Goal: Task Accomplishment & Management: Manage account settings

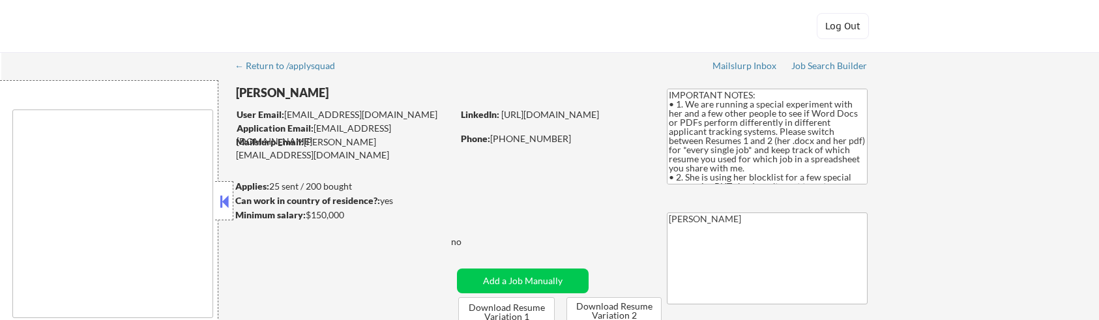
type textarea "[GEOGRAPHIC_DATA], [GEOGRAPHIC_DATA] [GEOGRAPHIC_DATA], [GEOGRAPHIC_DATA] [GEOG…"
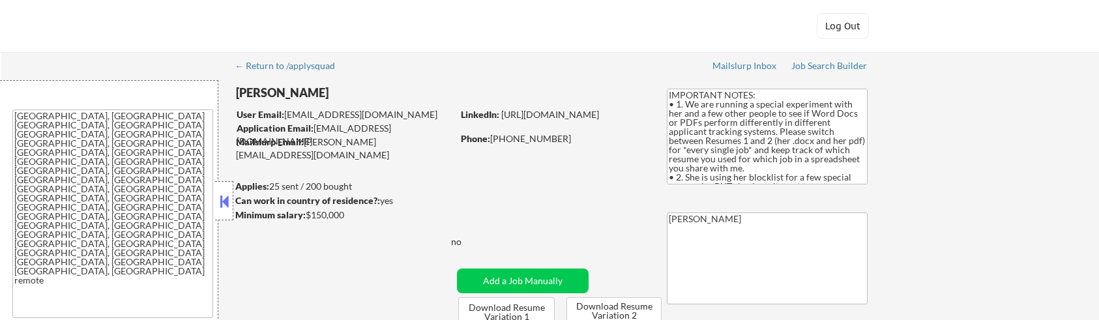
select select ""pending""
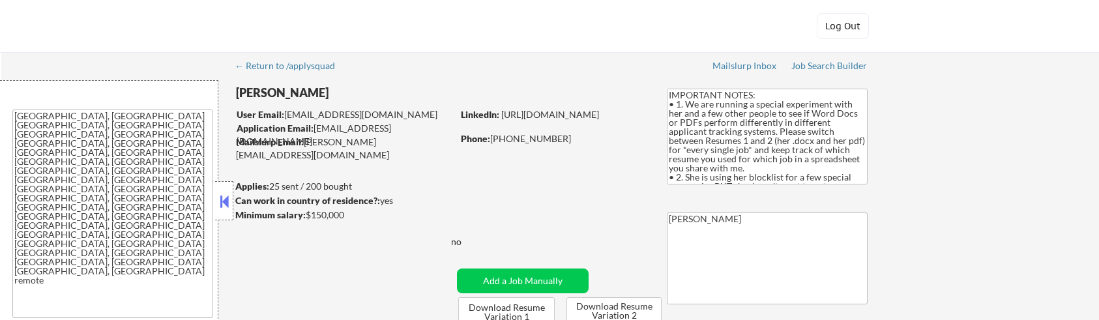
select select ""pending""
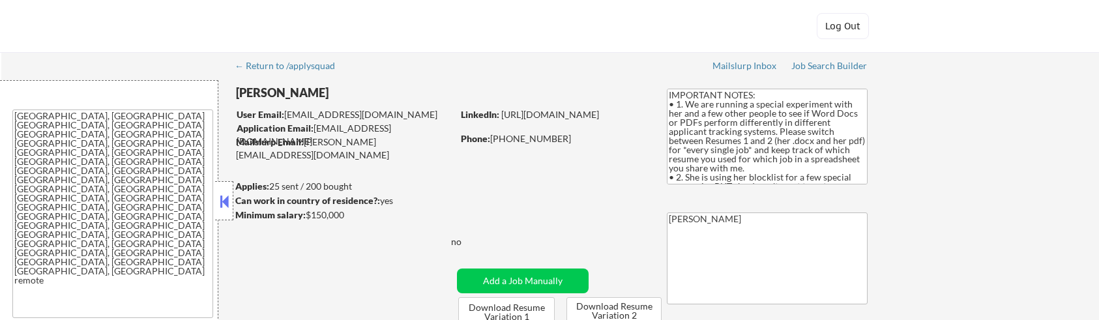
select select ""pending""
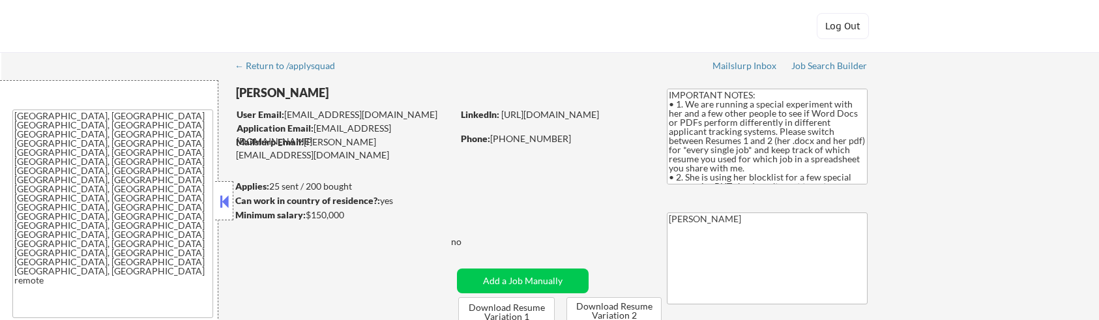
select select ""pending""
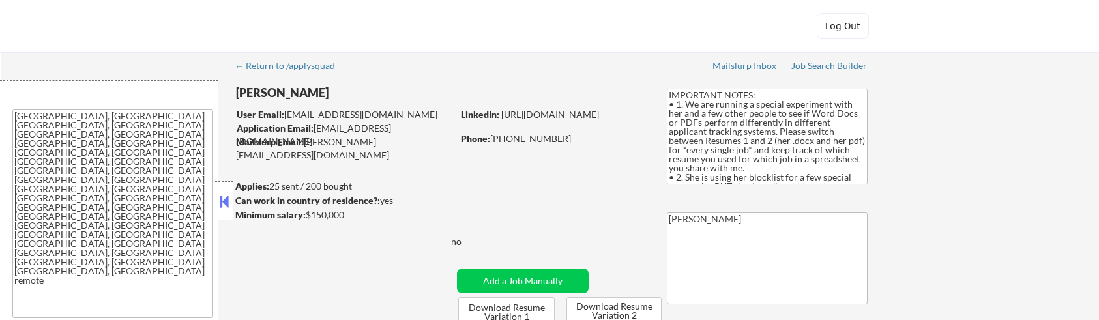
select select ""pending""
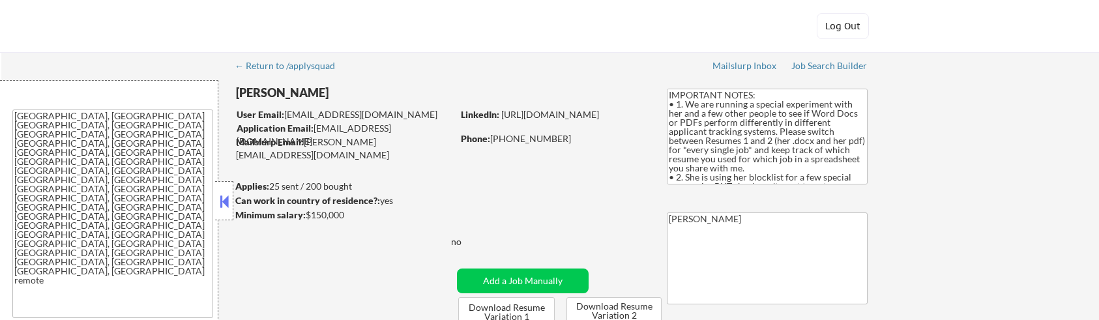
select select ""pending""
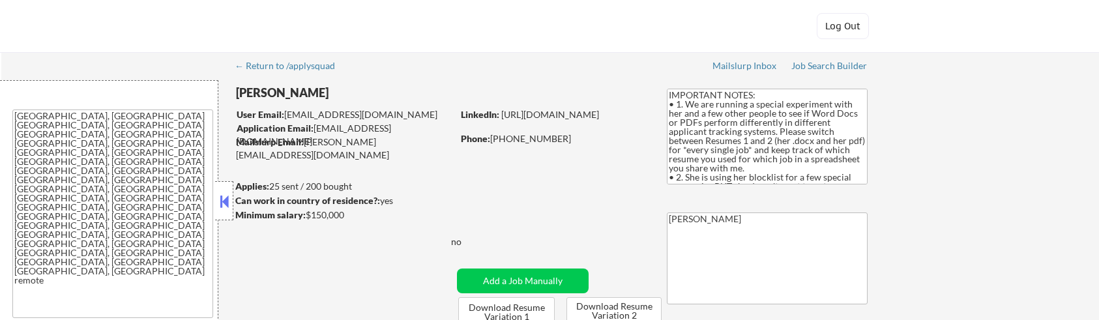
select select ""pending""
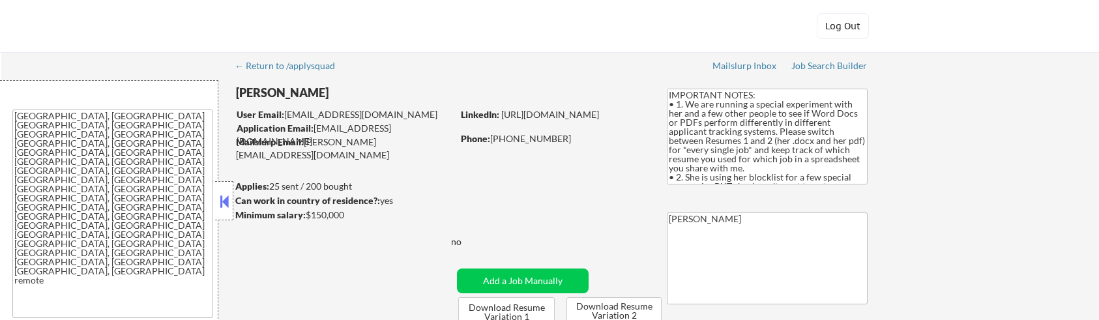
select select ""pending""
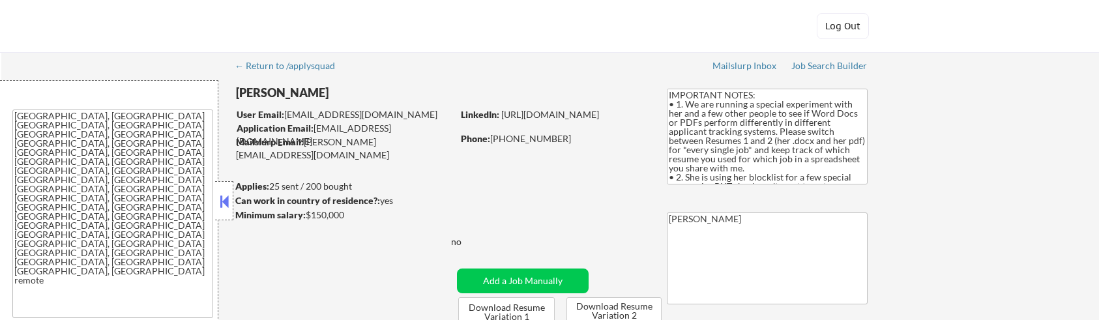
select select ""pending""
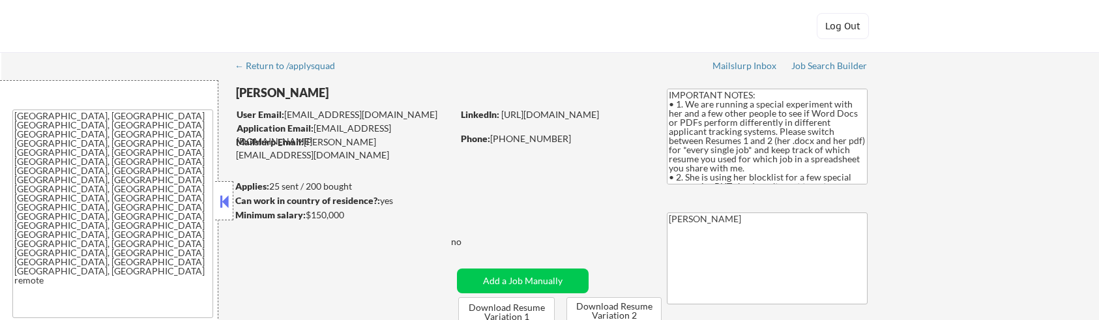
select select ""pending""
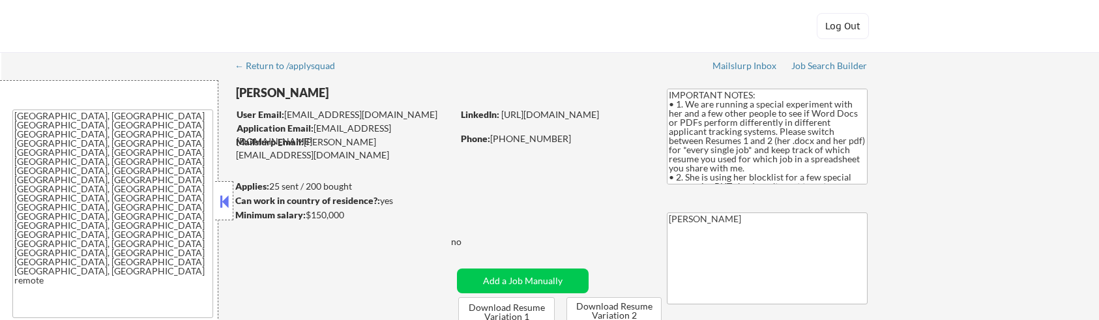
select select ""pending""
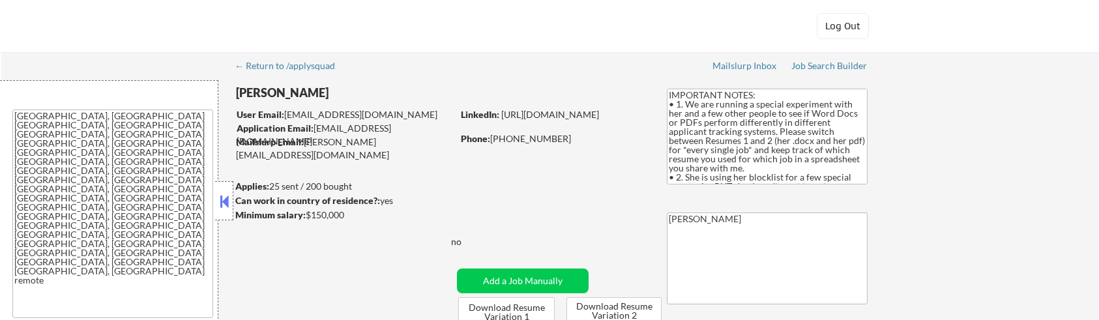
select select ""pending""
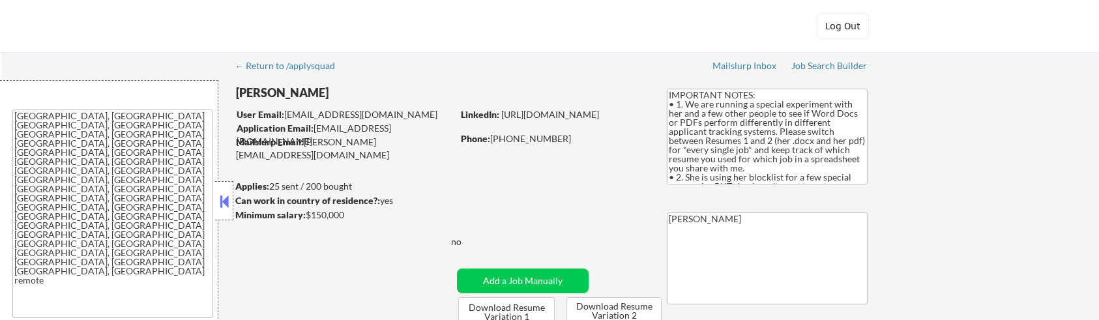
select select ""pending""
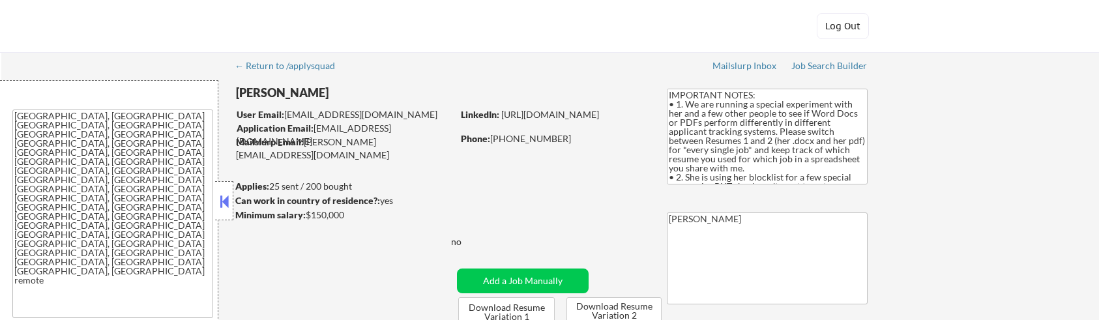
select select ""pending""
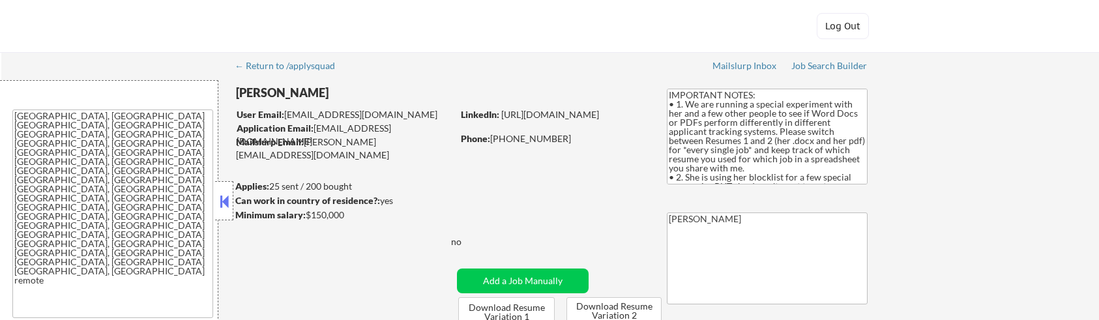
select select ""pending""
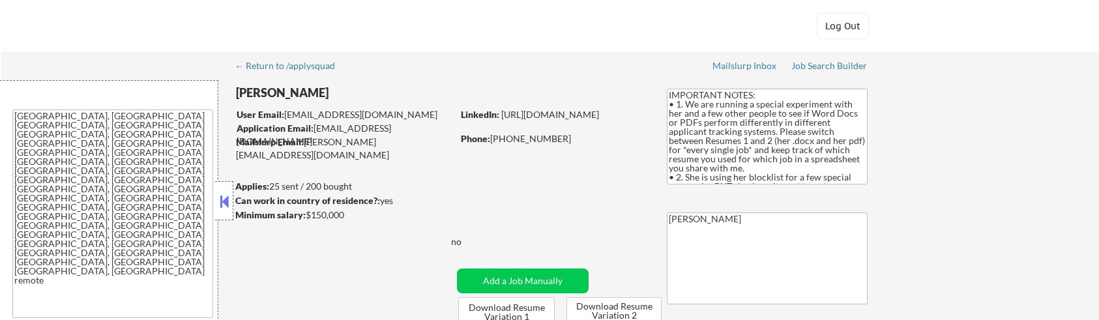
select select ""pending""
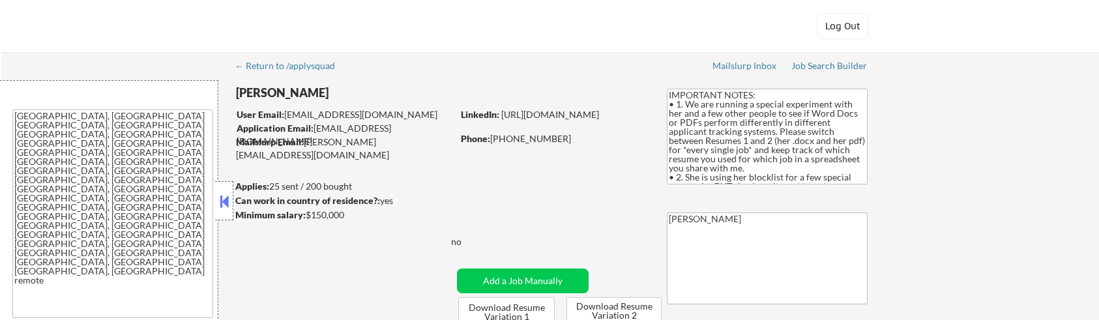
select select ""pending""
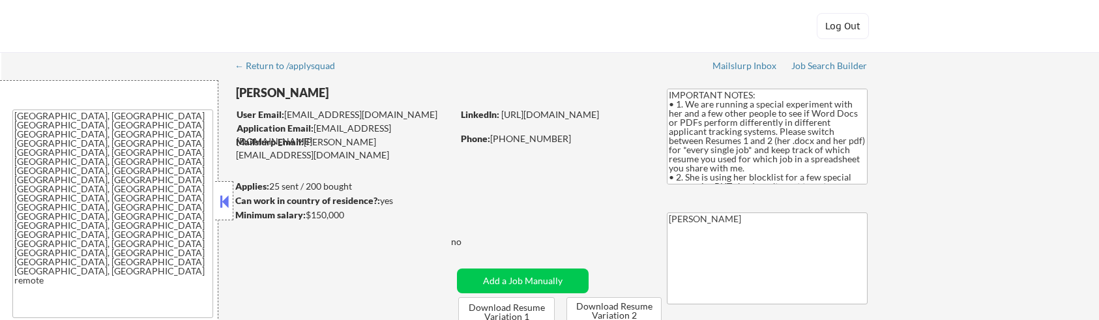
select select ""pending""
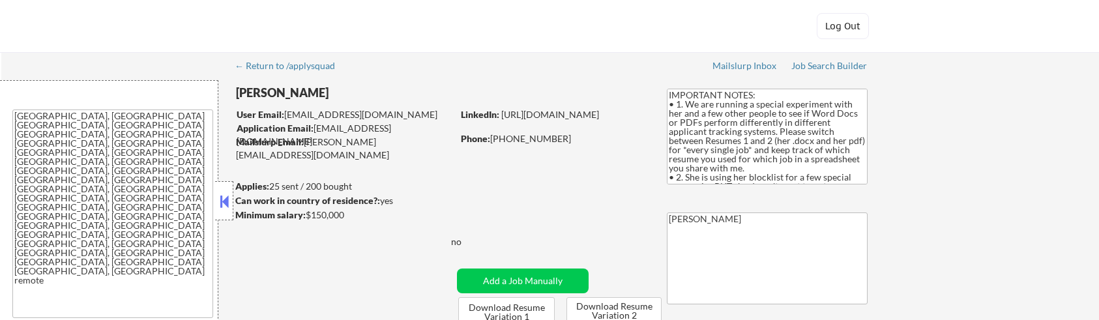
select select ""pending""
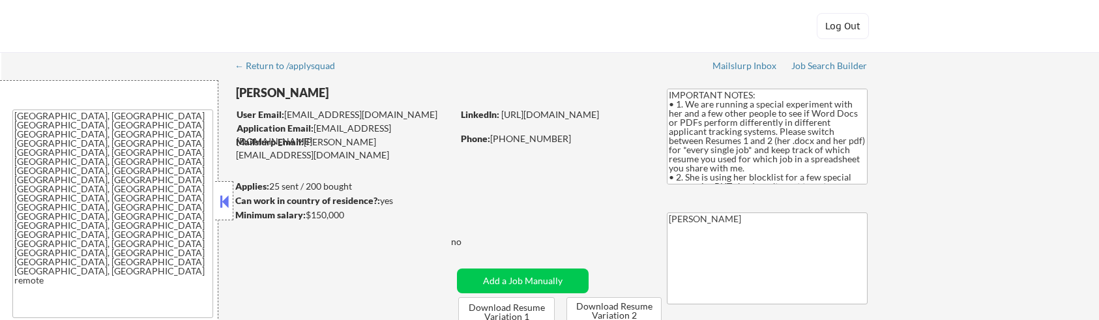
select select ""pending""
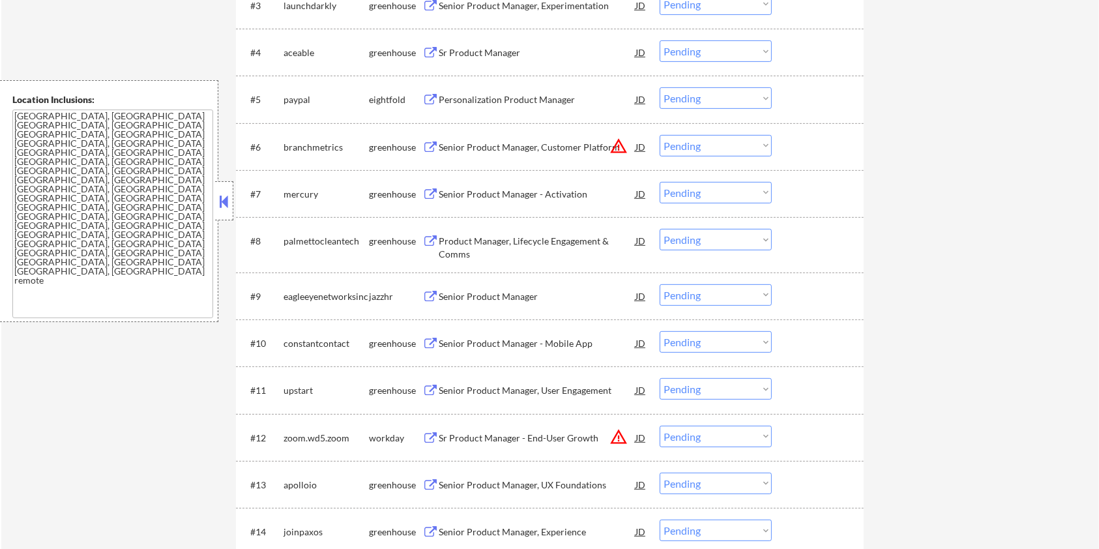
scroll to position [314, 0]
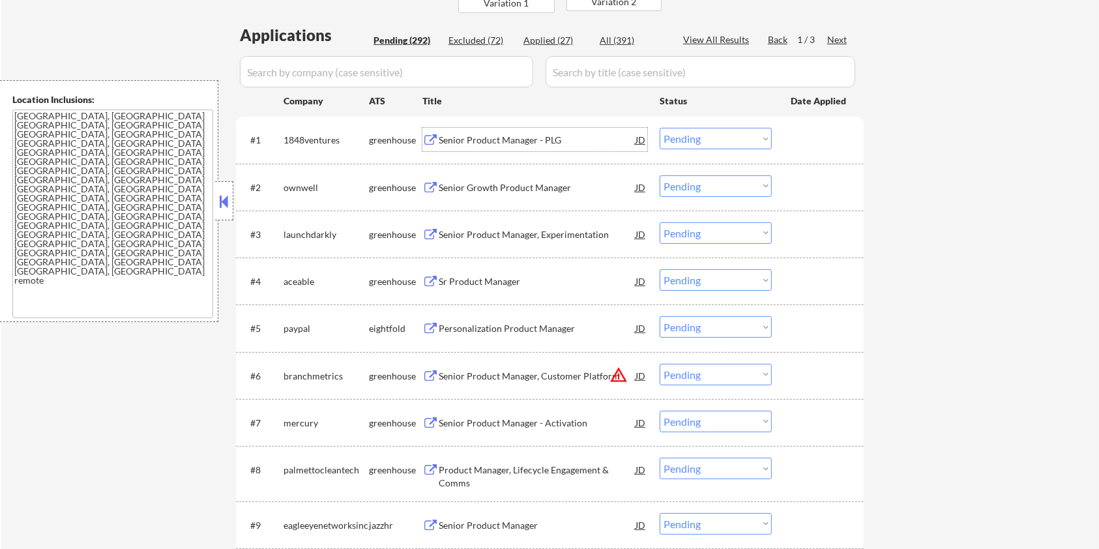
click at [527, 132] on div "Senior Product Manager - PLG" at bounding box center [537, 139] width 197 height 23
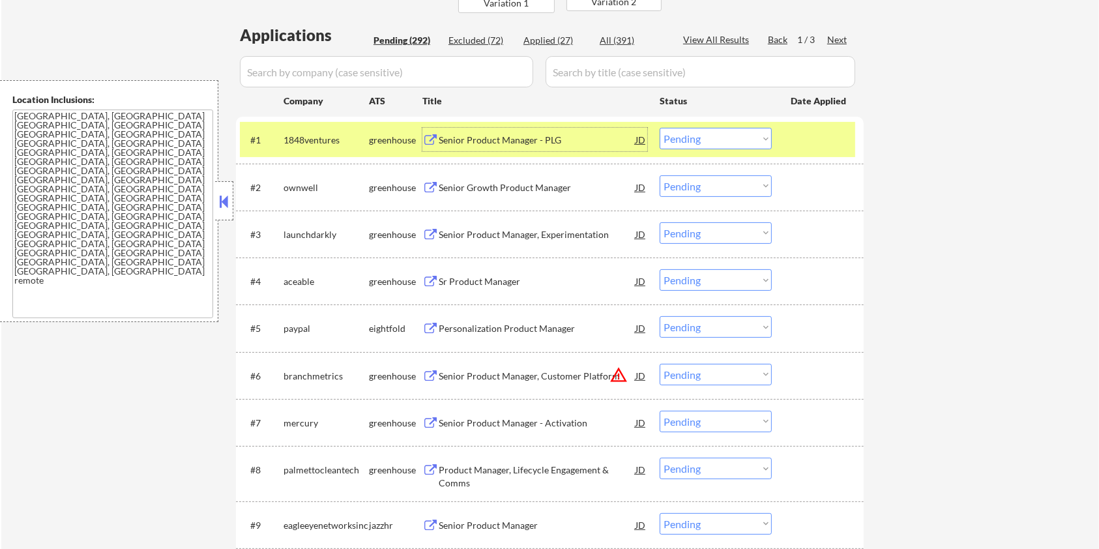
click at [739, 136] on select "Choose an option... Pending Applied Excluded (Questions) Excluded (Expired) Exc…" at bounding box center [716, 139] width 112 height 22
click at [660, 128] on select "Choose an option... Pending Applied Excluded (Questions) Excluded (Expired) Exc…" at bounding box center [716, 139] width 112 height 22
select select ""pending""
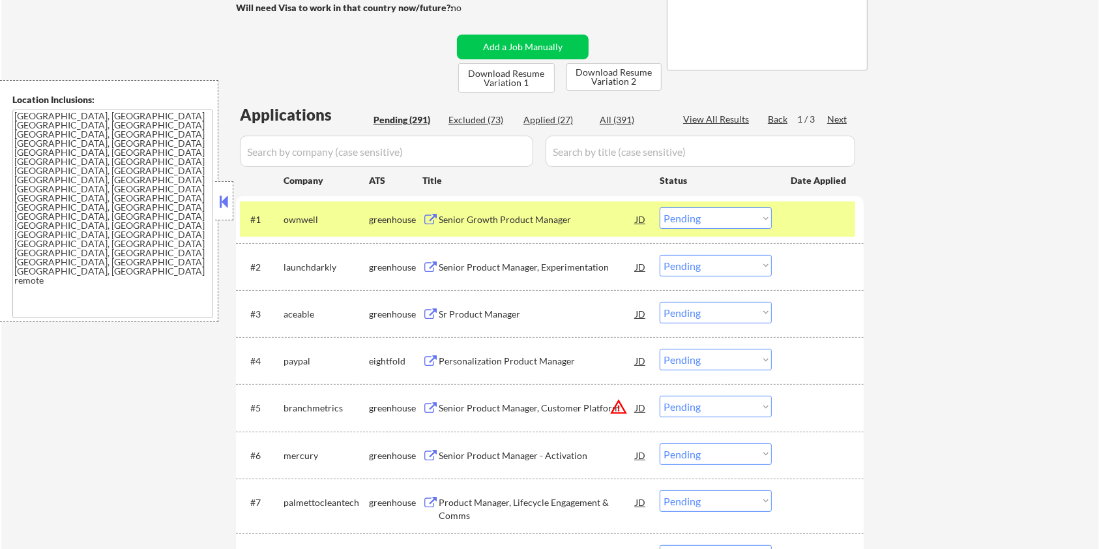
scroll to position [227, 0]
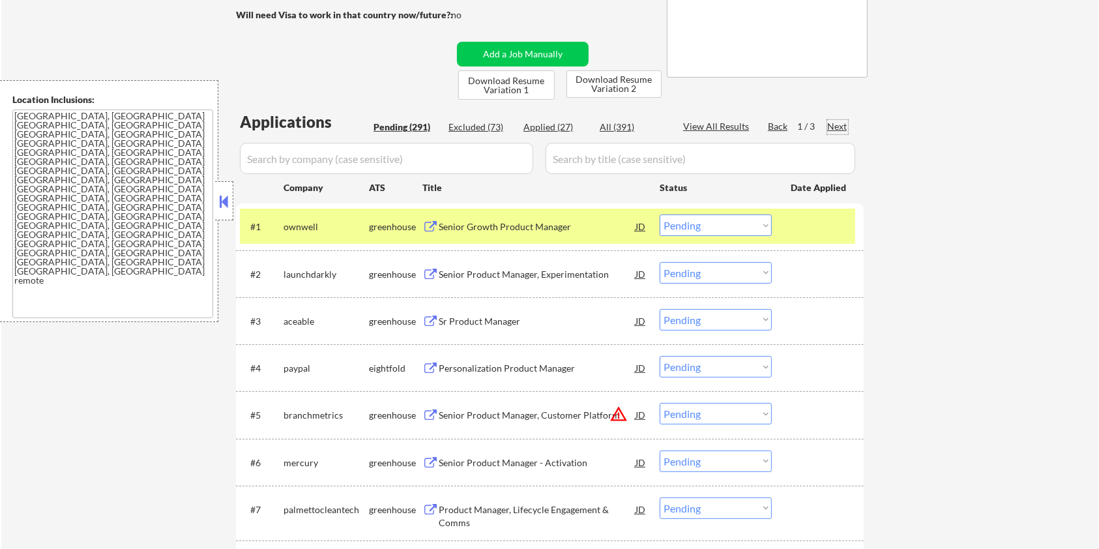
click at [847, 123] on div "Next" at bounding box center [838, 126] width 21 height 13
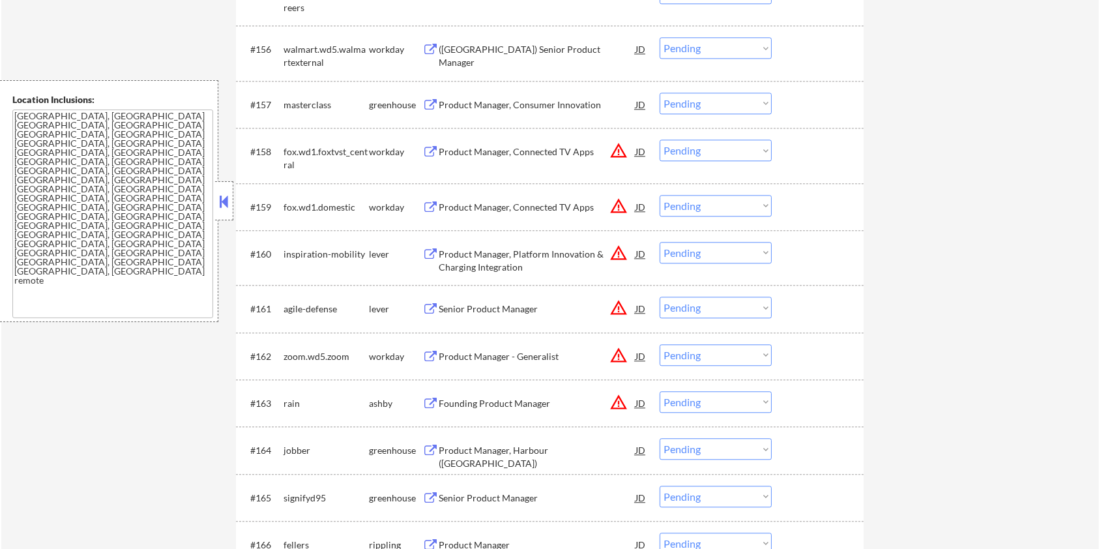
scroll to position [3183, 0]
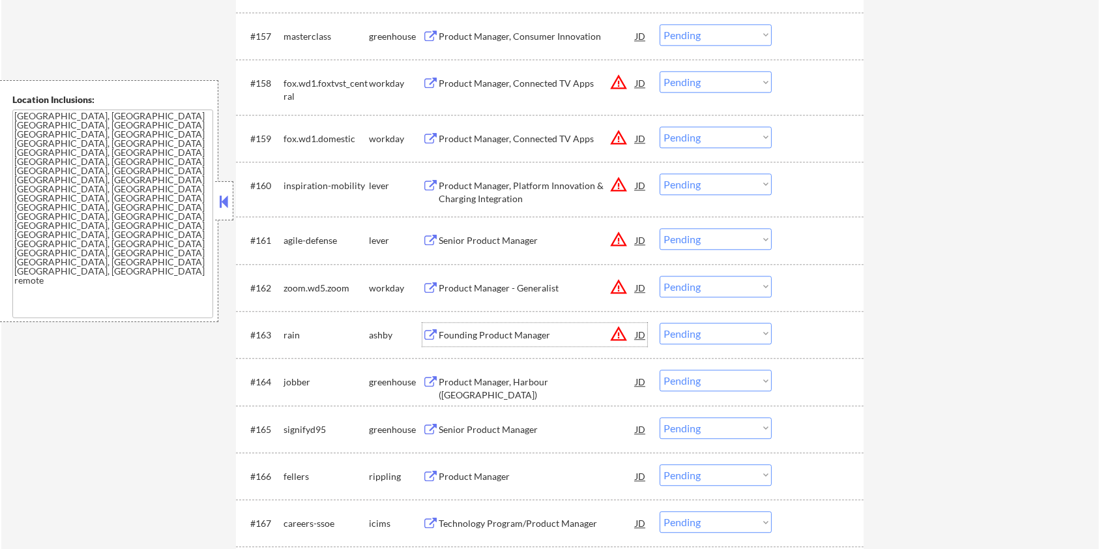
click at [550, 320] on div "Founding Product Manager" at bounding box center [537, 335] width 197 height 13
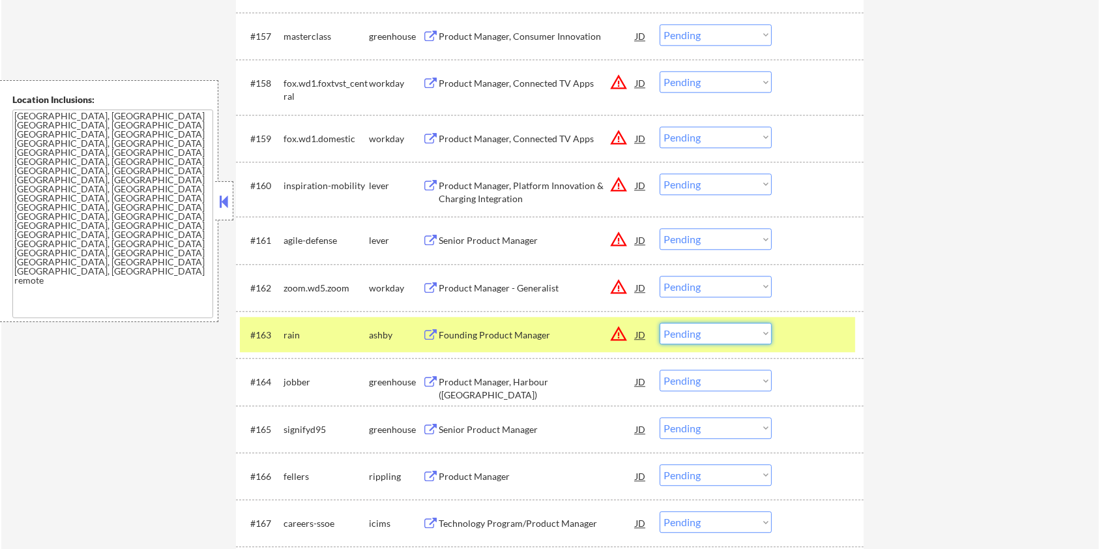
click at [712, 320] on select "Choose an option... Pending Applied Excluded (Questions) Excluded (Expired) Exc…" at bounding box center [716, 334] width 112 height 22
click at [660, 320] on select "Choose an option... Pending Applied Excluded (Questions) Excluded (Expired) Exc…" at bounding box center [716, 334] width 112 height 22
select select ""pending""
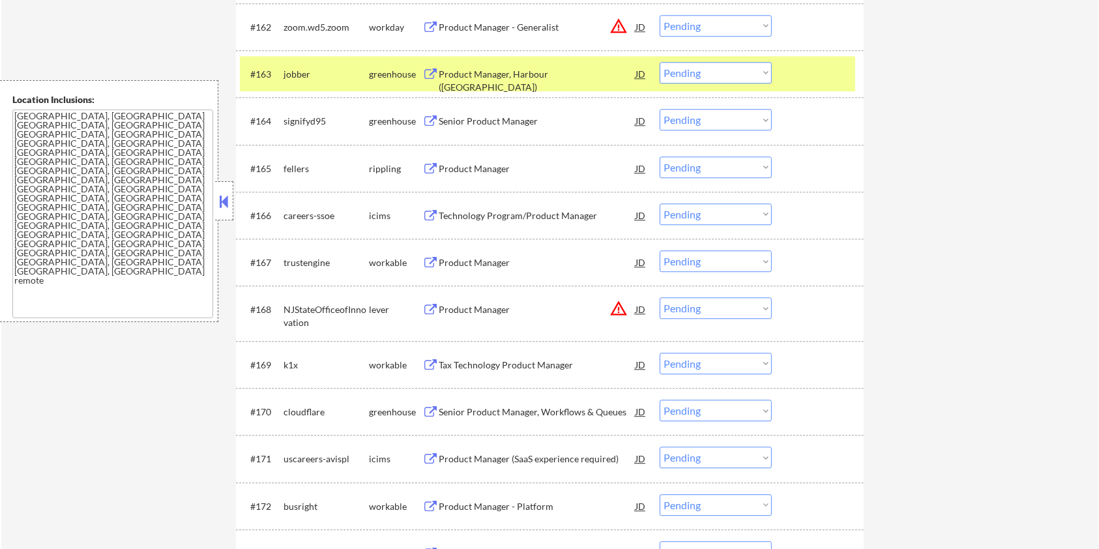
scroll to position [3618, 0]
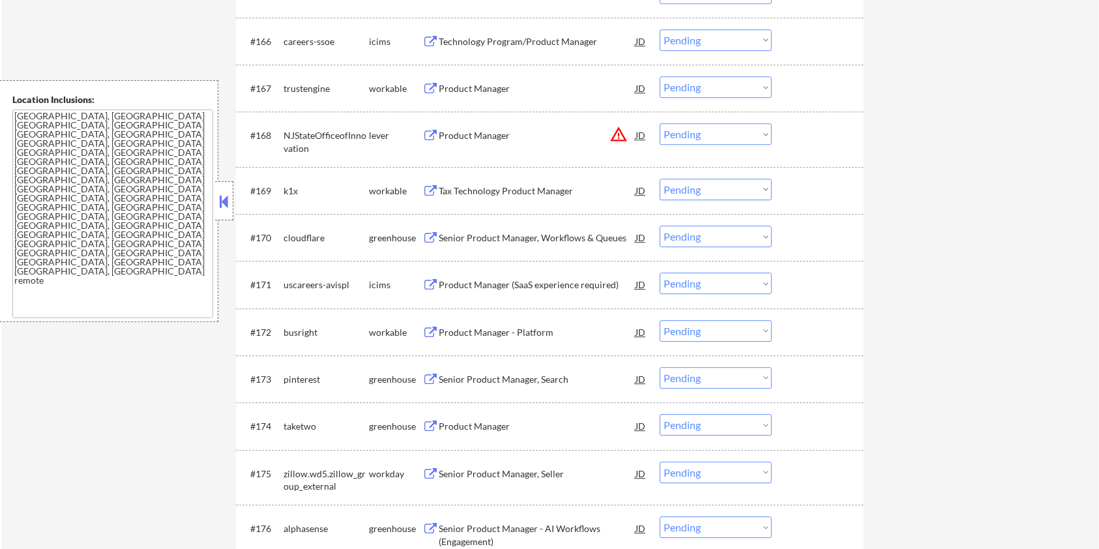
click at [460, 189] on div "Tax Technology Product Manager" at bounding box center [537, 191] width 197 height 13
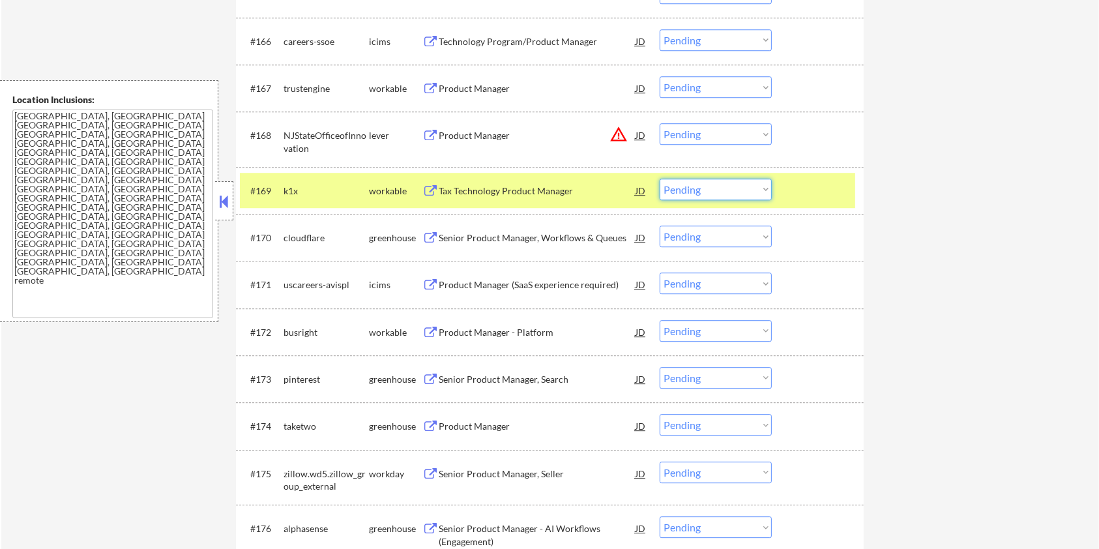
click at [704, 187] on select "Choose an option... Pending Applied Excluded (Questions) Excluded (Expired) Exc…" at bounding box center [716, 190] width 112 height 22
click at [660, 179] on select "Choose an option... Pending Applied Excluded (Questions) Excluded (Expired) Exc…" at bounding box center [716, 190] width 112 height 22
select select ""pending""
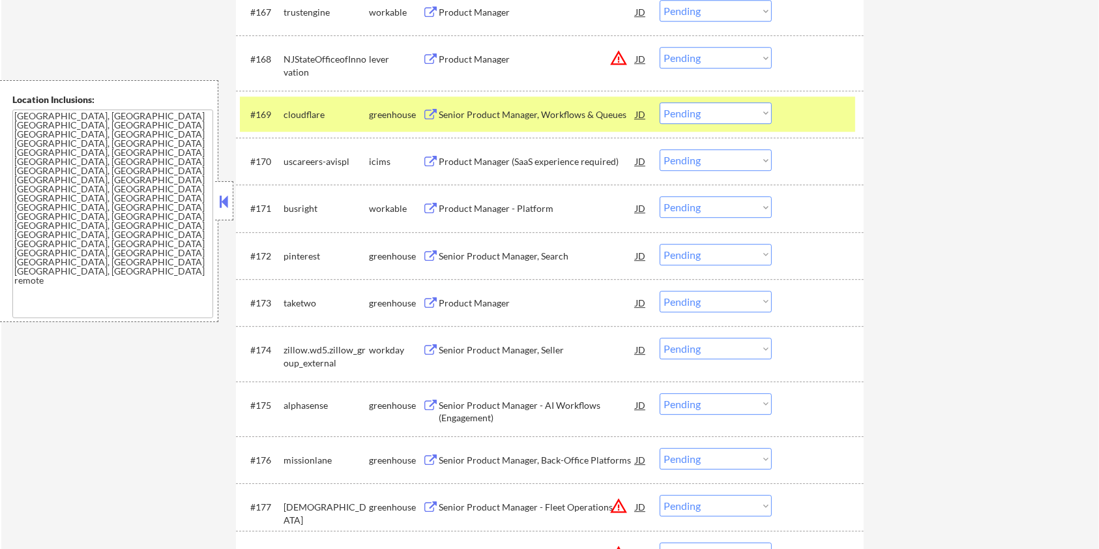
scroll to position [3705, 0]
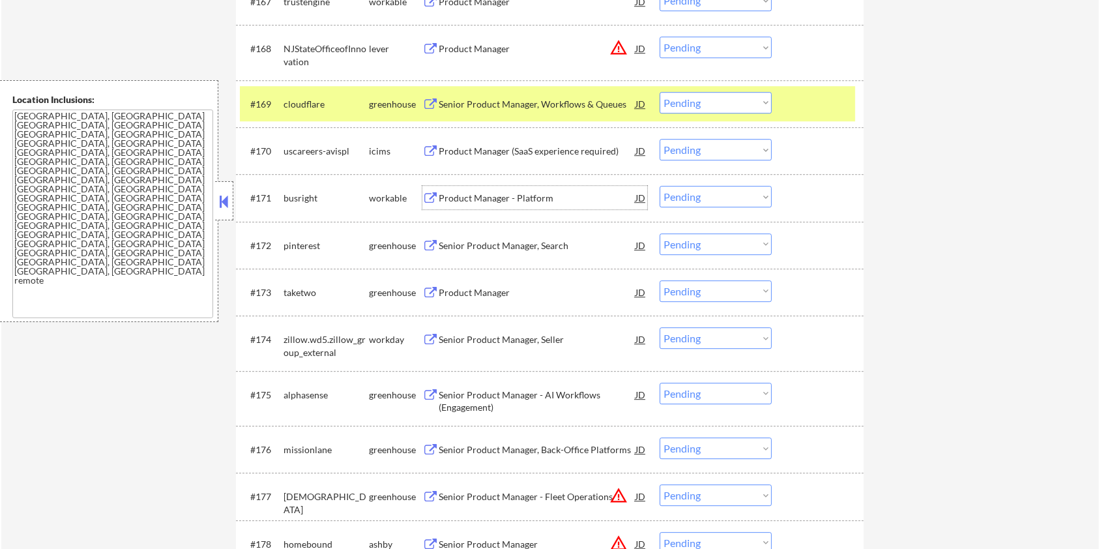
click at [515, 194] on div "Product Manager - Platform" at bounding box center [537, 198] width 197 height 13
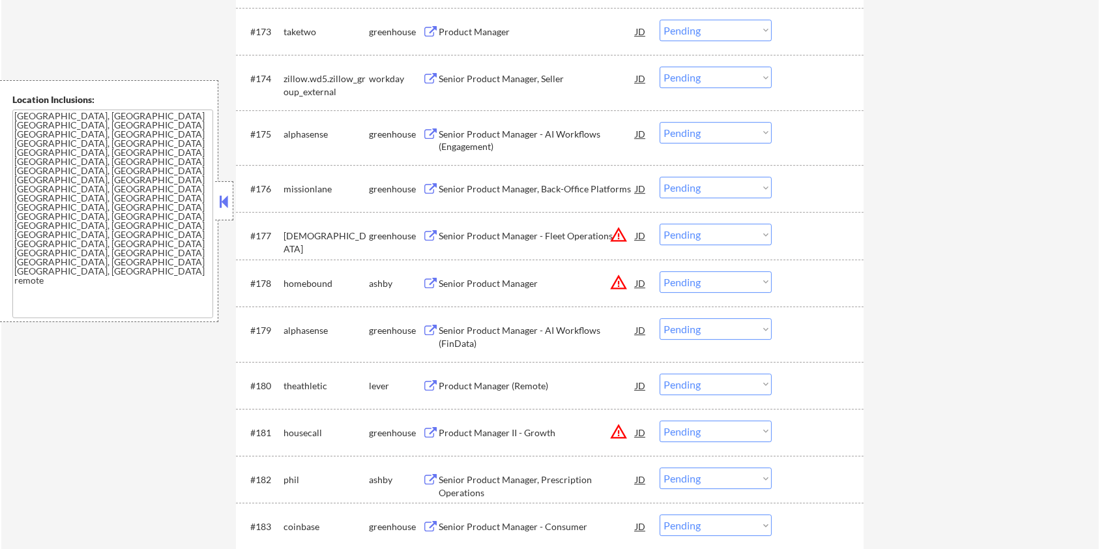
scroll to position [4053, 0]
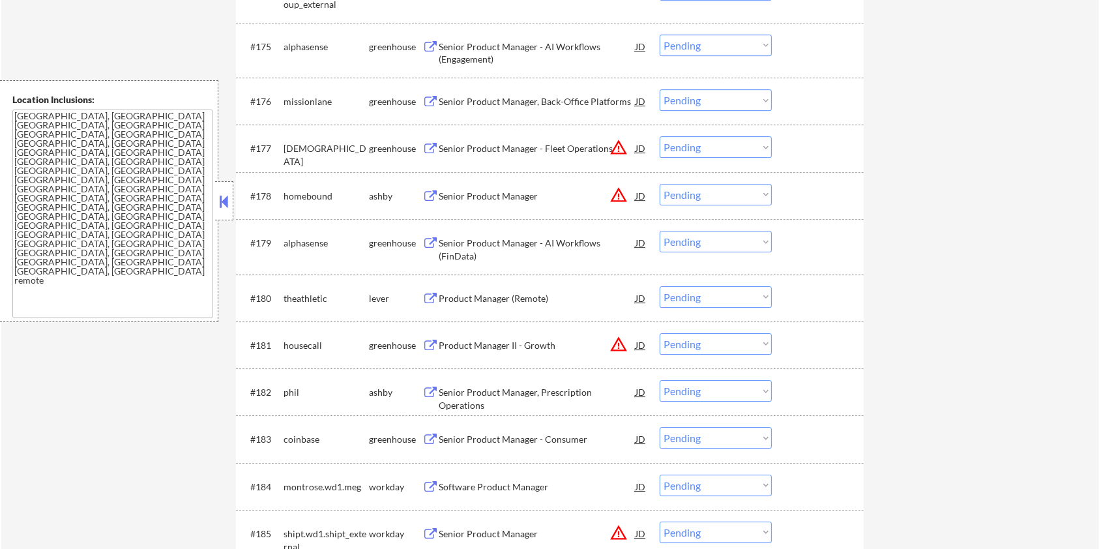
click at [462, 295] on div "Product Manager (Remote)" at bounding box center [537, 298] width 197 height 13
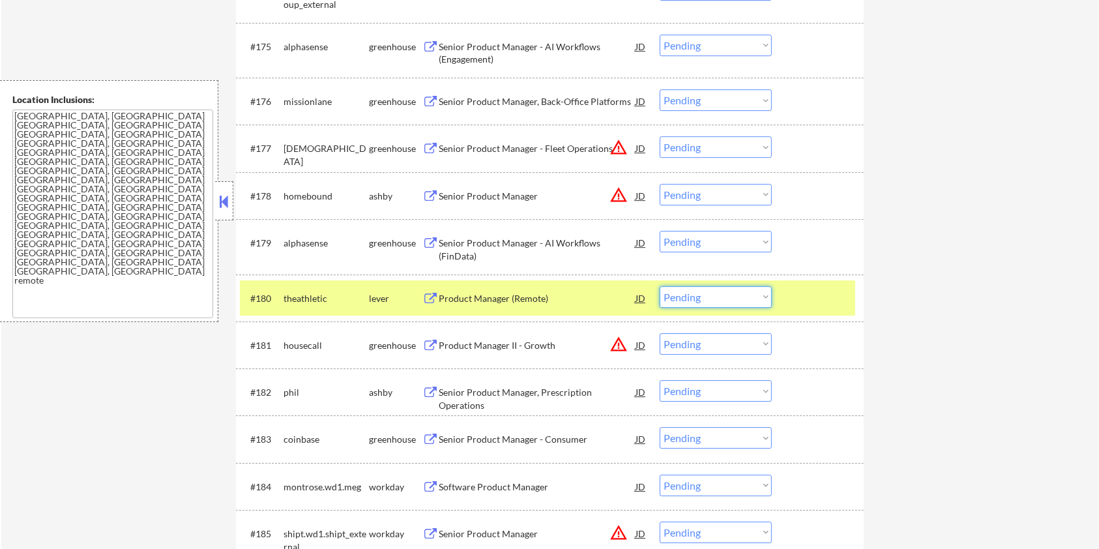
click at [712, 301] on select "Choose an option... Pending Applied Excluded (Questions) Excluded (Expired) Exc…" at bounding box center [716, 297] width 112 height 22
click at [747, 293] on select "Choose an option... Pending Applied Excluded (Questions) Excluded (Expired) Exc…" at bounding box center [716, 297] width 112 height 22
click at [660, 286] on select "Choose an option... Pending Applied Excluded (Questions) Excluded (Expired) Exc…" at bounding box center [716, 297] width 112 height 22
select select ""pending""
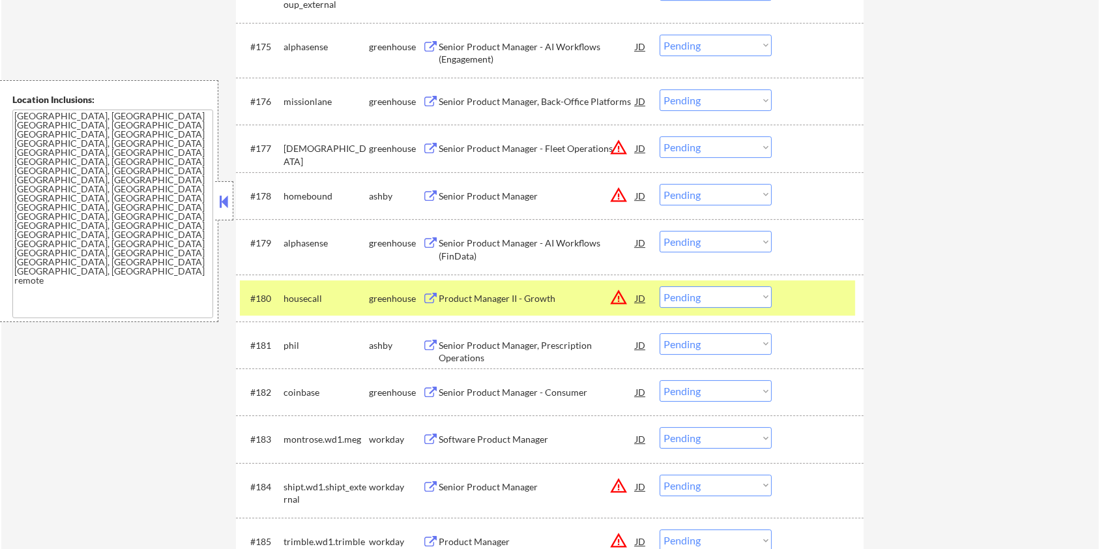
click at [548, 320] on div "Senior Product Manager, Prescription Operations" at bounding box center [537, 351] width 197 height 25
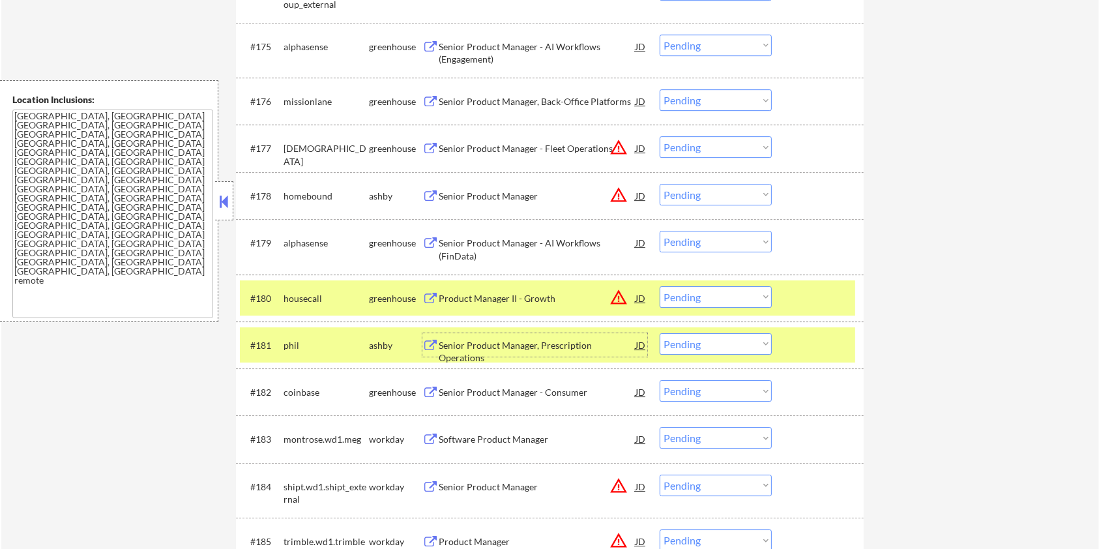
click at [739, 320] on select "Choose an option... Pending Applied Excluded (Questions) Excluded (Expired) Exc…" at bounding box center [716, 344] width 112 height 22
click at [713, 320] on select "Choose an option... Pending Applied Excluded (Questions) Excluded (Expired) Exc…" at bounding box center [716, 344] width 112 height 22
click at [660, 320] on select "Choose an option... Pending Applied Excluded (Questions) Excluded (Expired) Exc…" at bounding box center [716, 344] width 112 height 22
select select ""pending""
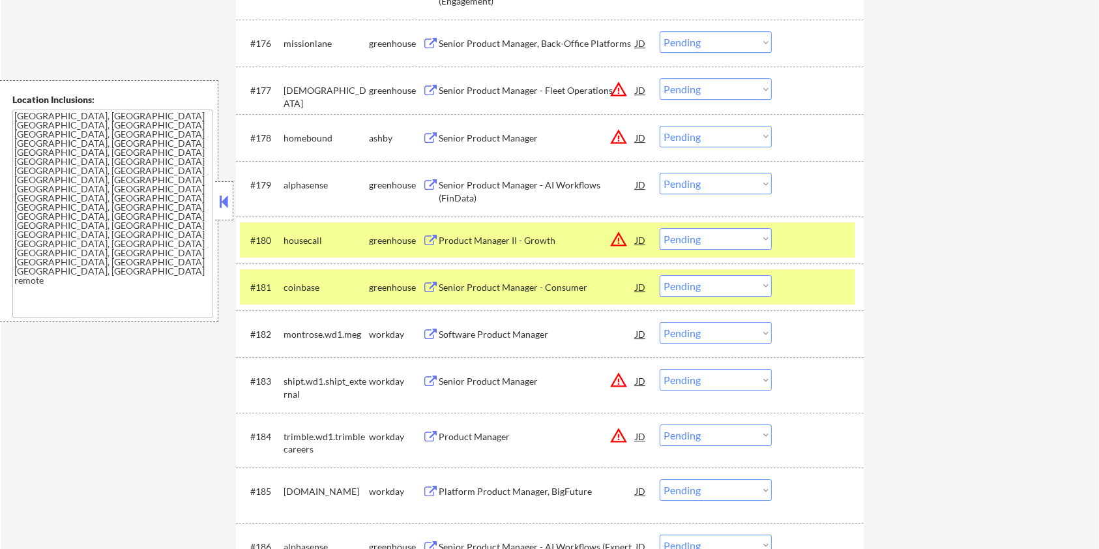
scroll to position [4140, 0]
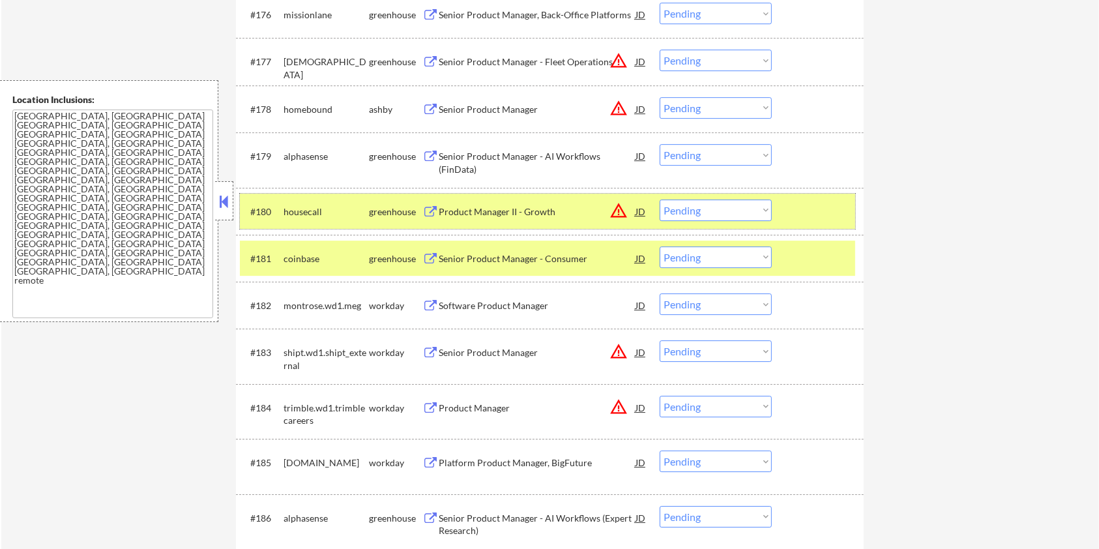
click at [807, 213] on div at bounding box center [819, 211] width 57 height 23
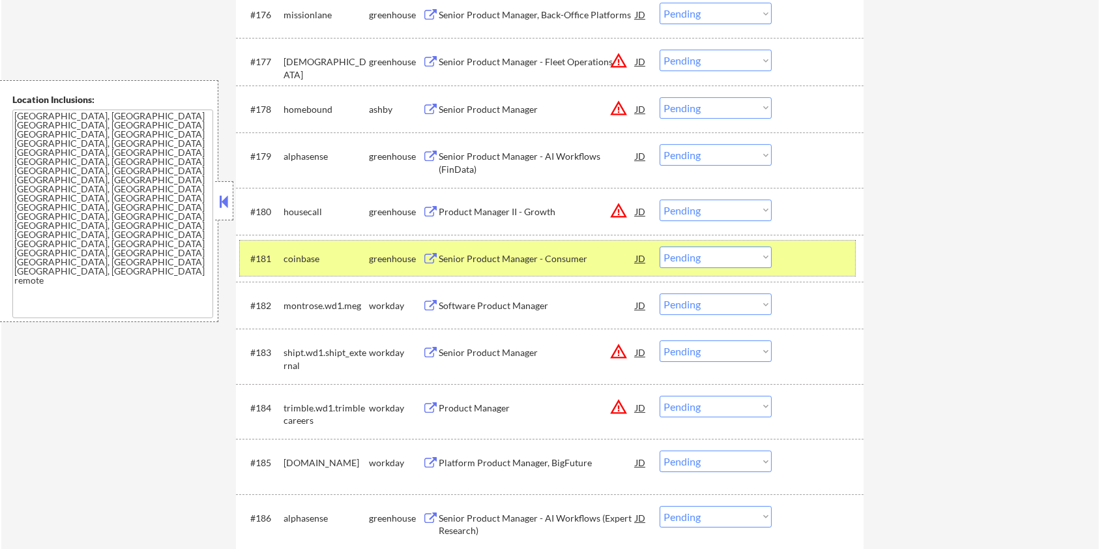
click at [815, 241] on div "#181 coinbase greenhouse Senior Product Manager - Consumer JD warning_amber Cho…" at bounding box center [548, 258] width 616 height 35
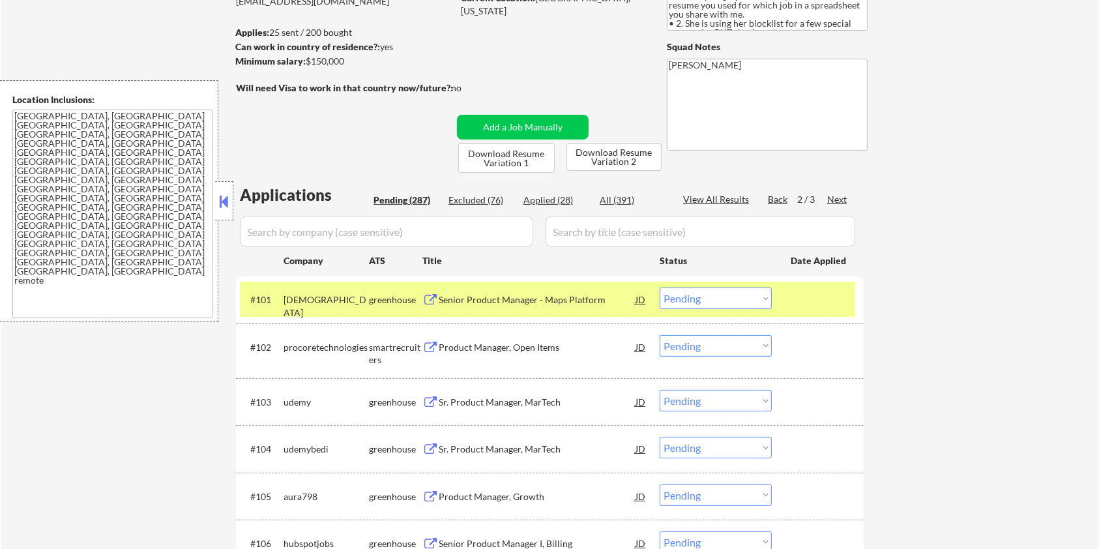
scroll to position [25, 0]
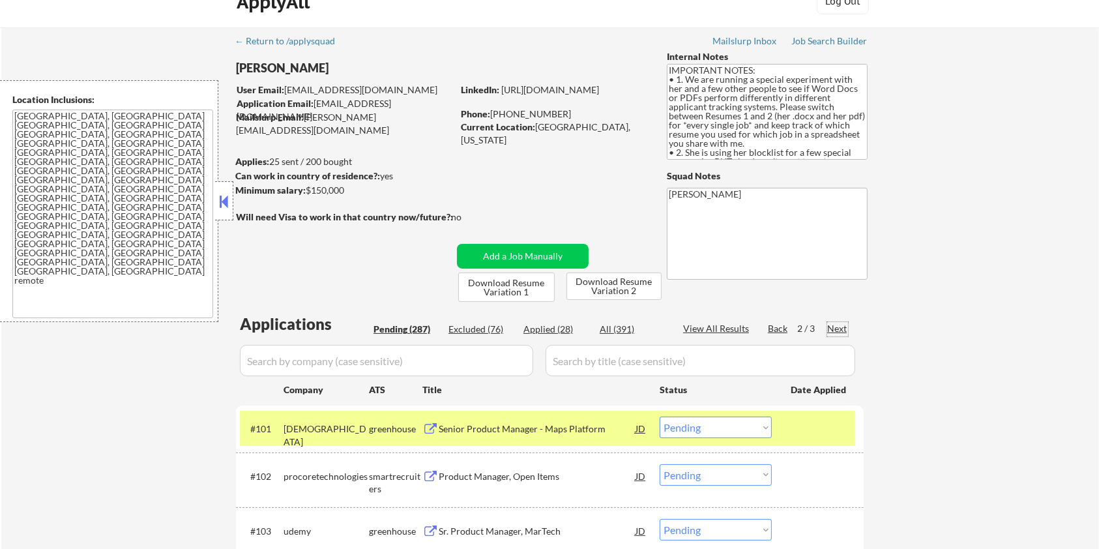
click at [829, 320] on div "Next" at bounding box center [838, 328] width 21 height 13
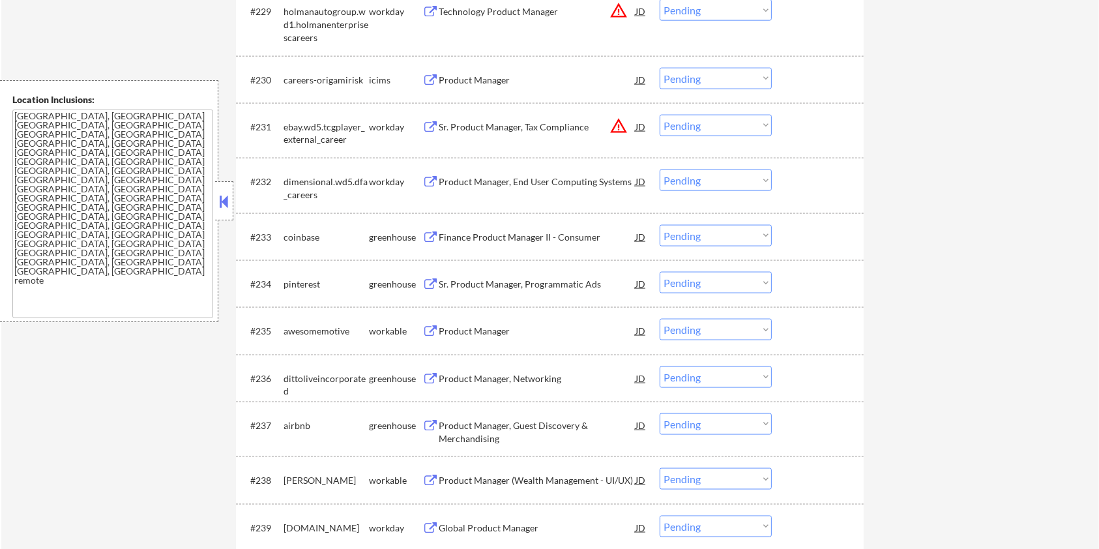
scroll to position [1851, 0]
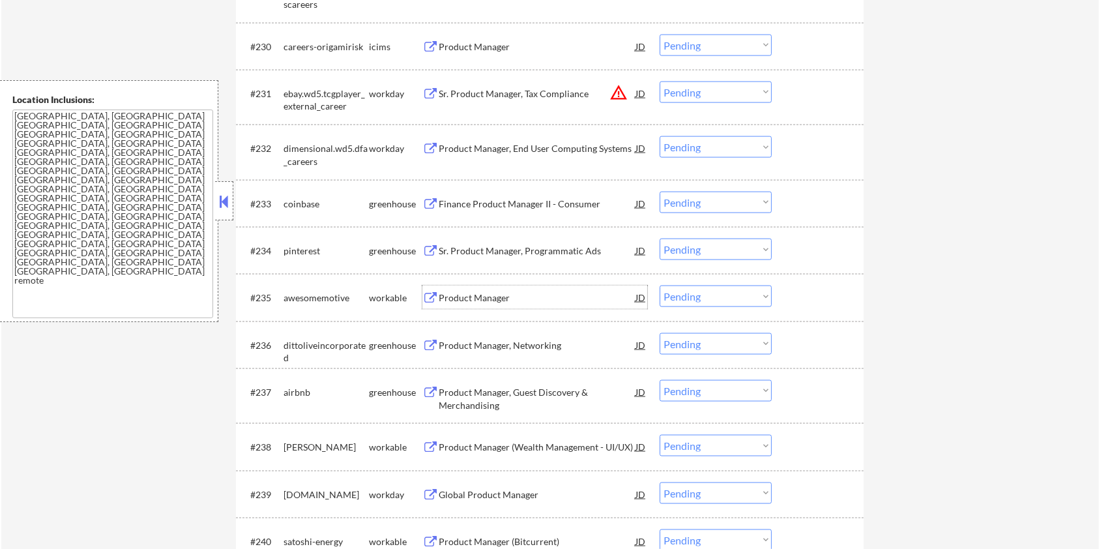
click at [480, 297] on div "Product Manager" at bounding box center [537, 297] width 197 height 13
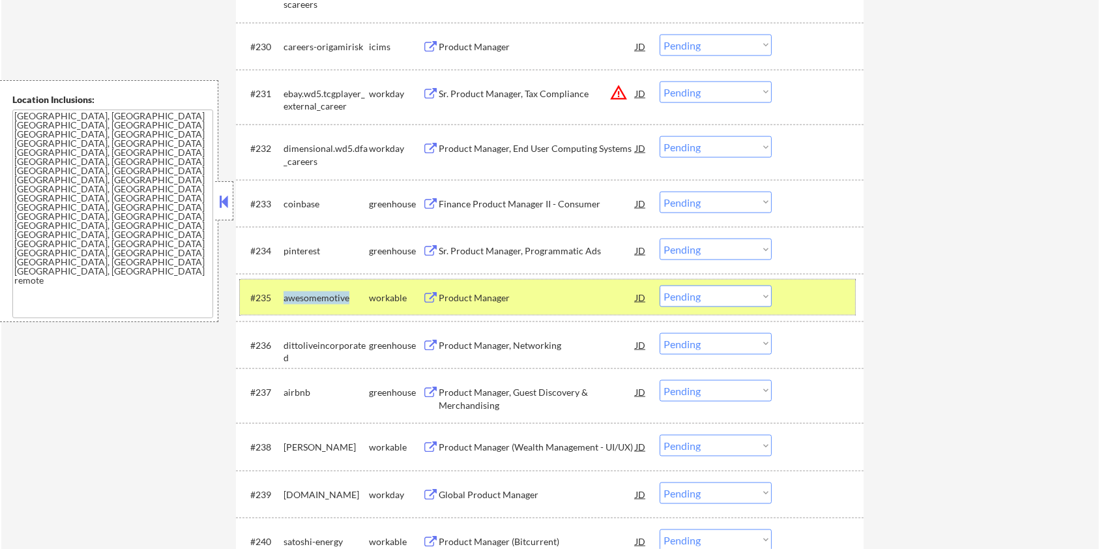
drag, startPoint x: 350, startPoint y: 295, endPoint x: 283, endPoint y: 298, distance: 67.2
click at [284, 298] on div "awesomemotive" at bounding box center [326, 297] width 85 height 13
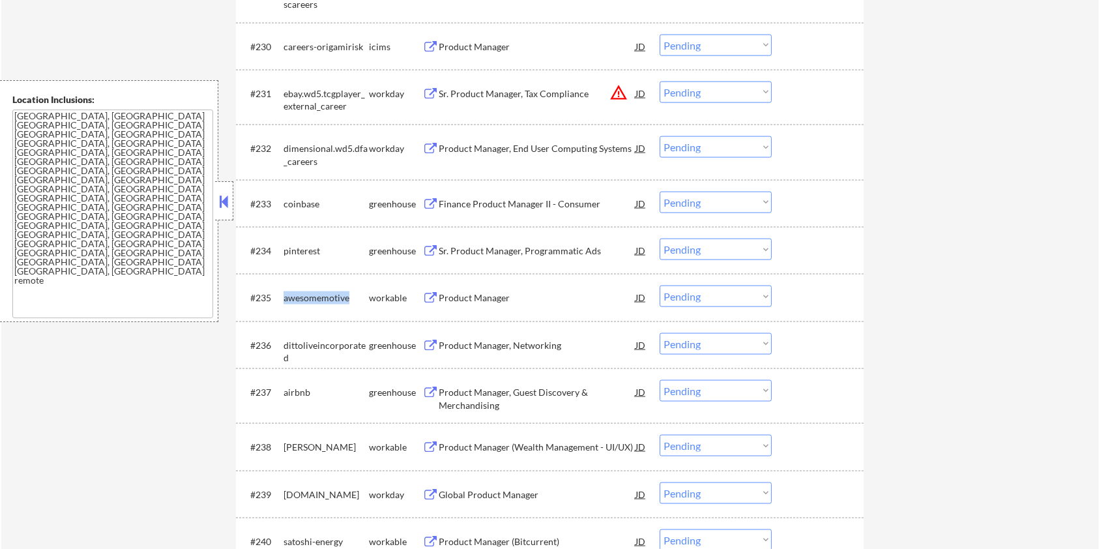
copy div "awesomemotive"
click at [718, 300] on select "Choose an option... Pending Applied Excluded (Questions) Excluded (Expired) Exc…" at bounding box center [716, 297] width 112 height 22
click at [660, 286] on select "Choose an option... Pending Applied Excluded (Questions) Excluded (Expired) Exc…" at bounding box center [716, 297] width 112 height 22
select select ""pending""
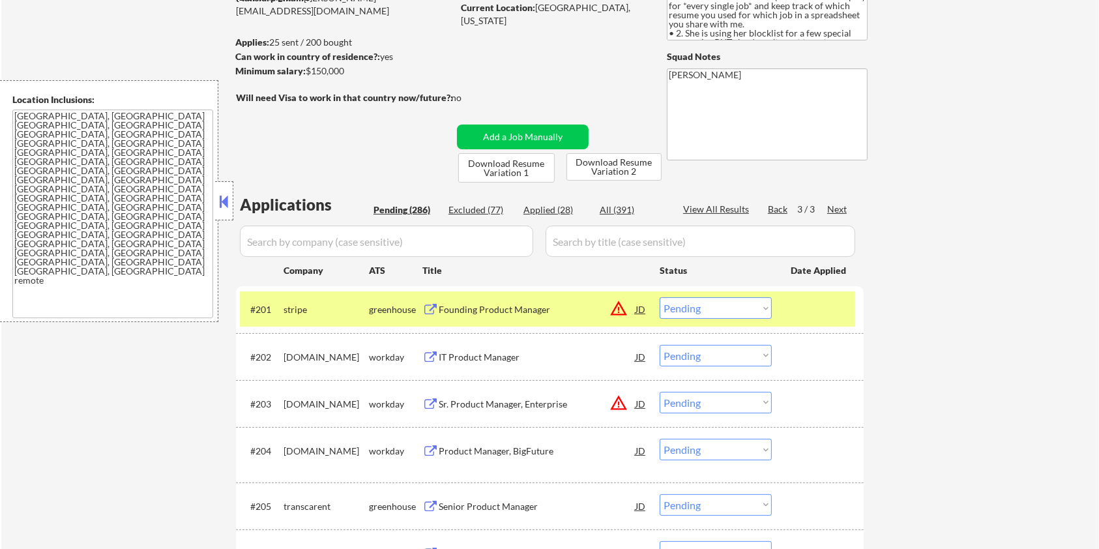
scroll to position [112, 0]
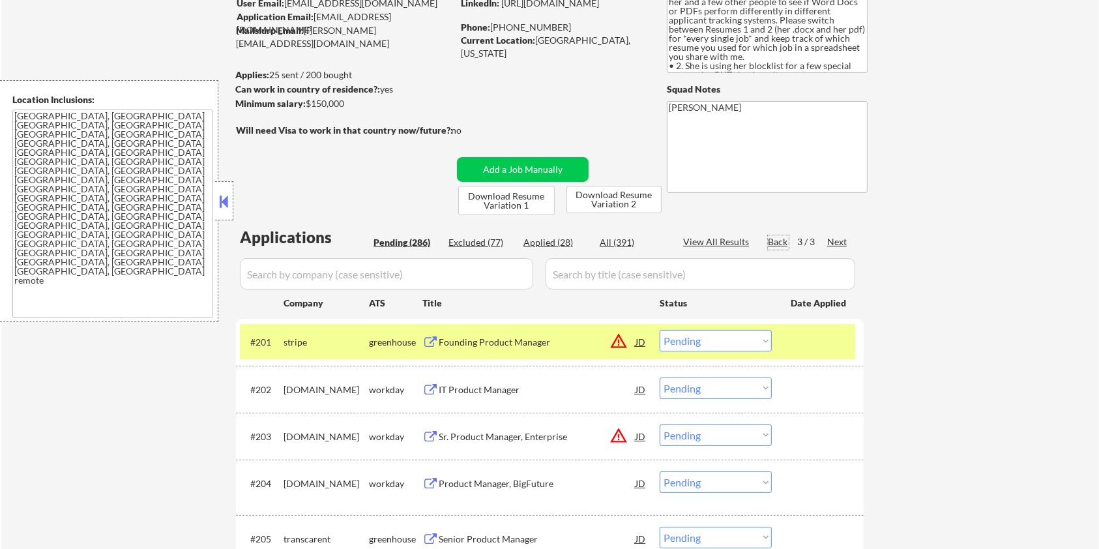
click at [776, 239] on div "Back" at bounding box center [778, 241] width 21 height 13
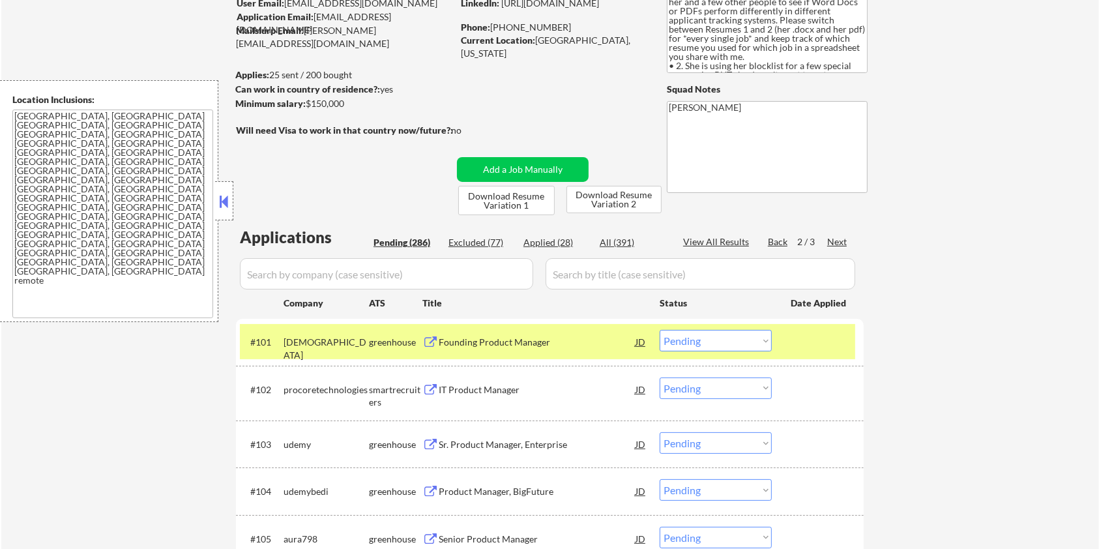
click at [774, 239] on div "Back" at bounding box center [778, 241] width 21 height 13
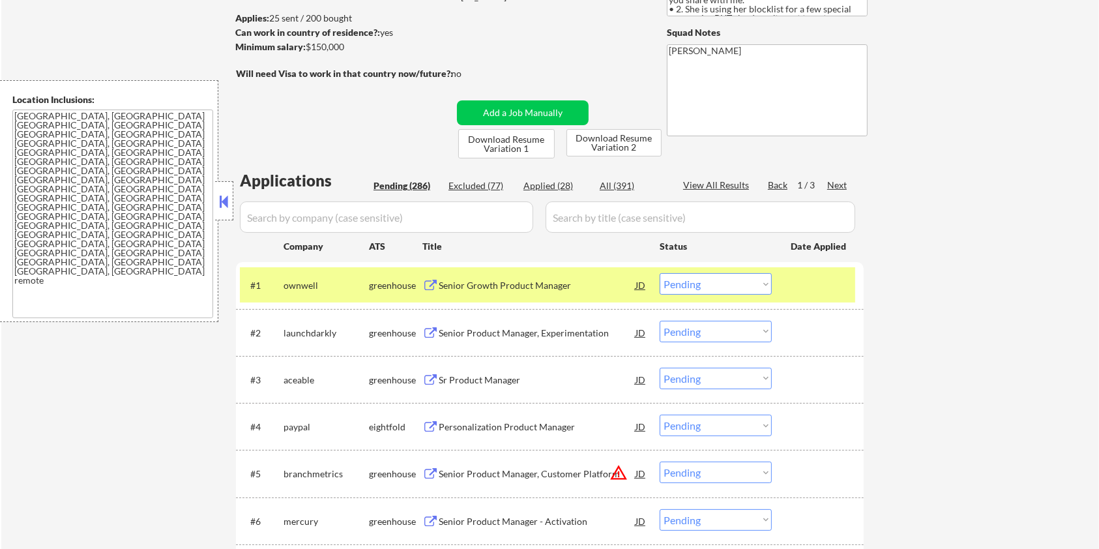
scroll to position [198, 0]
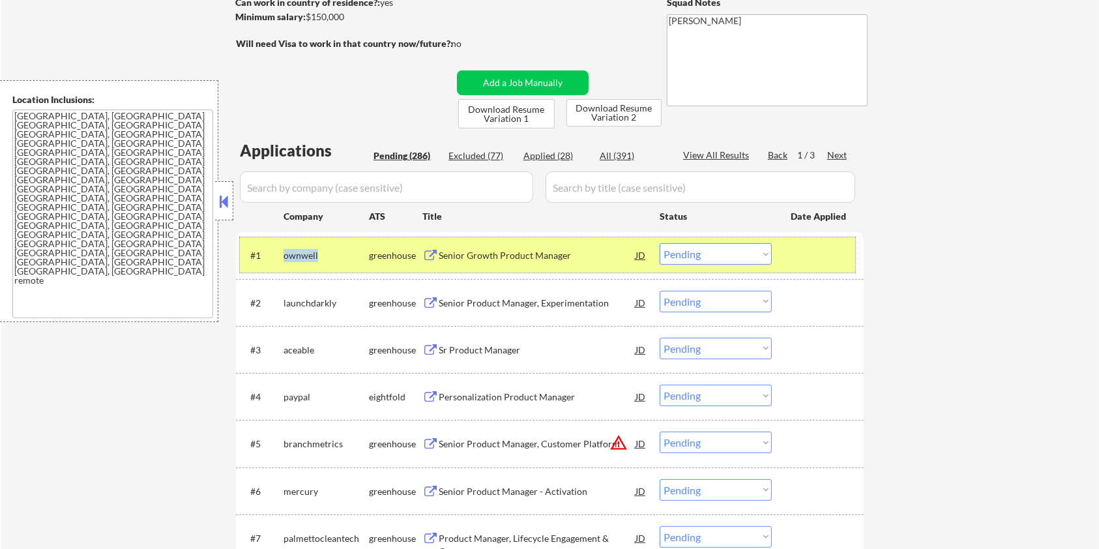
drag, startPoint x: 323, startPoint y: 252, endPoint x: 279, endPoint y: 252, distance: 44.3
click at [279, 252] on div "#1 ownwell greenhouse Senior Growth Product Manager JD warning_amber Choose an …" at bounding box center [548, 254] width 616 height 35
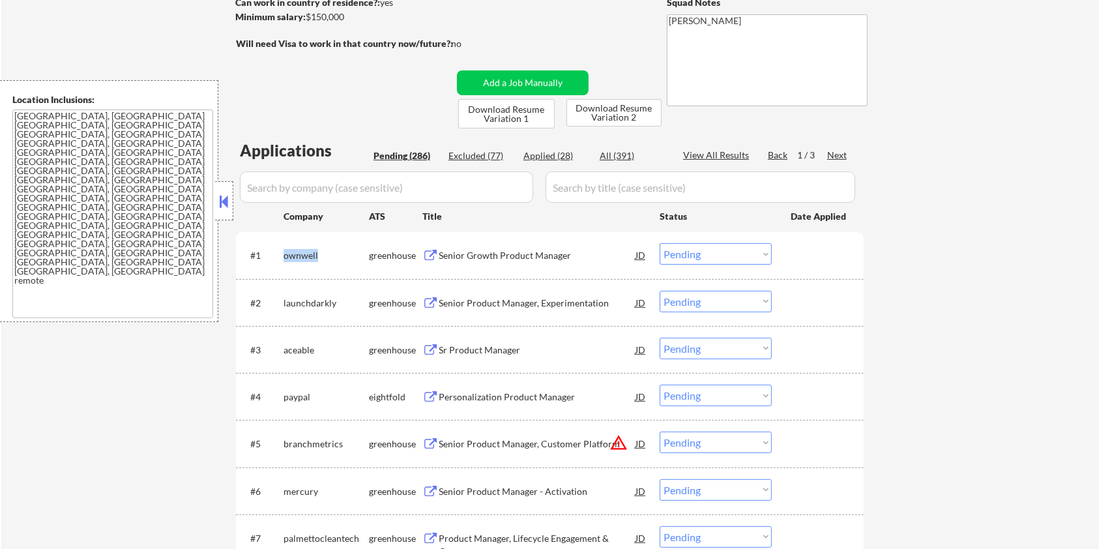
copy div "ownwell"
click at [296, 185] on input "input" at bounding box center [386, 187] width 293 height 31
paste input "ownwell"
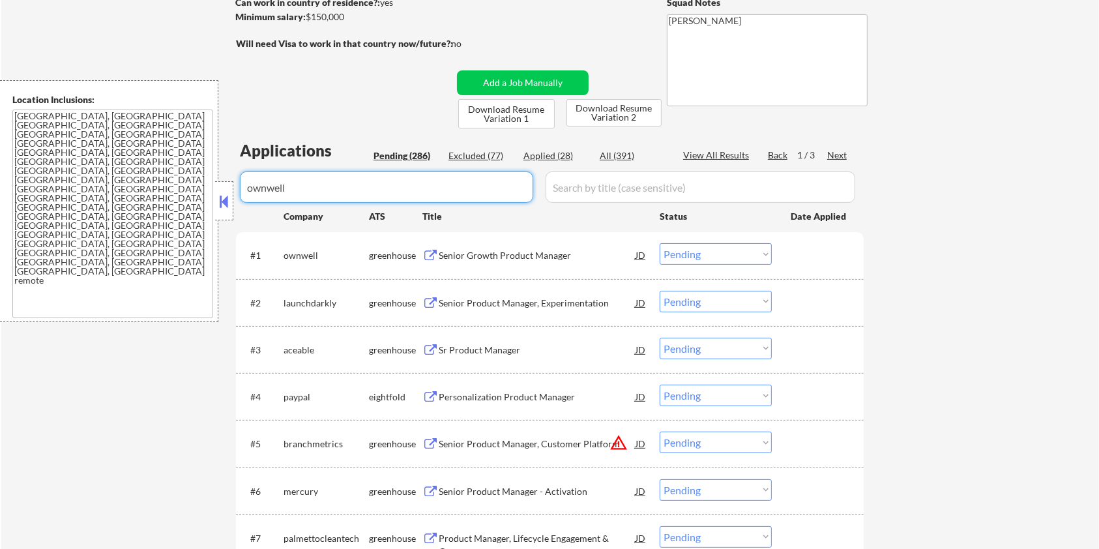
type input "ownwell"
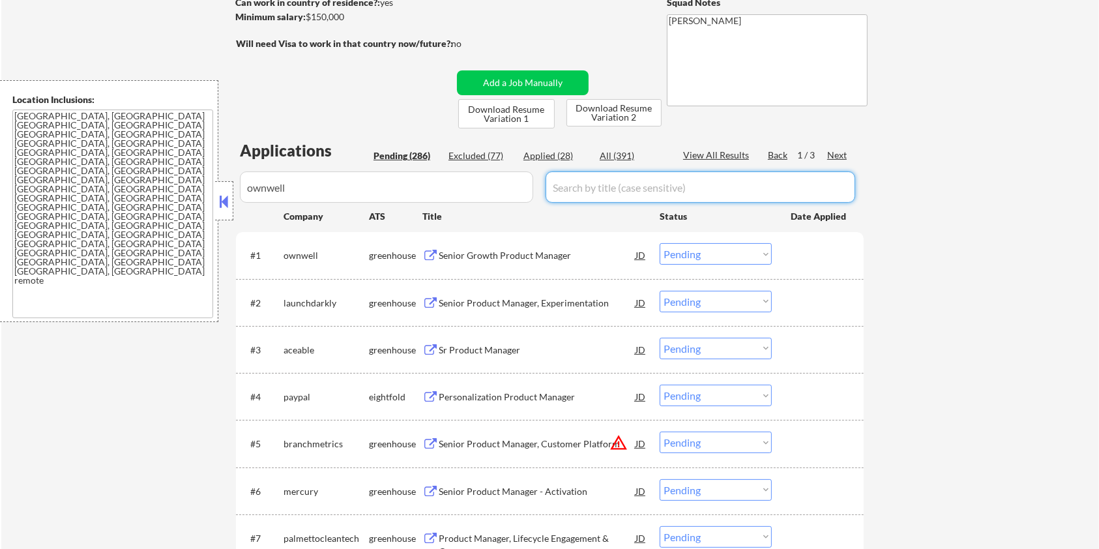
click at [576, 190] on input "input" at bounding box center [701, 187] width 310 height 31
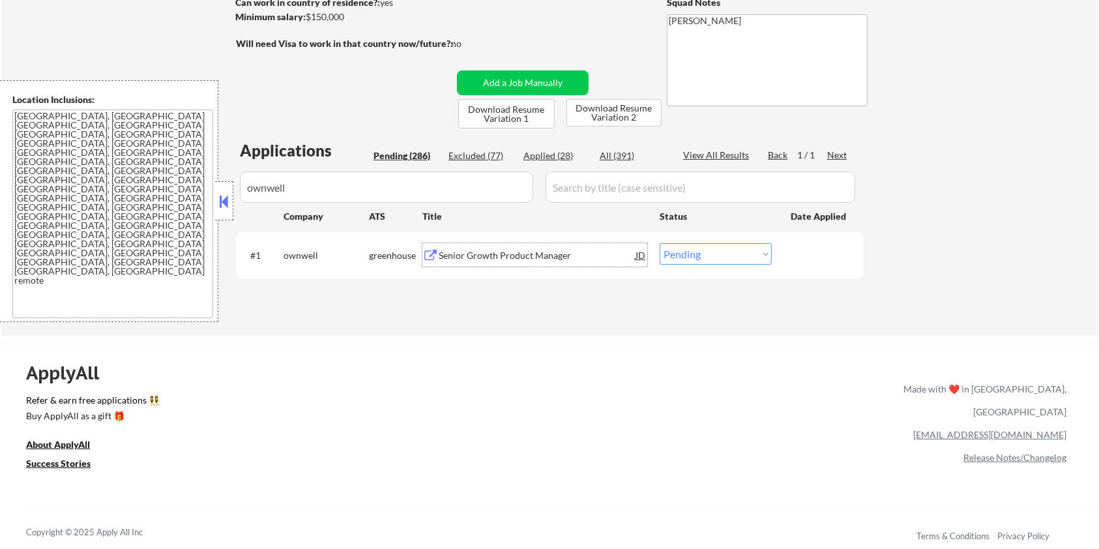
click at [517, 256] on div "Senior Growth Product Manager" at bounding box center [537, 255] width 197 height 13
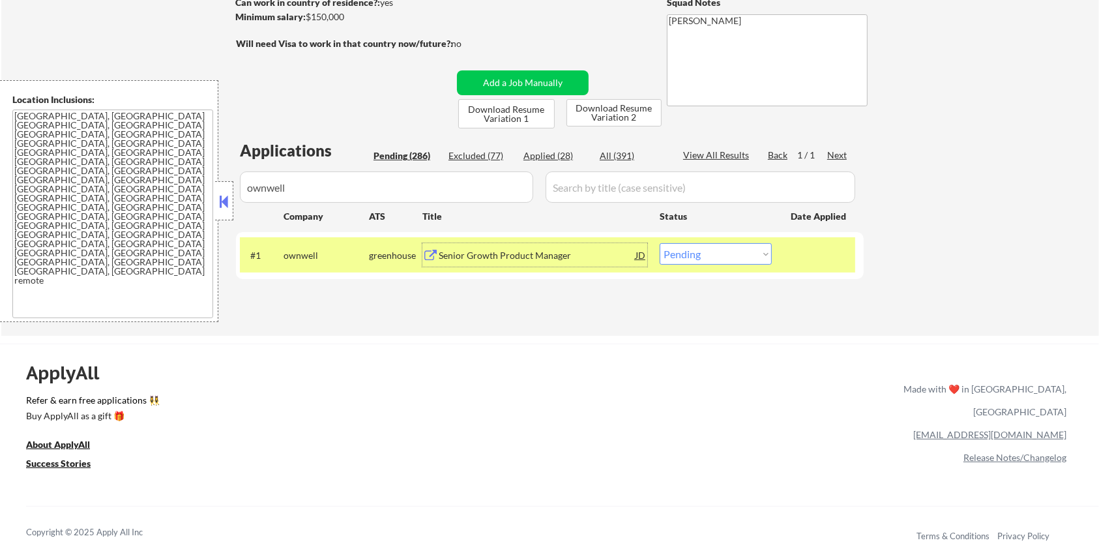
click at [746, 258] on select "Choose an option... Pending Applied Excluded (Questions) Excluded (Expired) Exc…" at bounding box center [716, 254] width 112 height 22
select select ""excluded__expired_""
click at [660, 243] on select "Choose an option... Pending Applied Excluded (Questions) Excluded (Expired) Exc…" at bounding box center [716, 254] width 112 height 22
drag, startPoint x: 350, startPoint y: 190, endPoint x: 99, endPoint y: 201, distance: 250.6
click at [99, 201] on body "← Return to /applysquad Mailslurp Inbox Job Search Builder Zoe Henderson User E…" at bounding box center [549, 76] width 1099 height 549
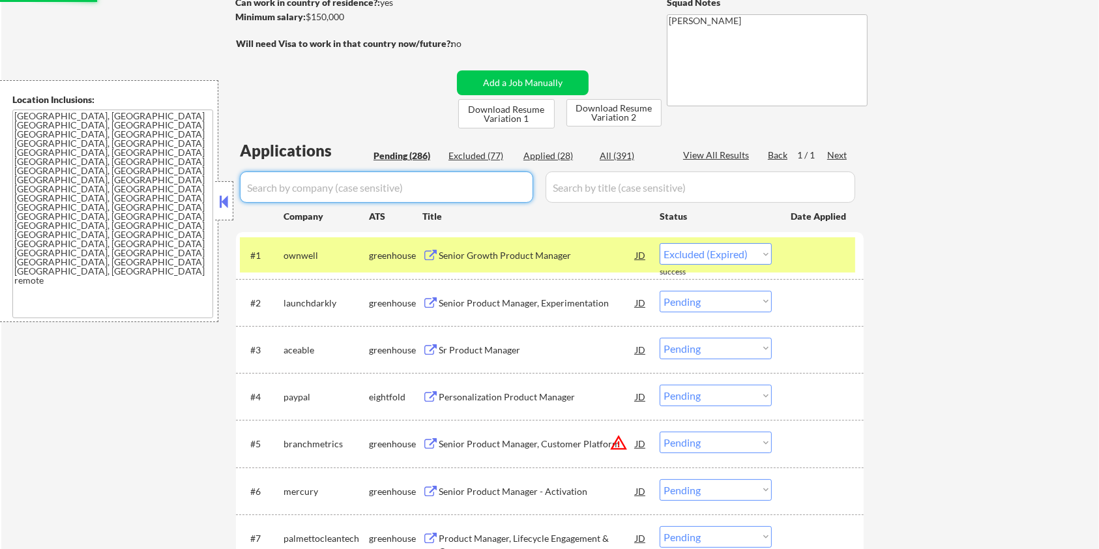
select select ""pending""
click at [395, 155] on div "Pending (285)" at bounding box center [406, 155] width 65 height 13
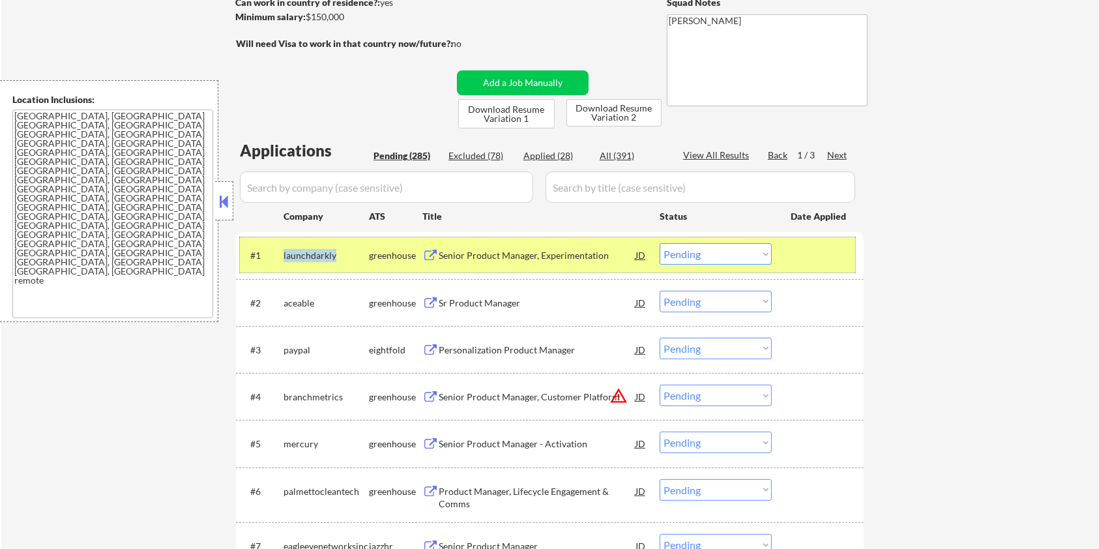
drag, startPoint x: 342, startPoint y: 254, endPoint x: 282, endPoint y: 260, distance: 60.9
click at [282, 260] on div "#1 launchdarkly greenhouse Senior Product Manager, Experimentation JD warning_a…" at bounding box center [548, 254] width 616 height 35
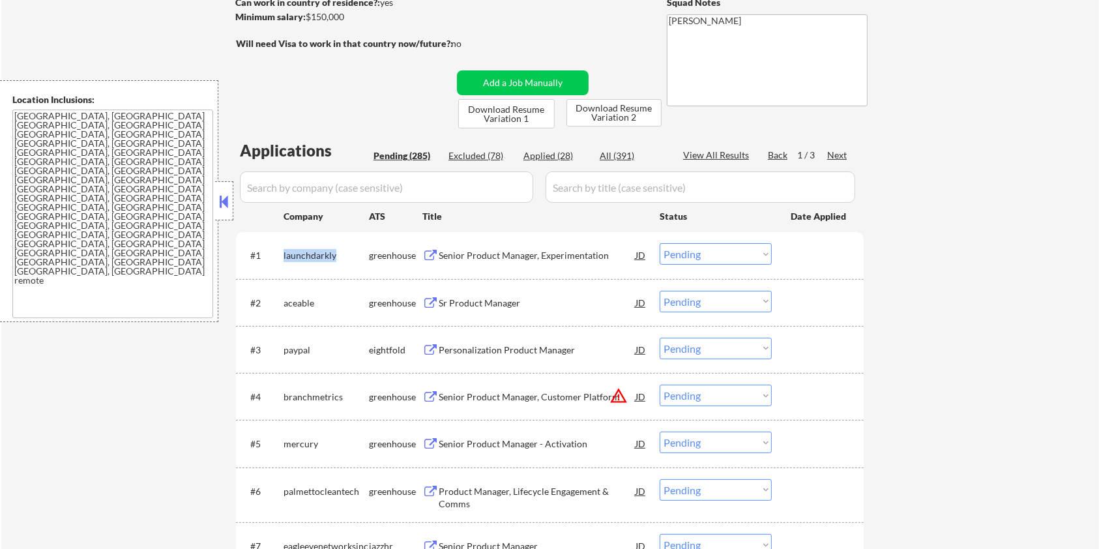
copy div "launchdarkly"
click at [303, 175] on input "input" at bounding box center [386, 187] width 293 height 31
paste input "launchdarkly"
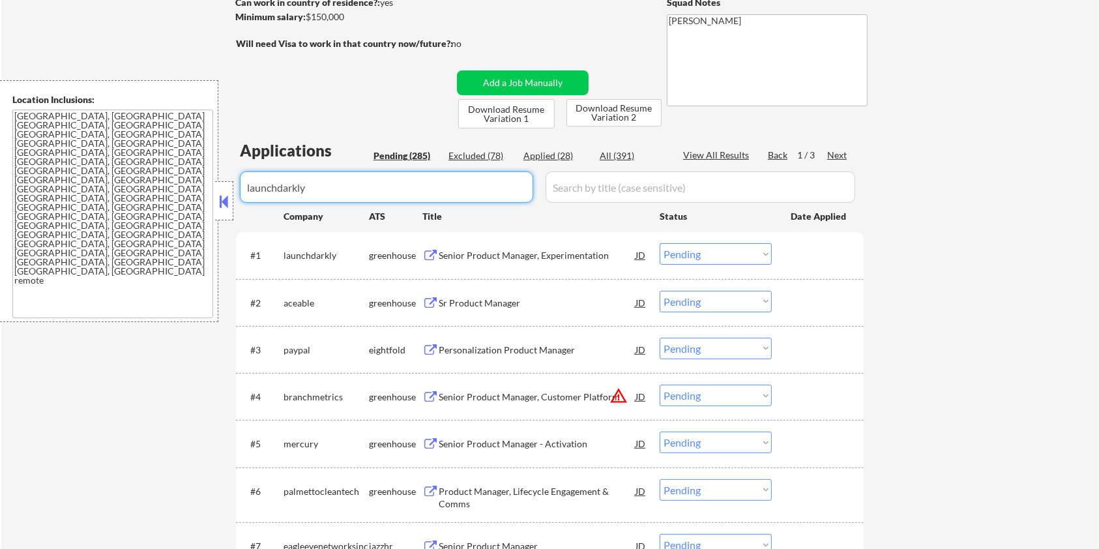
type input "launchdarkly"
click at [575, 185] on input "input" at bounding box center [701, 187] width 310 height 31
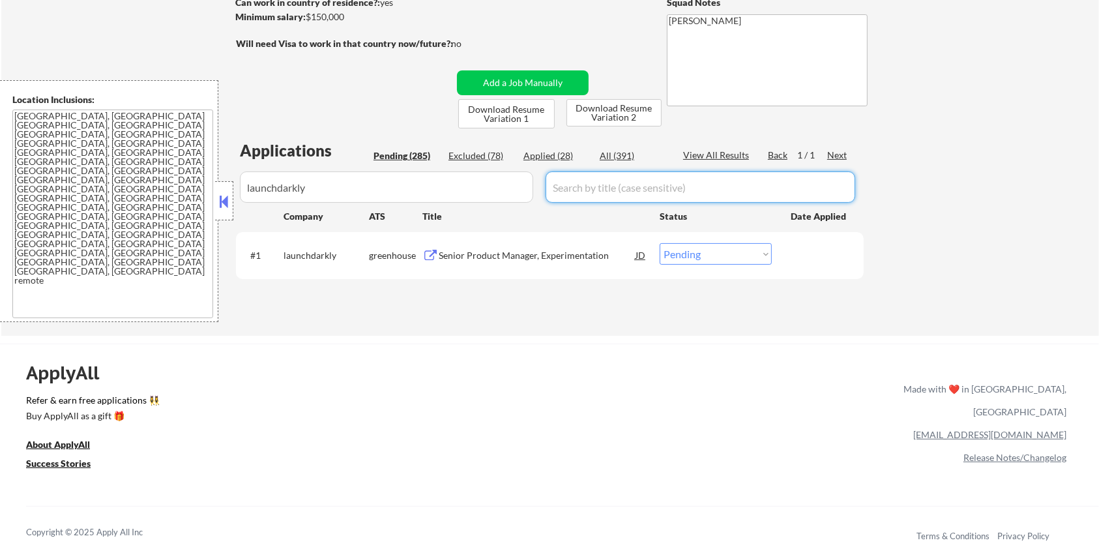
click at [535, 250] on div "Senior Product Manager, Experimentation" at bounding box center [537, 255] width 197 height 13
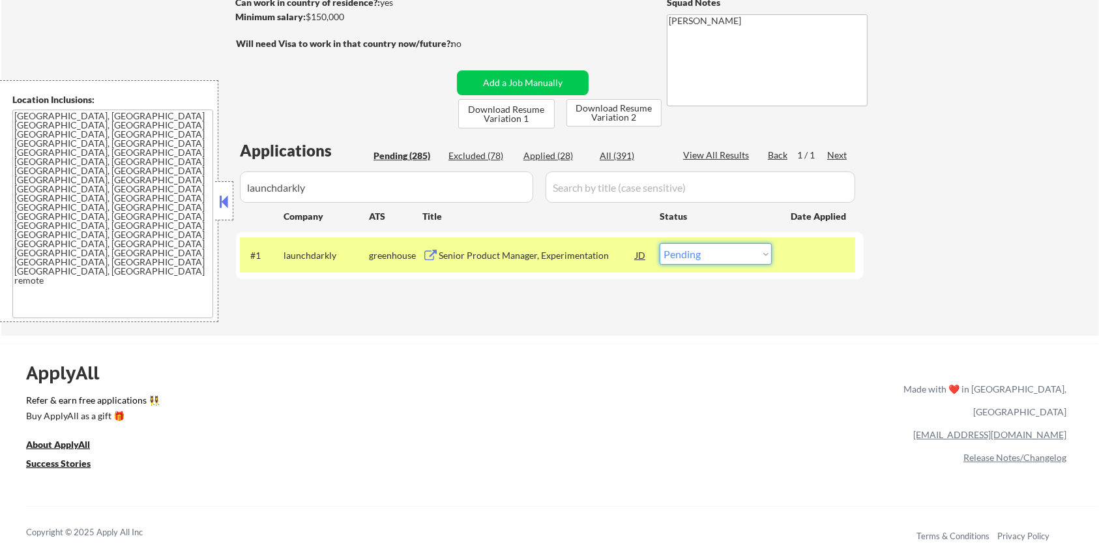
click at [706, 256] on select "Choose an option... Pending Applied Excluded (Questions) Excluded (Expired) Exc…" at bounding box center [716, 254] width 112 height 22
select select ""excluded__bad_match_""
click at [660, 243] on select "Choose an option... Pending Applied Excluded (Questions) Excluded (Expired) Exc…" at bounding box center [716, 254] width 112 height 22
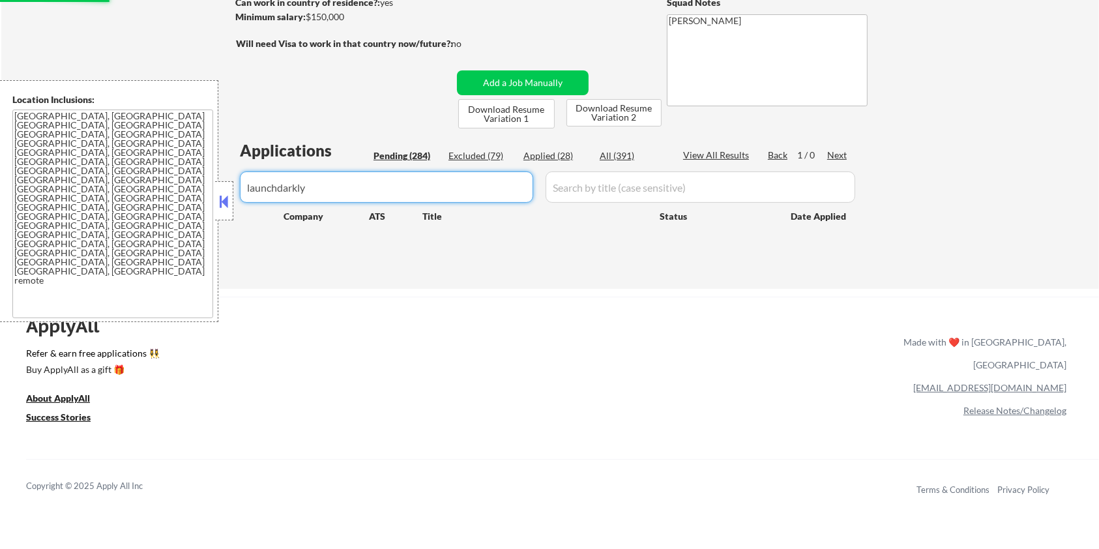
drag, startPoint x: 385, startPoint y: 198, endPoint x: 98, endPoint y: 175, distance: 287.2
click at [98, 175] on body "← Return to /applysquad Mailslurp Inbox Job Search Builder Zoe Henderson User E…" at bounding box center [549, 76] width 1099 height 549
select select ""pending""
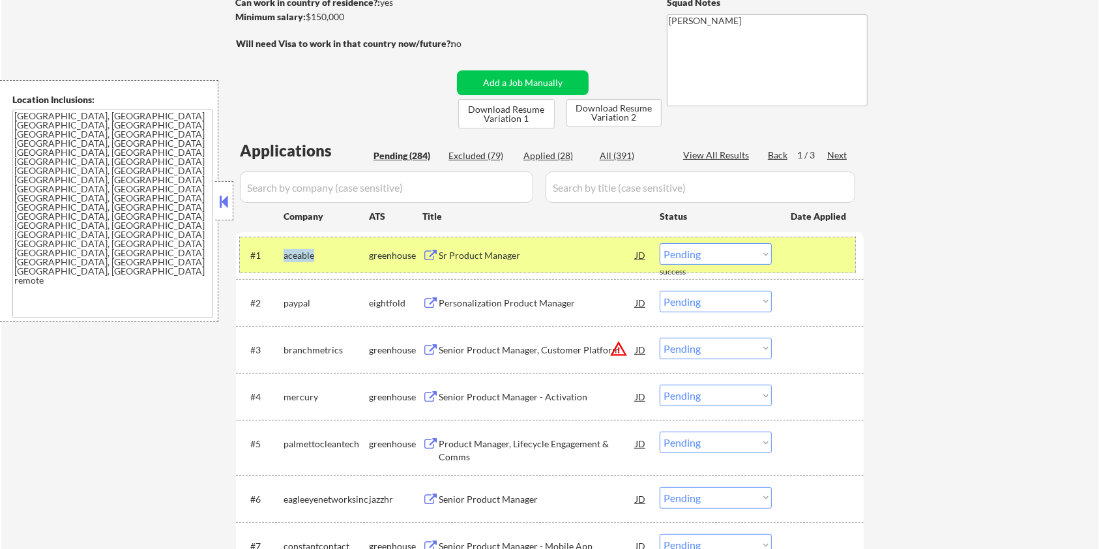
drag, startPoint x: 329, startPoint y: 256, endPoint x: 282, endPoint y: 252, distance: 47.2
click at [282, 252] on div "#1 aceable greenhouse Sr Product Manager JD warning_amber Choose an option... P…" at bounding box center [548, 254] width 616 height 35
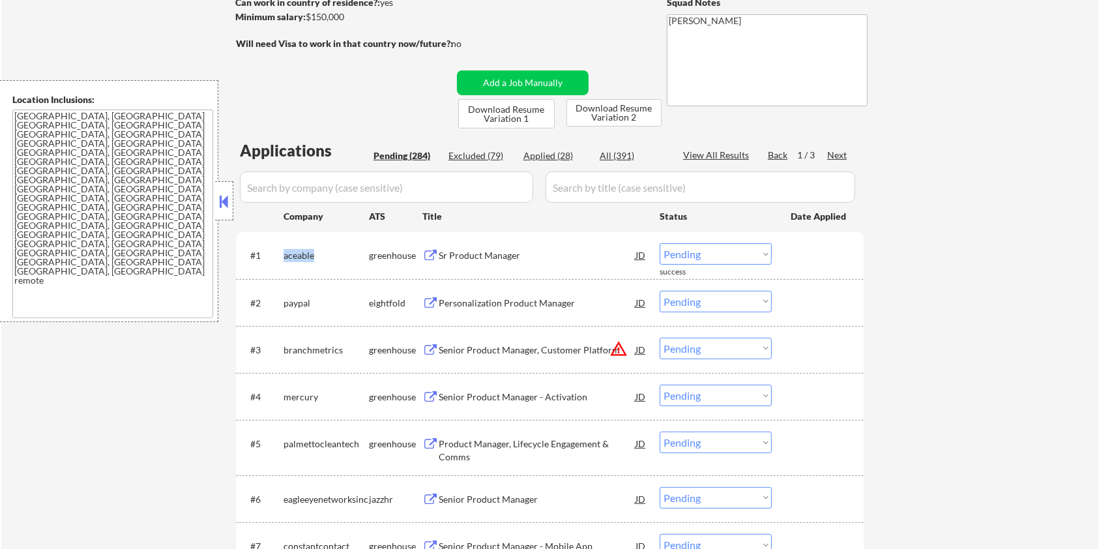
copy div "aceable"
click at [303, 181] on input "input" at bounding box center [386, 187] width 293 height 31
paste input "aceable"
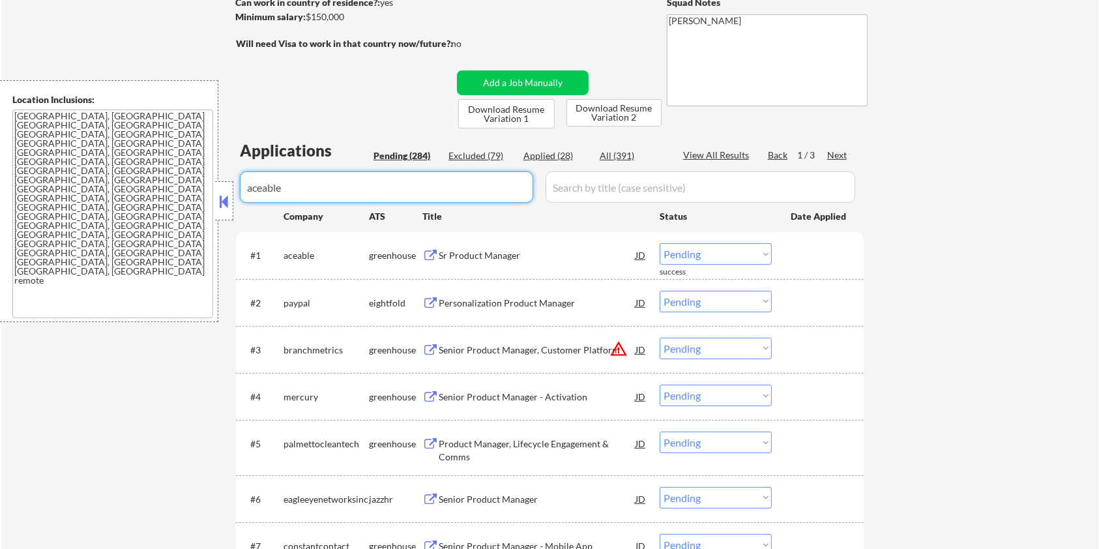
type input "aceable"
drag, startPoint x: 604, startPoint y: 185, endPoint x: 616, endPoint y: 177, distance: 15.0
click at [604, 185] on input "input" at bounding box center [701, 187] width 310 height 31
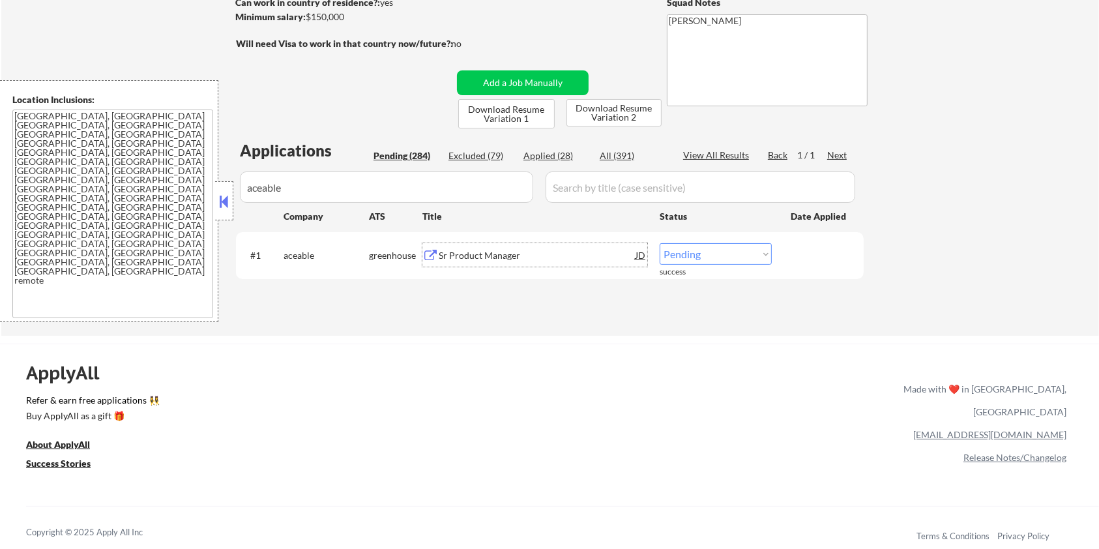
click at [492, 255] on div "Sr Product Manager" at bounding box center [537, 255] width 197 height 13
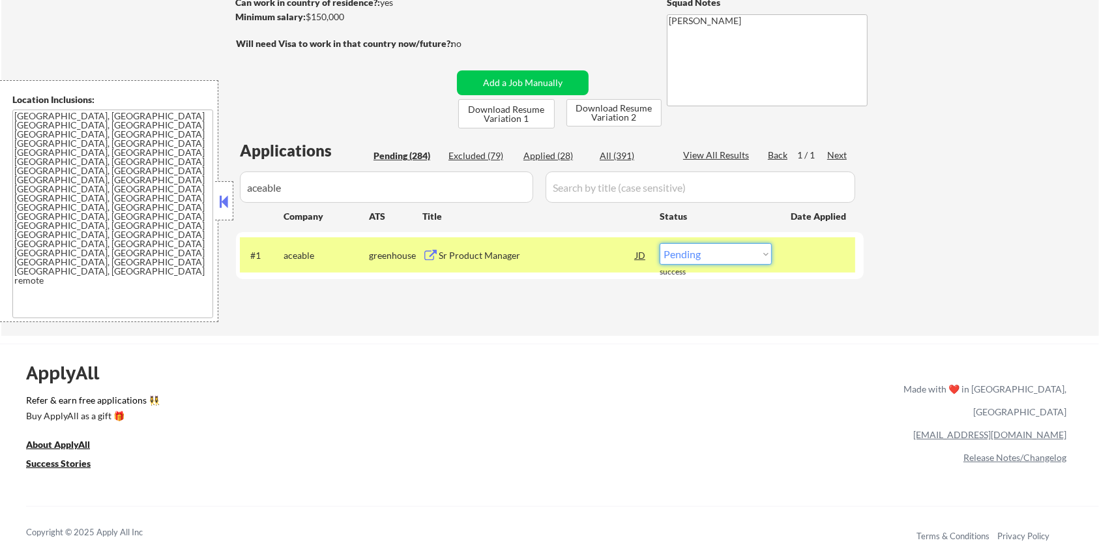
click at [756, 255] on select "Choose an option... Pending Applied Excluded (Questions) Excluded (Expired) Exc…" at bounding box center [716, 254] width 112 height 22
select select ""excluded__expired_""
click at [660, 243] on select "Choose an option... Pending Applied Excluded (Questions) Excluded (Expired) Exc…" at bounding box center [716, 254] width 112 height 22
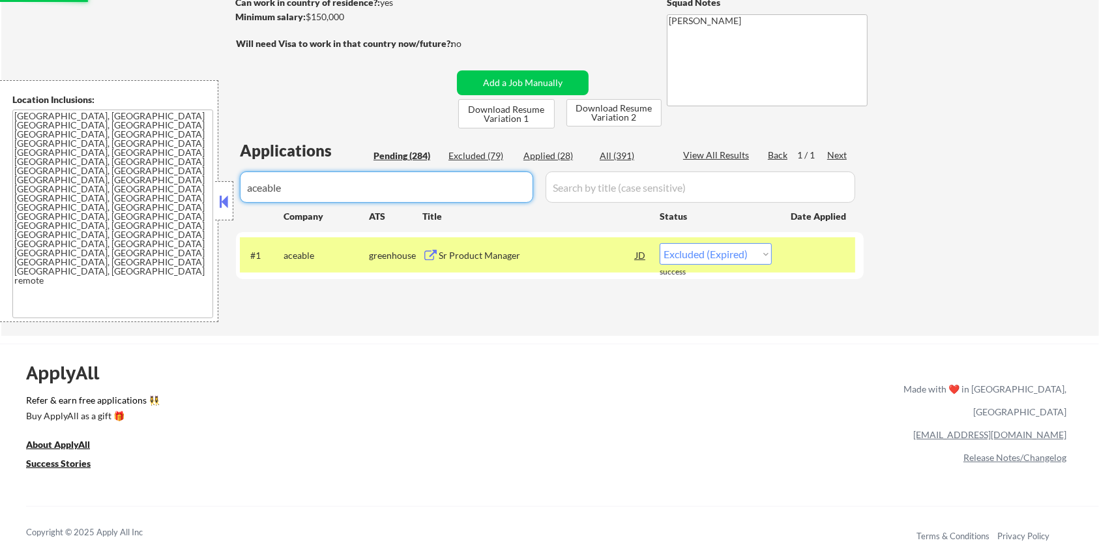
drag, startPoint x: 343, startPoint y: 192, endPoint x: 76, endPoint y: 199, distance: 267.4
click at [76, 199] on body "← Return to /applysquad Mailslurp Inbox Job Search Builder Zoe Henderson User E…" at bounding box center [549, 76] width 1099 height 549
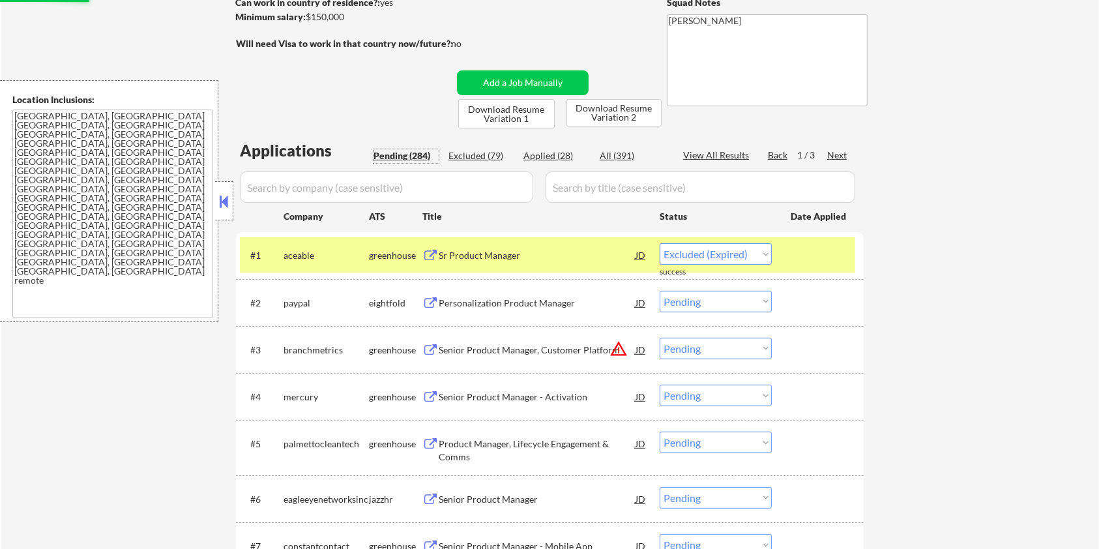
click at [399, 154] on div "Pending (284)" at bounding box center [406, 155] width 65 height 13
select select ""pending""
click at [708, 320] on select "Choose an option... Pending Applied Excluded (Questions) Excluded (Expired) Exc…" at bounding box center [716, 349] width 112 height 22
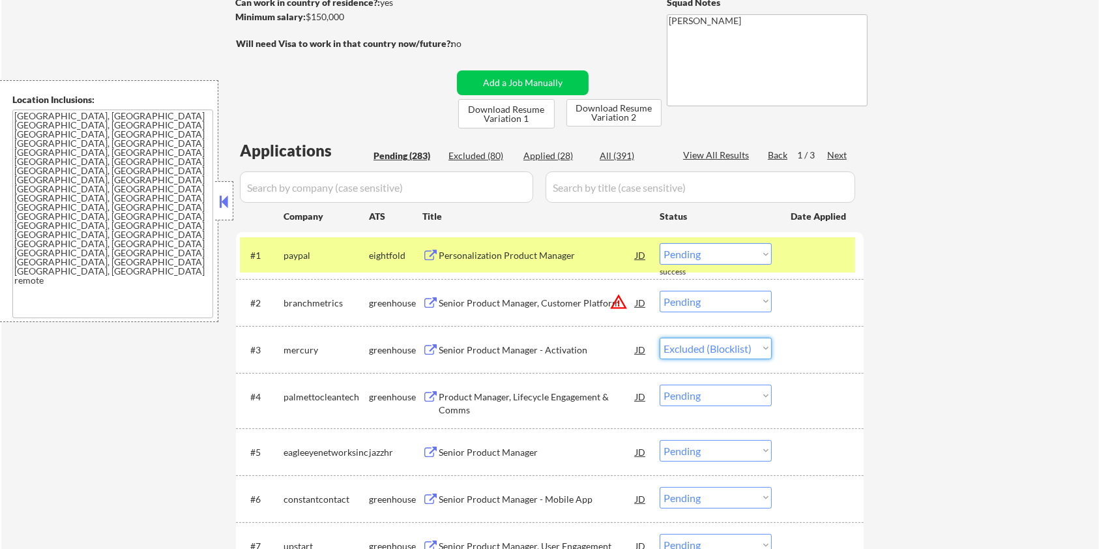
click at [660, 320] on select "Choose an option... Pending Applied Excluded (Questions) Excluded (Expired) Exc…" at bounding box center [716, 349] width 112 height 22
select select ""pending""
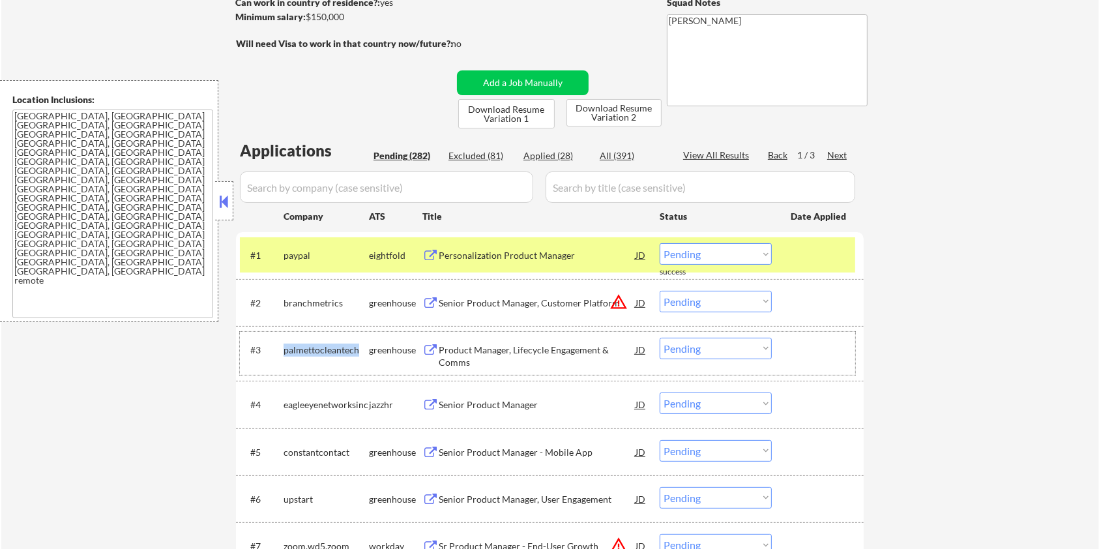
drag, startPoint x: 360, startPoint y: 346, endPoint x: 282, endPoint y: 348, distance: 78.3
click at [282, 320] on div "#3 palmettocleantech greenhouse Product Manager, Lifecycle Engagement & Comms J…" at bounding box center [548, 353] width 616 height 43
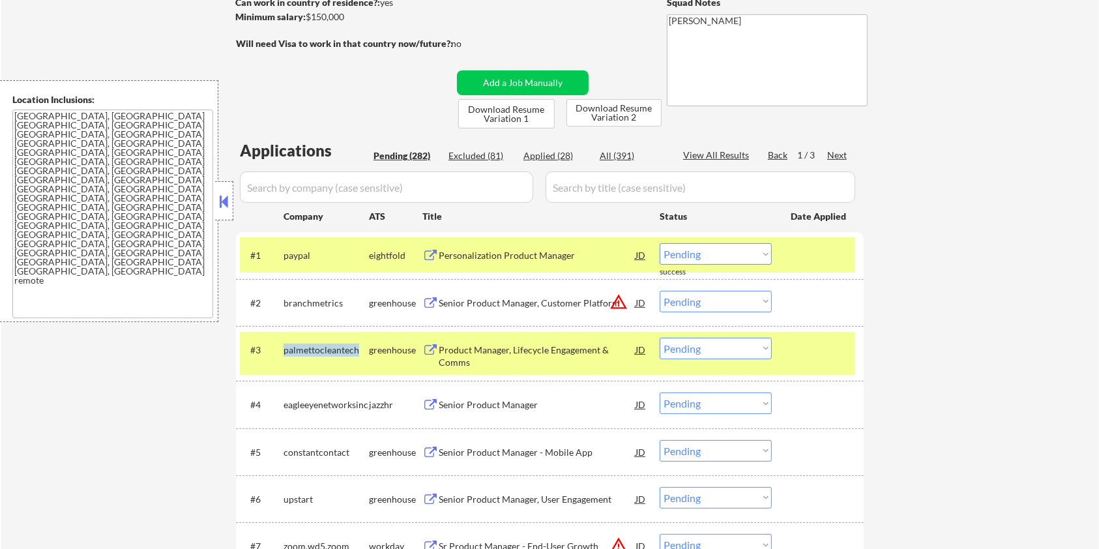
copy div "palmettocleantech"
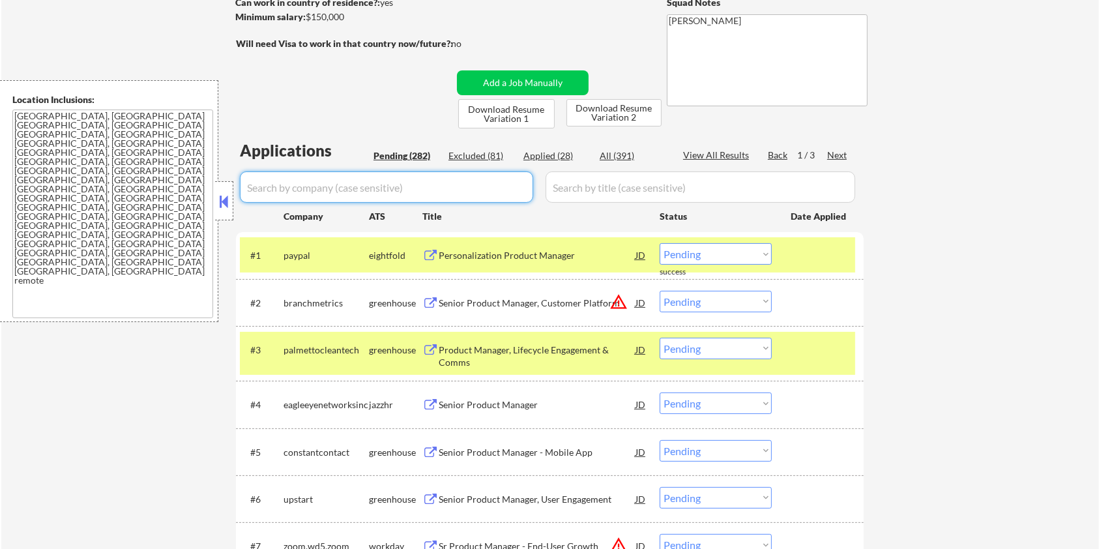
click at [365, 185] on input "input" at bounding box center [386, 187] width 293 height 31
paste input "palmettocleantech"
type input "palmettocleantech"
click at [610, 185] on input "input" at bounding box center [701, 187] width 310 height 31
click at [623, 152] on div "All (391)" at bounding box center [632, 155] width 65 height 13
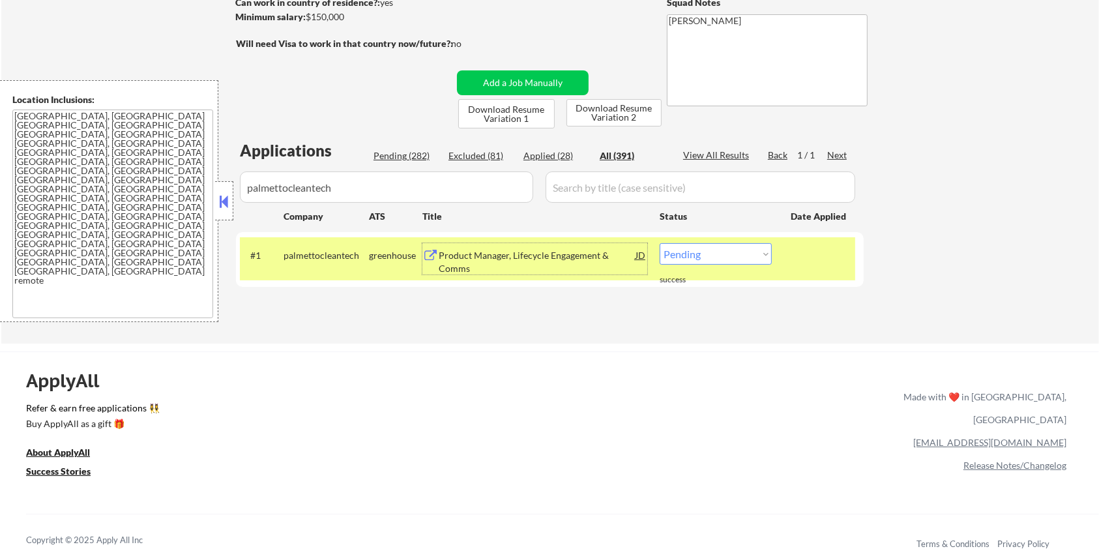
click at [480, 256] on div "Product Manager, Lifecycle Engagement & Comms" at bounding box center [537, 261] width 197 height 25
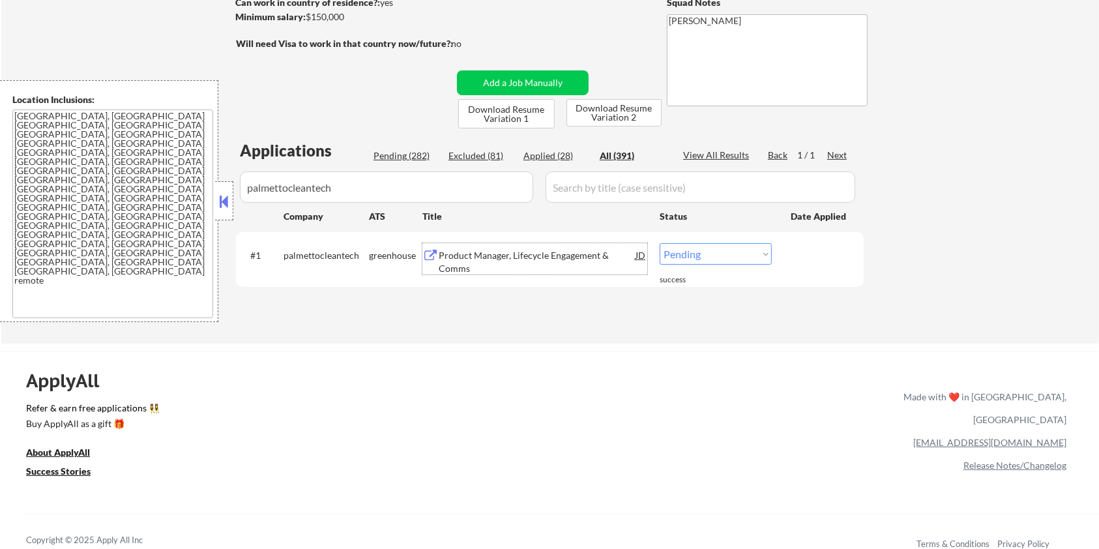
click at [718, 248] on select "Choose an option... Pending Applied Excluded (Questions) Excluded (Expired) Exc…" at bounding box center [716, 254] width 112 height 22
select select ""excluded__blocklist_""
click at [660, 243] on select "Choose an option... Pending Applied Excluded (Questions) Excluded (Expired) Exc…" at bounding box center [716, 254] width 112 height 22
drag, startPoint x: 402, startPoint y: 183, endPoint x: 115, endPoint y: 253, distance: 295.9
click at [115, 253] on body "← Return to /applysquad Mailslurp Inbox Job Search Builder Zoe Henderson User E…" at bounding box center [549, 76] width 1099 height 549
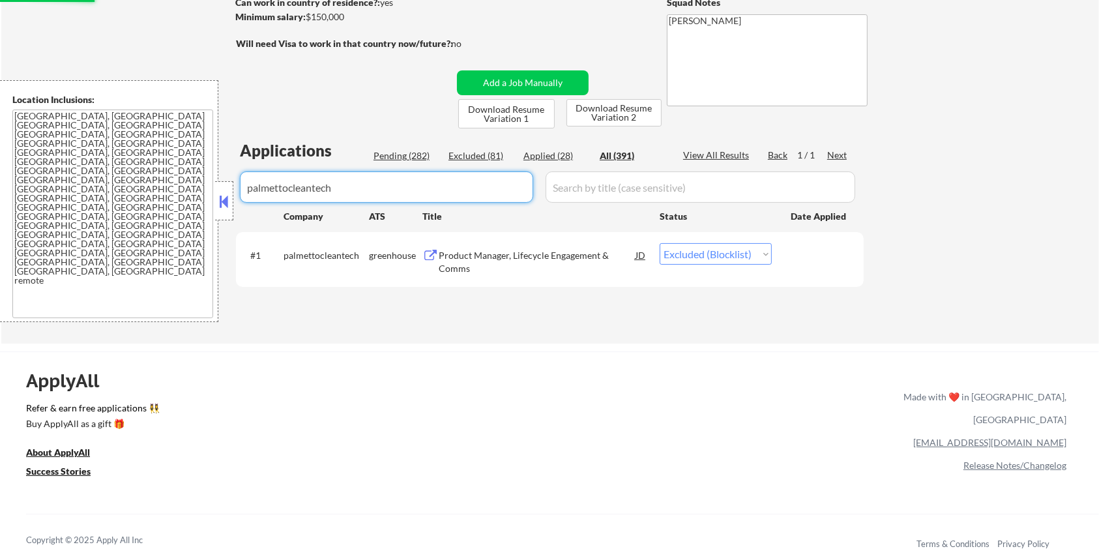
select select ""excluded__blocklist_""
select select ""applied""
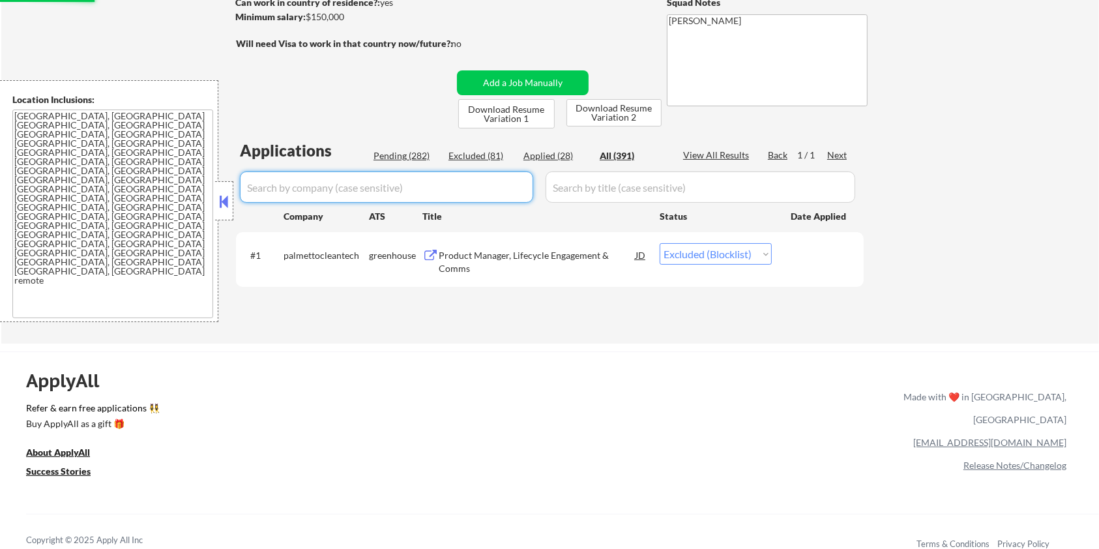
select select ""applied""
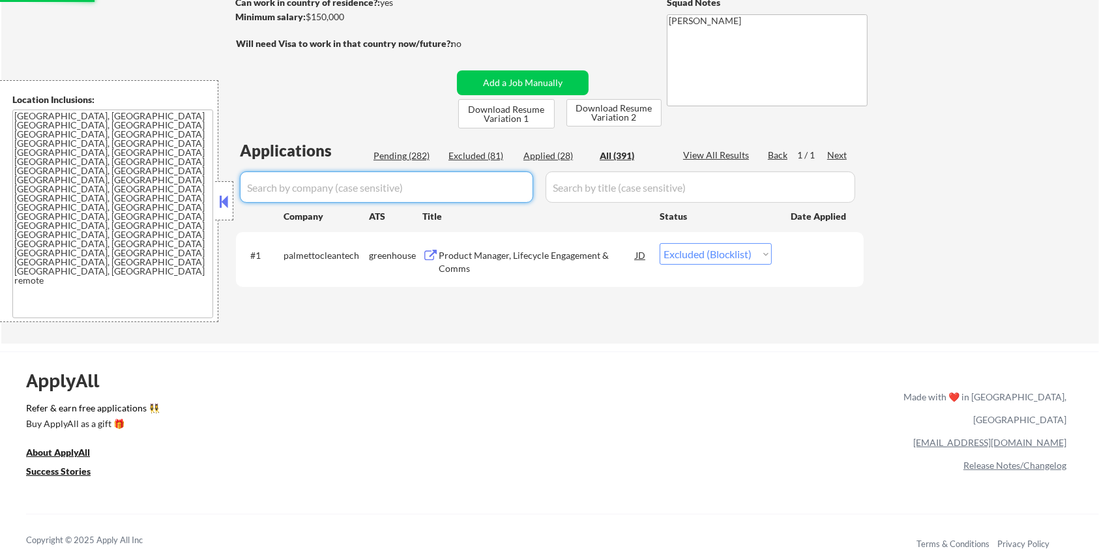
select select ""applied""
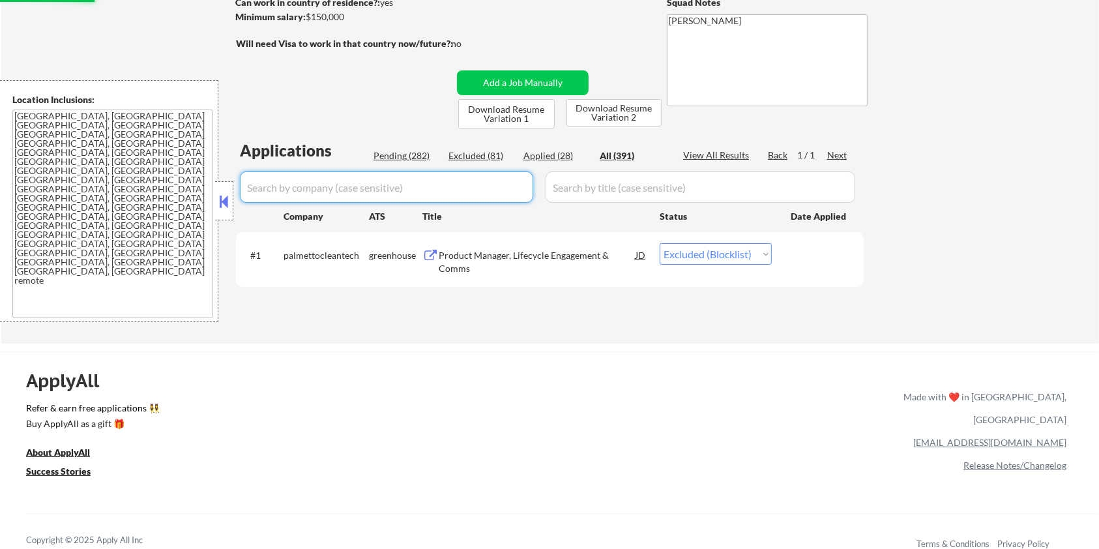
select select ""applied""
select select ""excluded__blocklist_""
select select ""applied""
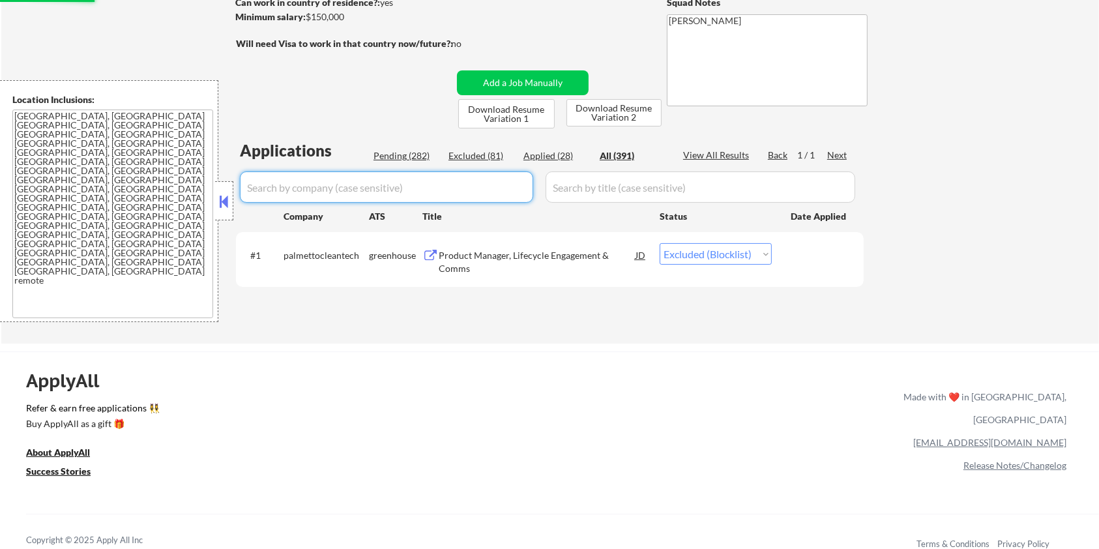
select select ""applied""
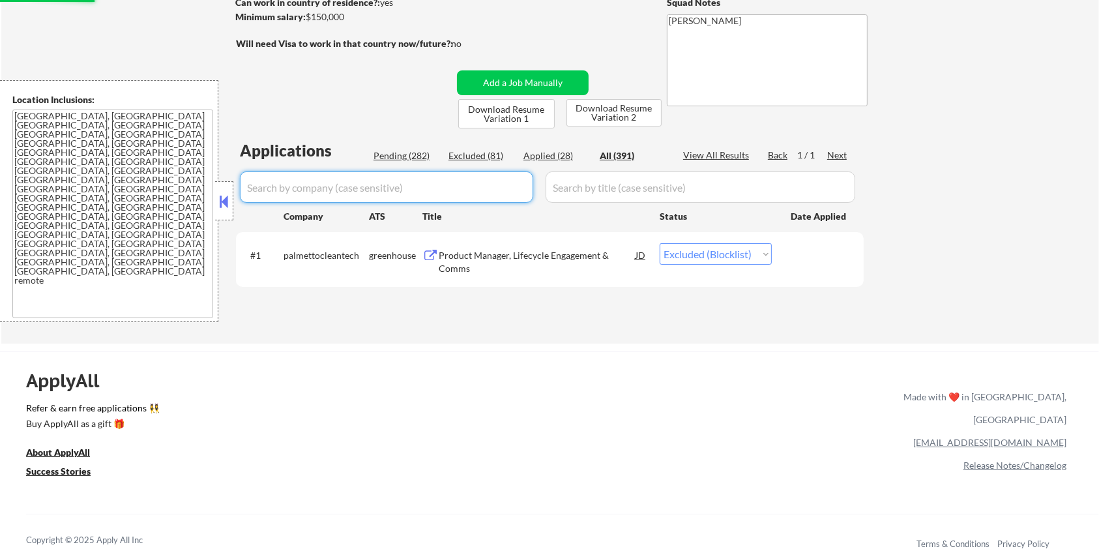
select select ""applied""
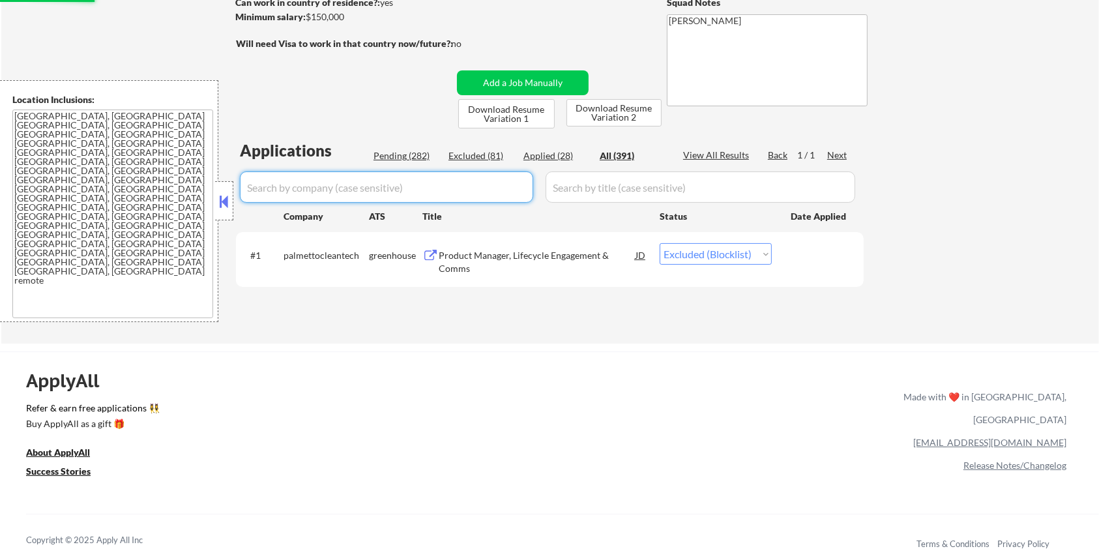
select select ""excluded__expired_""
select select ""excluded__location_""
select select ""excluded__bad_match_""
select select ""excluded__expired_""
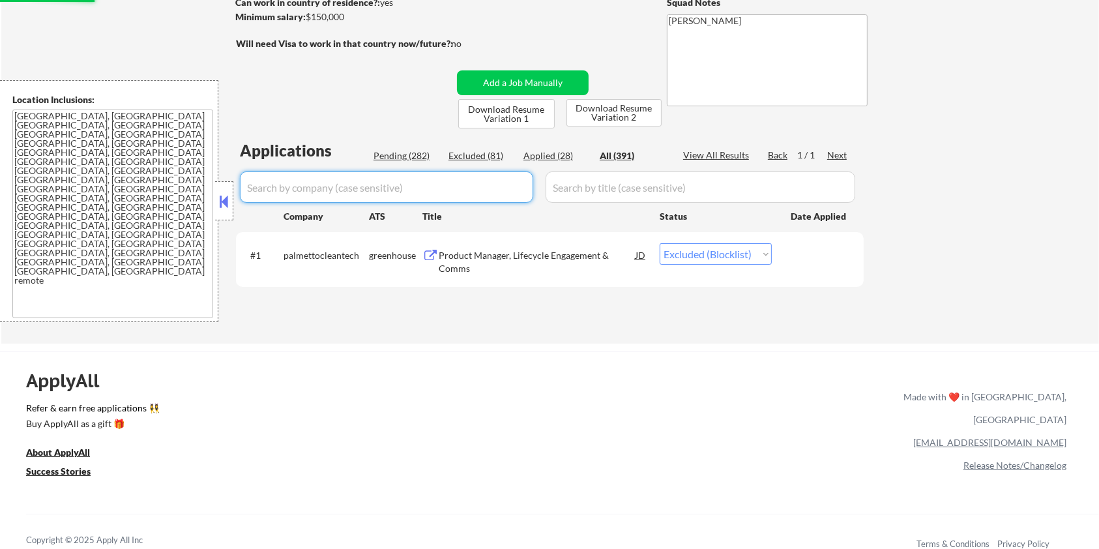
select select ""excluded""
select select ""excluded__location_""
select select ""excluded""
select select ""excluded__blocklist_""
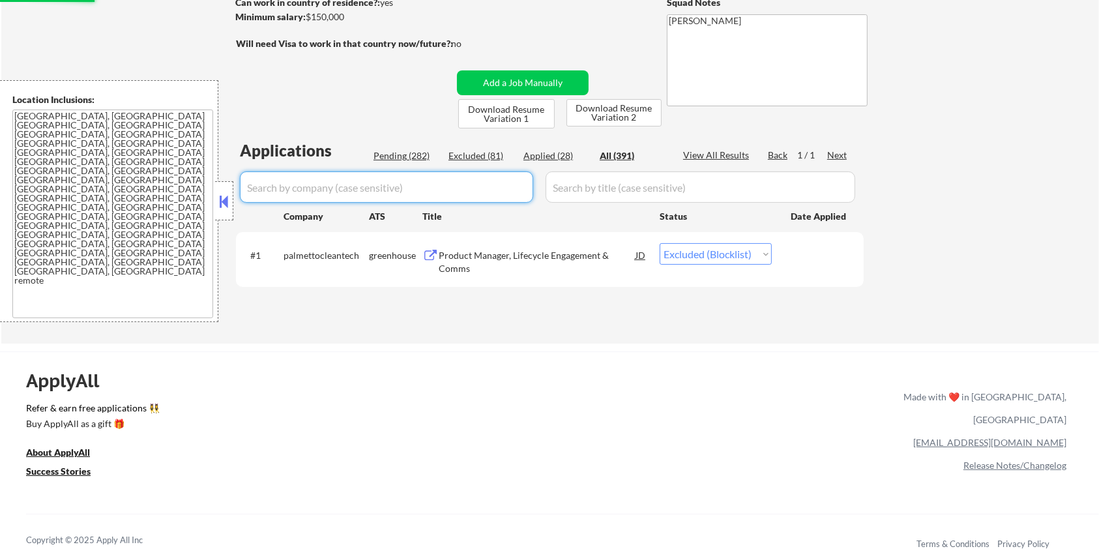
select select ""excluded__blocklist_""
select select ""excluded__location_""
select select ""excluded__bad_match_""
select select ""excluded__blocklist_""
select select ""excluded__location_""
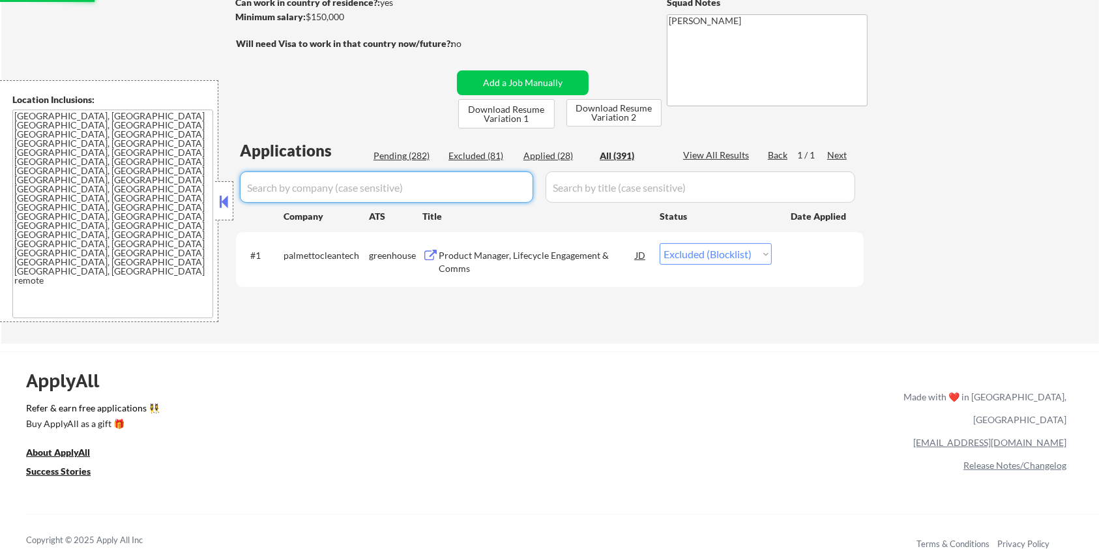
select select ""excluded__bad_match_""
select select ""excluded""
select select ""excluded__bad_match_""
select select ""excluded__salary_""
select select ""excluded__location_""
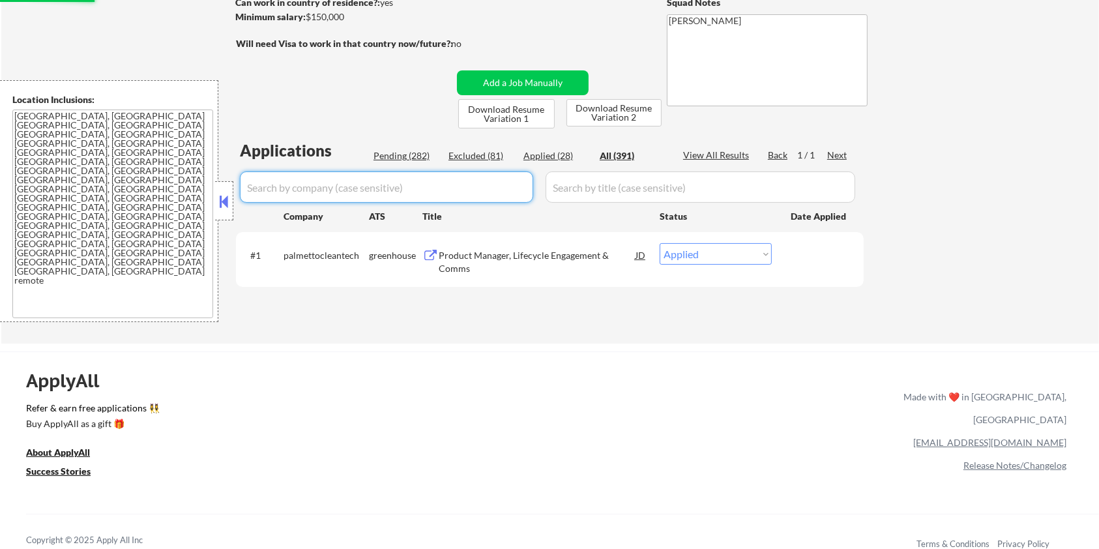
select select ""excluded""
select select ""excluded__location_""
select select ""excluded""
select select ""excluded__bad_match_""
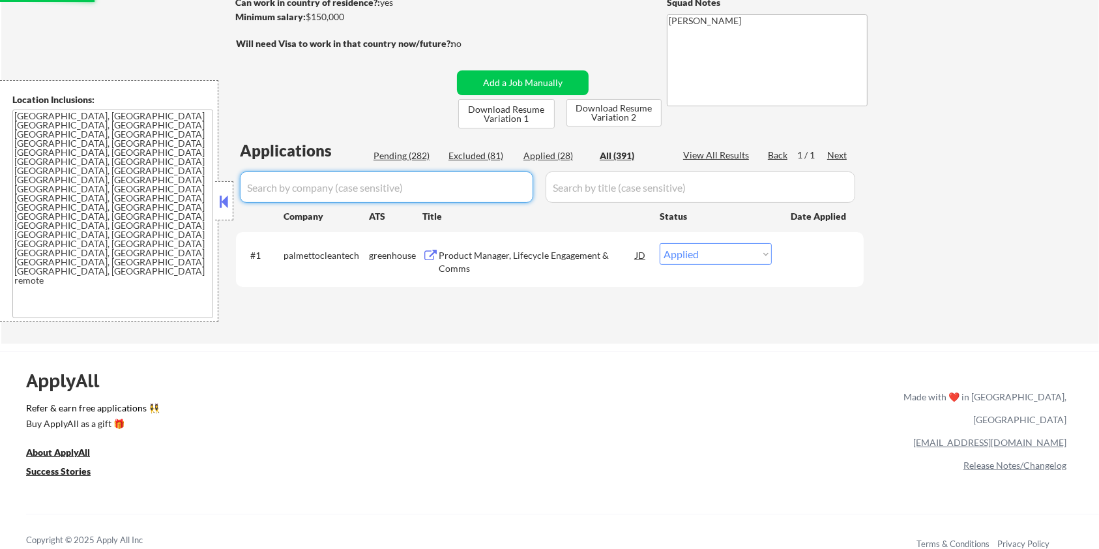
select select ""excluded""
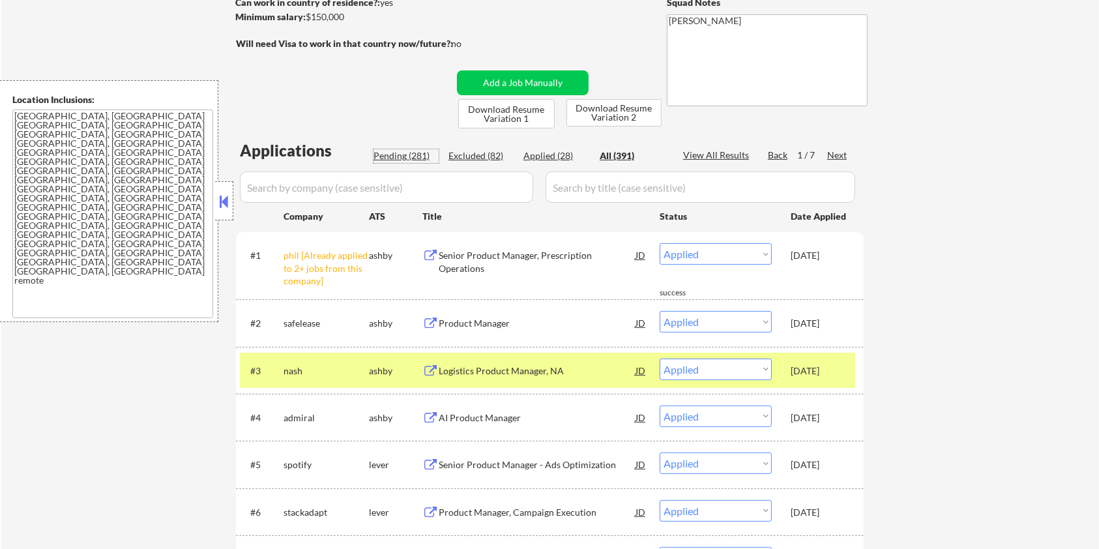
click at [397, 153] on div "Pending (281)" at bounding box center [406, 155] width 65 height 13
select select ""pending""
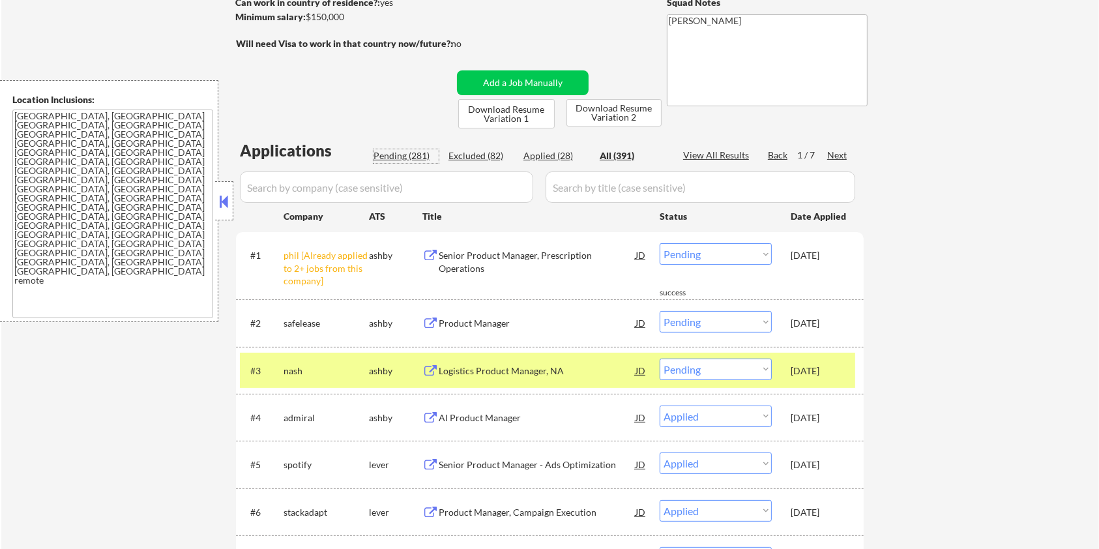
select select ""pending""
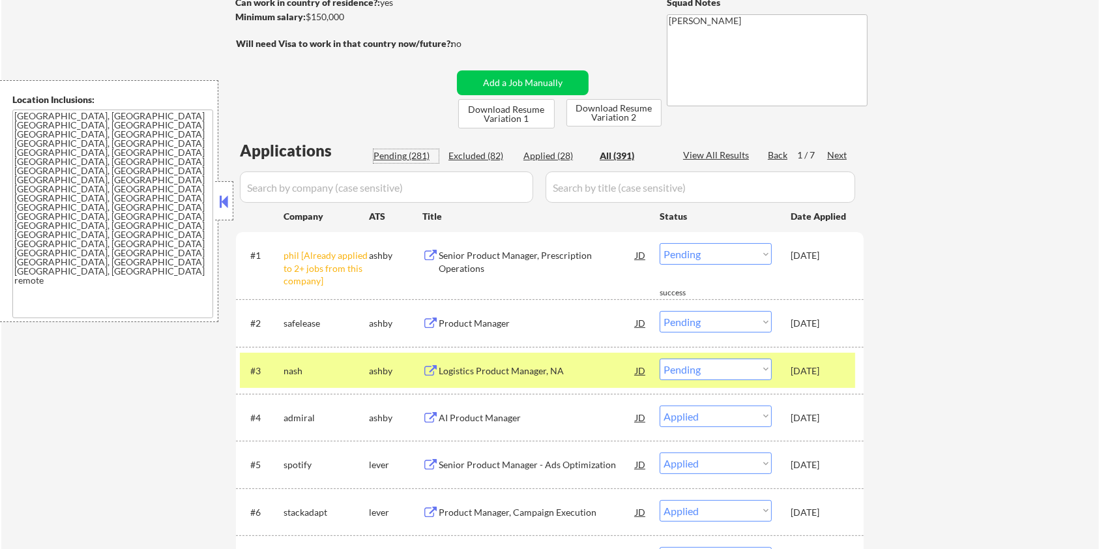
select select ""pending""
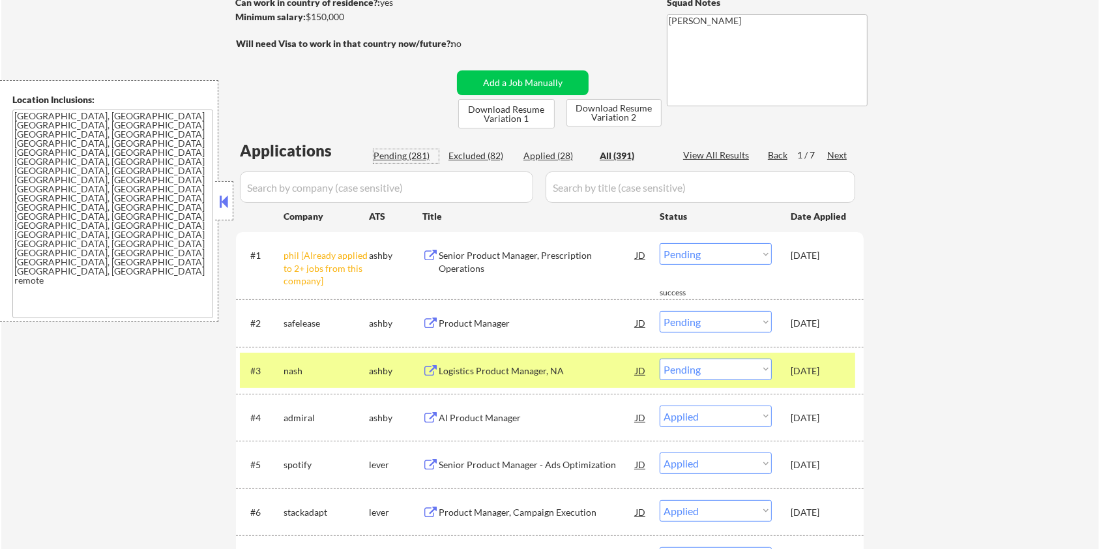
select select ""pending""
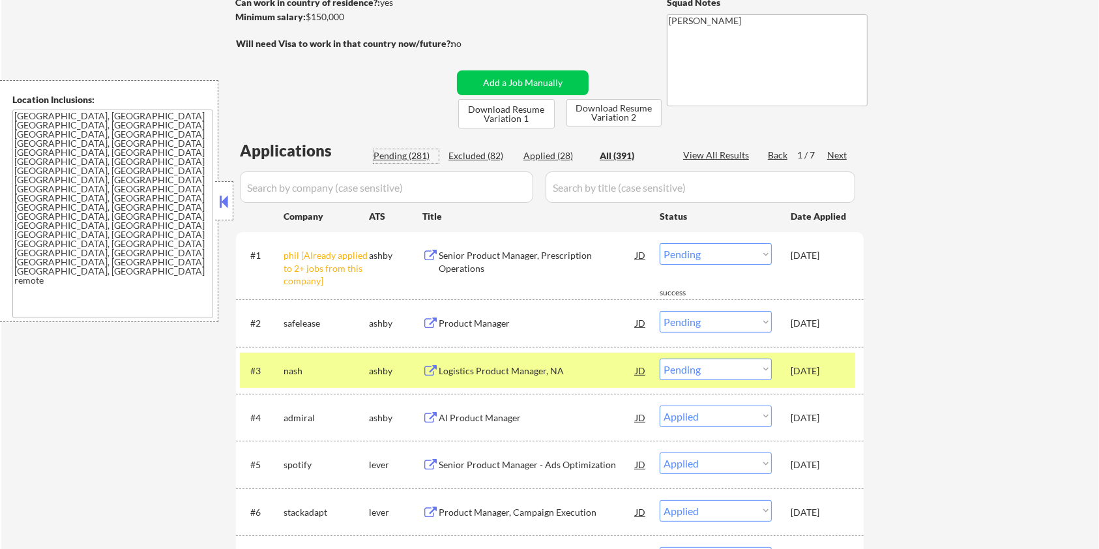
select select ""pending""
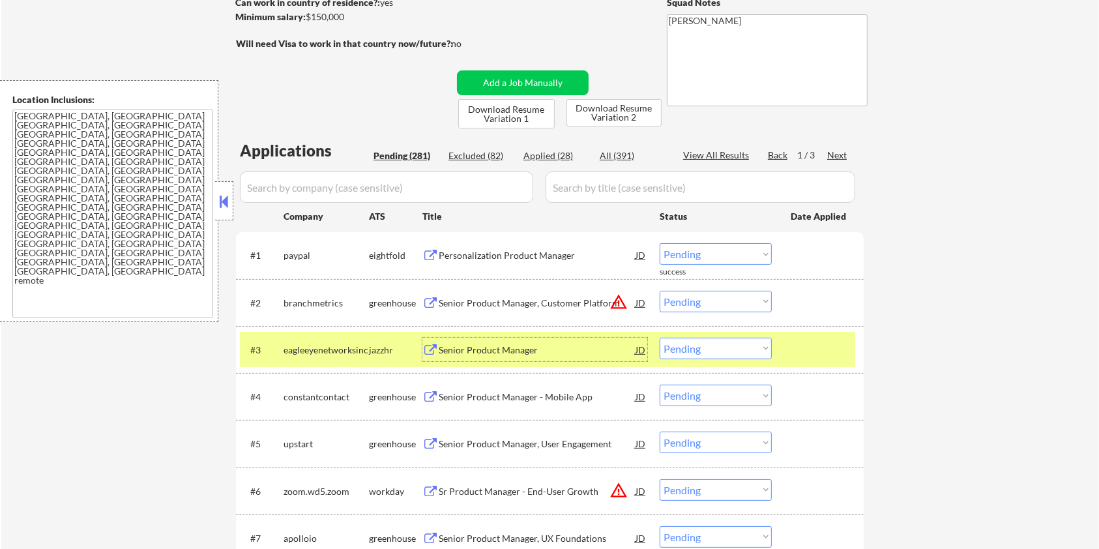
click at [472, 320] on div "Senior Product Manager" at bounding box center [537, 349] width 197 height 23
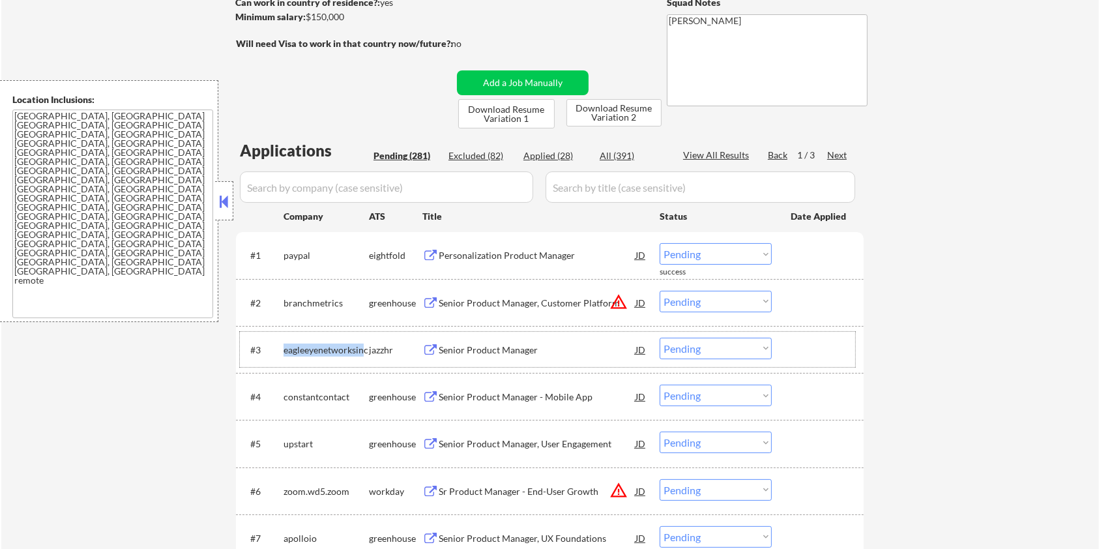
drag, startPoint x: 365, startPoint y: 344, endPoint x: 280, endPoint y: 352, distance: 85.1
click at [280, 320] on div "#3 eagleeyenetworksinc jazzhr Senior Product Manager JD warning_amber Choose an…" at bounding box center [548, 349] width 616 height 35
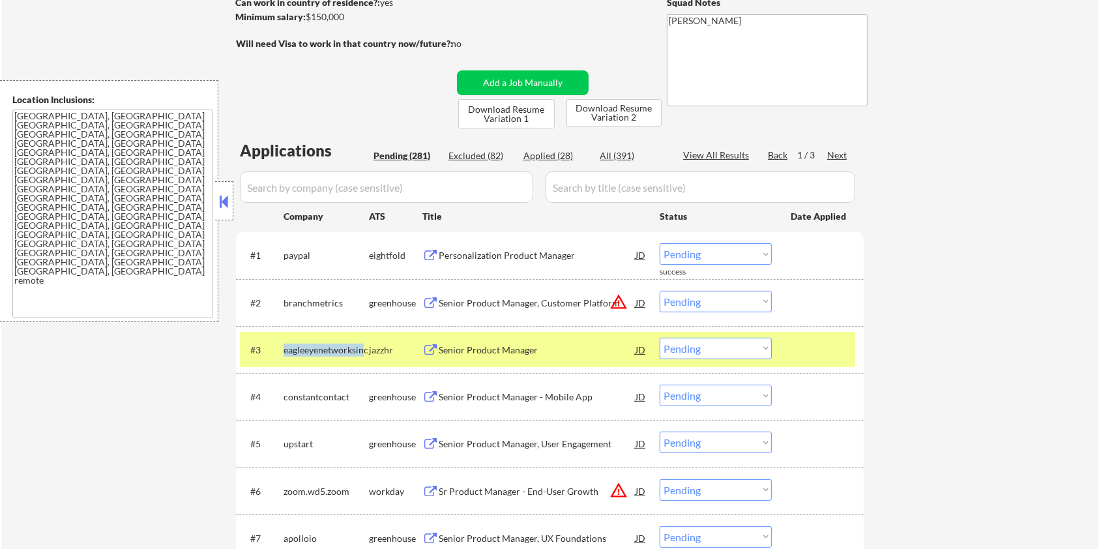
click at [364, 320] on div "eagleeyenetworksinc" at bounding box center [326, 350] width 85 height 13
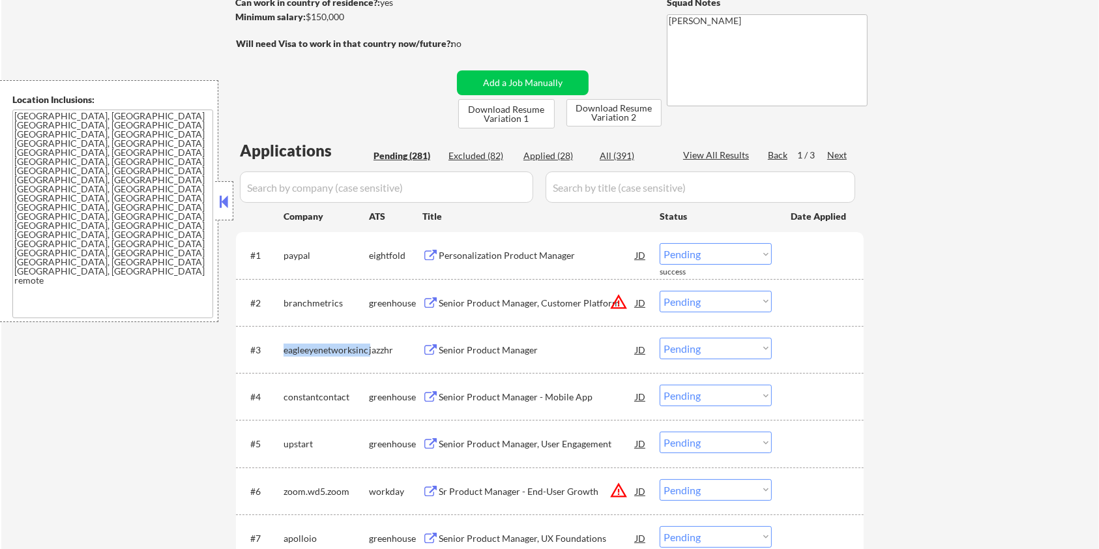
drag, startPoint x: 368, startPoint y: 349, endPoint x: 284, endPoint y: 345, distance: 84.9
click at [284, 320] on div "#3 eagleeyenetworksinc jazzhr Senior Product Manager JD warning_amber Choose an…" at bounding box center [548, 349] width 616 height 23
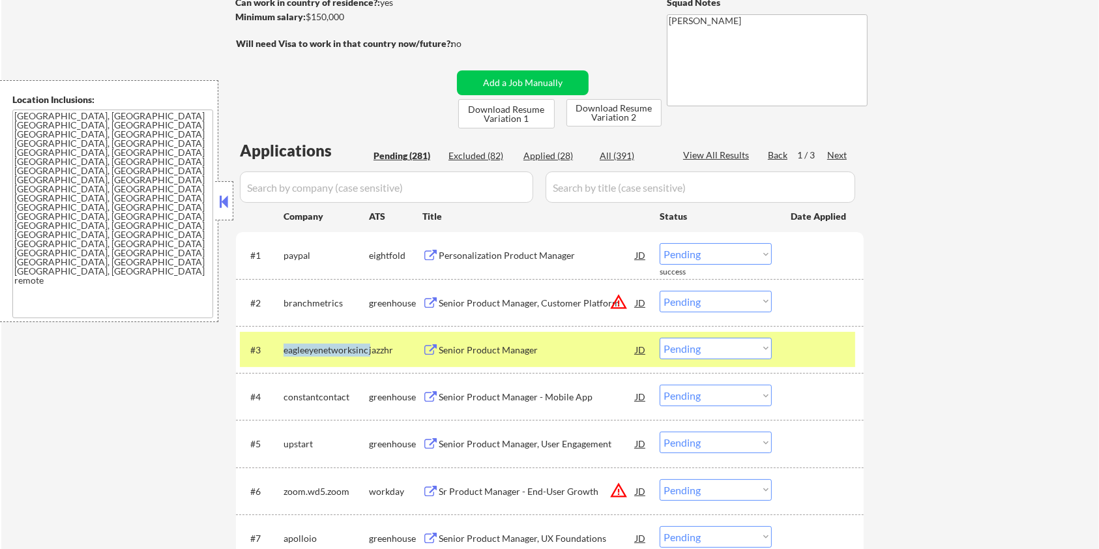
copy div "eagleeyenetworksinc"
click at [601, 113] on button "Download Resume Variation 2" at bounding box center [614, 112] width 95 height 27
click at [689, 320] on select "Choose an option... Pending Applied Excluded (Questions) Excluded (Expired) Exc…" at bounding box center [716, 349] width 112 height 22
click at [660, 320] on select "Choose an option... Pending Applied Excluded (Questions) Excluded (Expired) Exc…" at bounding box center [716, 349] width 112 height 22
copy div "eagleeyenetworksinc"
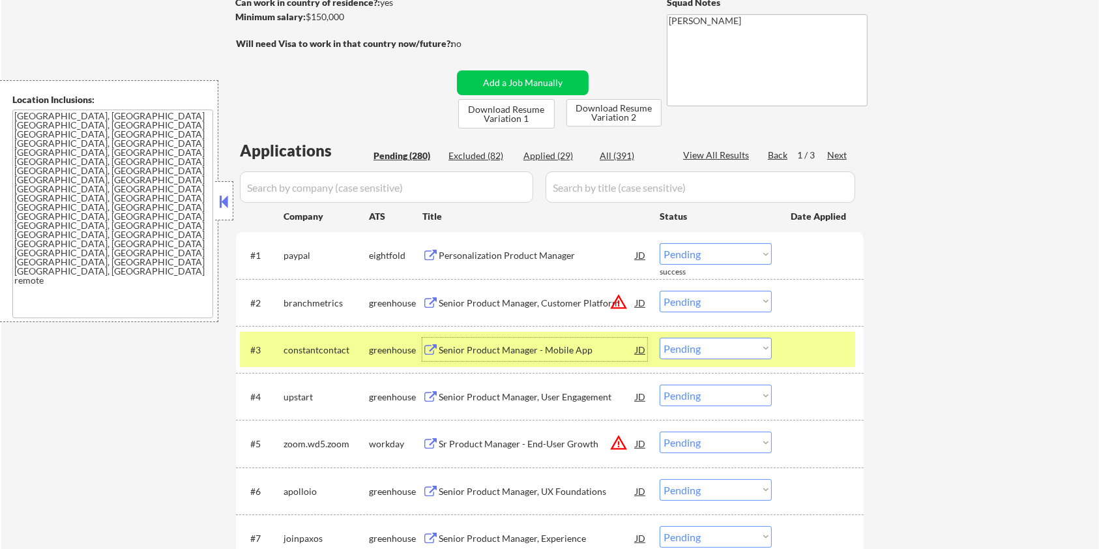
click at [486, 320] on div "Senior Product Manager - Mobile App" at bounding box center [537, 350] width 197 height 13
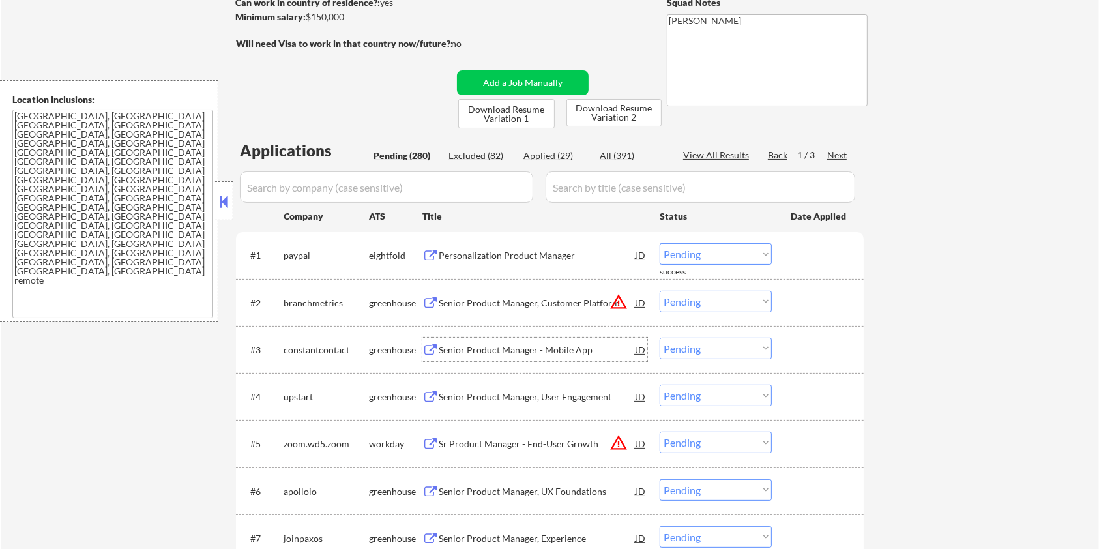
click at [703, 320] on select "Choose an option... Pending Applied Excluded (Questions) Excluded (Expired) Exc…" at bounding box center [716, 349] width 112 height 22
click at [660, 320] on select "Choose an option... Pending Applied Excluded (Questions) Excluded (Expired) Exc…" at bounding box center [716, 349] width 112 height 22
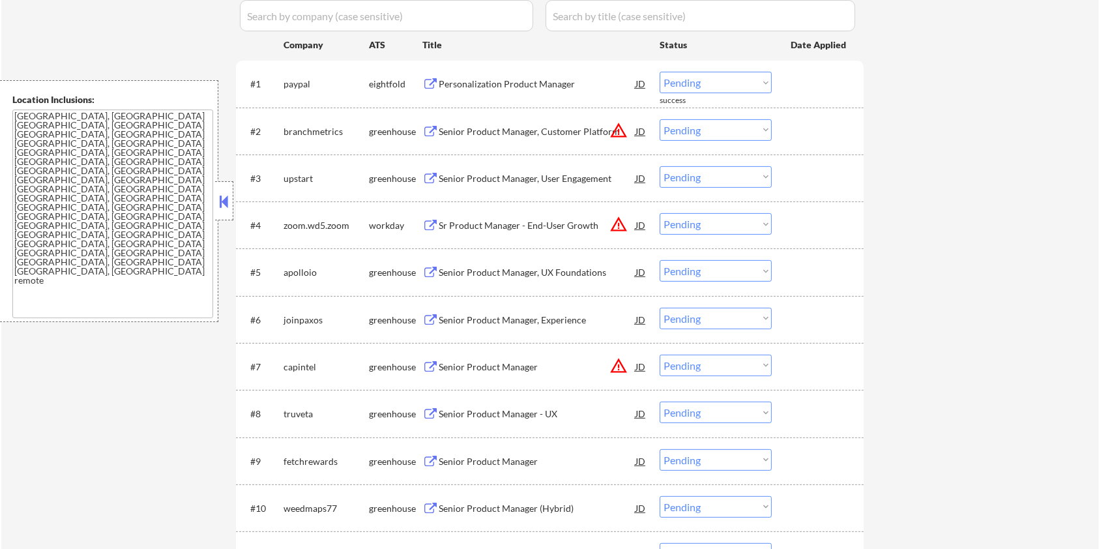
scroll to position [372, 0]
click at [450, 271] on div "Senior Product Manager, UX Foundations" at bounding box center [537, 269] width 197 height 13
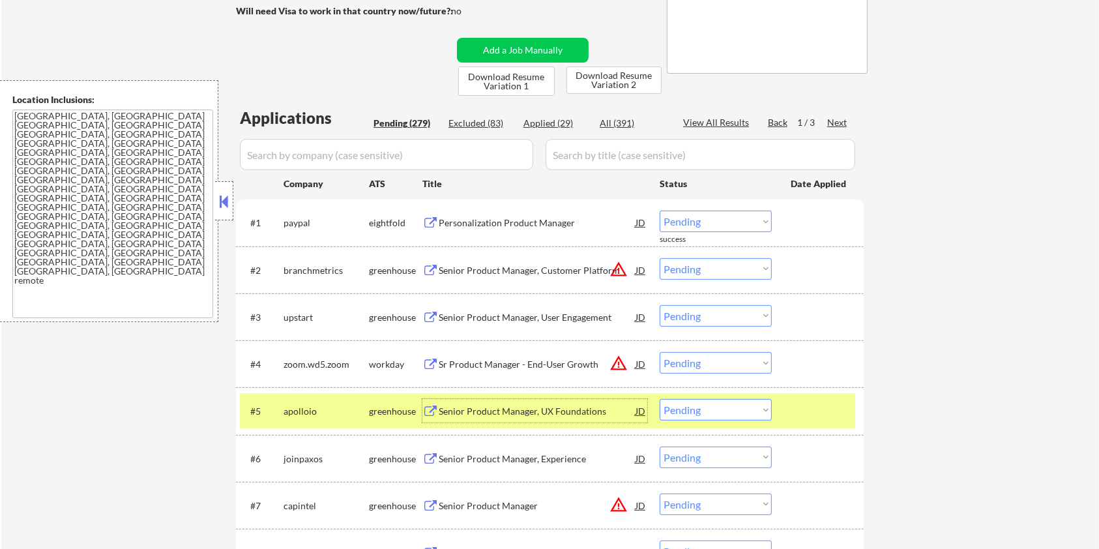
scroll to position [198, 0]
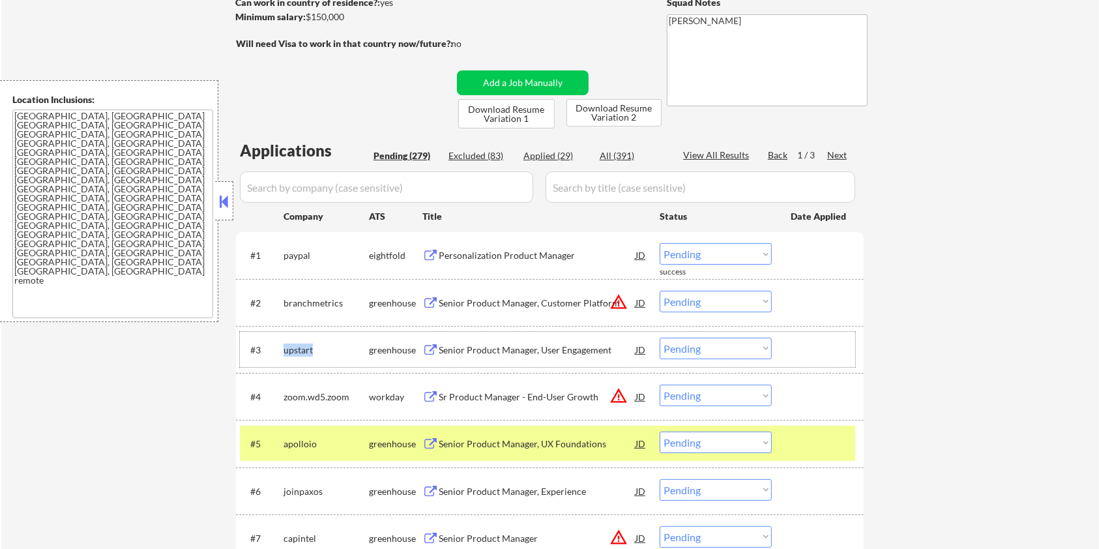
drag, startPoint x: 321, startPoint y: 342, endPoint x: 284, endPoint y: 347, distance: 38.2
click at [284, 320] on div "upstart" at bounding box center [326, 349] width 85 height 23
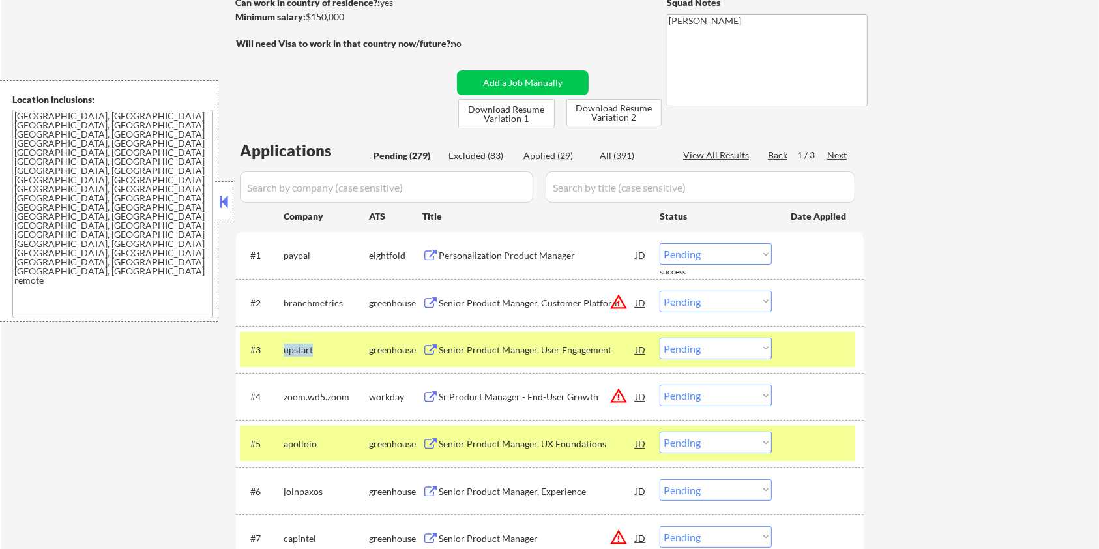
copy div "upstart"
click at [724, 320] on select "Choose an option... Pending Applied Excluded (Questions) Excluded (Expired) Exc…" at bounding box center [716, 349] width 112 height 22
click at [660, 320] on select "Choose an option... Pending Applied Excluded (Questions) Excluded (Expired) Exc…" at bounding box center [716, 349] width 112 height 22
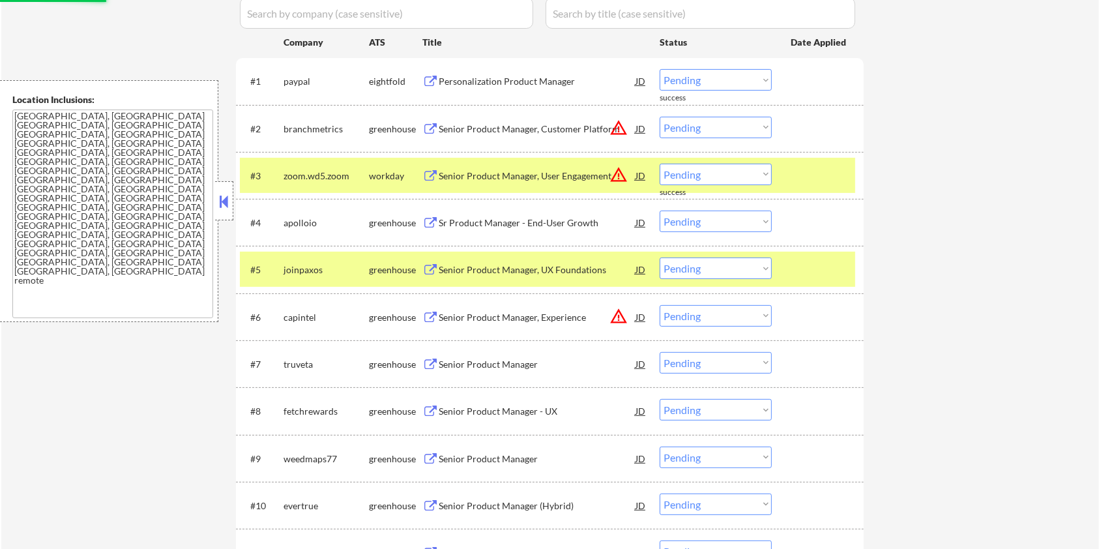
click at [811, 177] on div at bounding box center [819, 175] width 57 height 23
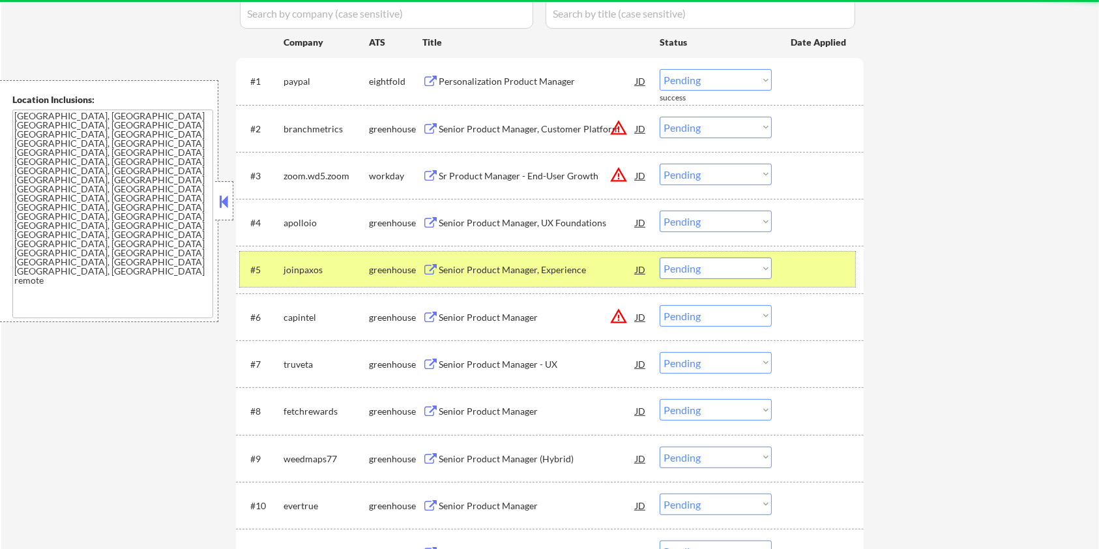
click at [814, 268] on div at bounding box center [819, 269] width 57 height 23
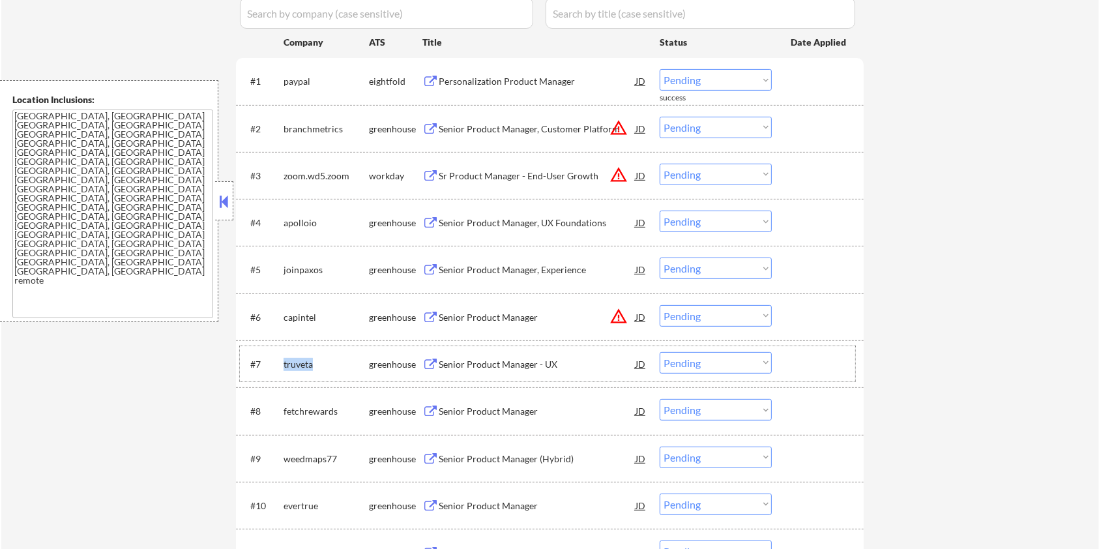
drag, startPoint x: 323, startPoint y: 364, endPoint x: 282, endPoint y: 364, distance: 41.7
click at [282, 320] on div "#7 truveta greenhouse Senior Product Manager - UX JD warning_amber Choose an op…" at bounding box center [548, 363] width 616 height 35
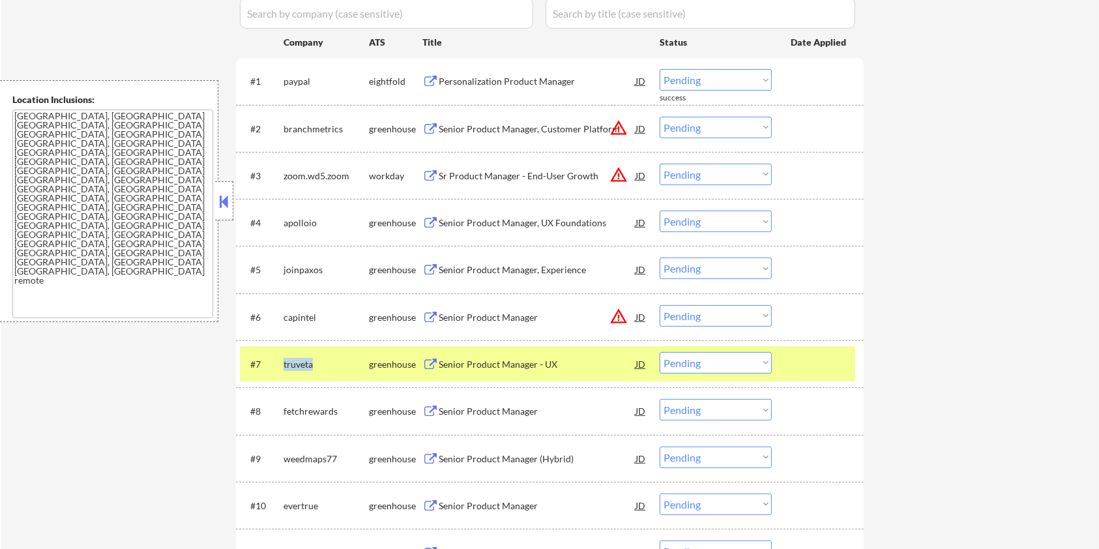
copy div "truveta"
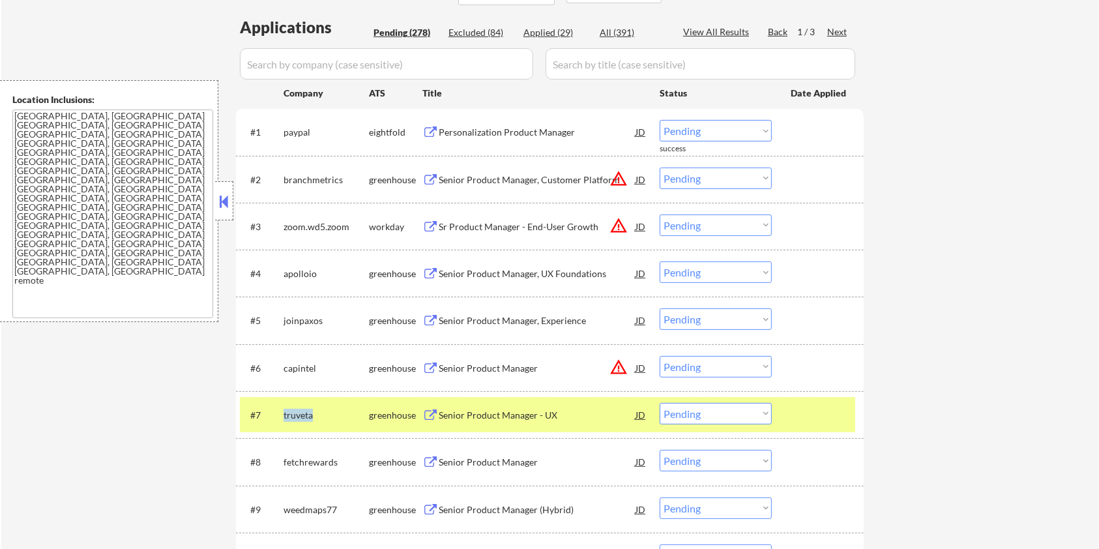
scroll to position [112, 0]
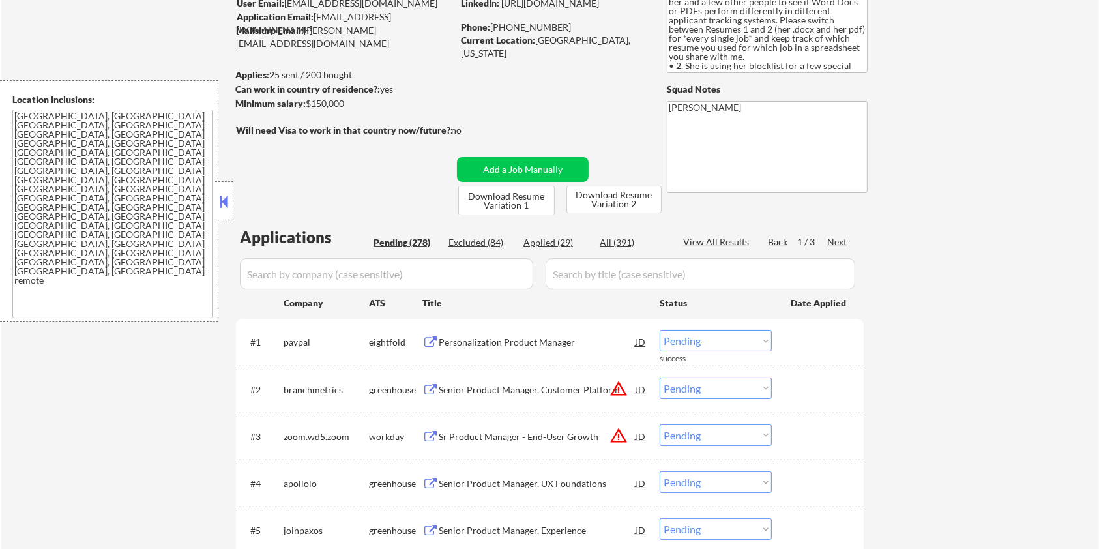
click at [373, 275] on input "input" at bounding box center [386, 273] width 293 height 31
paste input "truveta"
click at [616, 273] on input "input" at bounding box center [701, 273] width 310 height 31
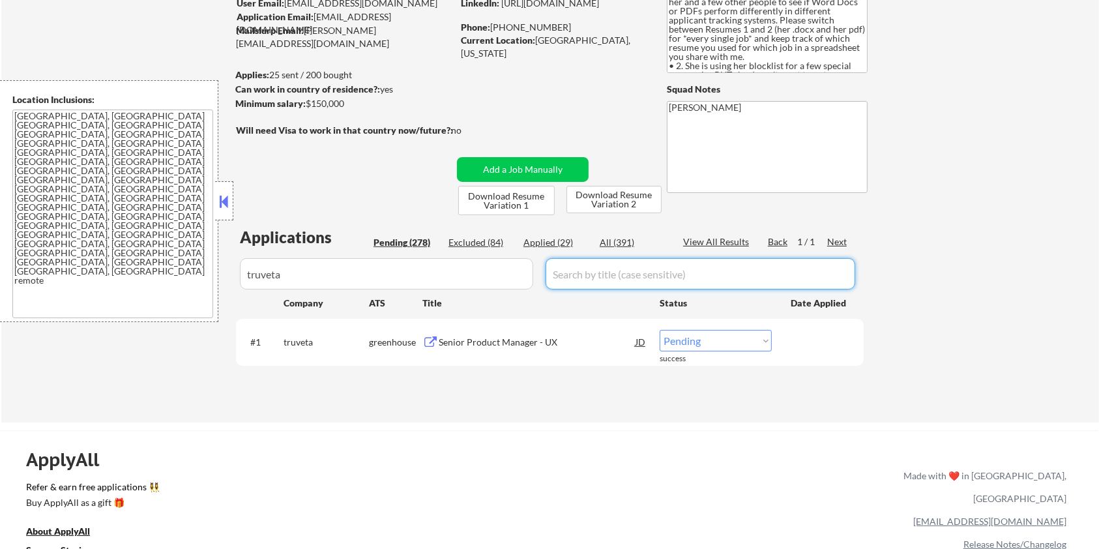
click at [490, 320] on div "Senior Product Manager - UX" at bounding box center [537, 342] width 197 height 13
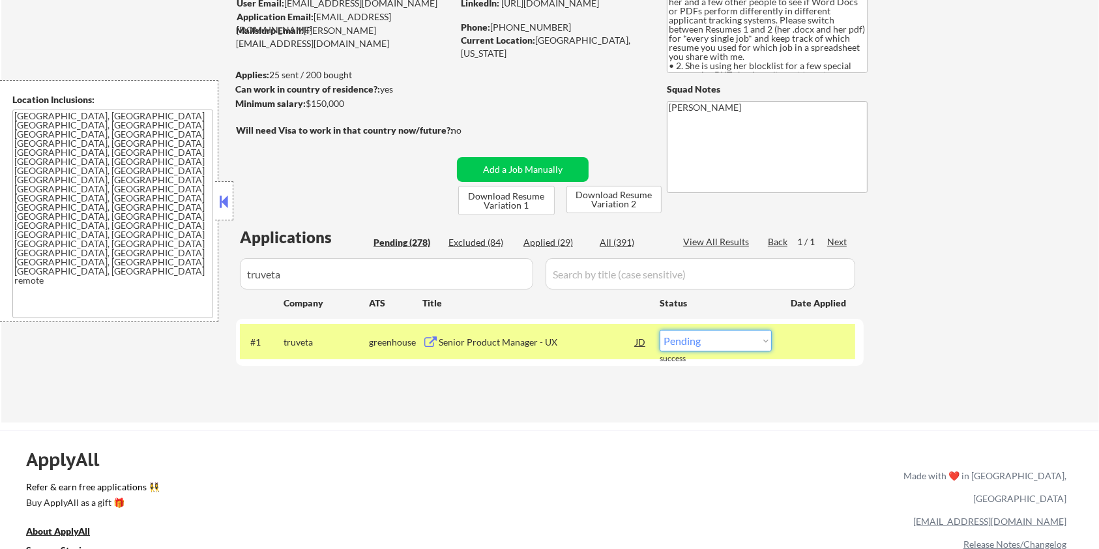
click at [734, 320] on select "Choose an option... Pending Applied Excluded (Questions) Excluded (Expired) Exc…" at bounding box center [716, 341] width 112 height 22
click at [708, 320] on select "Choose an option... Pending Applied Excluded (Questions) Excluded (Expired) Exc…" at bounding box center [716, 341] width 112 height 22
click at [660, 320] on select "Choose an option... Pending Applied Excluded (Questions) Excluded (Expired) Exc…" at bounding box center [716, 341] width 112 height 22
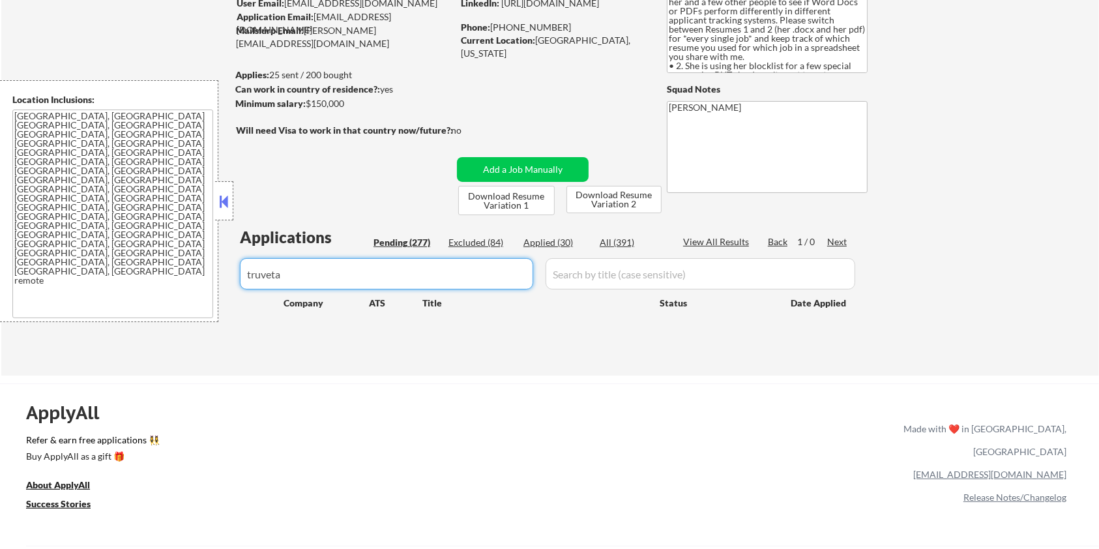
drag, startPoint x: 293, startPoint y: 279, endPoint x: 240, endPoint y: 278, distance: 53.5
click at [240, 278] on input "input" at bounding box center [386, 273] width 293 height 31
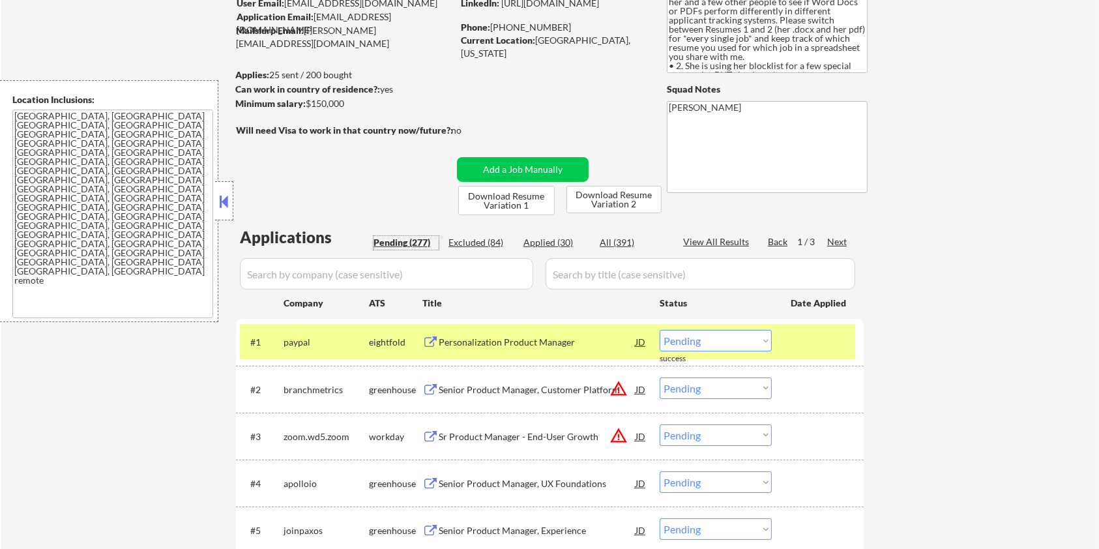
click at [408, 243] on div "Pending (277)" at bounding box center [406, 242] width 65 height 13
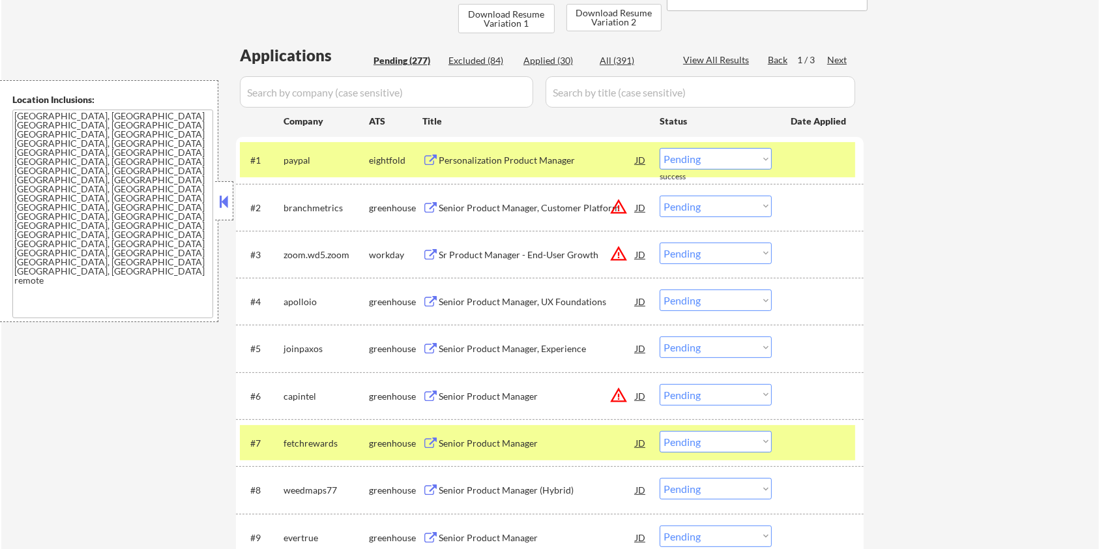
scroll to position [459, 0]
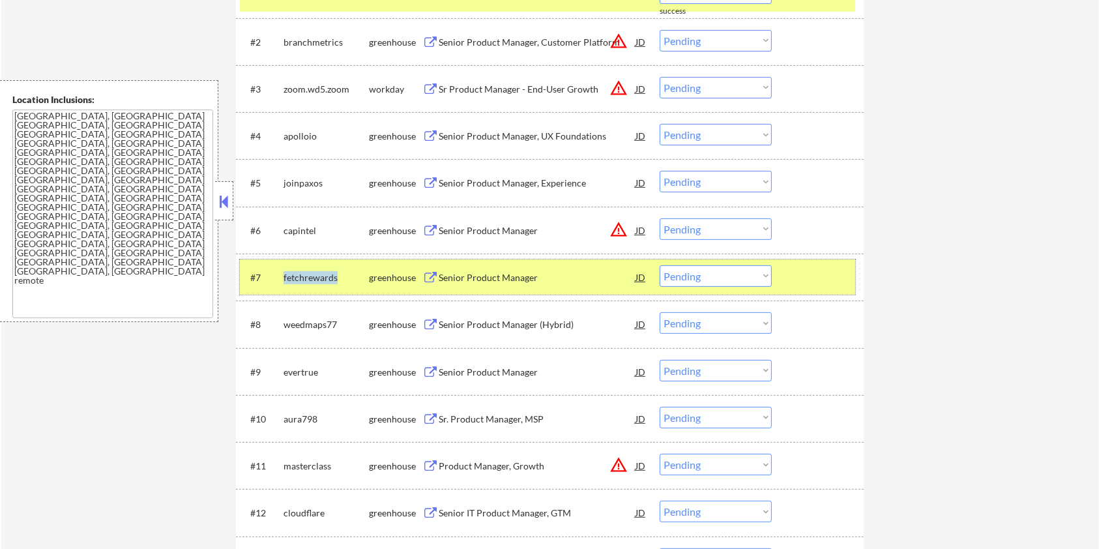
drag, startPoint x: 344, startPoint y: 270, endPoint x: 281, endPoint y: 273, distance: 63.3
click at [281, 273] on div "#7 fetchrewards greenhouse Senior Product Manager JD warning_amber Choose an op…" at bounding box center [548, 277] width 616 height 35
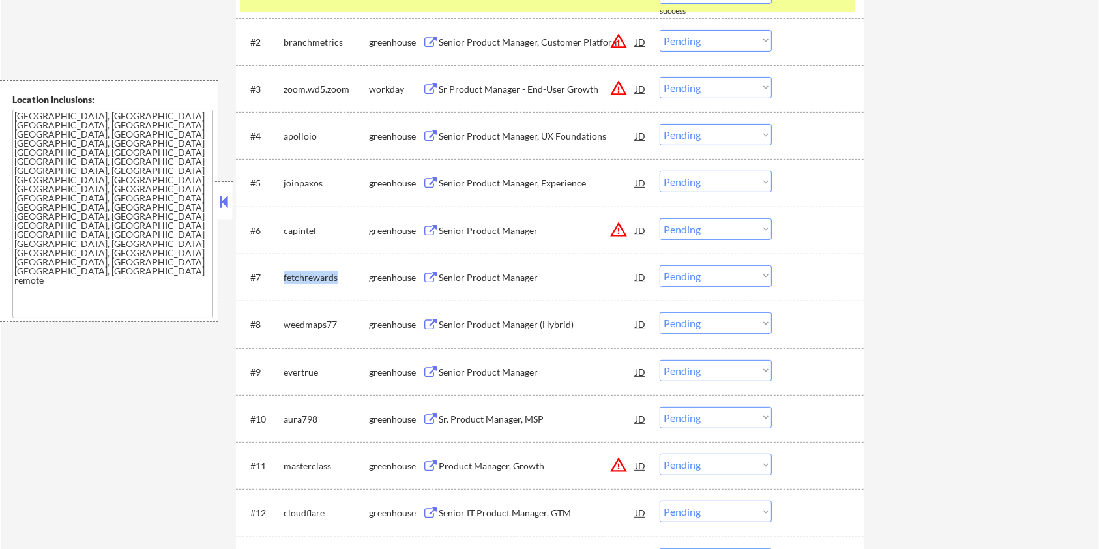
copy div "fetchrewards"
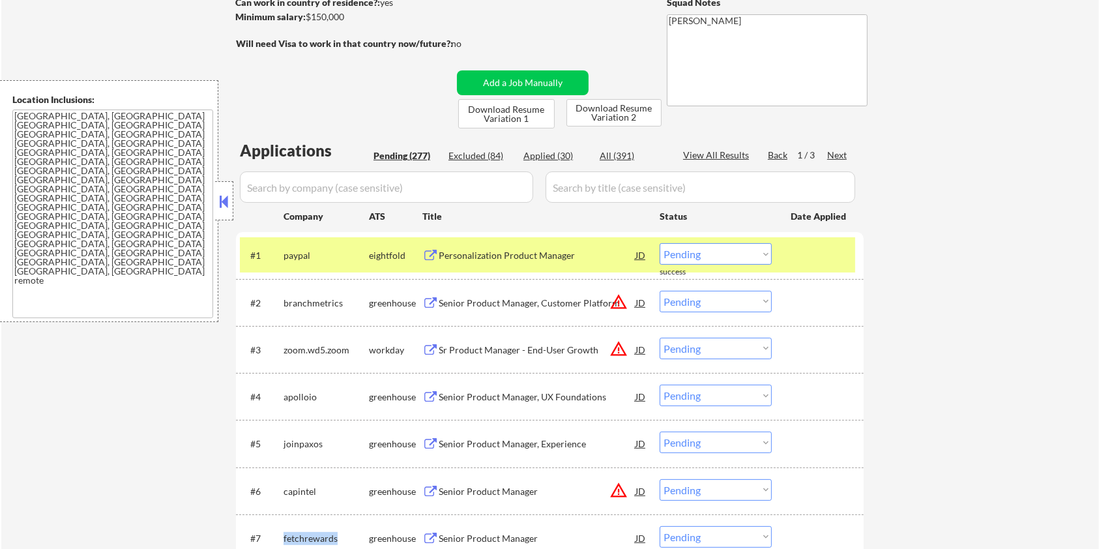
scroll to position [112, 0]
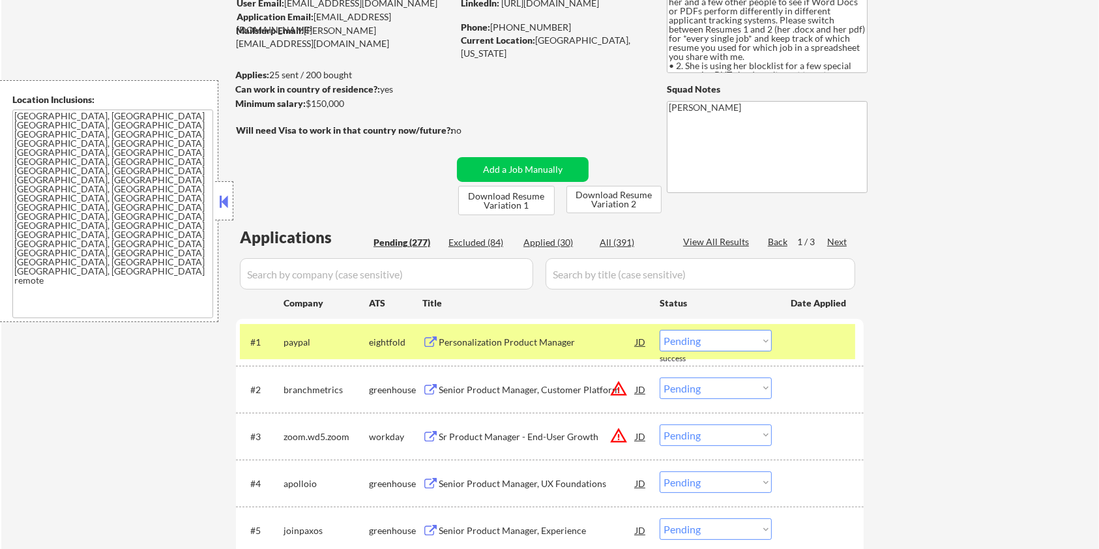
click at [353, 282] on input "input" at bounding box center [386, 273] width 293 height 31
paste input "fetchrewards"
click at [588, 274] on input "input" at bounding box center [701, 273] width 310 height 31
click at [611, 238] on div "All (391)" at bounding box center [632, 242] width 65 height 13
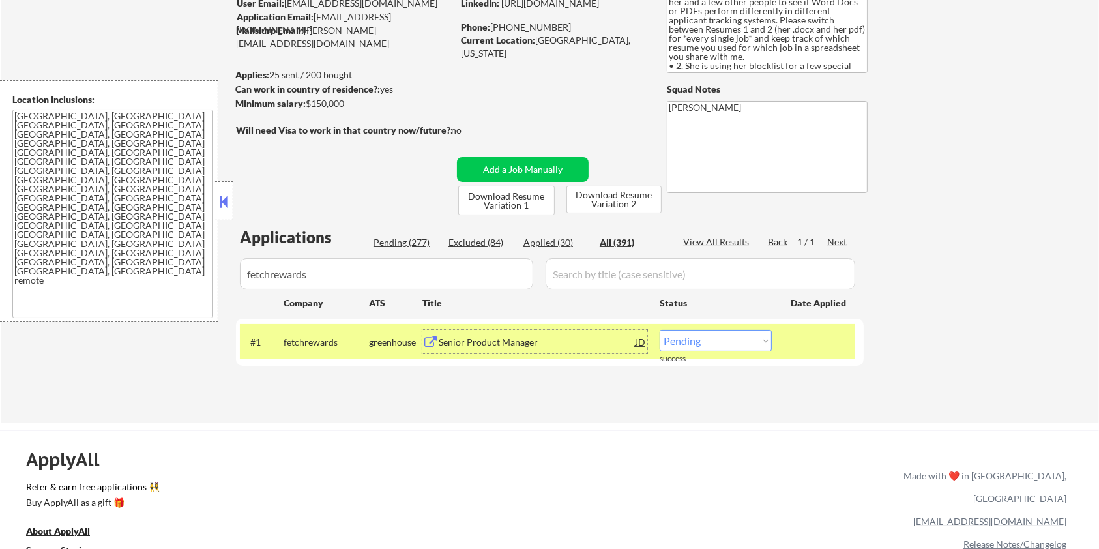
click at [465, 320] on div "Senior Product Manager" at bounding box center [537, 342] width 197 height 13
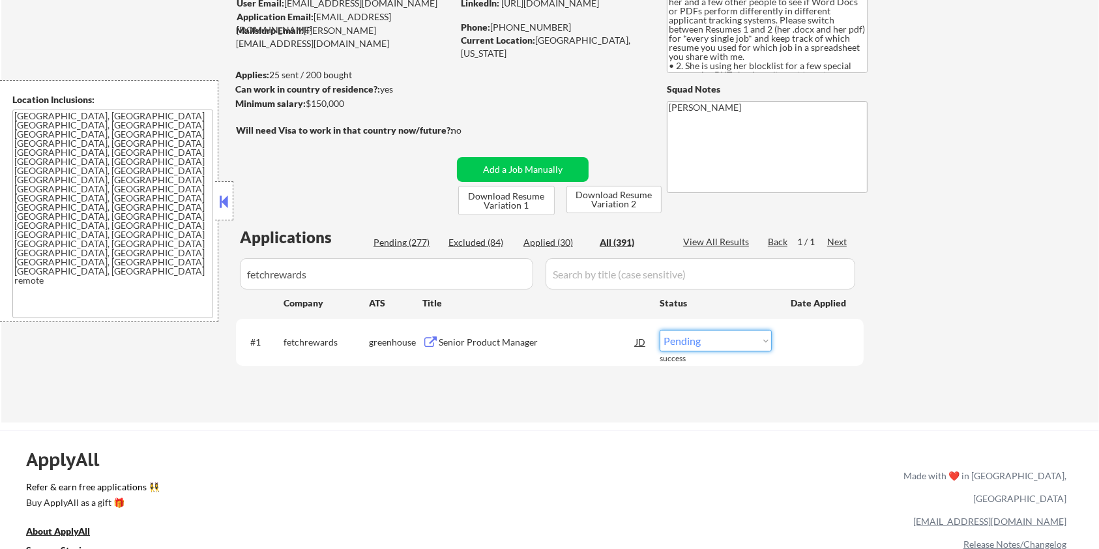
click at [721, 320] on select "Choose an option... Pending Applied Excluded (Questions) Excluded (Expired) Exc…" at bounding box center [716, 341] width 112 height 22
click at [660, 320] on select "Choose an option... Pending Applied Excluded (Questions) Excluded (Expired) Exc…" at bounding box center [716, 341] width 112 height 22
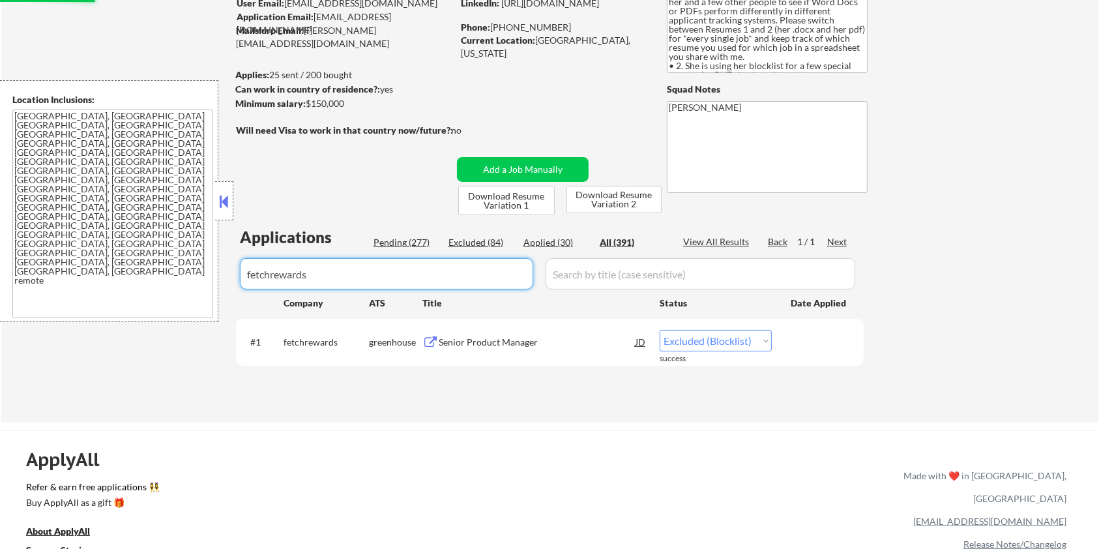
drag, startPoint x: 350, startPoint y: 276, endPoint x: 25, endPoint y: 275, distance: 324.8
click at [25, 275] on body "← Return to /applysquad Mailslurp Inbox Job Search Builder Zoe Henderson User E…" at bounding box center [549, 162] width 1099 height 549
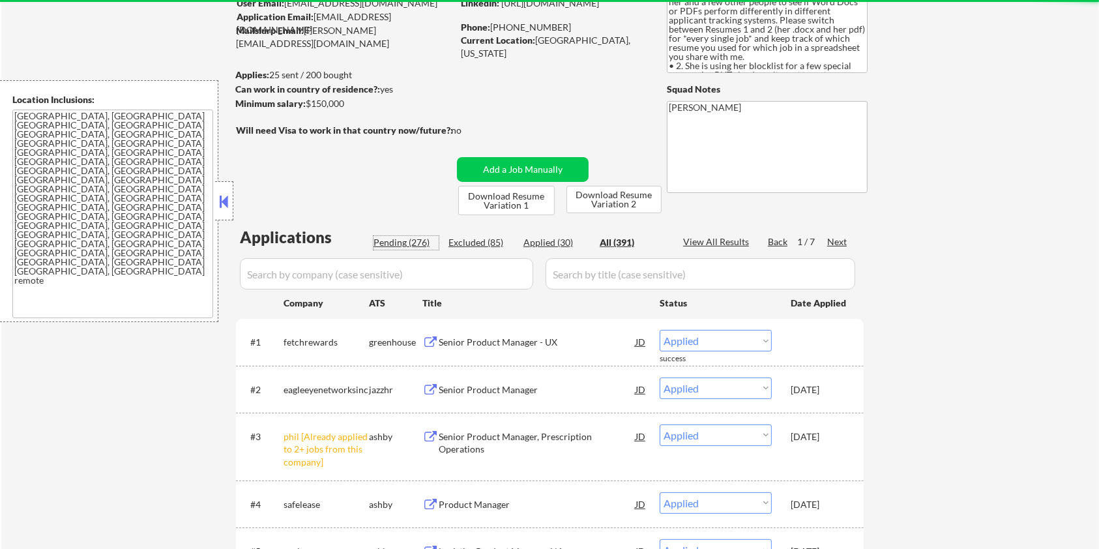
click at [398, 238] on div "Pending (276)" at bounding box center [406, 242] width 65 height 13
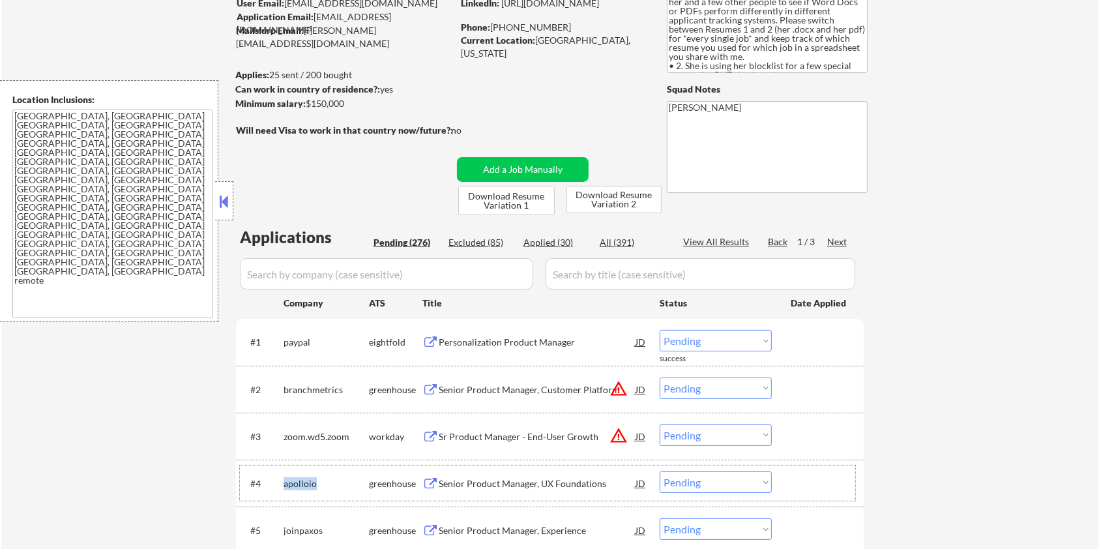
drag, startPoint x: 318, startPoint y: 486, endPoint x: 284, endPoint y: 487, distance: 34.6
click at [284, 320] on div "apolloio" at bounding box center [326, 483] width 85 height 13
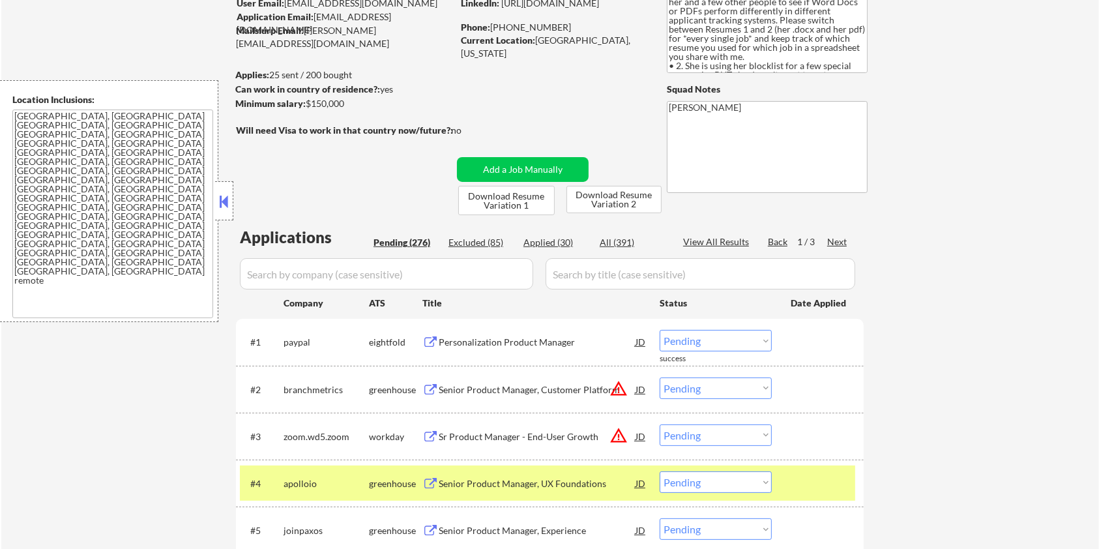
click at [297, 271] on input "input" at bounding box center [386, 273] width 293 height 31
paste input "apolloio"
click at [574, 267] on input "input" at bounding box center [701, 273] width 310 height 31
click at [625, 237] on div "All (391)" at bounding box center [632, 242] width 65 height 13
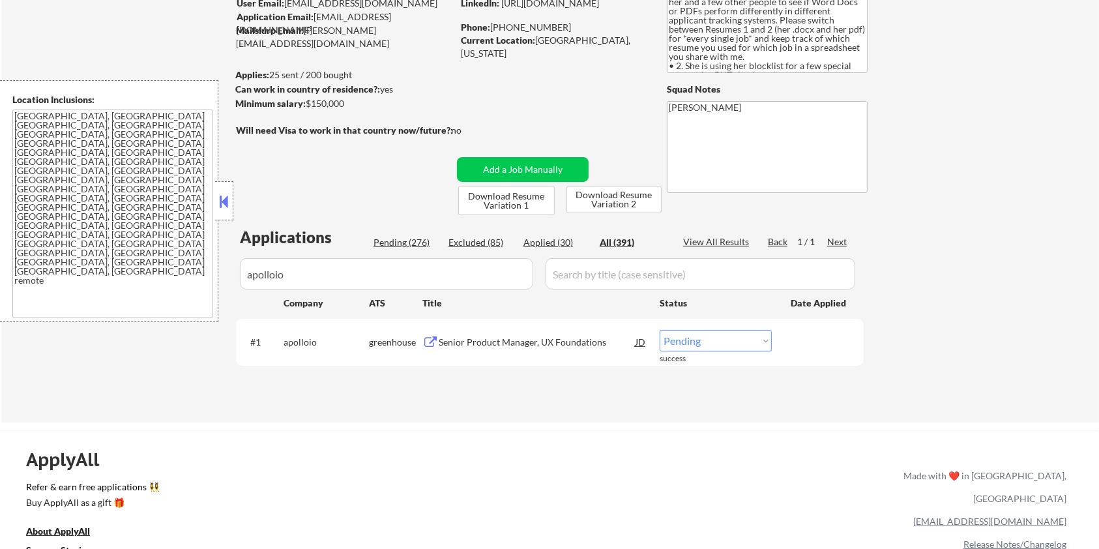
click at [470, 320] on div "Senior Product Manager, UX Foundations" at bounding box center [537, 342] width 197 height 13
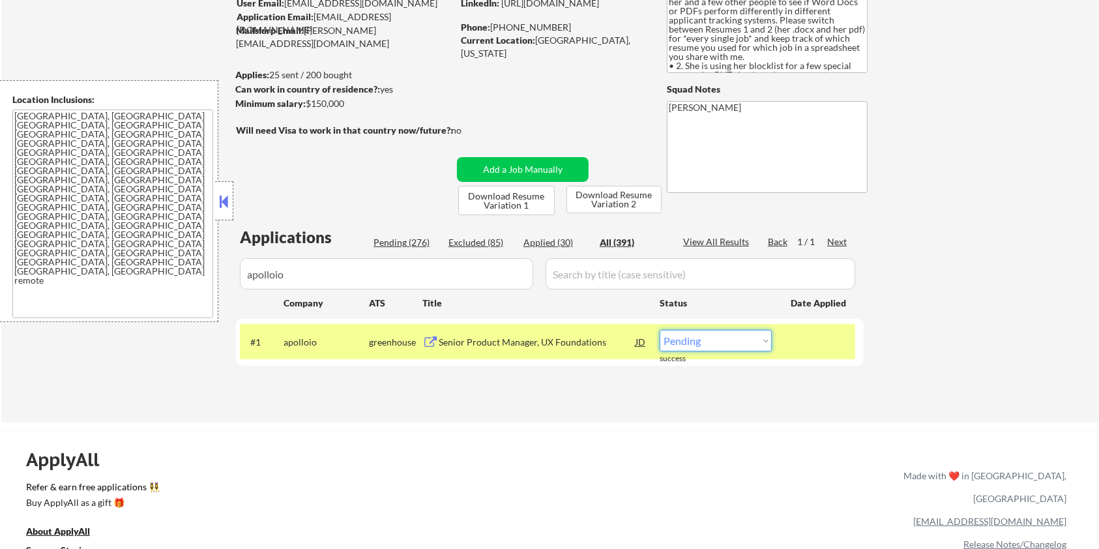
click at [710, 320] on select "Choose an option... Pending Applied Excluded (Questions) Excluded (Expired) Exc…" at bounding box center [716, 341] width 112 height 22
click at [660, 320] on select "Choose an option... Pending Applied Excluded (Questions) Excluded (Expired) Exc…" at bounding box center [716, 341] width 112 height 22
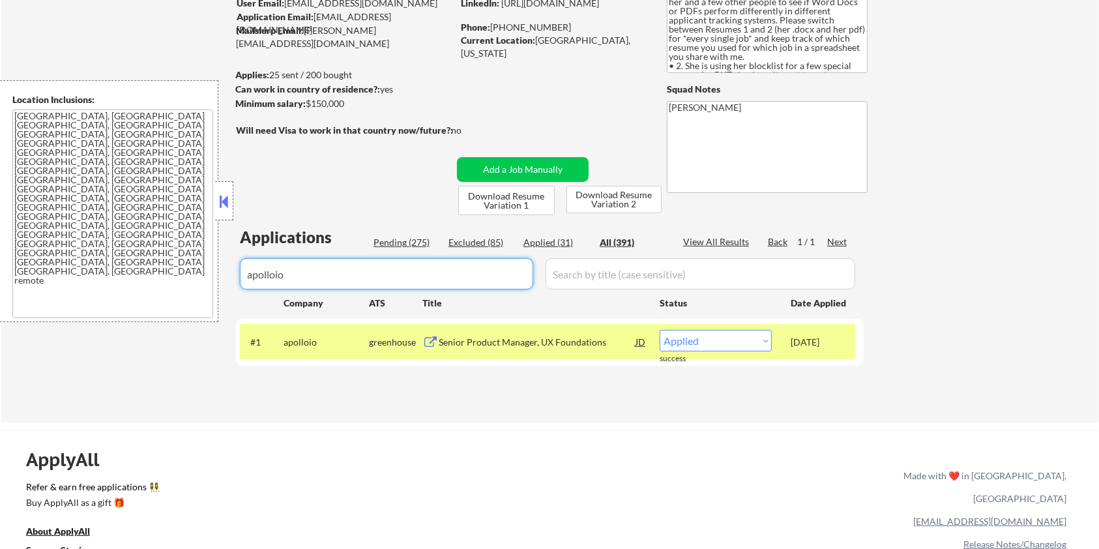
drag, startPoint x: 333, startPoint y: 273, endPoint x: 198, endPoint y: 276, distance: 134.4
click at [198, 276] on body "← Return to /applysquad Mailslurp Inbox Job Search Builder Zoe Henderson User E…" at bounding box center [549, 162] width 1099 height 549
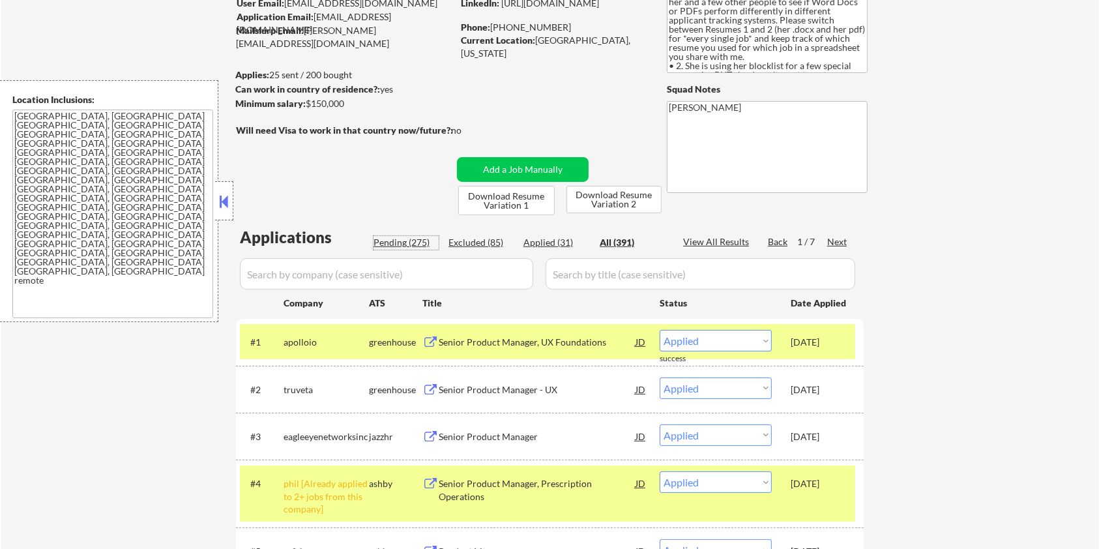
click at [393, 238] on div "Pending (275)" at bounding box center [406, 242] width 65 height 13
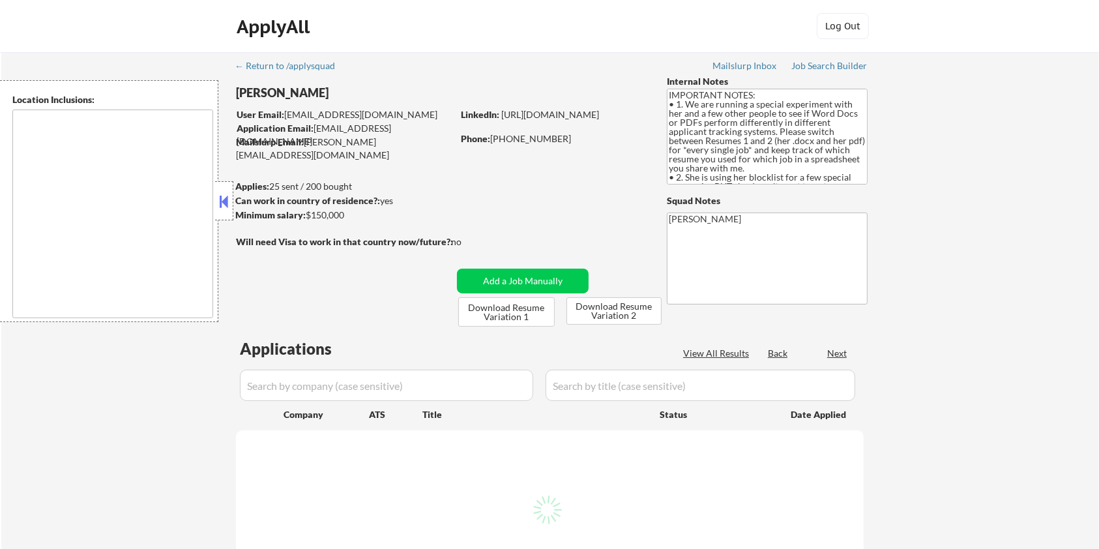
type textarea "[GEOGRAPHIC_DATA], [GEOGRAPHIC_DATA] [GEOGRAPHIC_DATA], [GEOGRAPHIC_DATA] [GEOG…"
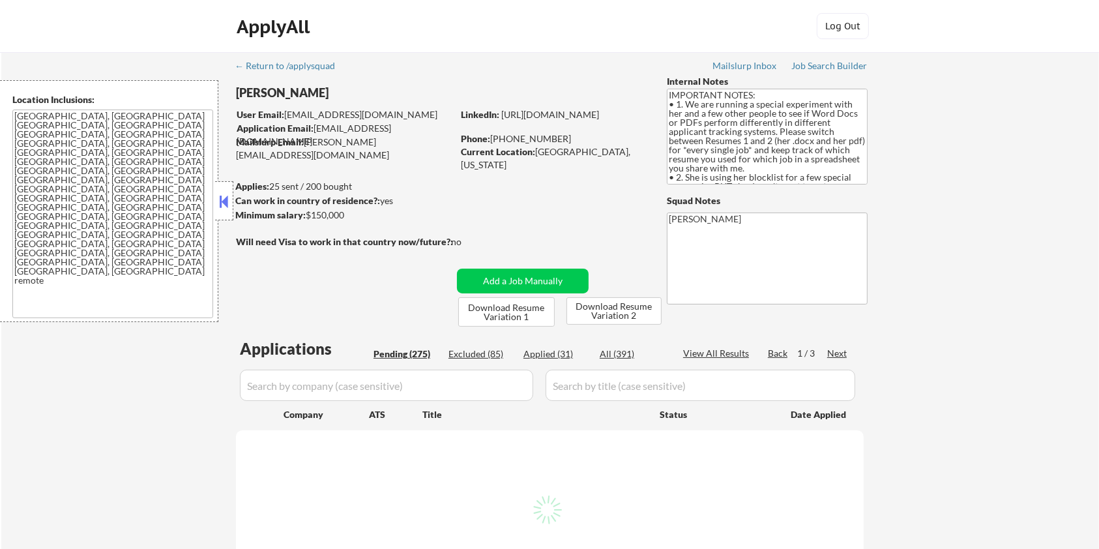
select select ""pending""
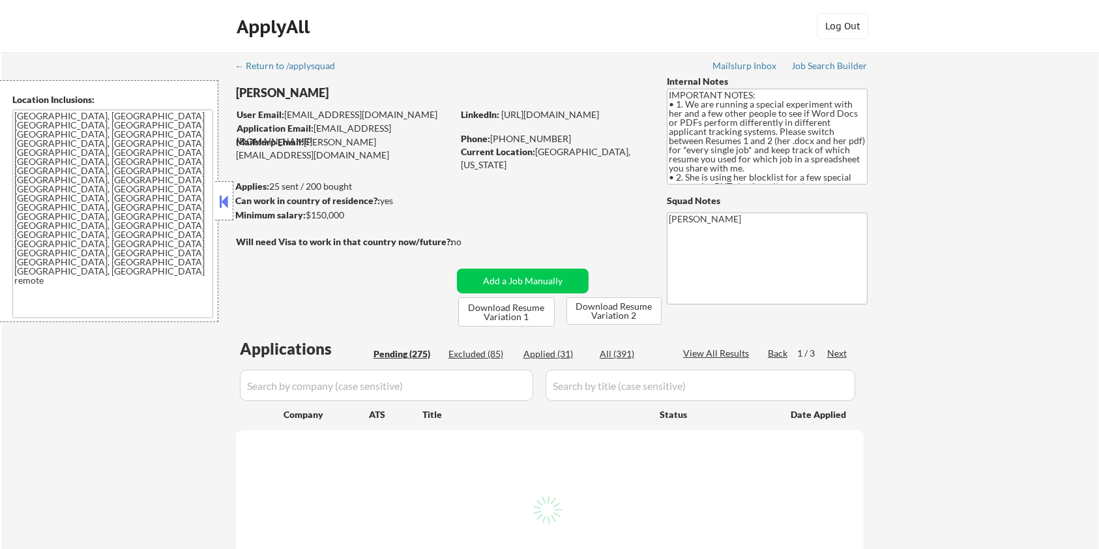
select select ""pending""
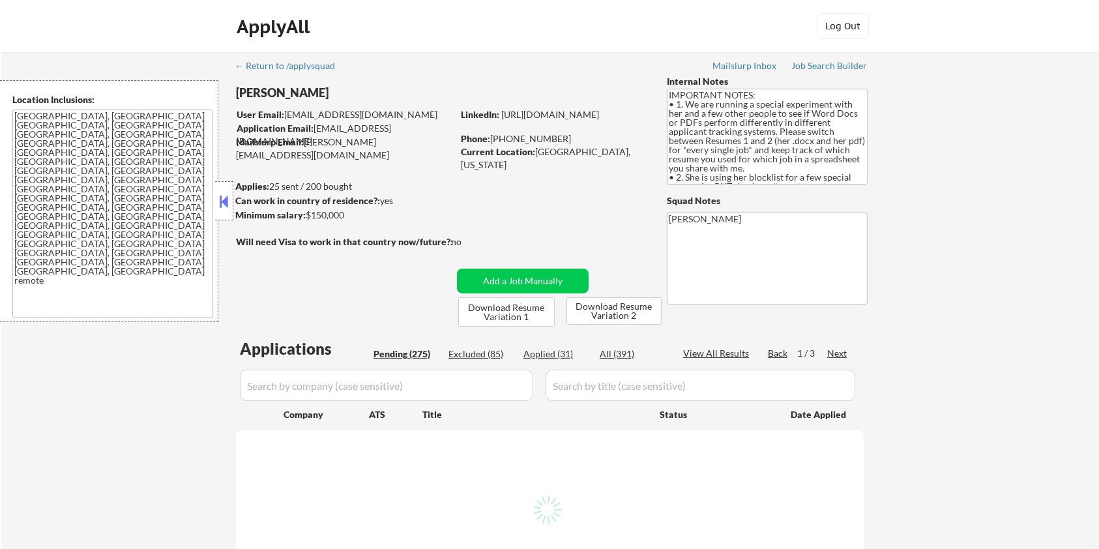
select select ""pending""
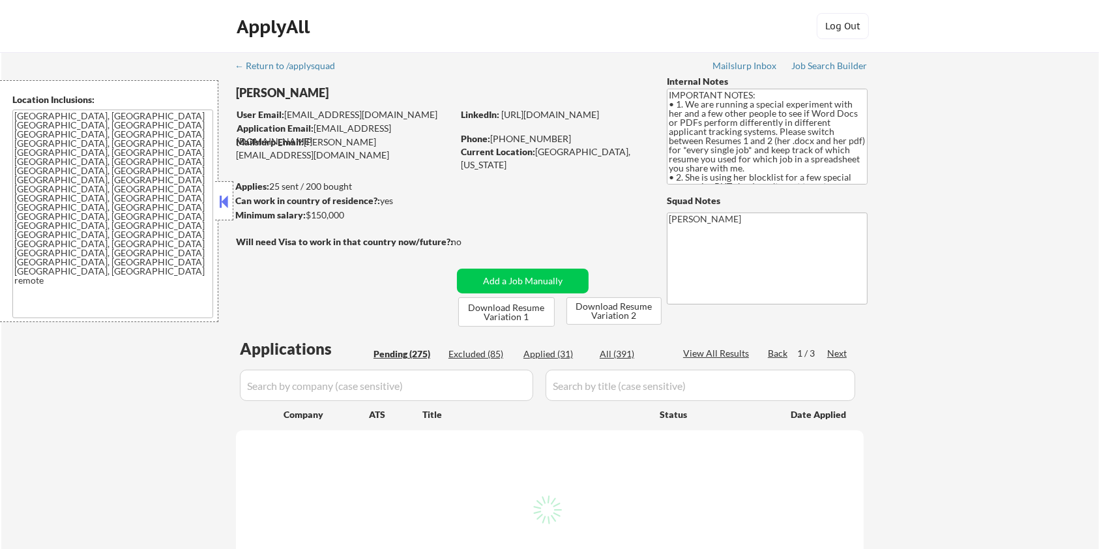
select select ""pending""
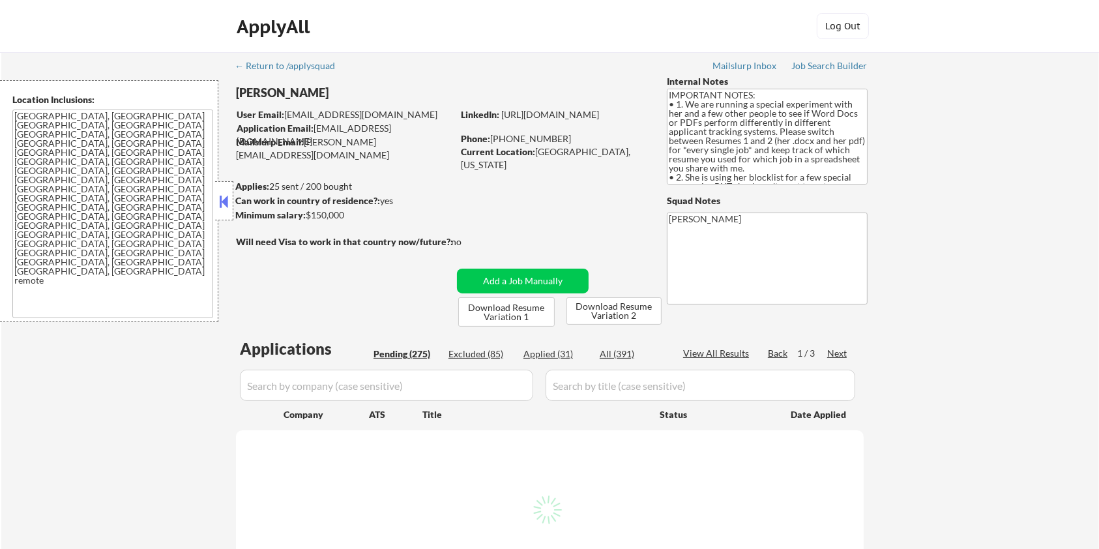
select select ""pending""
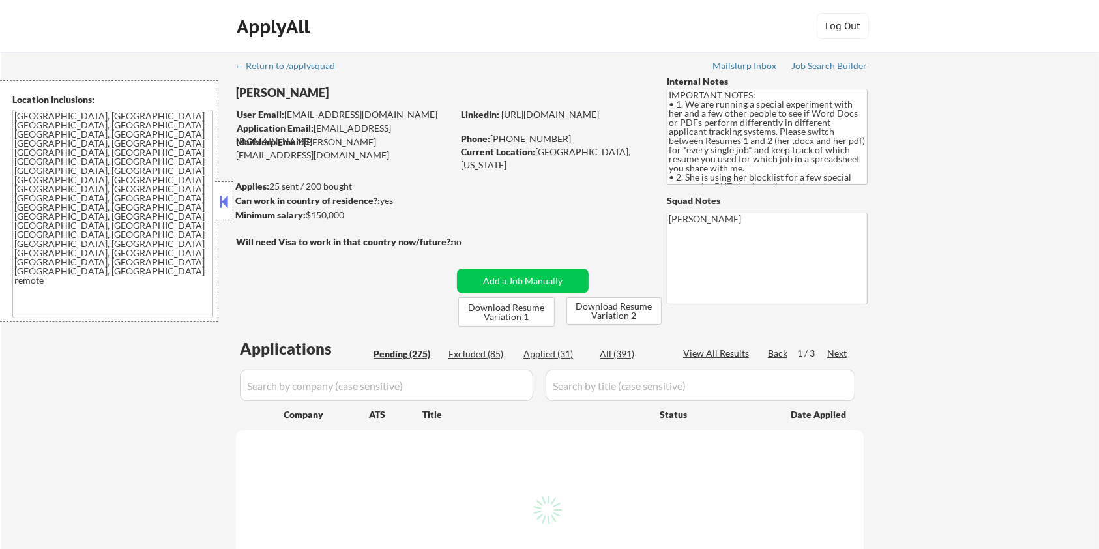
select select ""pending""
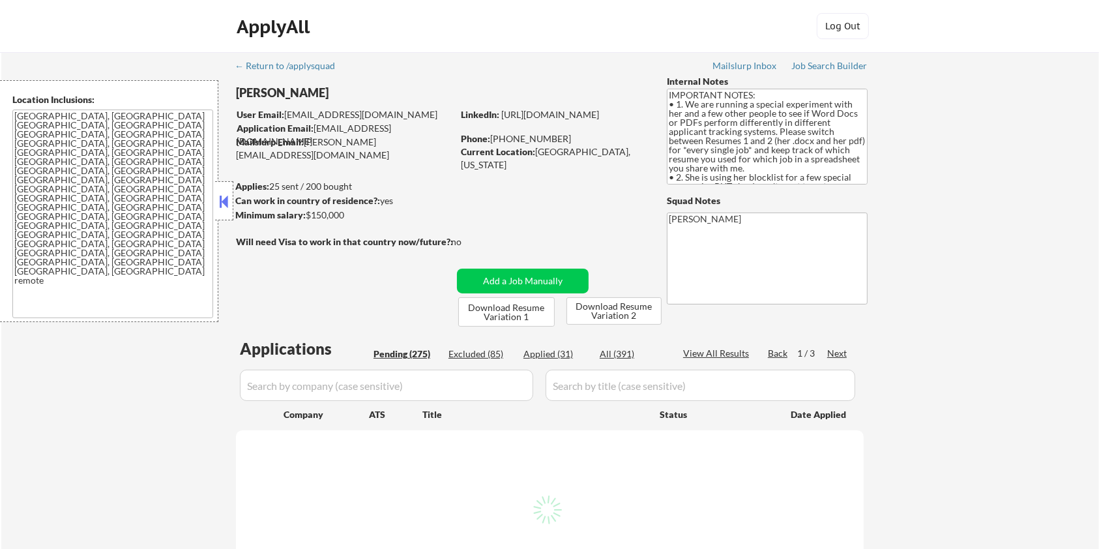
select select ""pending""
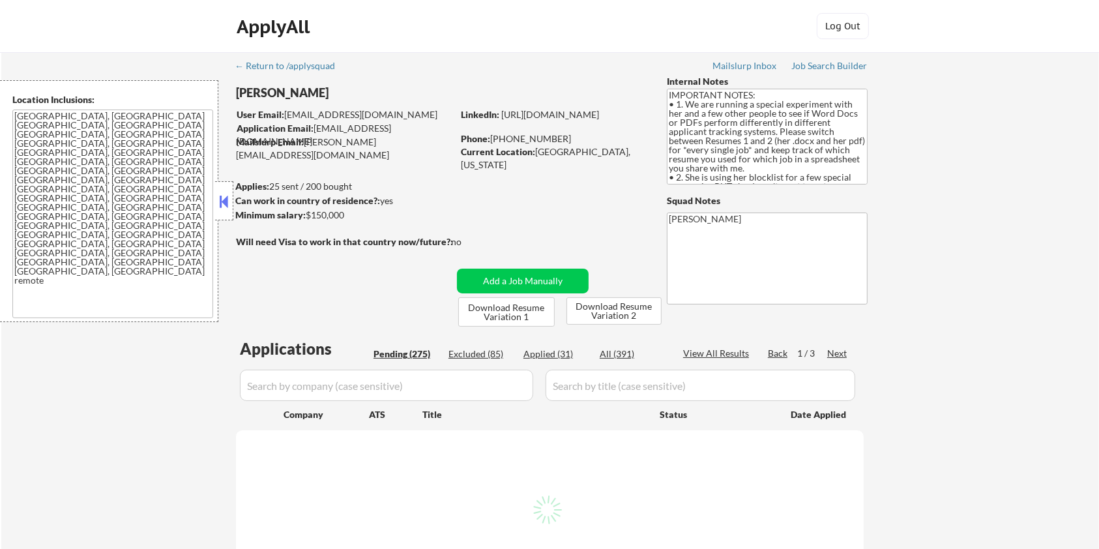
select select ""pending""
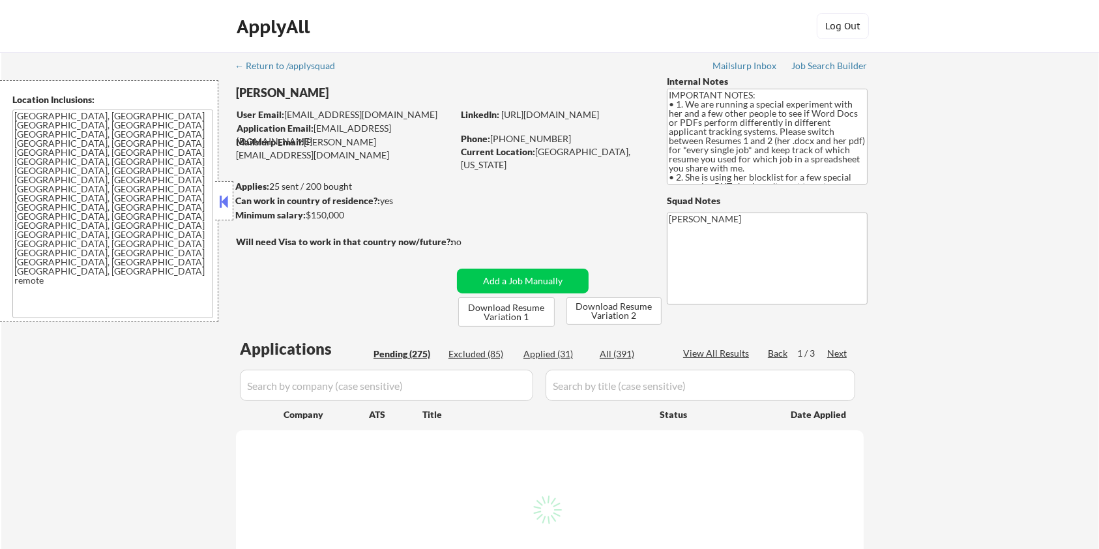
select select ""pending""
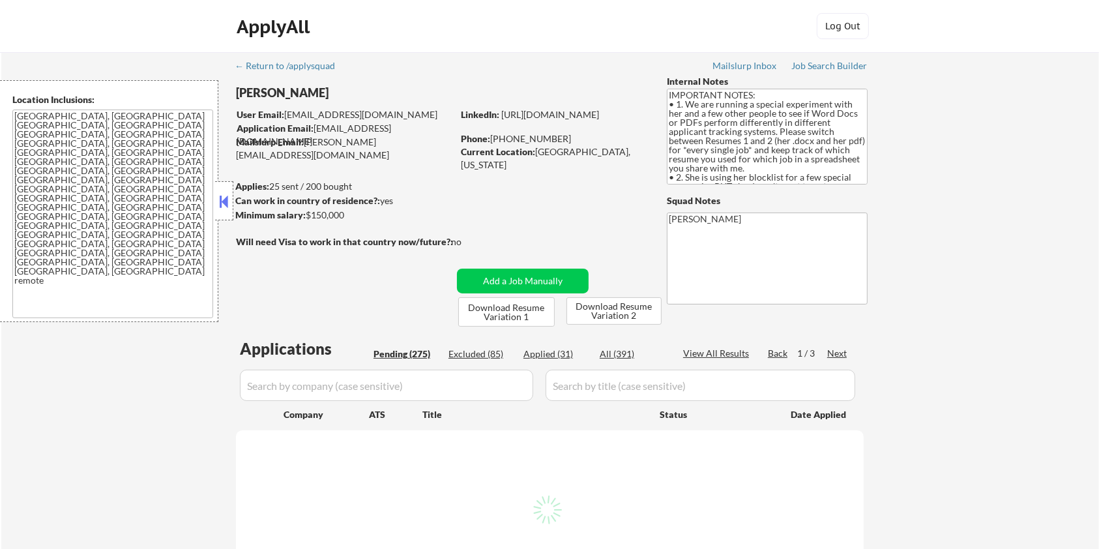
select select ""pending""
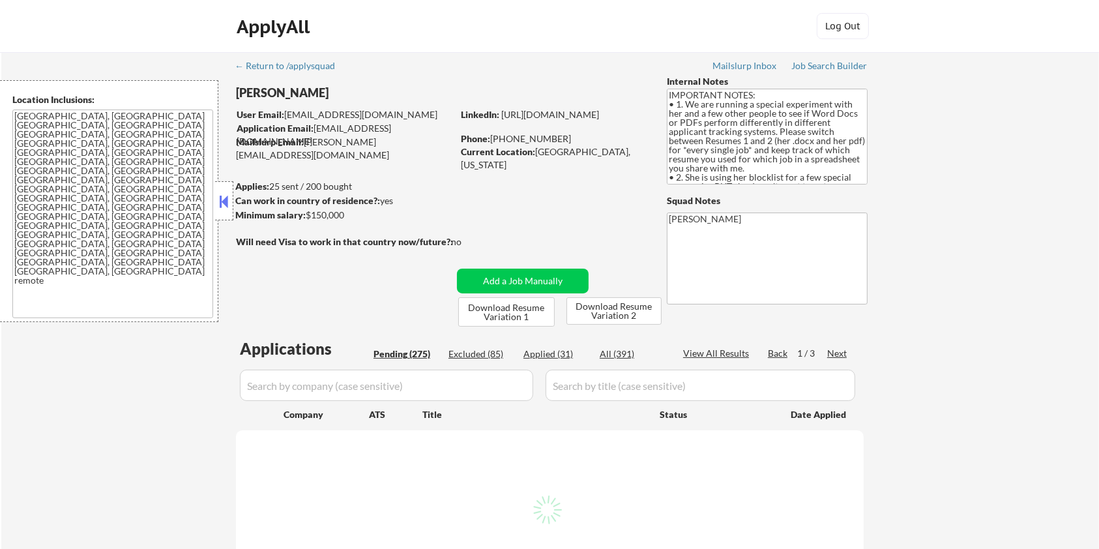
select select ""pending""
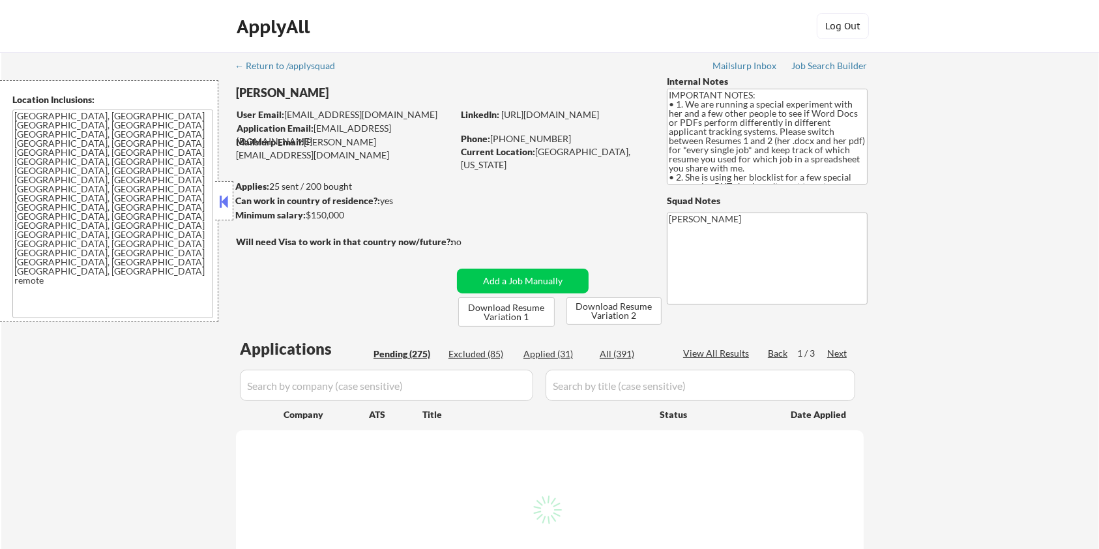
select select ""pending""
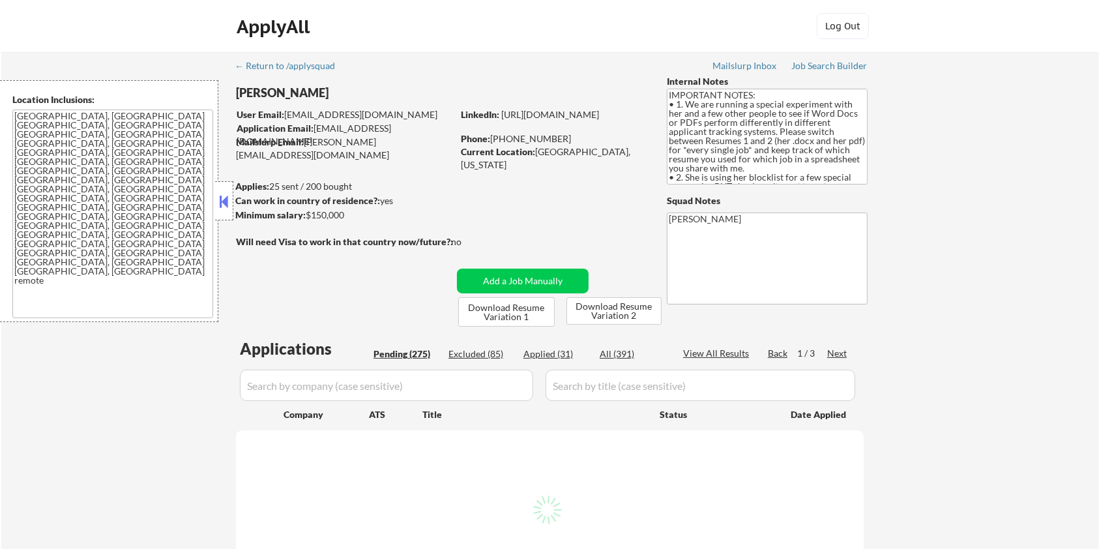
select select ""pending""
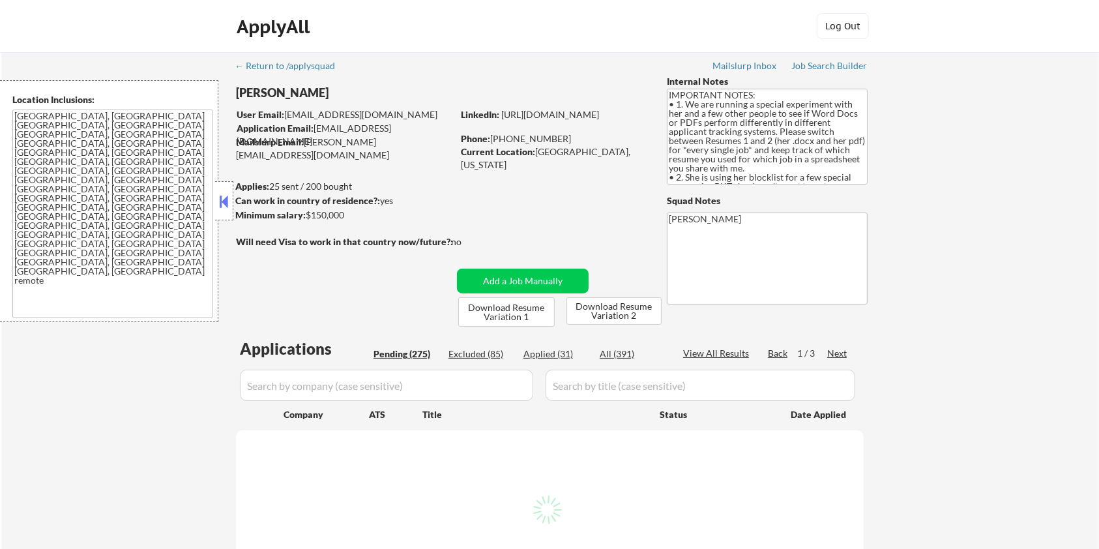
select select ""pending""
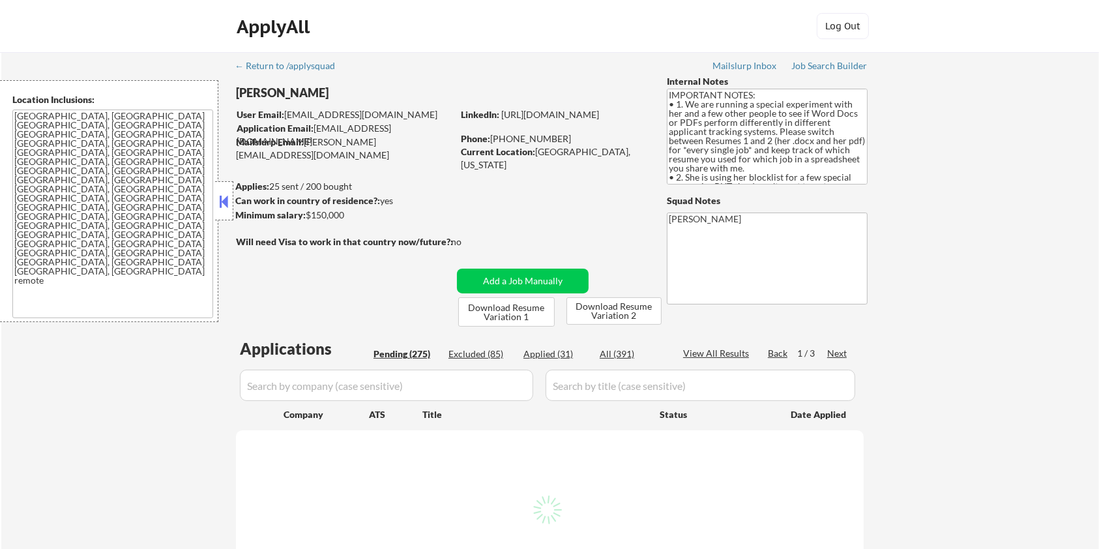
select select ""pending""
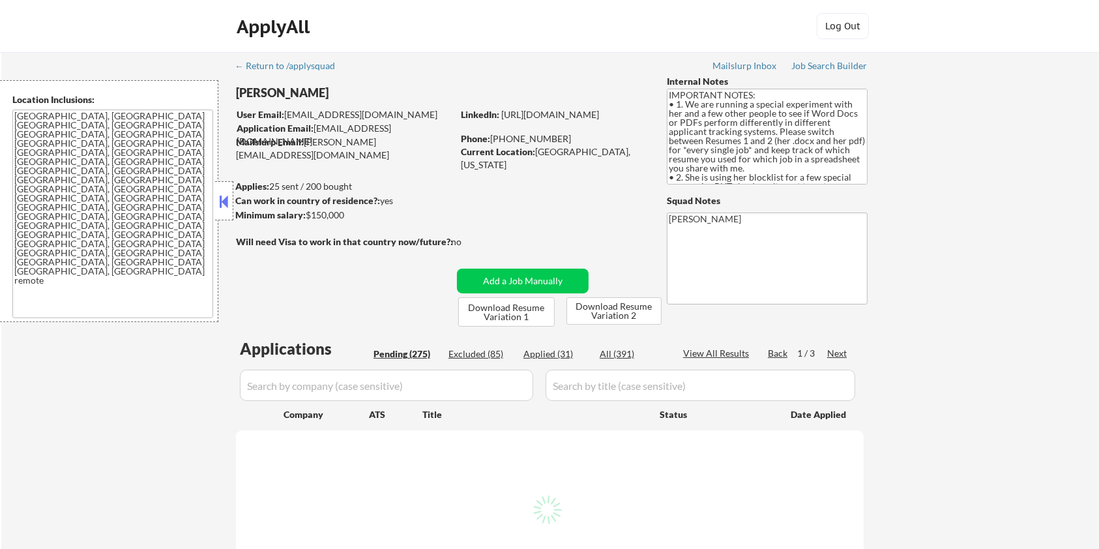
select select ""pending""
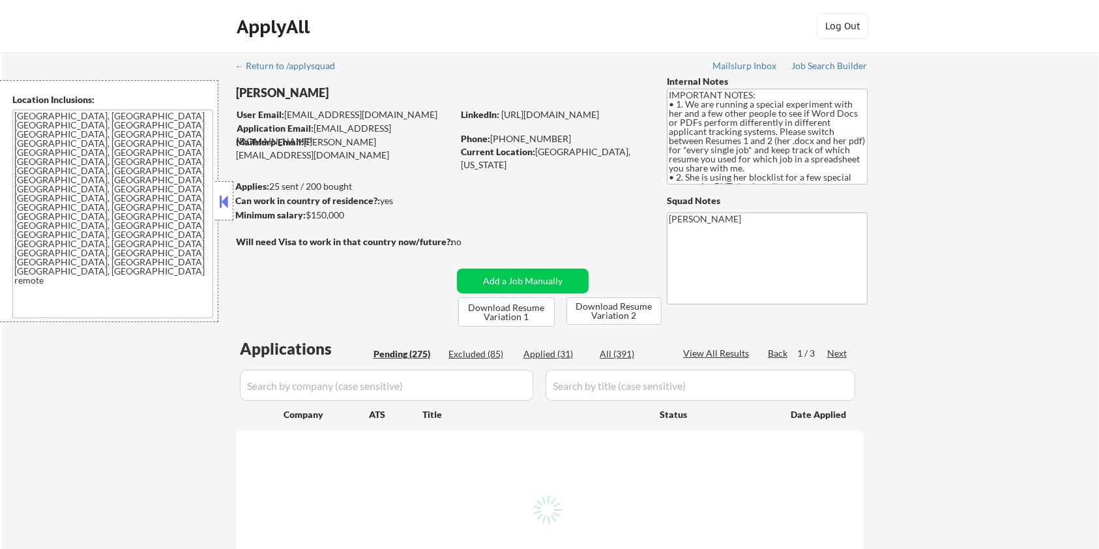
select select ""pending""
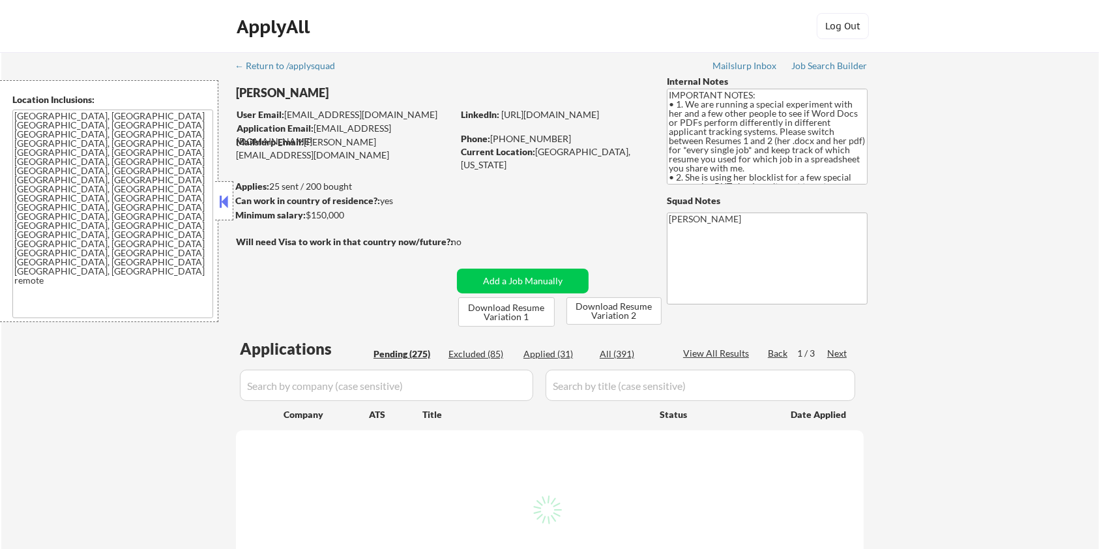
select select ""pending""
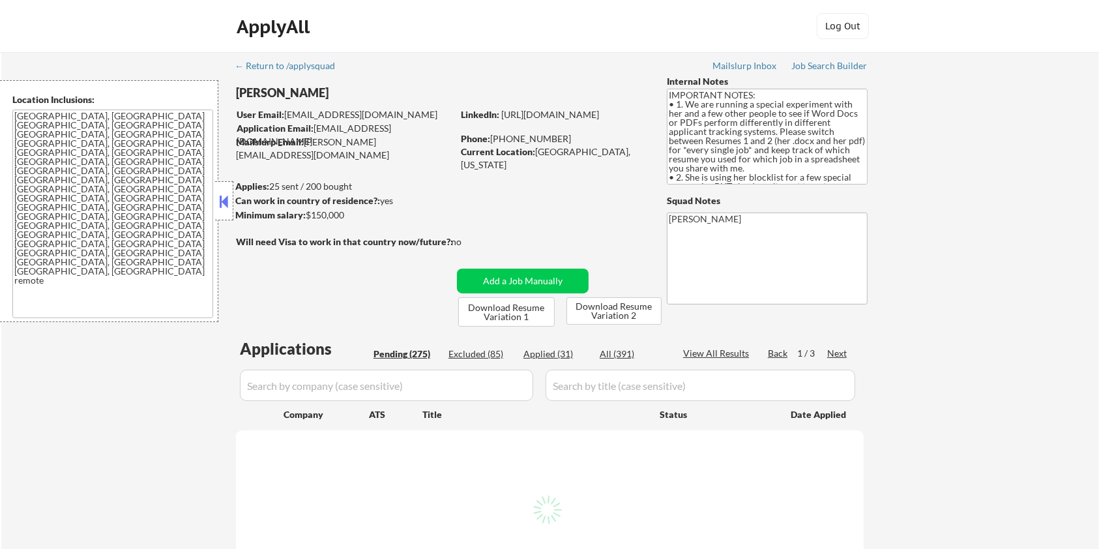
select select ""pending""
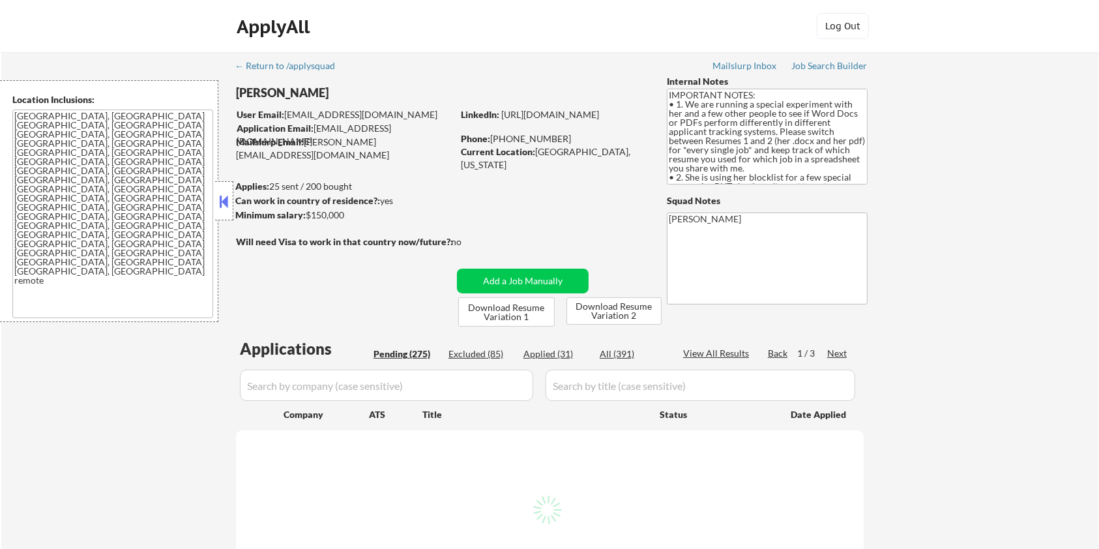
select select ""pending""
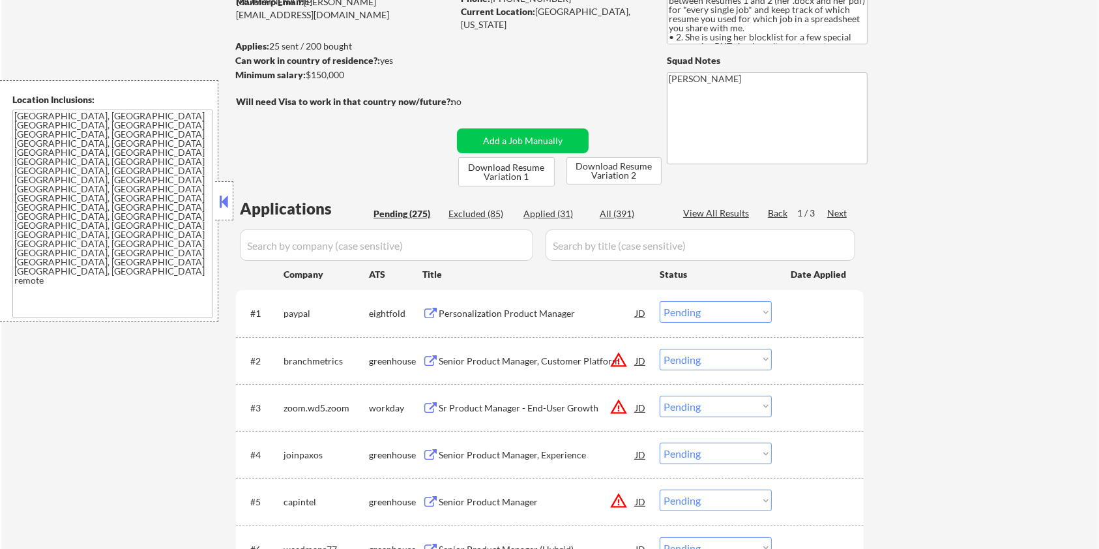
scroll to position [261, 0]
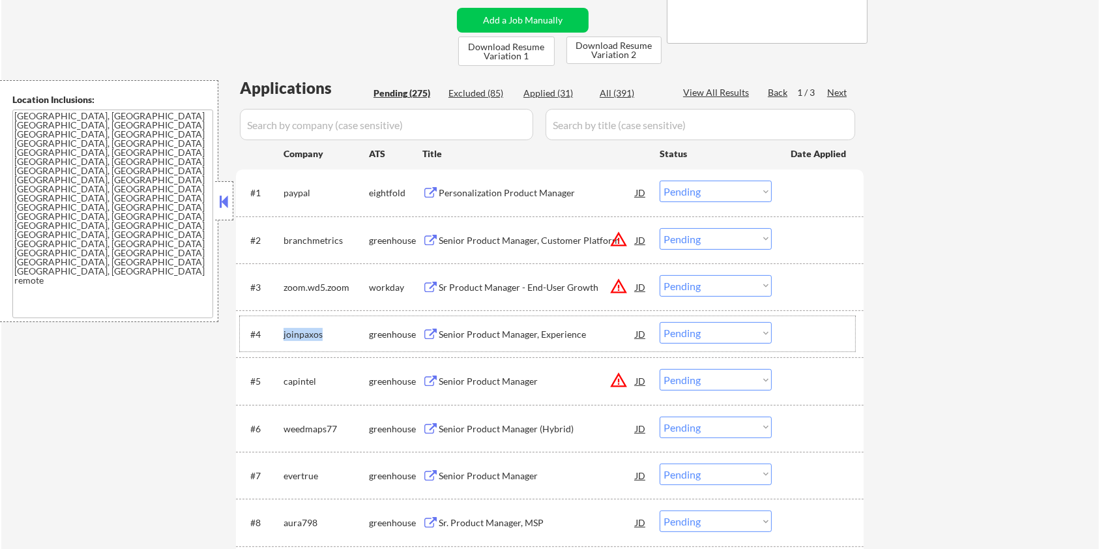
drag, startPoint x: 321, startPoint y: 334, endPoint x: 279, endPoint y: 335, distance: 42.4
click at [279, 335] on div "#4 joinpaxos greenhouse Senior Product Manager, Experience JD Choose an option.…" at bounding box center [548, 333] width 616 height 35
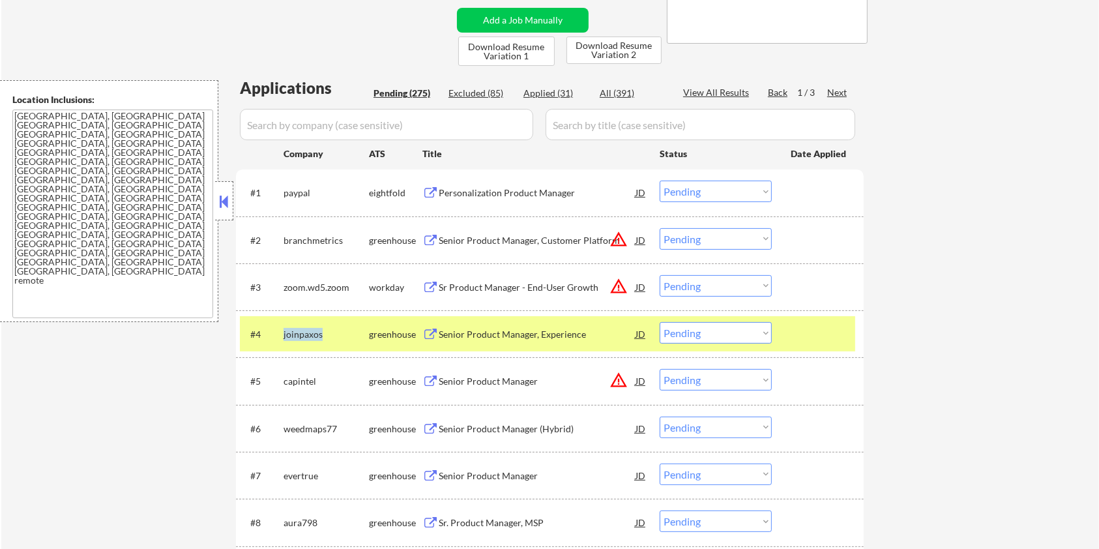
copy div "joinpaxos"
click at [321, 128] on input "input" at bounding box center [386, 124] width 293 height 31
paste input "joinpaxos"
type input "joinpaxos"
drag, startPoint x: 566, startPoint y: 121, endPoint x: 577, endPoint y: 121, distance: 11.1
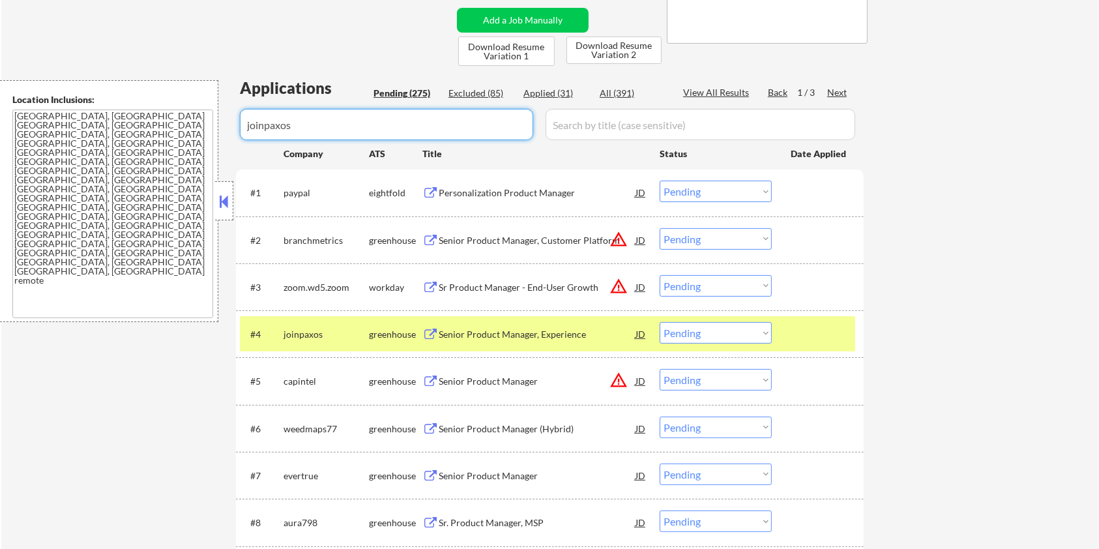
click at [566, 121] on input "input" at bounding box center [701, 124] width 310 height 31
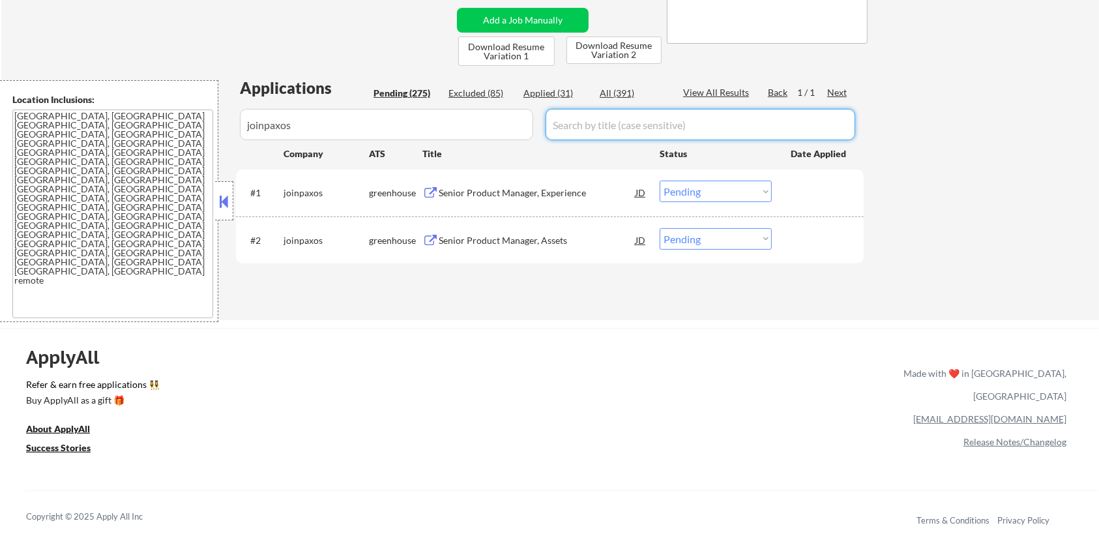
click at [533, 187] on div "Senior Product Manager, Experience" at bounding box center [537, 193] width 197 height 13
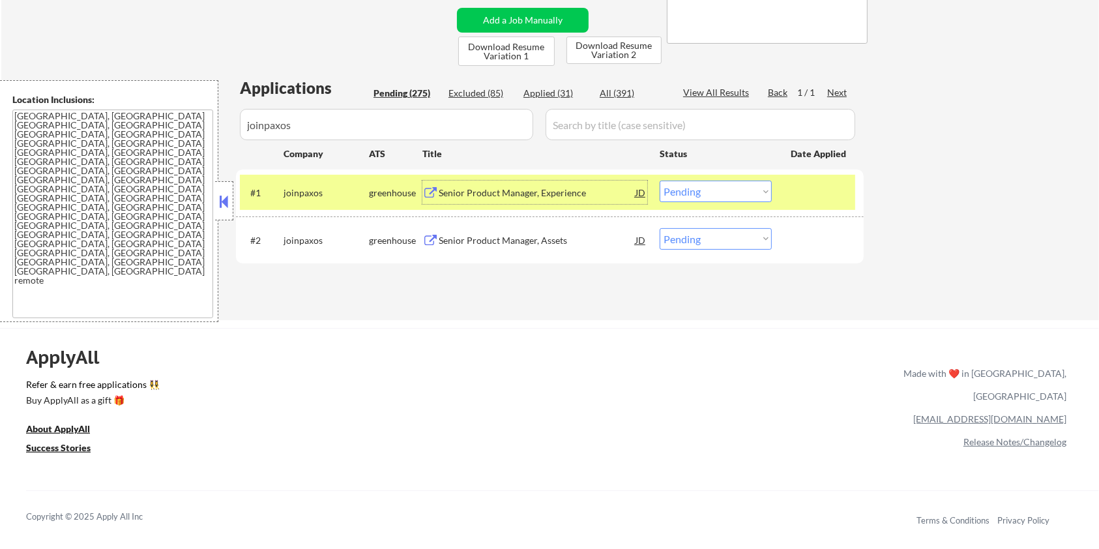
click at [528, 187] on div "Senior Product Manager, Experience" at bounding box center [537, 193] width 197 height 13
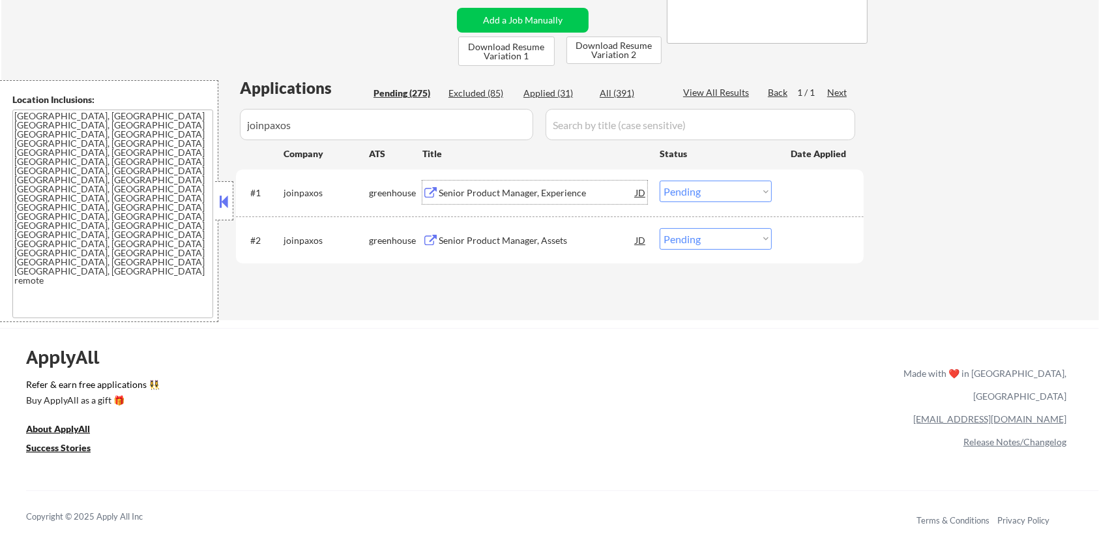
click at [642, 188] on div "JD" at bounding box center [641, 192] width 13 height 23
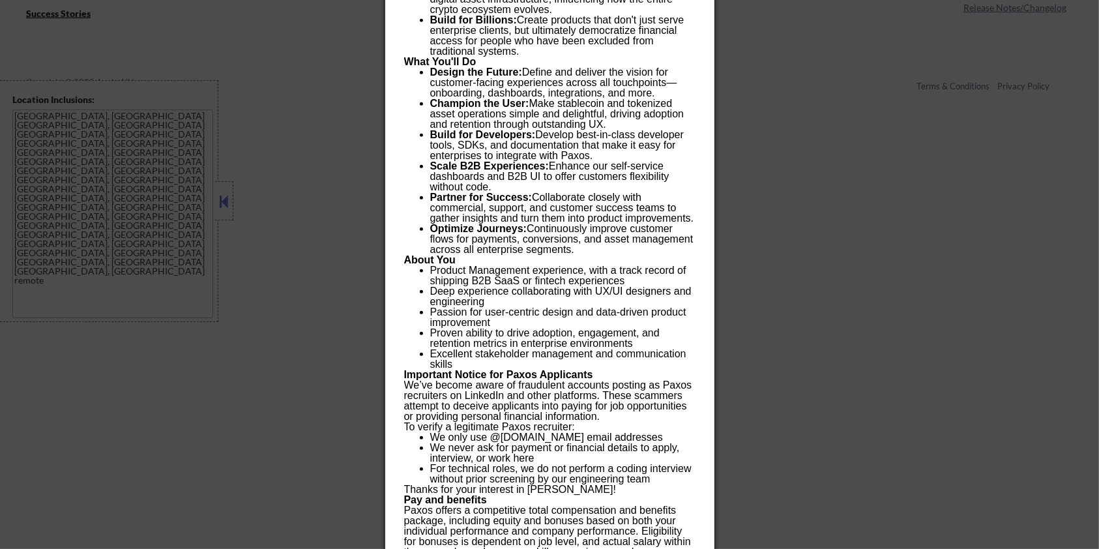
scroll to position [748, 0]
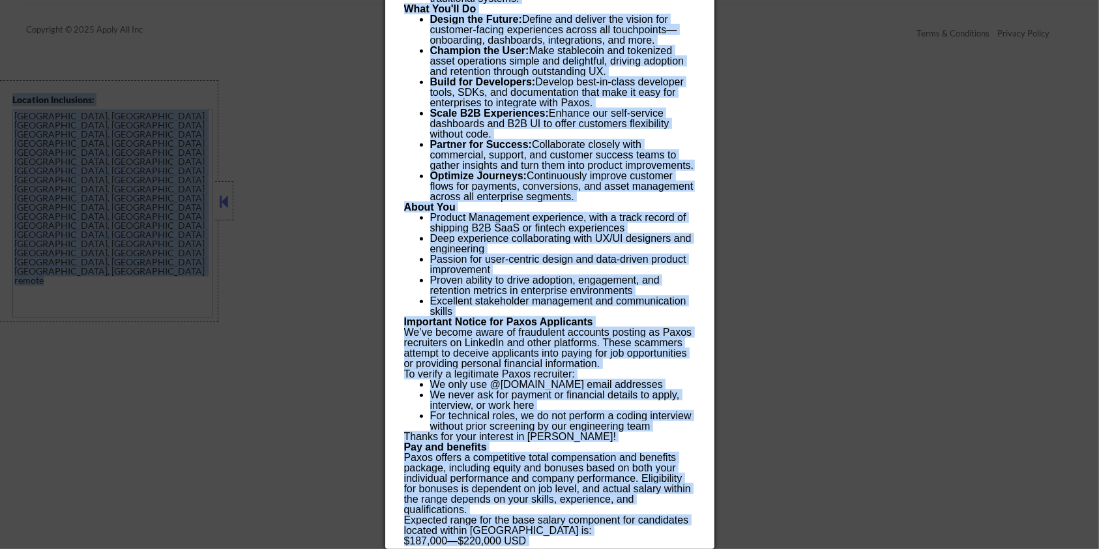
drag, startPoint x: 404, startPoint y: 53, endPoint x: 657, endPoint y: 552, distance: 559.7
copy body "Senior Product Manager, Experience joinpaxos Remote - United States AI Location…"
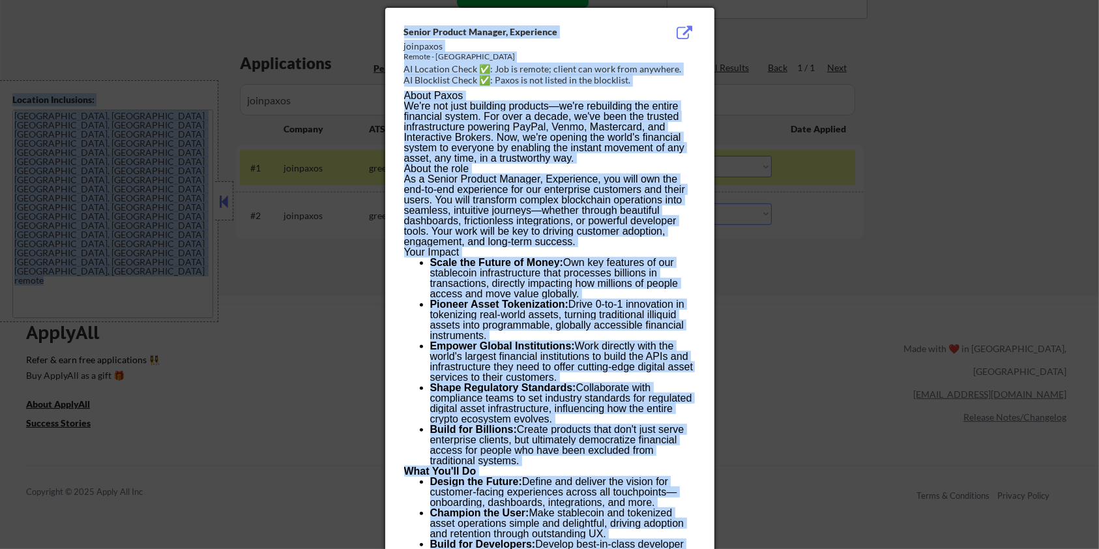
scroll to position [140, 0]
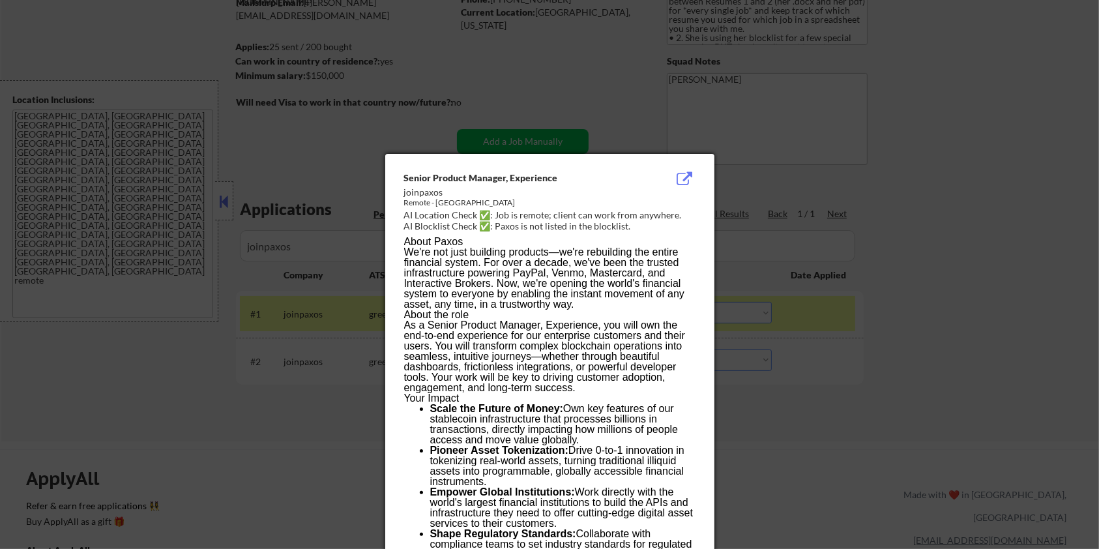
click at [923, 295] on div at bounding box center [549, 274] width 1099 height 549
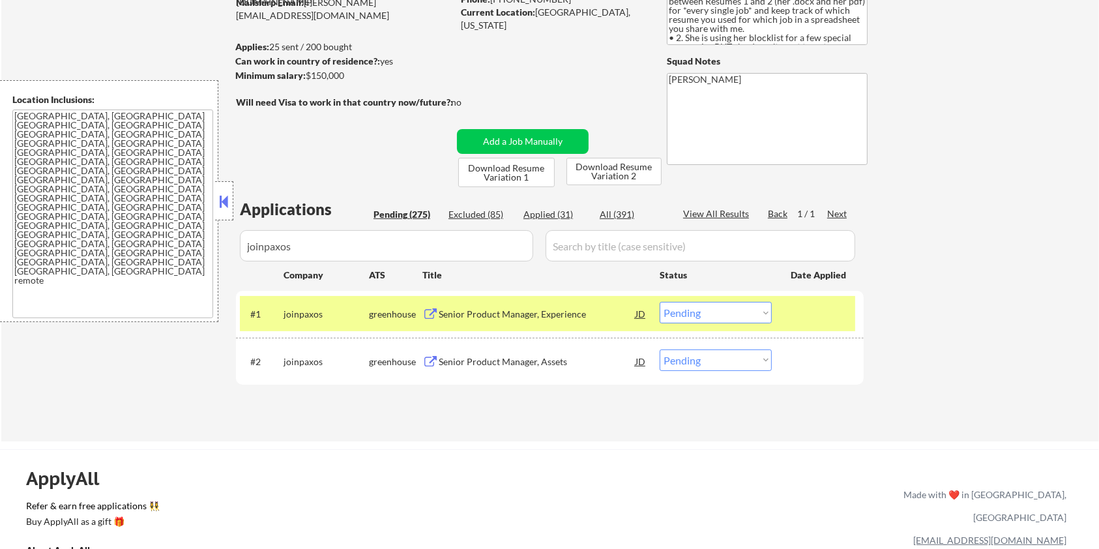
click at [572, 316] on div "Senior Product Manager, Experience" at bounding box center [537, 314] width 197 height 13
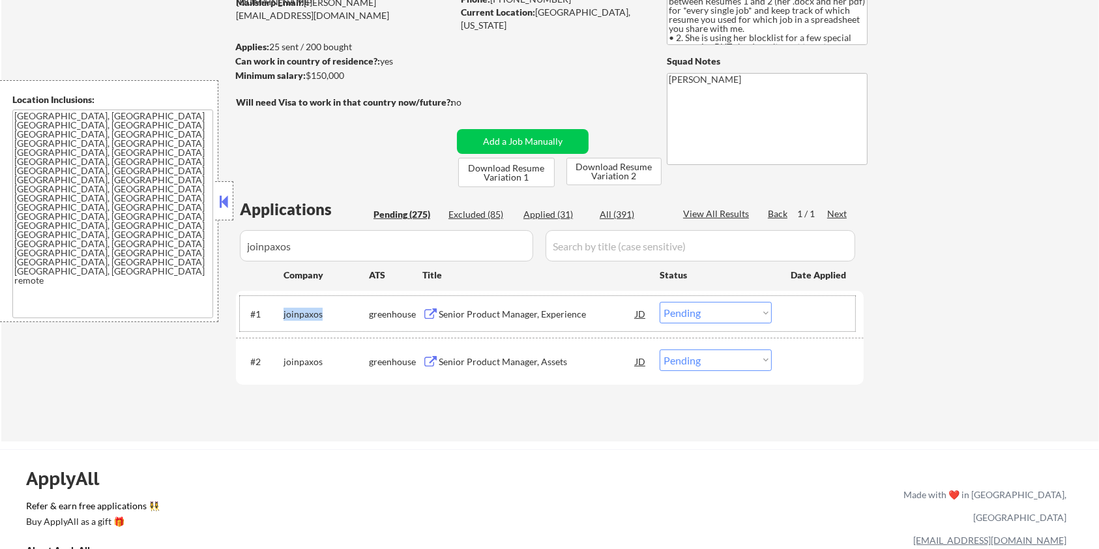
drag, startPoint x: 332, startPoint y: 318, endPoint x: 280, endPoint y: 308, distance: 53.0
click at [280, 308] on div "#1 joinpaxos greenhouse Senior Product Manager, Experience JD Choose an option.…" at bounding box center [548, 313] width 616 height 35
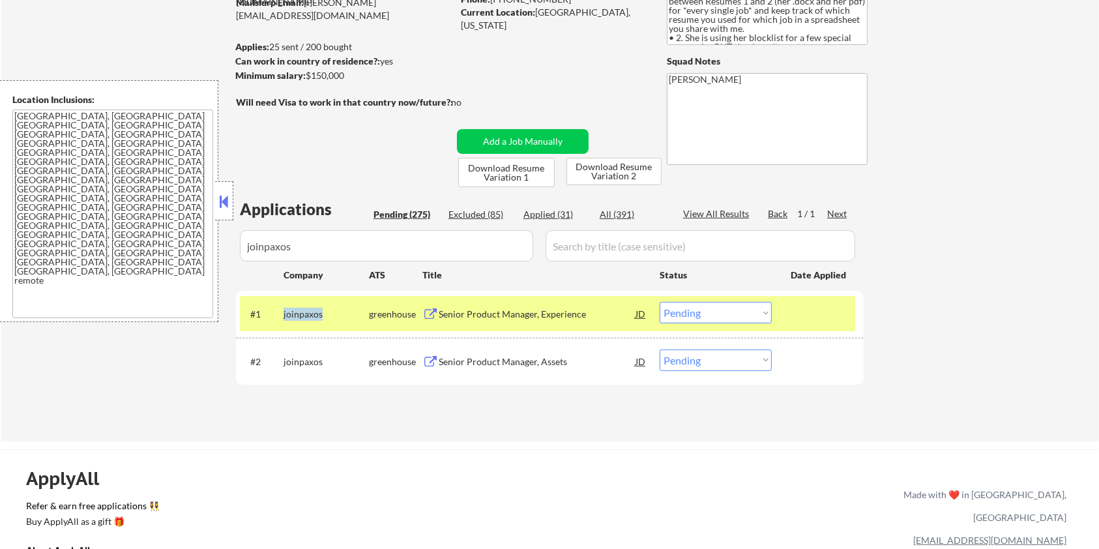
copy div "joinpaxos"
click at [689, 318] on select "Choose an option... Pending Applied Excluded (Questions) Excluded (Expired) Exc…" at bounding box center [716, 313] width 112 height 22
click at [660, 302] on select "Choose an option... Pending Applied Excluded (Questions) Excluded (Expired) Exc…" at bounding box center [716, 313] width 112 height 22
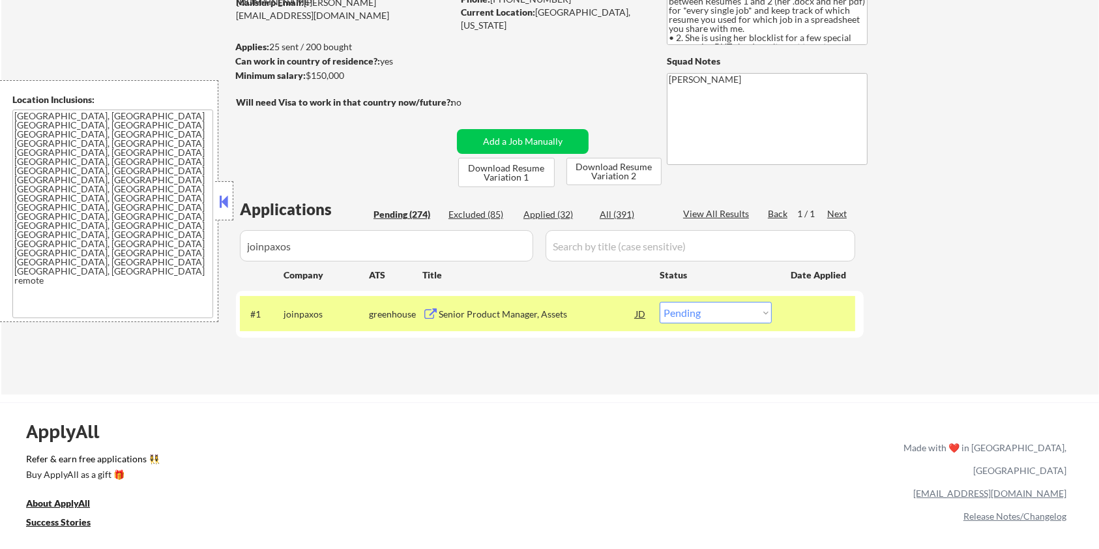
click at [506, 315] on div "Senior Product Manager, Assets" at bounding box center [537, 314] width 197 height 13
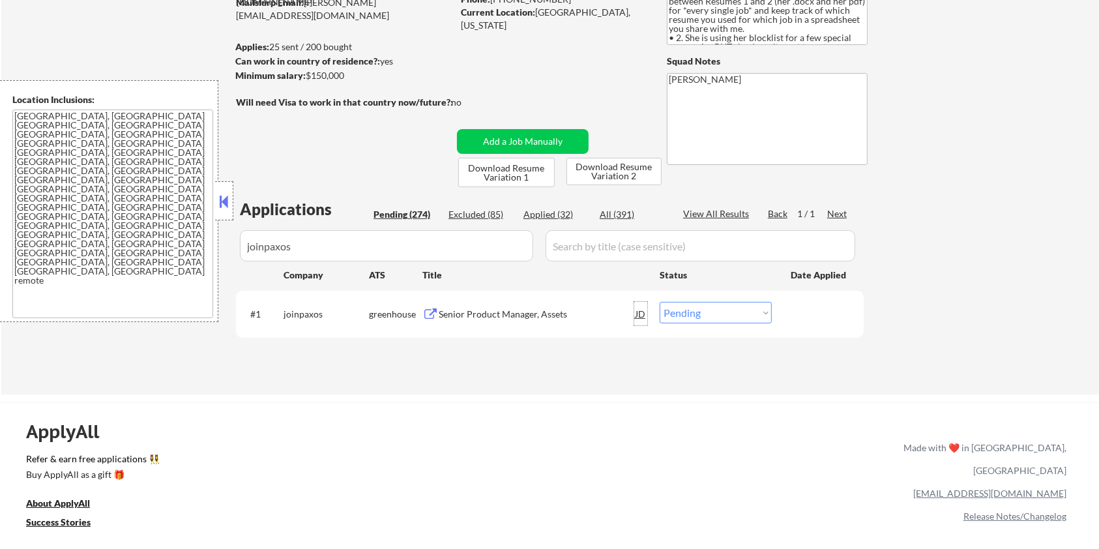
click at [638, 316] on div "JD" at bounding box center [641, 313] width 13 height 23
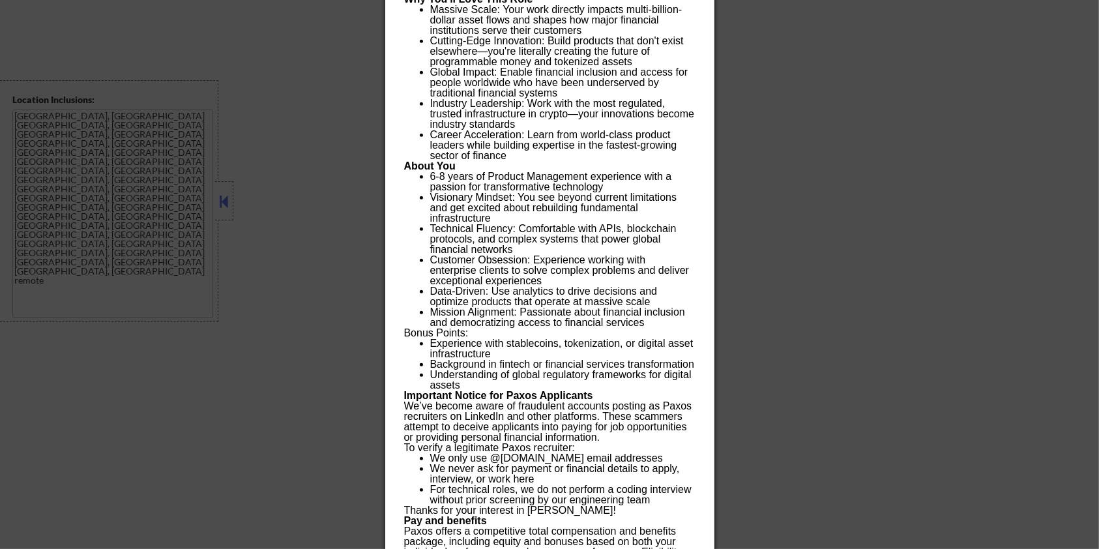
scroll to position [908, 0]
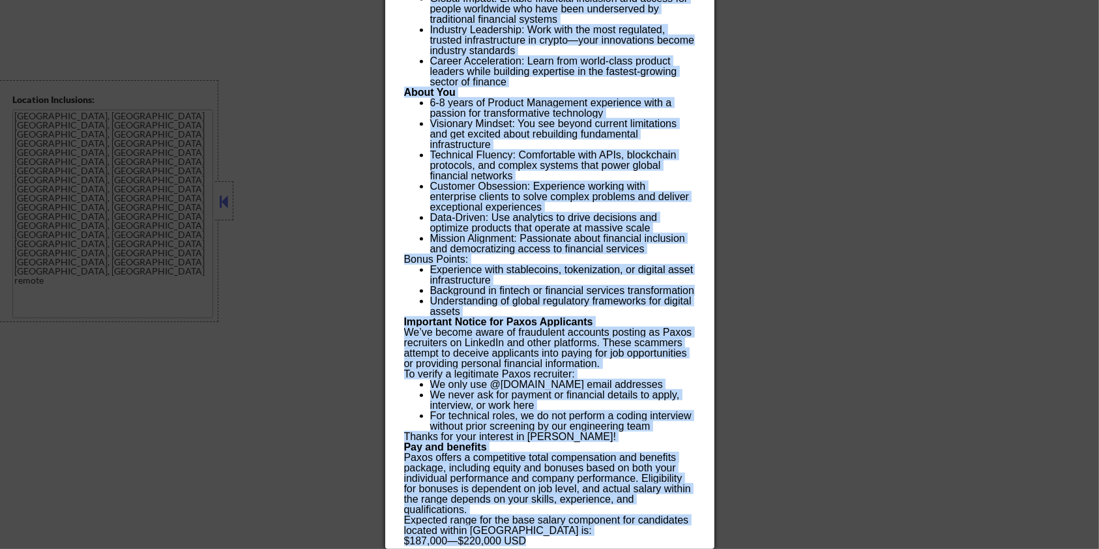
drag, startPoint x: 402, startPoint y: 55, endPoint x: 663, endPoint y: 545, distance: 554.9
copy div "Senior Product Manager, Assets joinpaxos Remote - United States AI Location Che…"
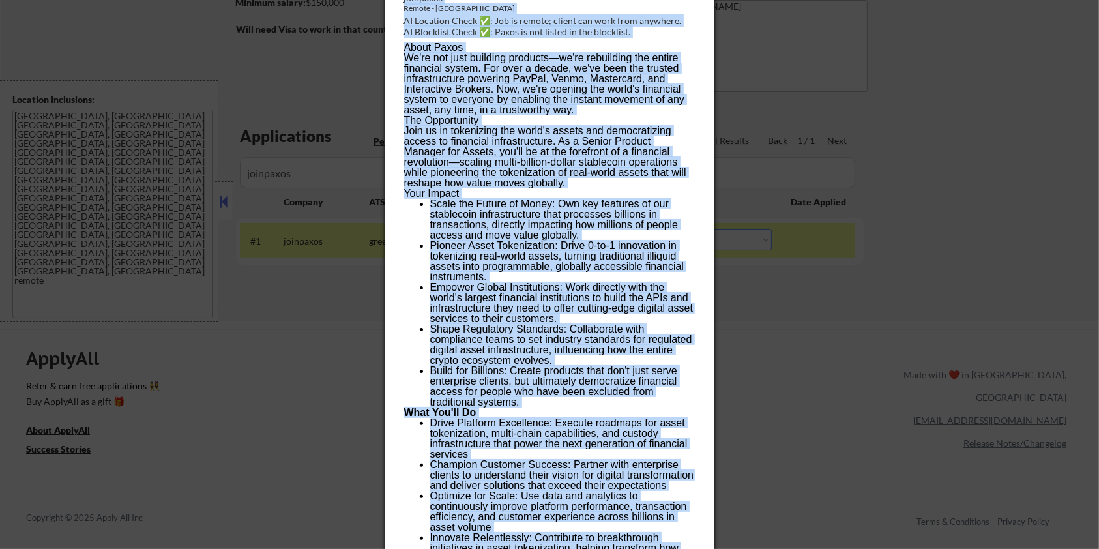
scroll to position [126, 0]
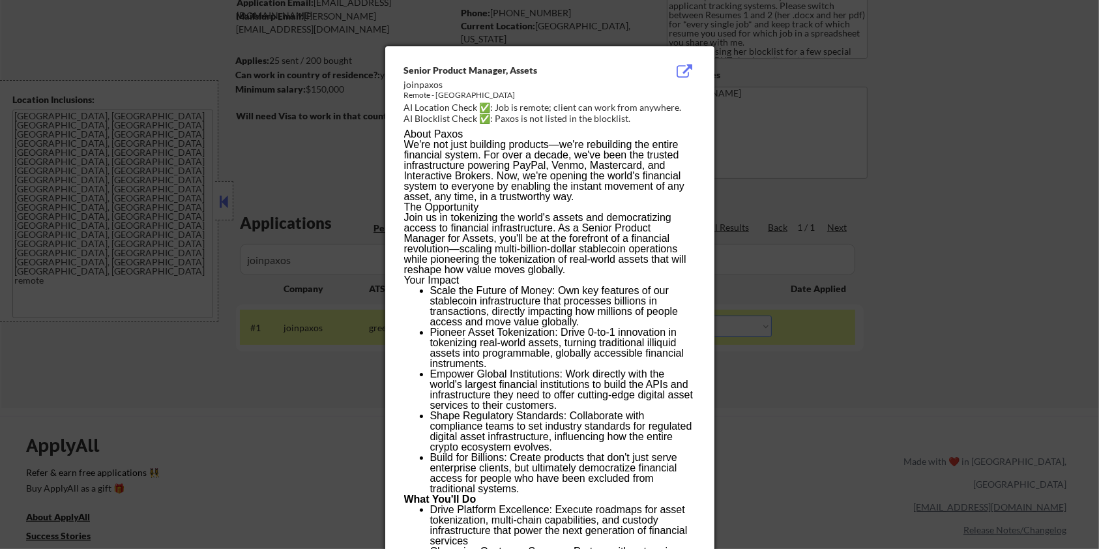
click at [751, 100] on div at bounding box center [549, 274] width 1099 height 549
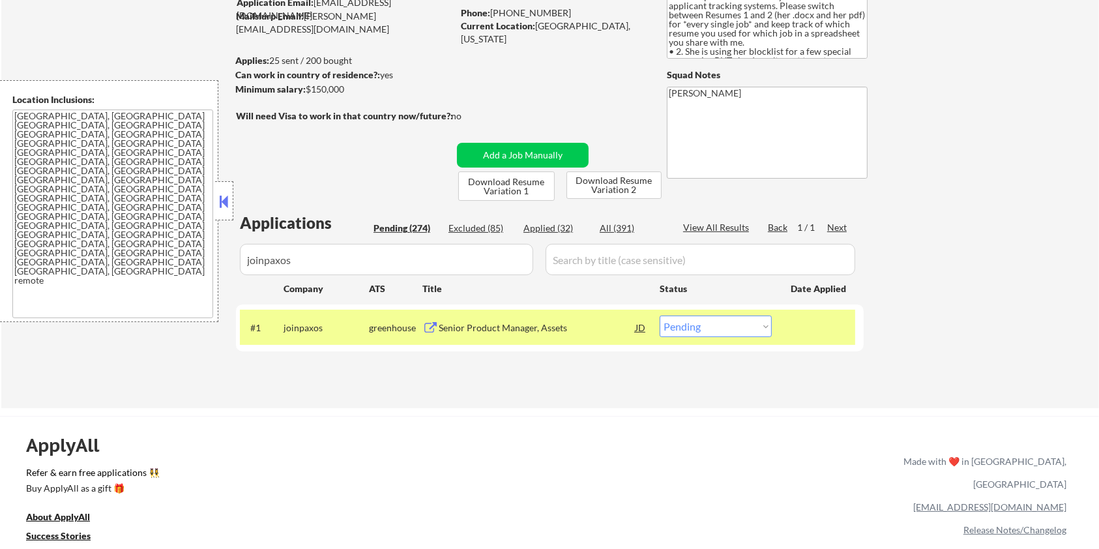
click at [728, 331] on select "Choose an option... Pending Applied Excluded (Questions) Excluded (Expired) Exc…" at bounding box center [716, 327] width 112 height 22
select select ""applied""
click at [660, 316] on select "Choose an option... Pending Applied Excluded (Questions) Excluded (Expired) Exc…" at bounding box center [716, 327] width 112 height 22
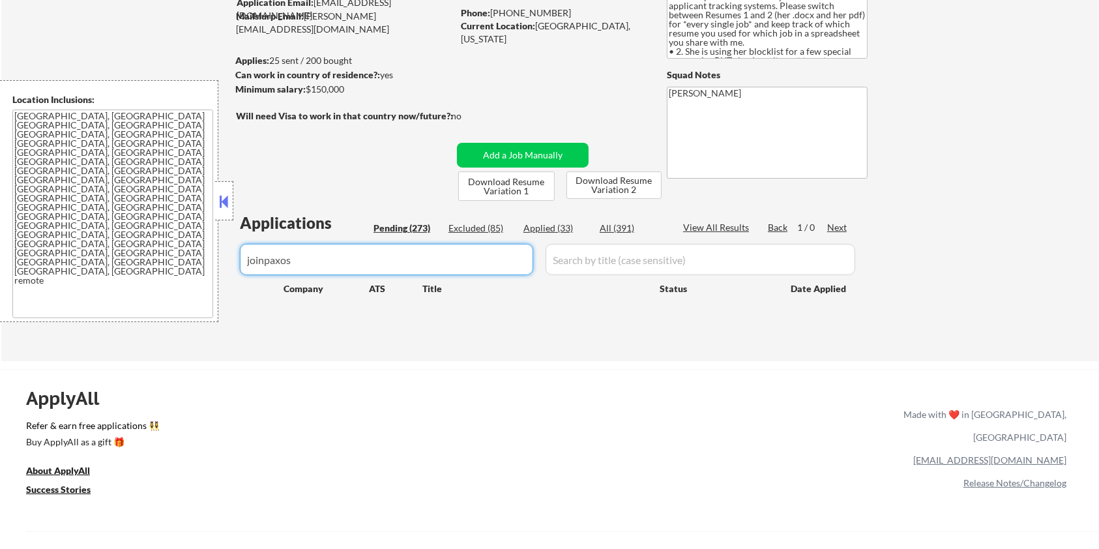
drag, startPoint x: 353, startPoint y: 263, endPoint x: 234, endPoint y: 263, distance: 119.3
click at [234, 263] on div "← Return to /applysquad Mailslurp Inbox Job Search Builder Zoe Henderson User E…" at bounding box center [550, 138] width 651 height 425
select select ""pending""
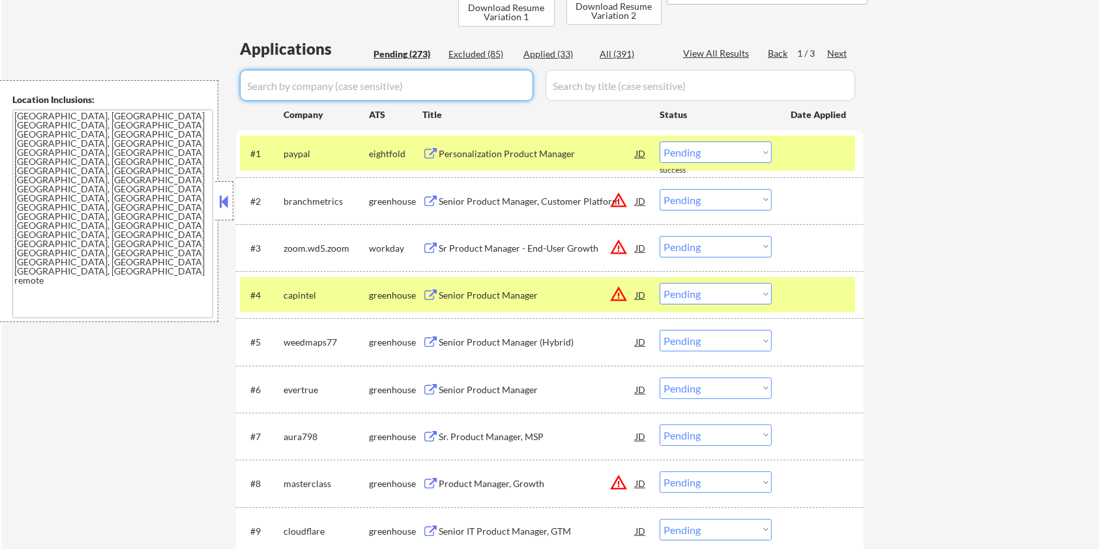
click at [804, 286] on div at bounding box center [819, 294] width 57 height 23
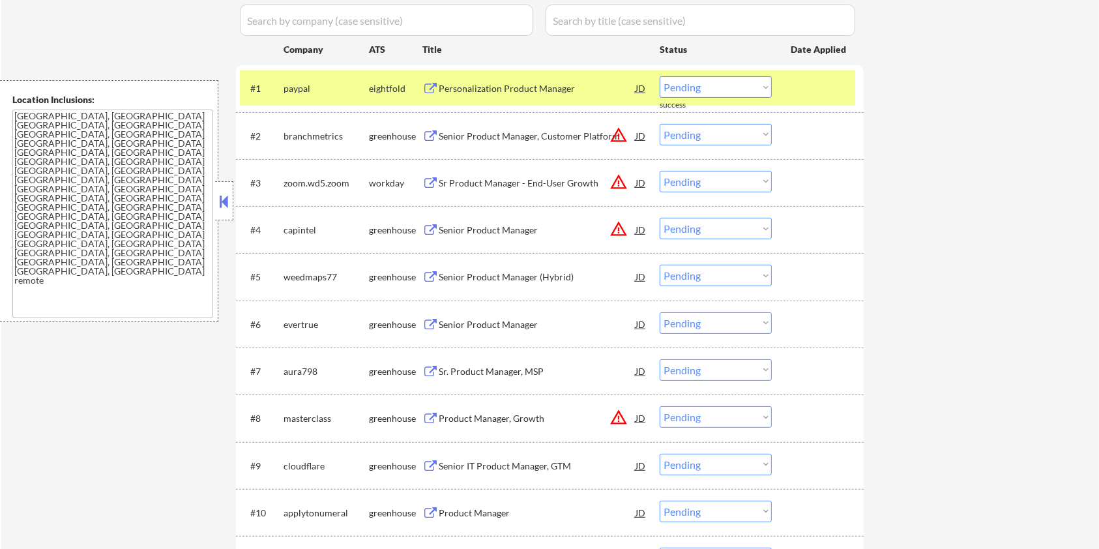
scroll to position [387, 0]
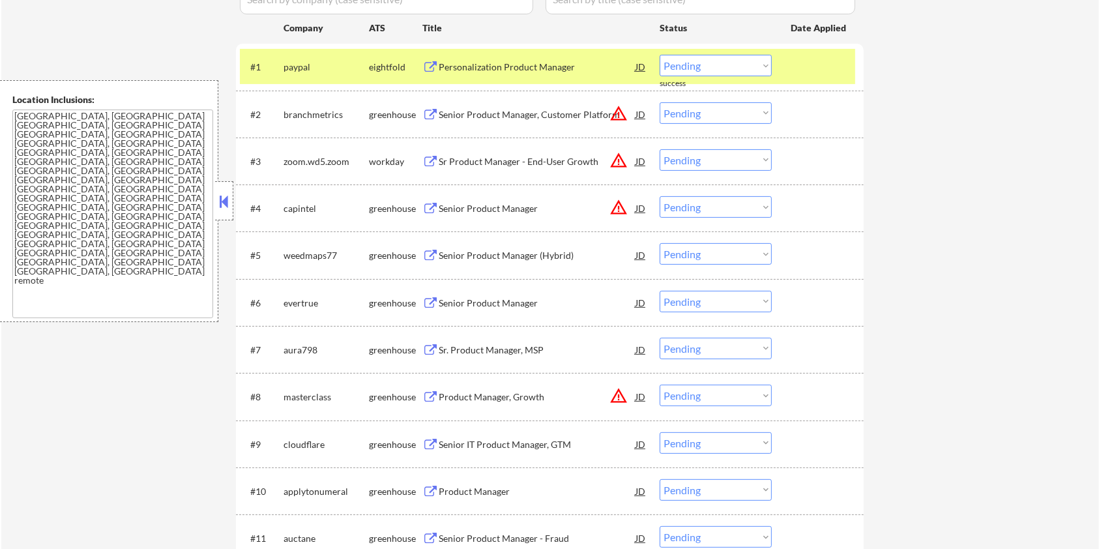
click at [827, 68] on div at bounding box center [819, 66] width 57 height 23
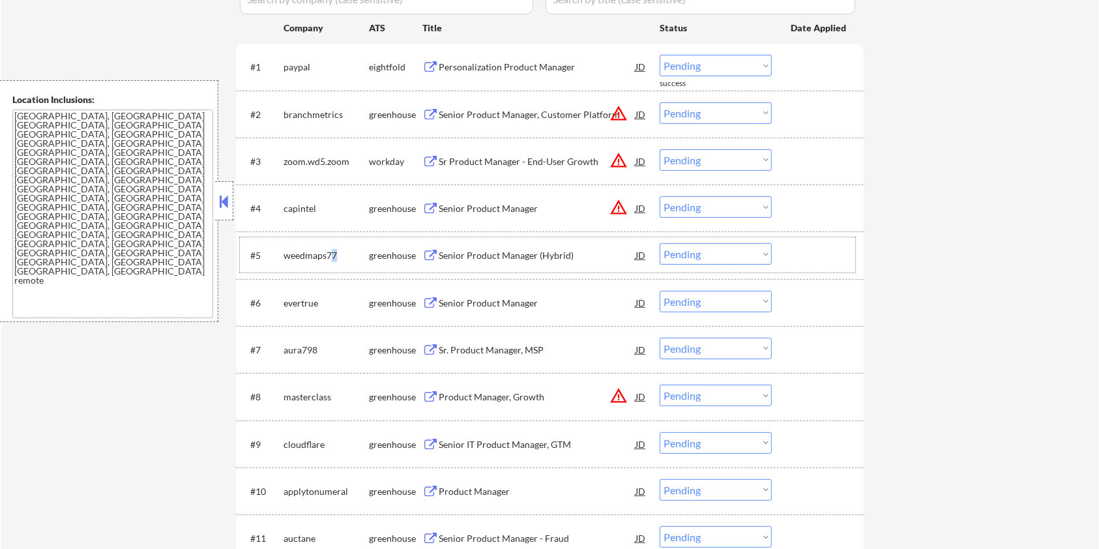
drag, startPoint x: 341, startPoint y: 254, endPoint x: 326, endPoint y: 253, distance: 15.1
click at [329, 254] on div "weedmaps77" at bounding box center [326, 255] width 85 height 13
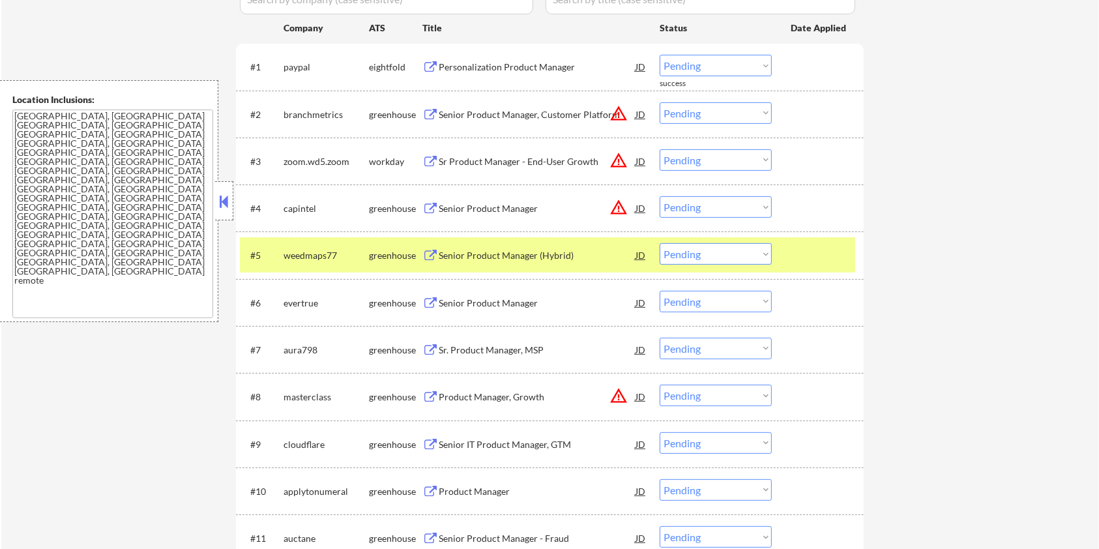
click at [312, 249] on div "weedmaps77" at bounding box center [326, 255] width 85 height 13
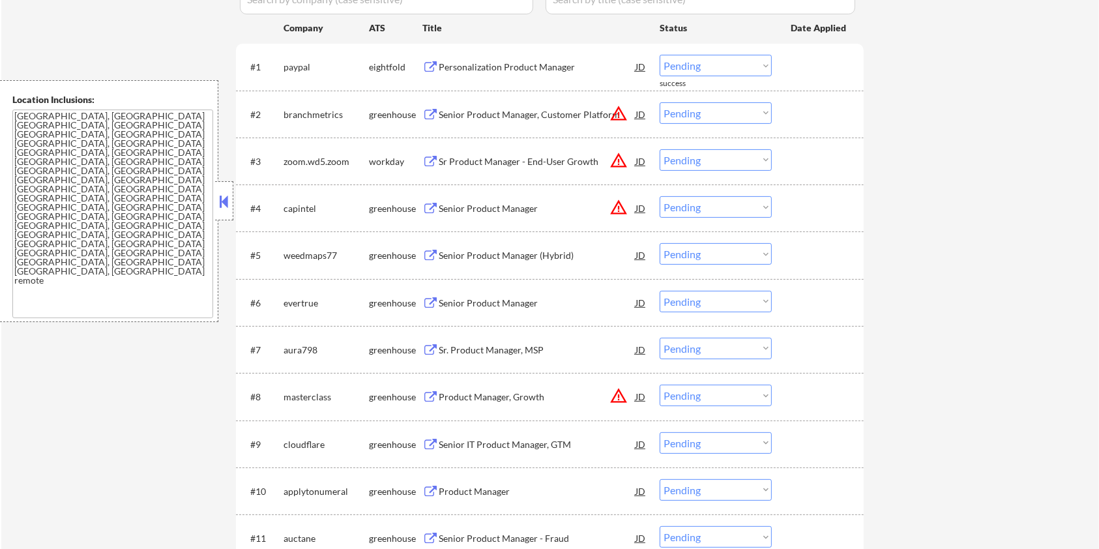
click at [344, 256] on div "weedmaps77" at bounding box center [326, 255] width 85 height 13
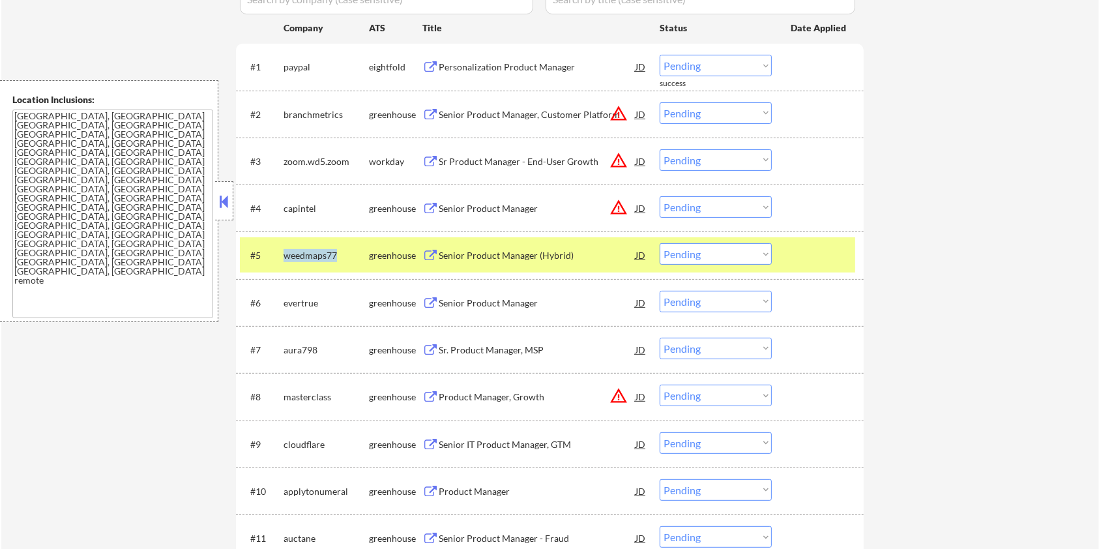
drag, startPoint x: 340, startPoint y: 252, endPoint x: 284, endPoint y: 253, distance: 56.7
click at [284, 253] on div "weedmaps77" at bounding box center [326, 255] width 85 height 13
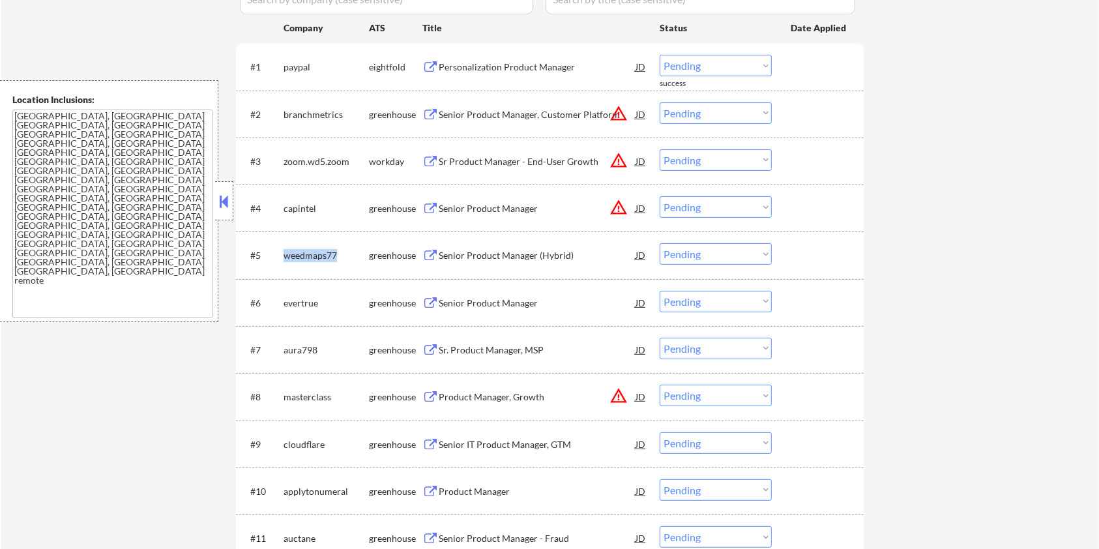
copy div "weedmaps77"
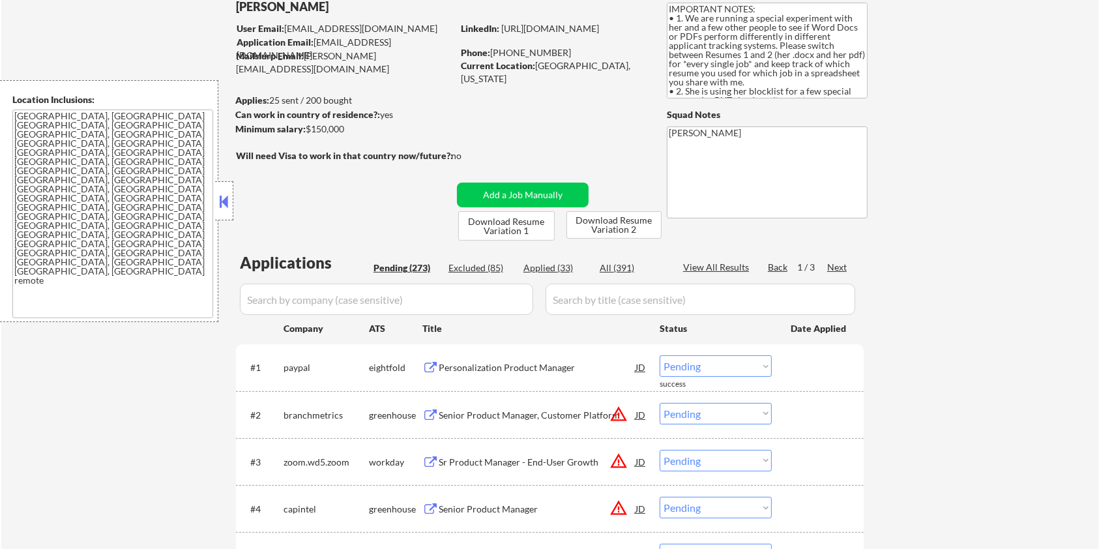
scroll to position [39, 0]
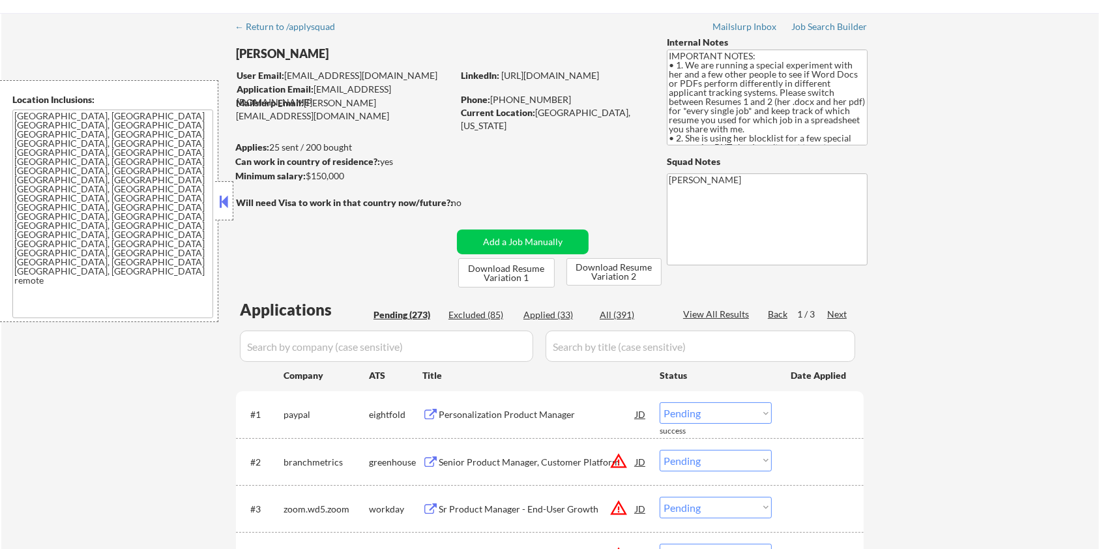
click at [400, 336] on input "input" at bounding box center [386, 346] width 293 height 31
paste input "weedmaps77"
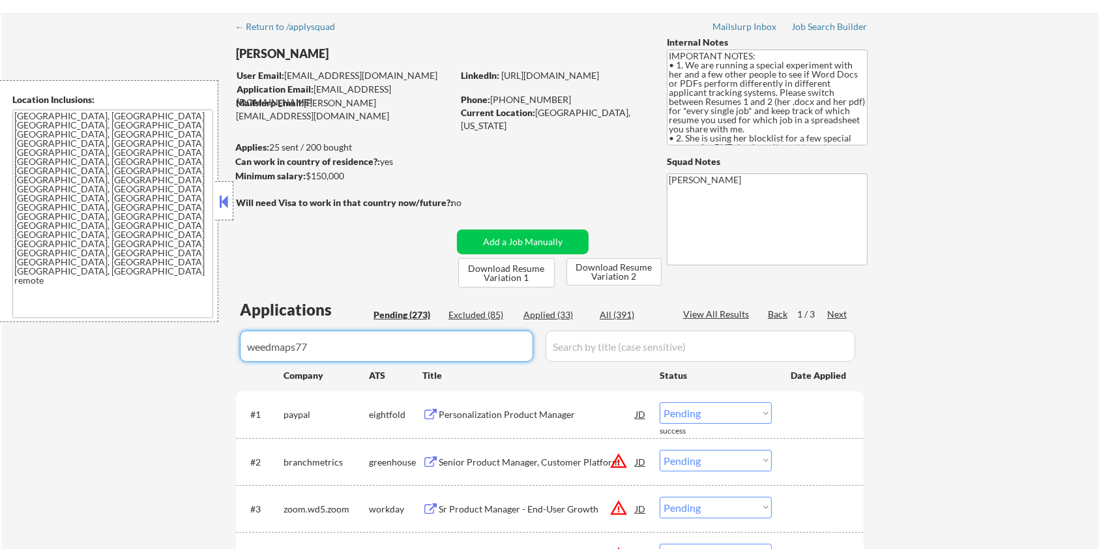
type input "weedmaps77"
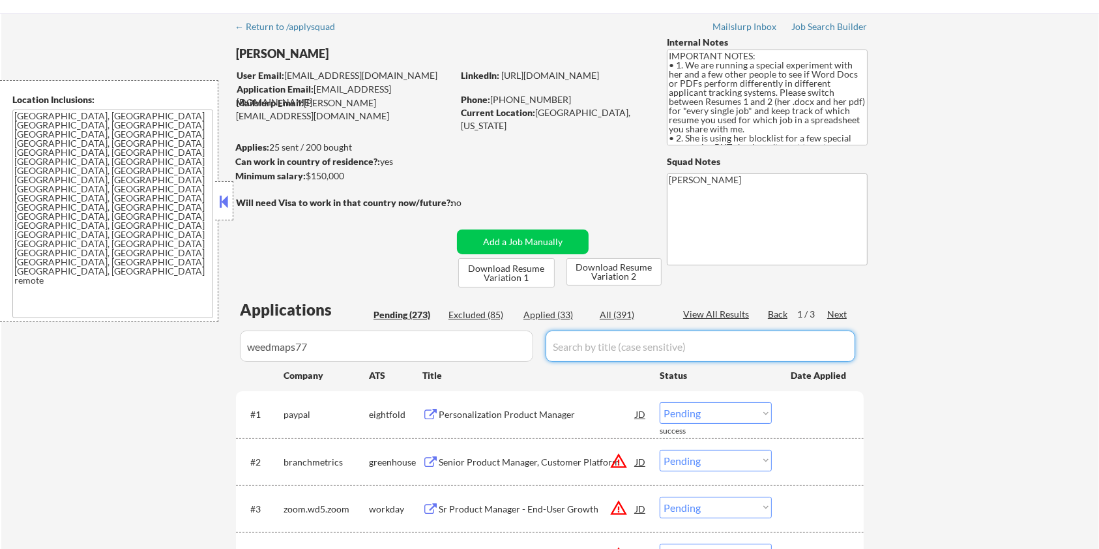
drag, startPoint x: 616, startPoint y: 351, endPoint x: 620, endPoint y: 342, distance: 10.2
click at [616, 351] on input "input" at bounding box center [701, 346] width 310 height 31
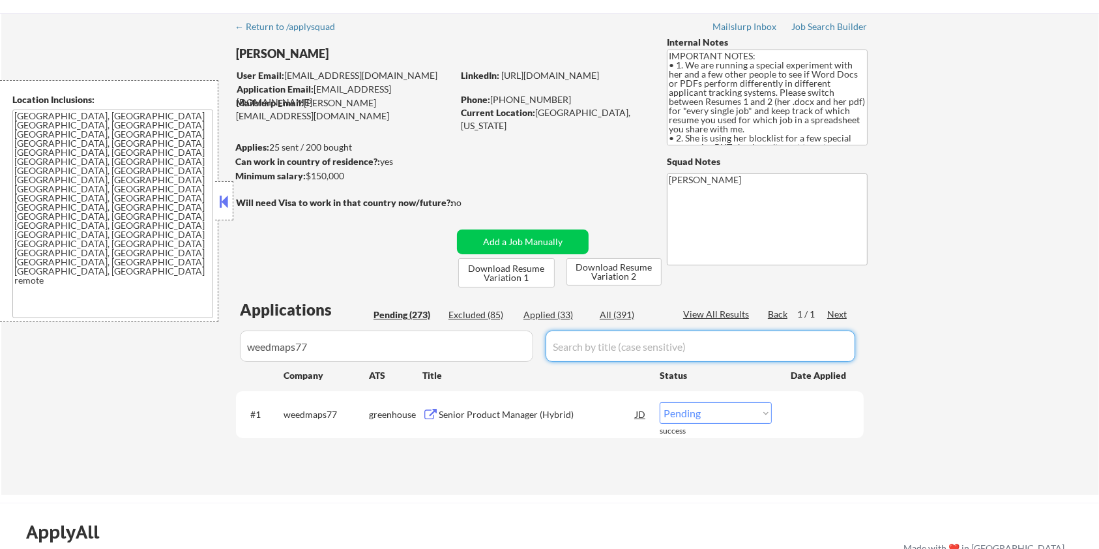
click at [503, 413] on div "Senior Product Manager (Hybrid)" at bounding box center [537, 414] width 197 height 13
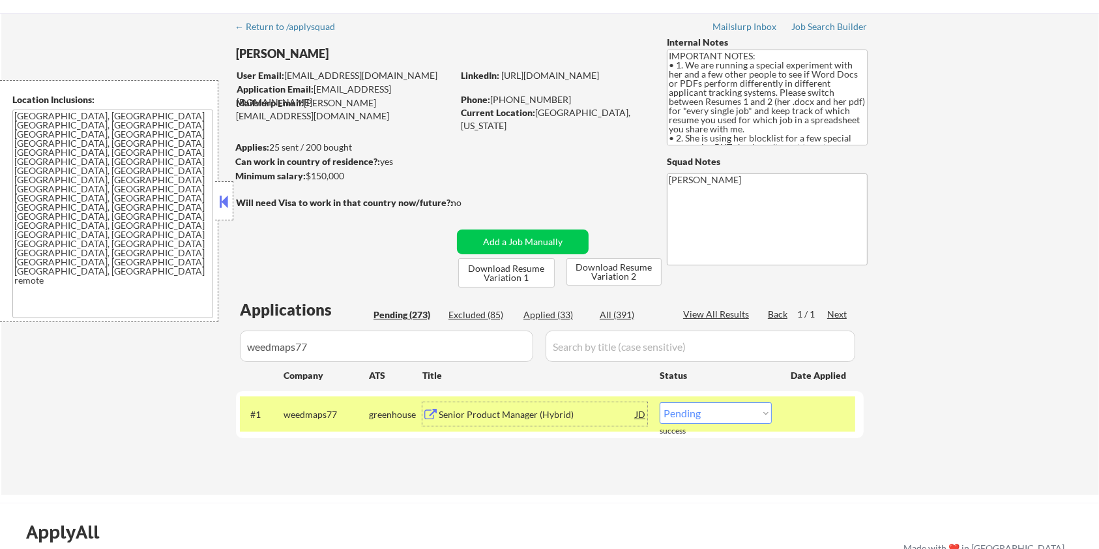
click at [474, 415] on div "Senior Product Manager (Hybrid)" at bounding box center [537, 414] width 197 height 13
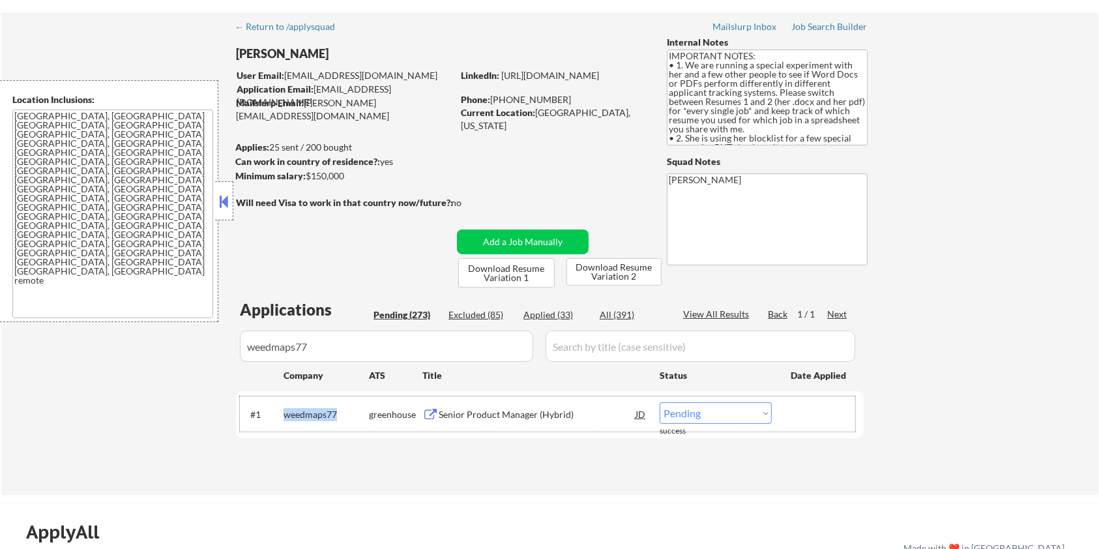
drag, startPoint x: 345, startPoint y: 413, endPoint x: 280, endPoint y: 412, distance: 64.6
click at [280, 412] on div "#1 weedmaps77 greenhouse Senior Product Manager (Hybrid) JD Choose an option...…" at bounding box center [548, 413] width 616 height 35
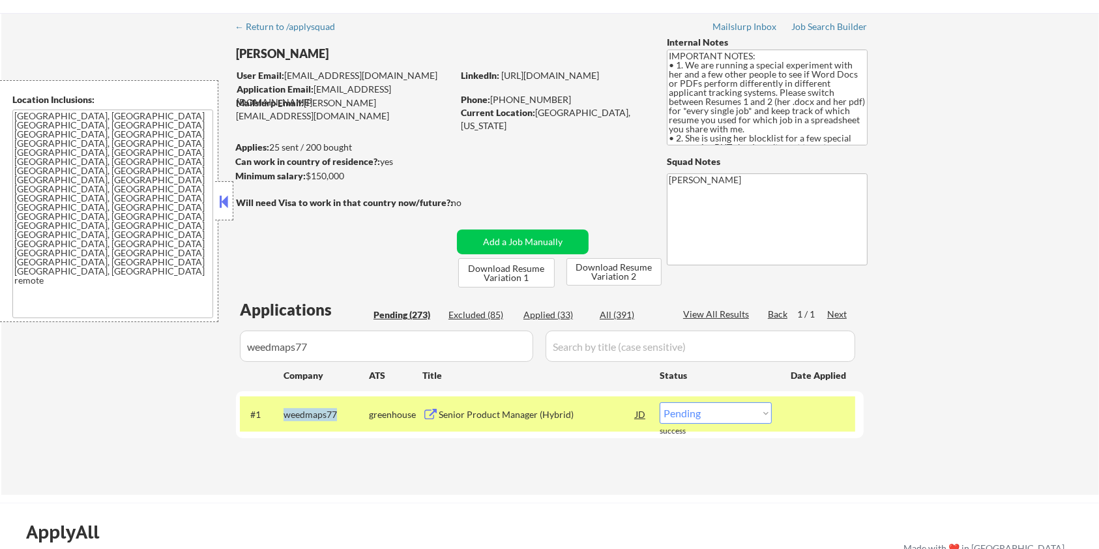
copy div "weedmaps77"
click at [737, 415] on select "Choose an option... Pending Applied Excluded (Questions) Excluded (Expired) Exc…" at bounding box center [716, 413] width 112 height 22
select select ""applied""
click at [660, 402] on select "Choose an option... Pending Applied Excluded (Questions) Excluded (Expired) Exc…" at bounding box center [716, 413] width 112 height 22
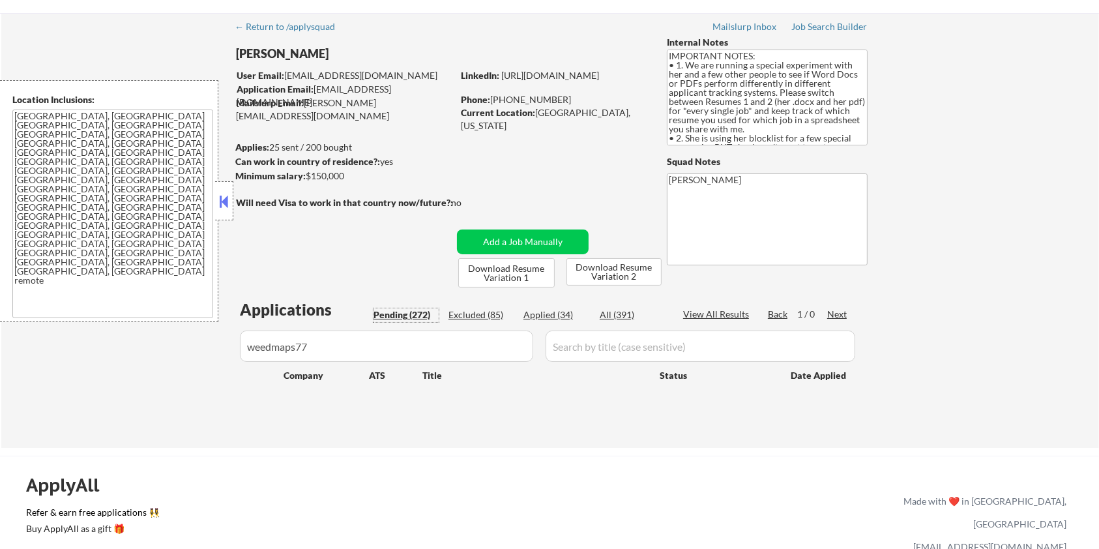
click at [413, 310] on div "Pending (272)" at bounding box center [406, 314] width 65 height 13
drag, startPoint x: 370, startPoint y: 347, endPoint x: 180, endPoint y: 353, distance: 190.5
click at [180, 353] on div "← Return to /applysquad Mailslurp Inbox Job Search Builder Zoe Henderson User E…" at bounding box center [550, 230] width 1098 height 435
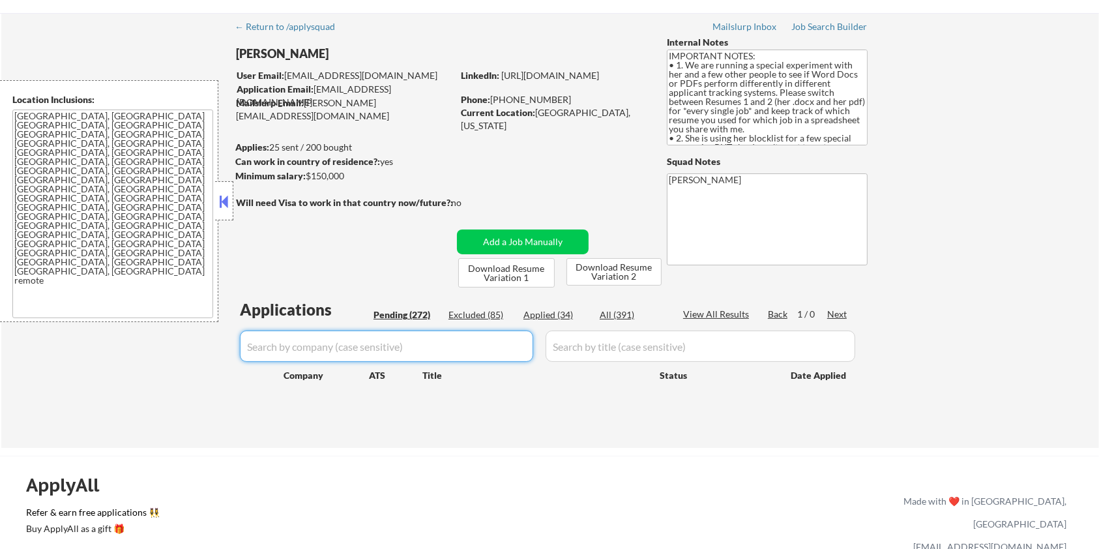
select select ""pending""
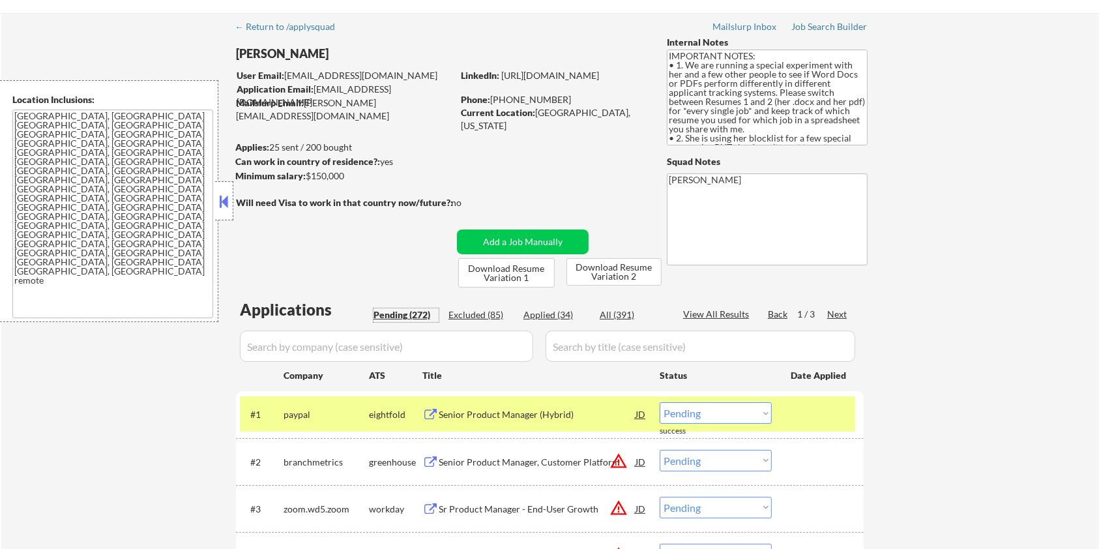
click at [407, 310] on div "Pending (272)" at bounding box center [406, 314] width 65 height 13
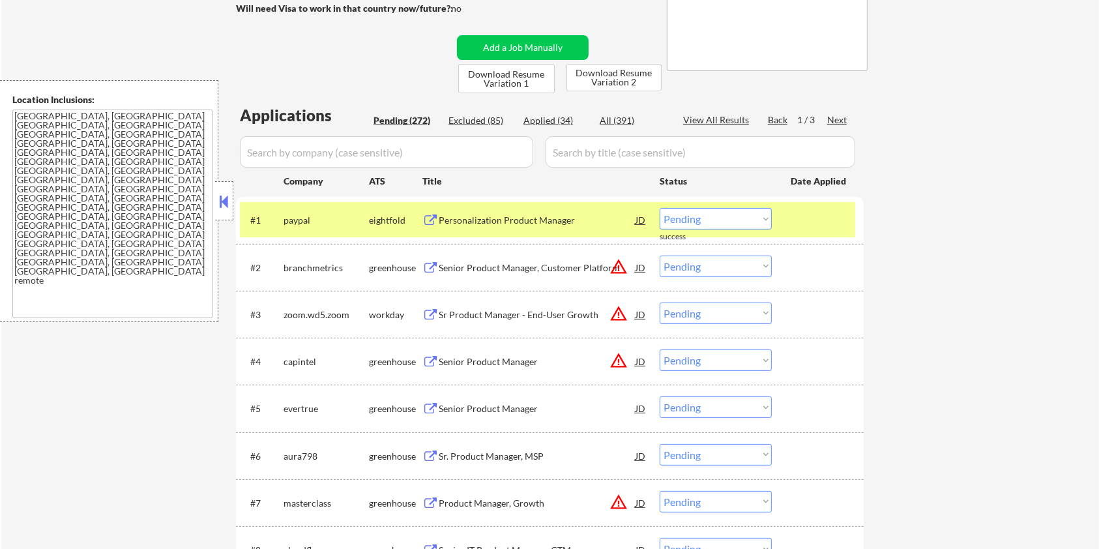
scroll to position [300, 0]
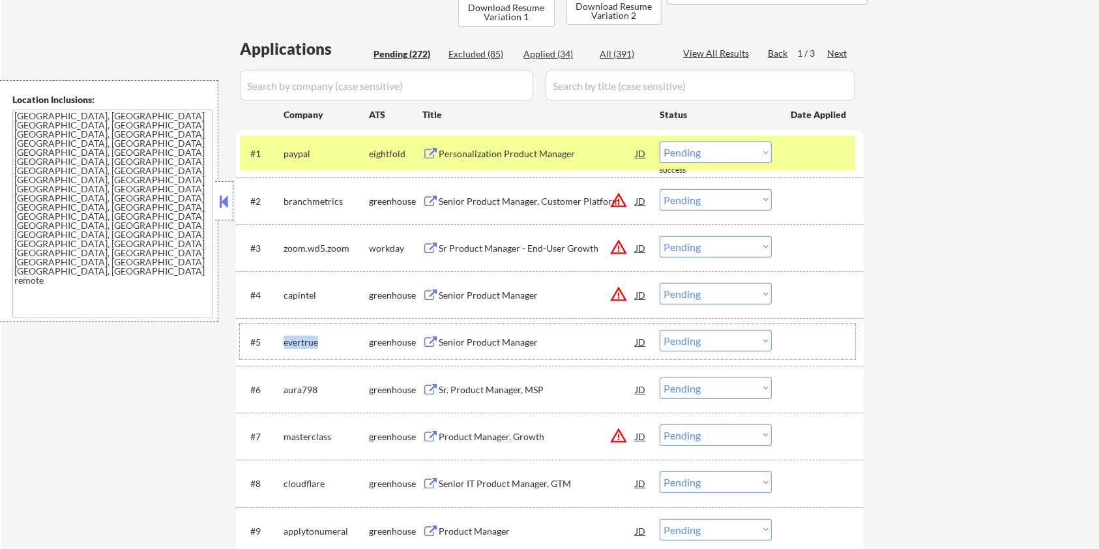
drag, startPoint x: 318, startPoint y: 342, endPoint x: 279, endPoint y: 338, distance: 38.7
click at [279, 338] on div "#5 evertrue greenhouse Senior Product Manager JD warning_amber Choose an option…" at bounding box center [548, 341] width 616 height 35
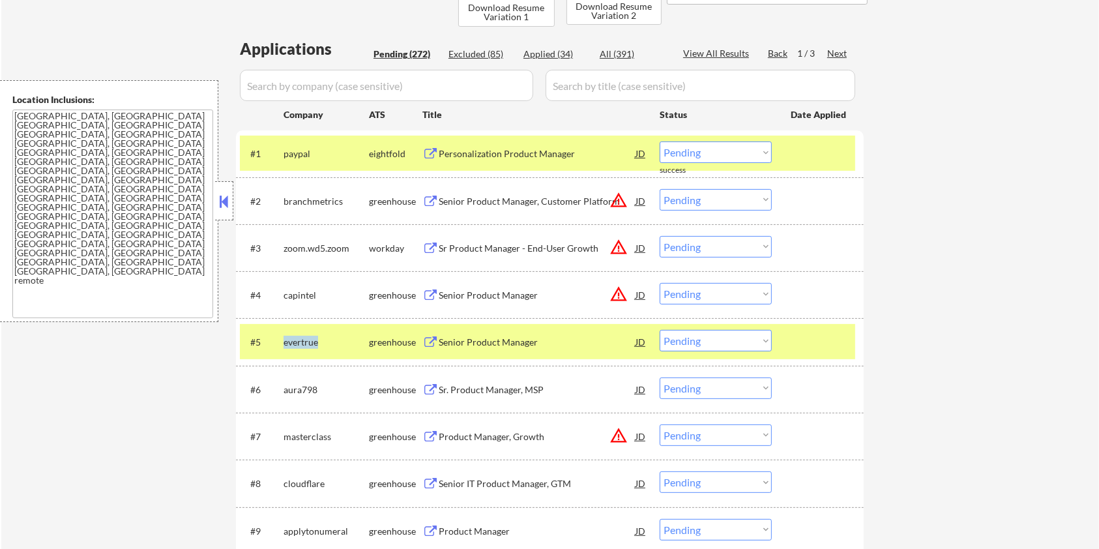
copy div "evertrue"
click at [302, 86] on input "input" at bounding box center [386, 85] width 293 height 31
paste input "evertrue"
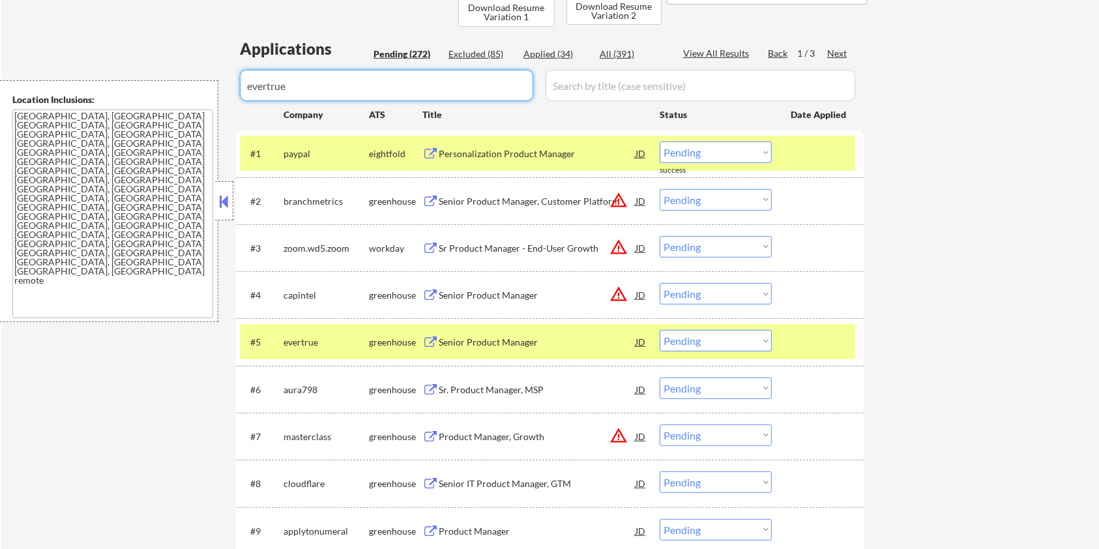
type input "evertrue"
click at [591, 89] on input "input" at bounding box center [701, 85] width 310 height 31
click at [627, 57] on div "All (391)" at bounding box center [632, 54] width 65 height 13
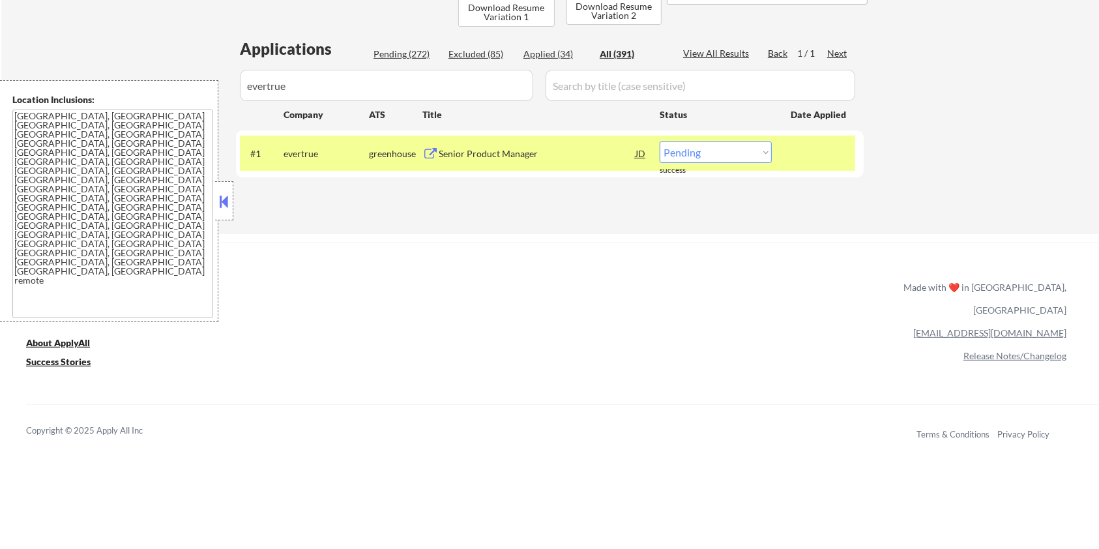
click at [480, 149] on div "Senior Product Manager" at bounding box center [537, 153] width 197 height 13
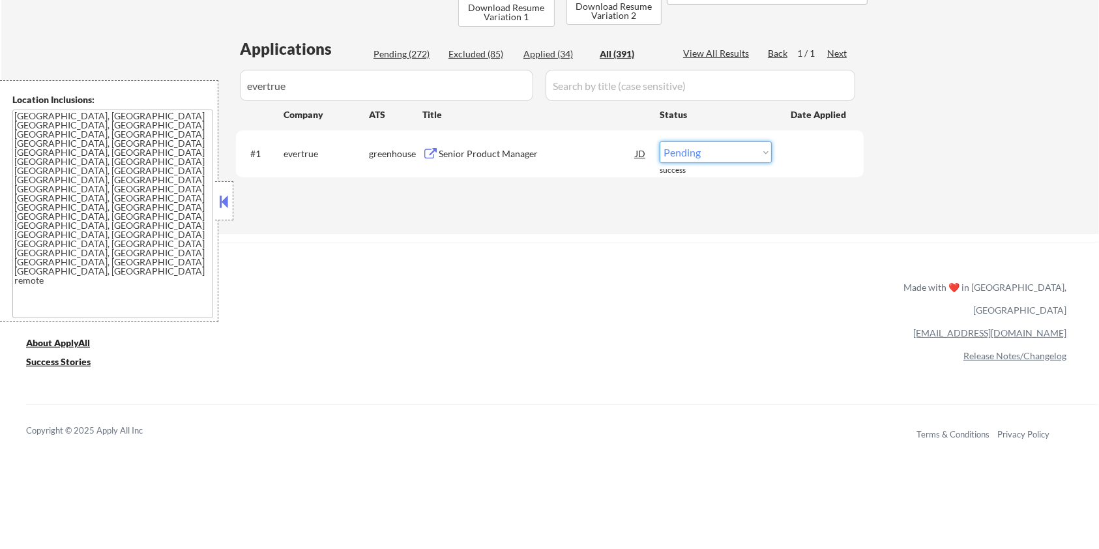
click at [691, 158] on select "Choose an option... Pending Applied Excluded (Questions) Excluded (Expired) Exc…" at bounding box center [716, 153] width 112 height 22
select select ""excluded__salary_""
click at [660, 142] on select "Choose an option... Pending Applied Excluded (Questions) Excluded (Expired) Exc…" at bounding box center [716, 153] width 112 height 22
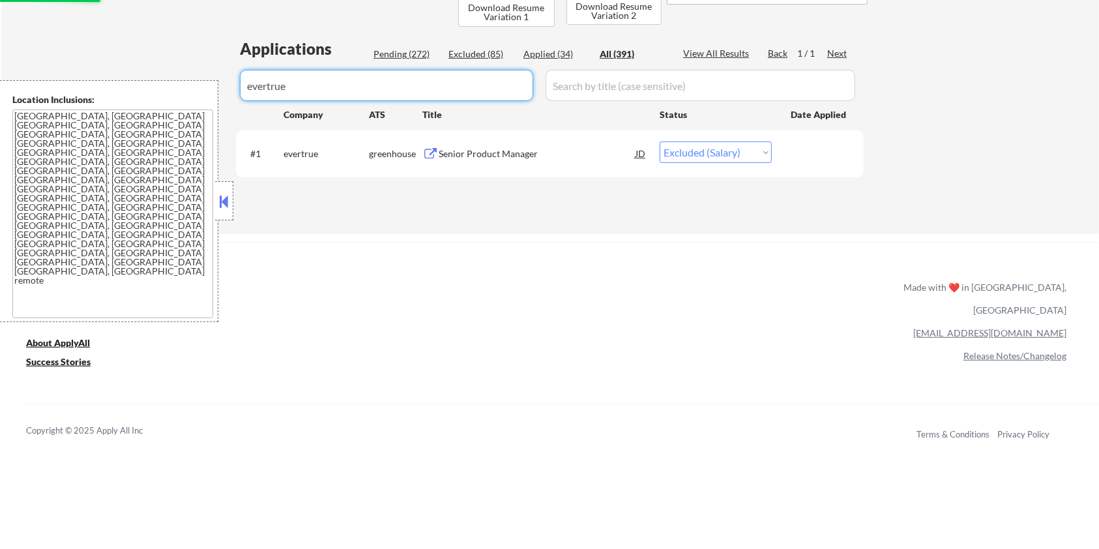
drag, startPoint x: 339, startPoint y: 88, endPoint x: 181, endPoint y: 115, distance: 160.7
select select ""excluded__salary_""
select select ""applied""
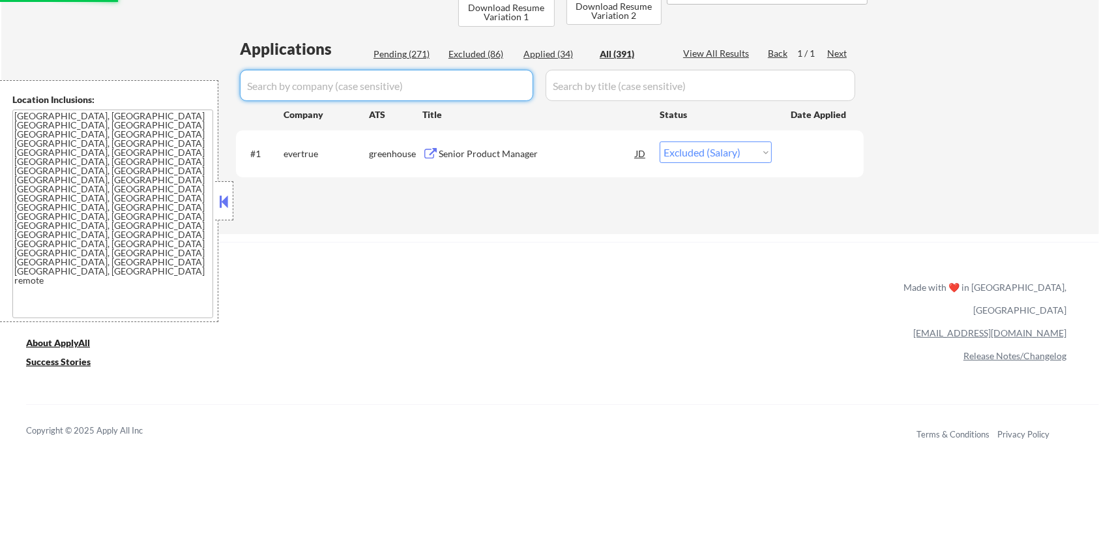
select select ""applied""
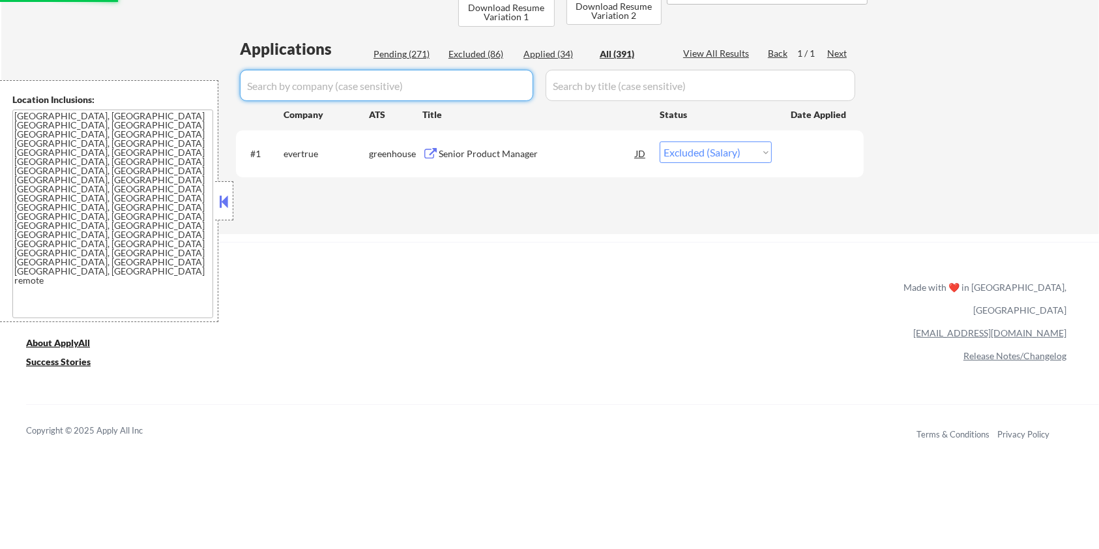
select select ""applied""
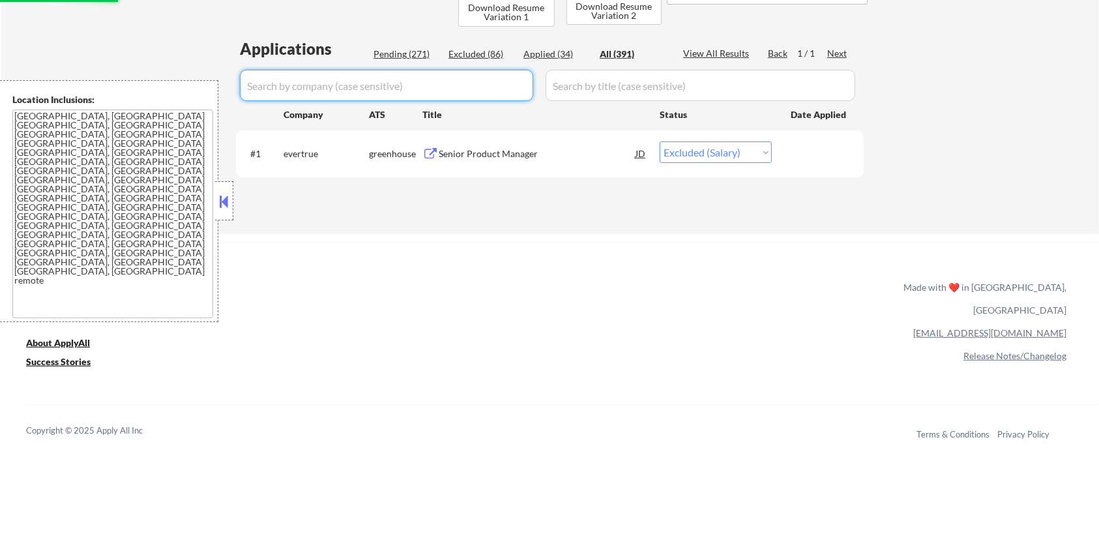
select select ""applied""
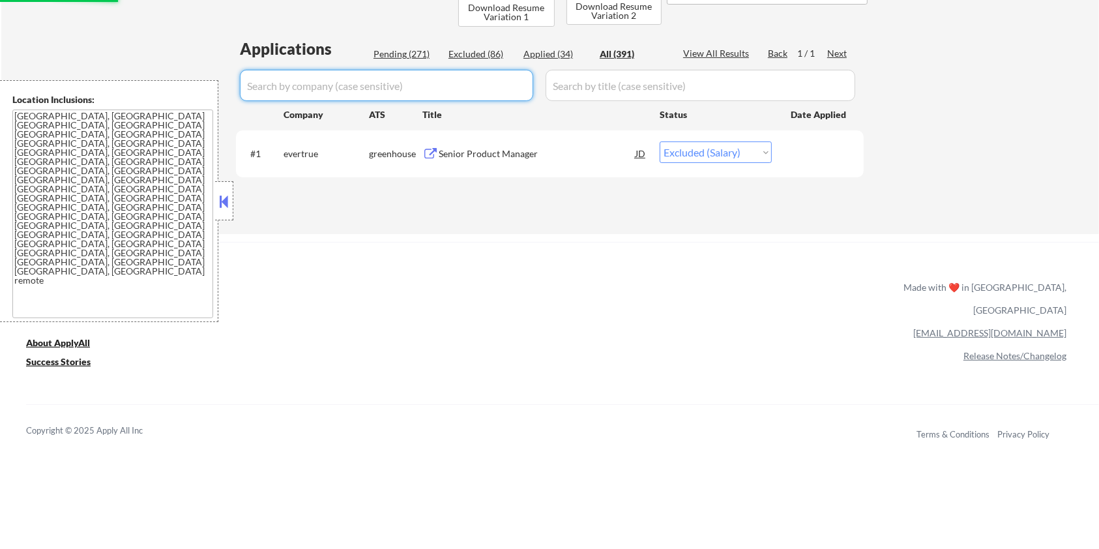
select select ""applied""
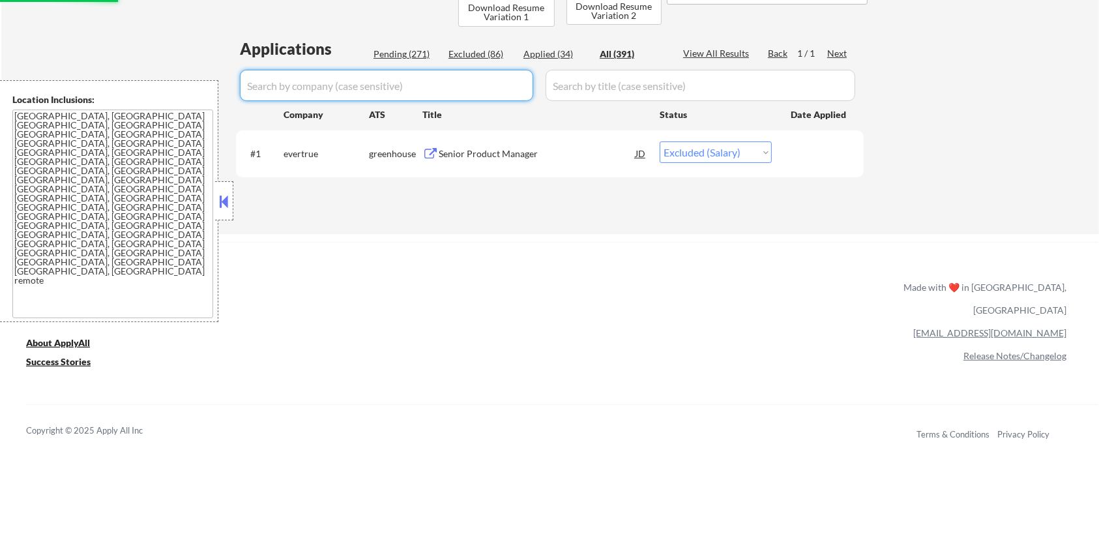
select select ""excluded__blocklist_""
select select ""applied""
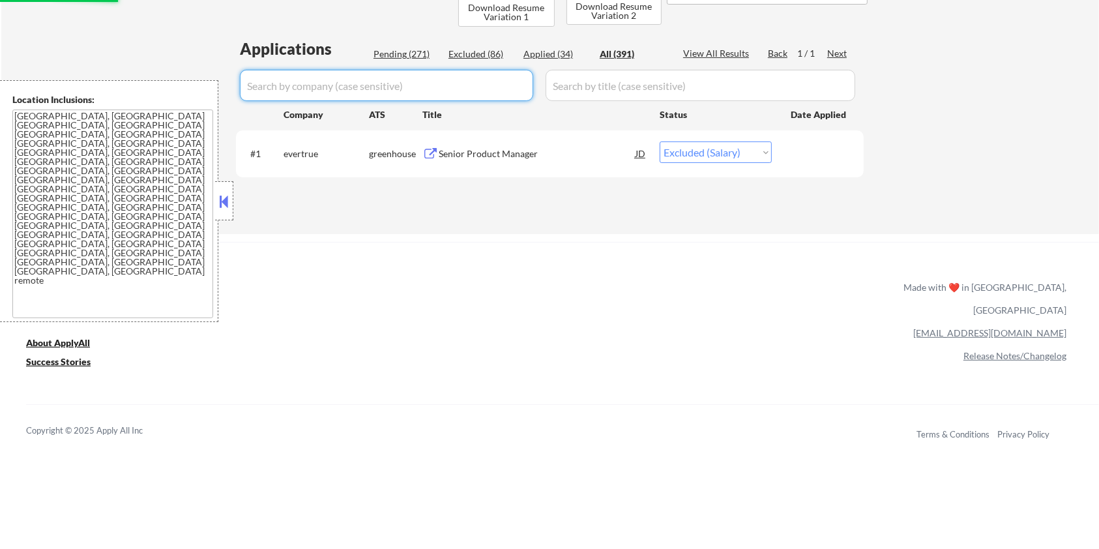
select select ""applied""
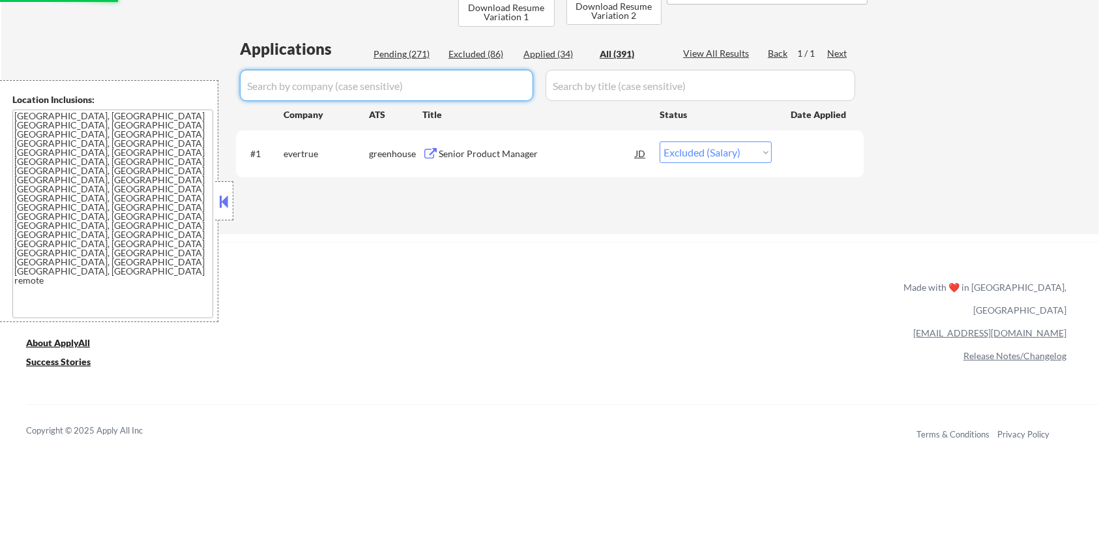
select select ""applied""
select select ""excluded__expired_""
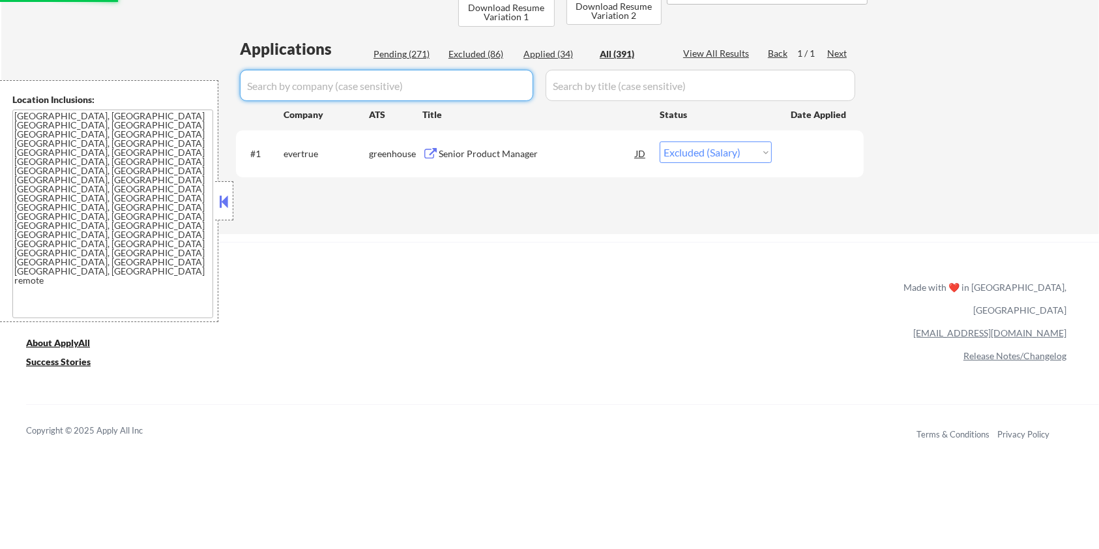
select select ""excluded__location_""
select select ""excluded__bad_match_""
select select ""excluded__expired_""
select select ""excluded""
select select ""excluded__location_""
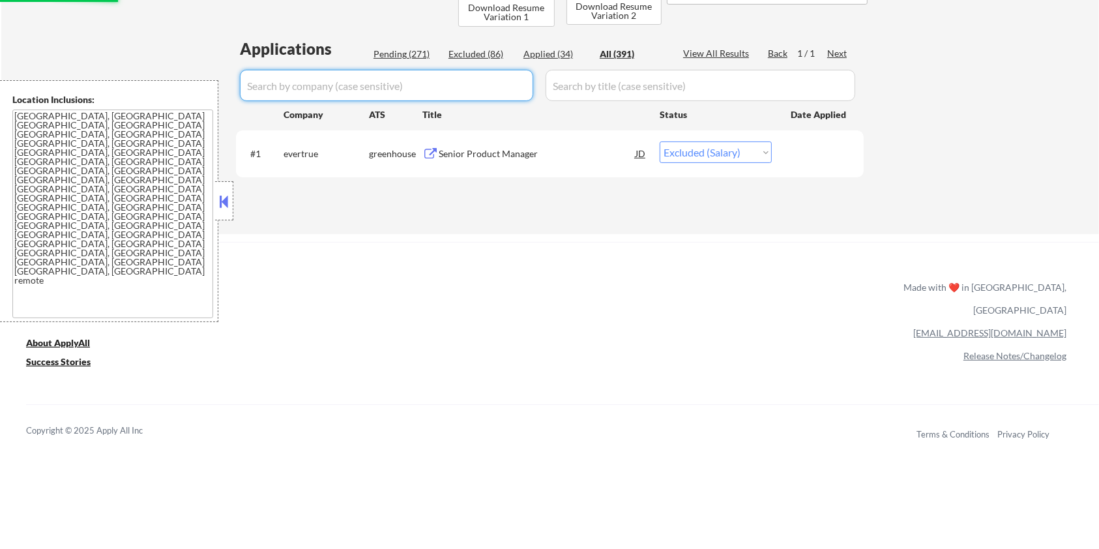
select select ""excluded""
select select ""excluded__blocklist_""
select select ""excluded__salary_""
select select ""excluded__blocklist_""
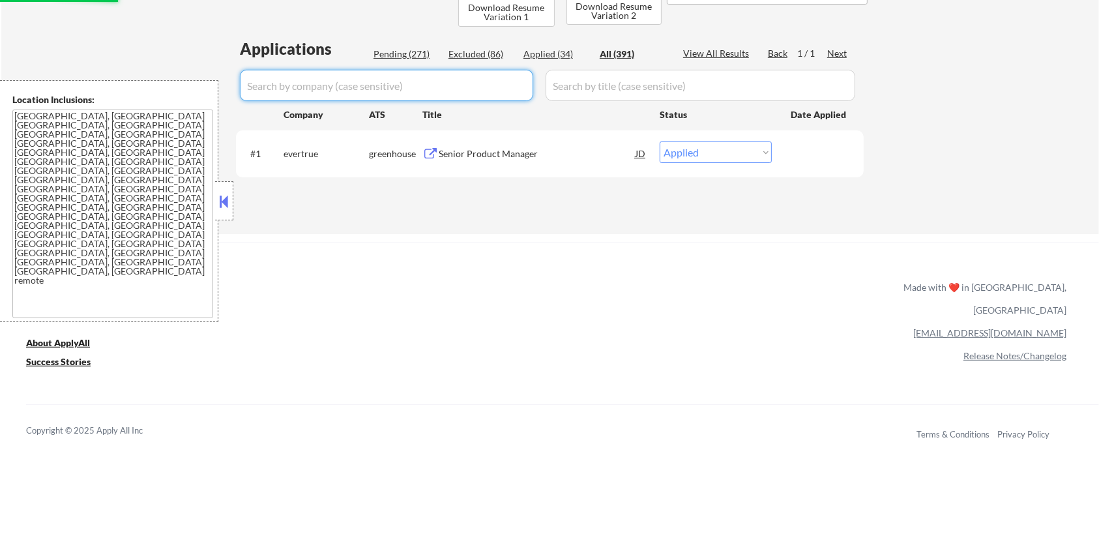
select select ""excluded__blocklist_""
select select ""excluded__location_""
select select ""excluded__salary_""
select select ""excluded__bad_match_""
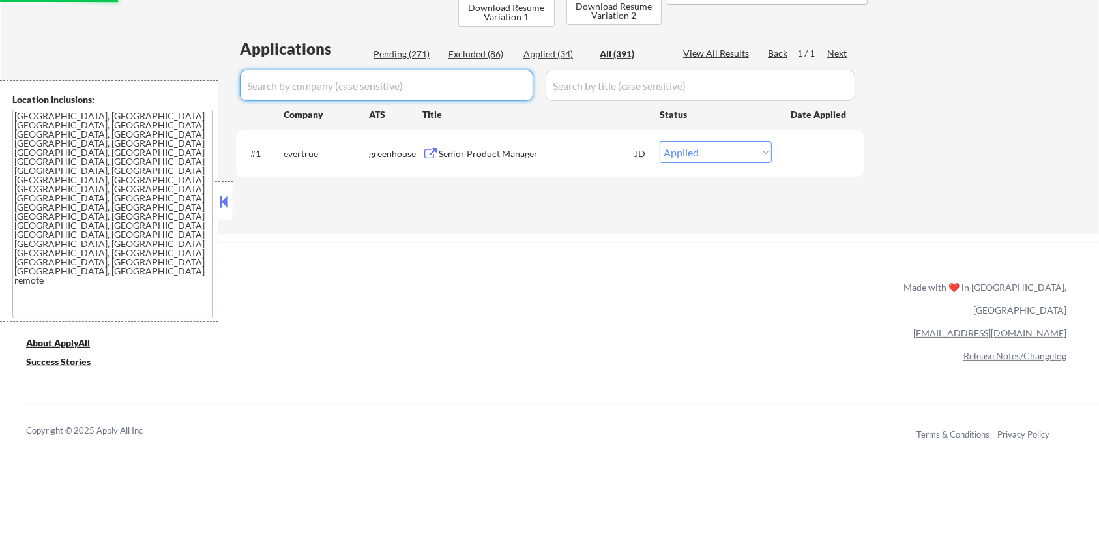
select select ""excluded__blocklist_""
select select ""excluded__location_""
select select ""excluded__bad_match_""
select select ""excluded""
select select ""excluded__bad_match_""
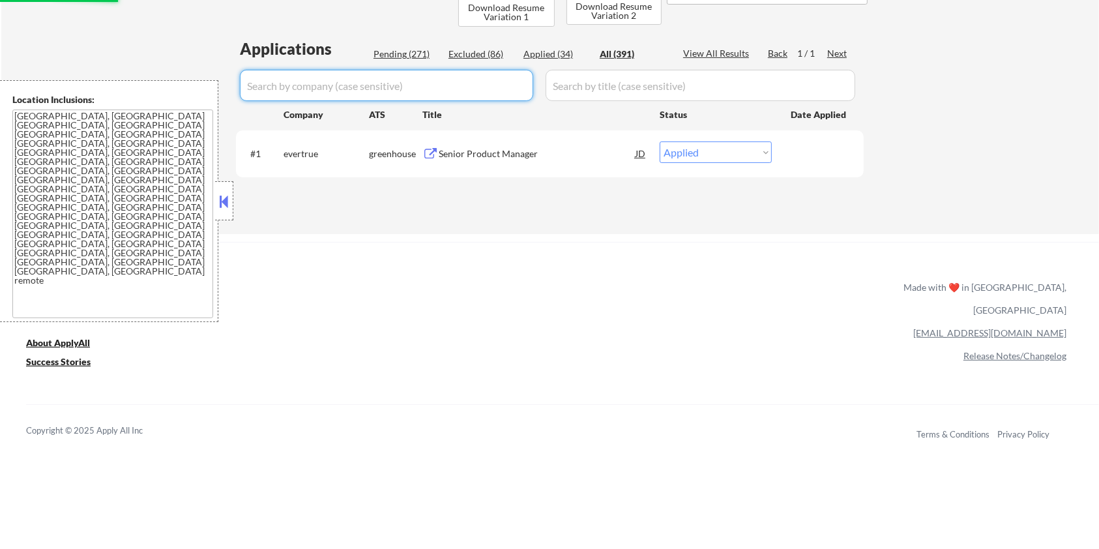
select select ""excluded__salary_""
select select ""excluded__location_""
select select ""excluded""
select select ""excluded__location_""
select select ""excluded""
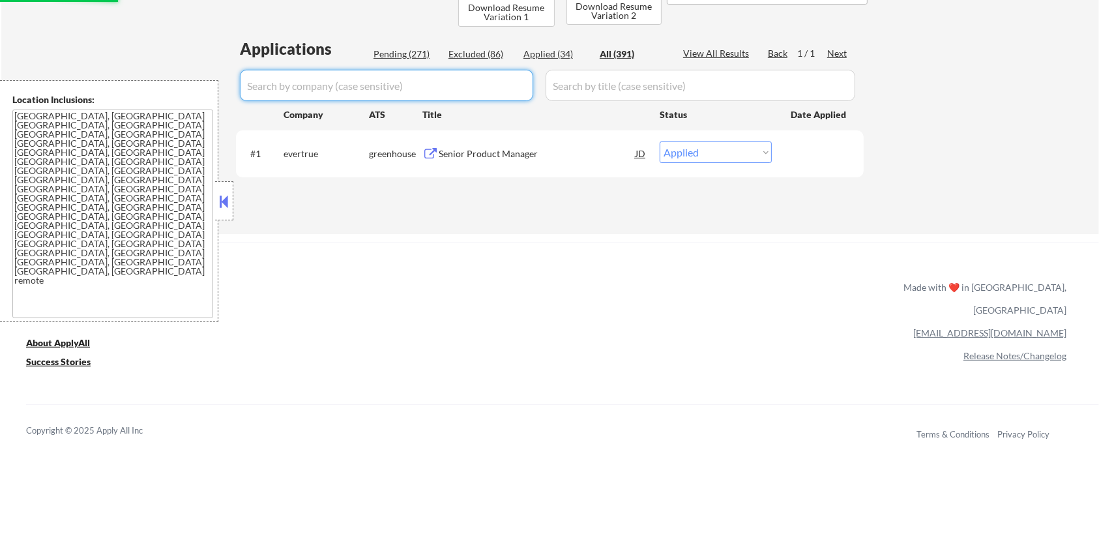
select select ""excluded__bad_match_""
select select ""excluded""
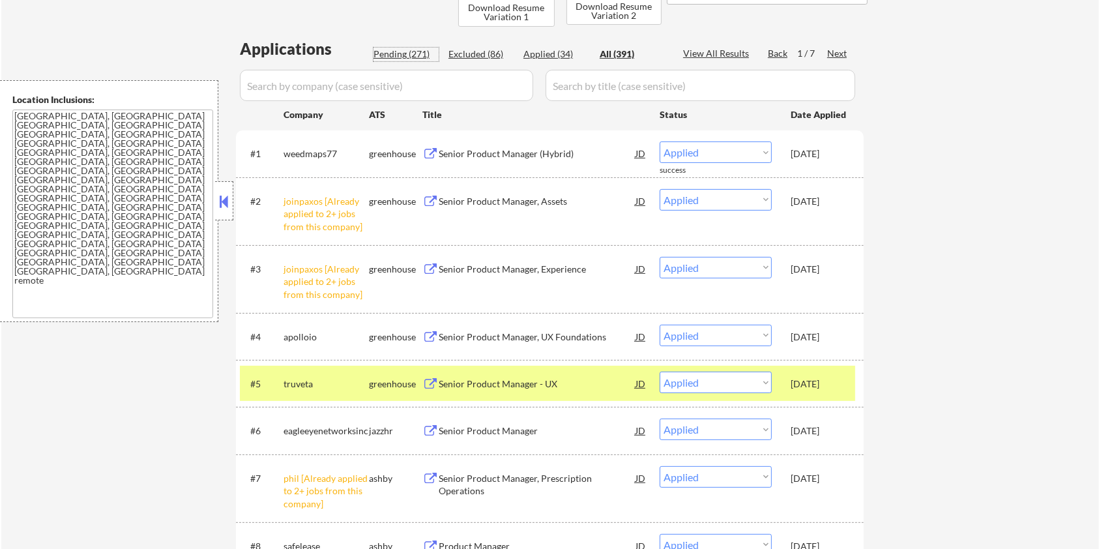
click at [403, 56] on div "Pending (271)" at bounding box center [406, 54] width 65 height 13
select select ""pending""
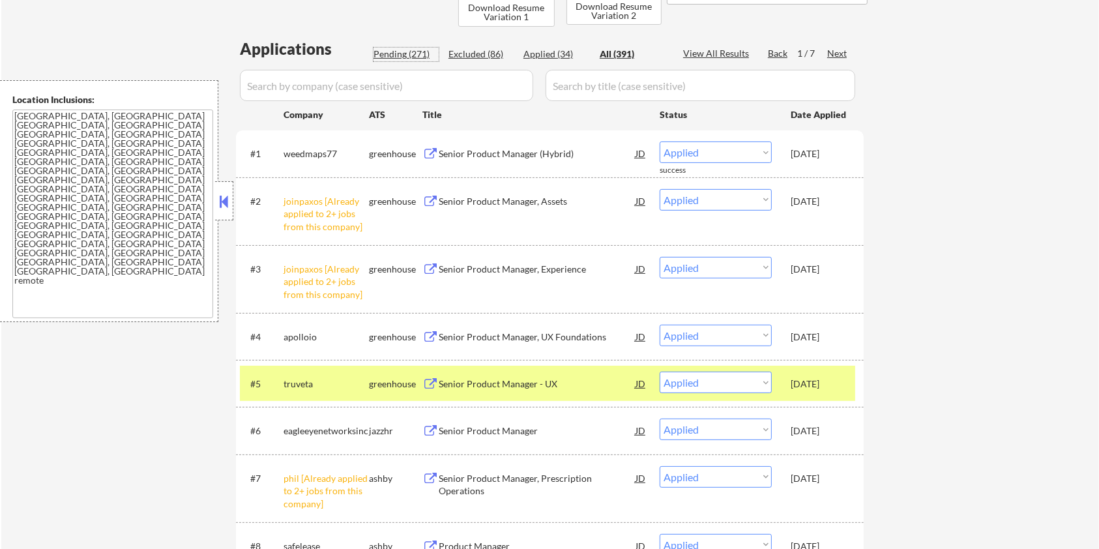
select select ""pending""
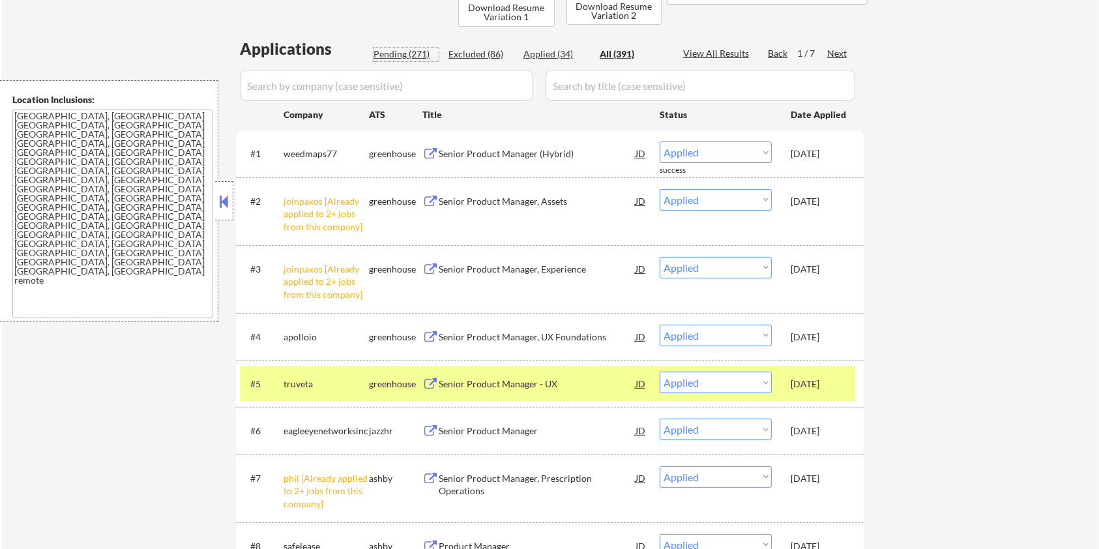
select select ""pending""
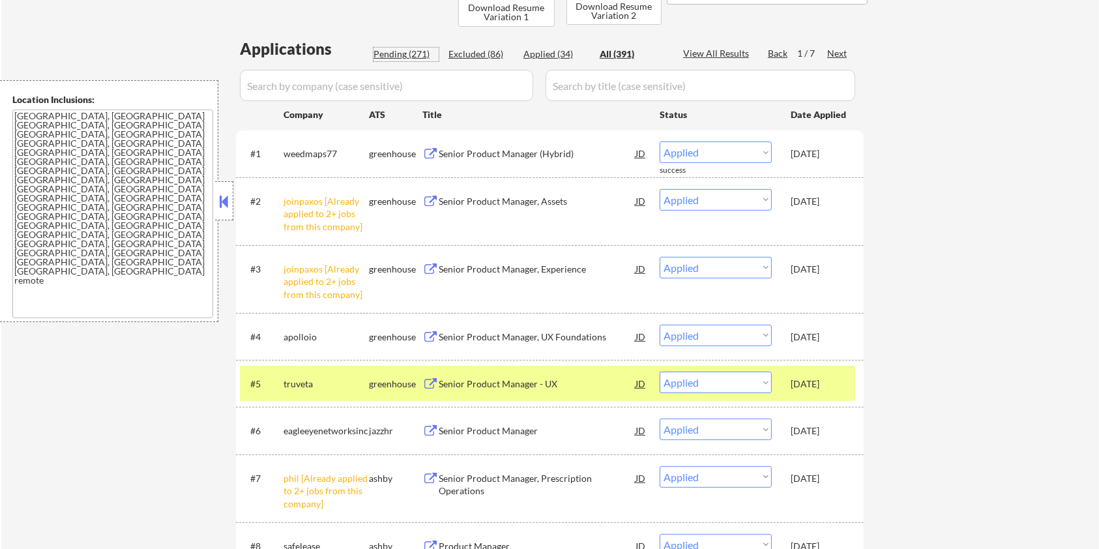
select select ""pending""
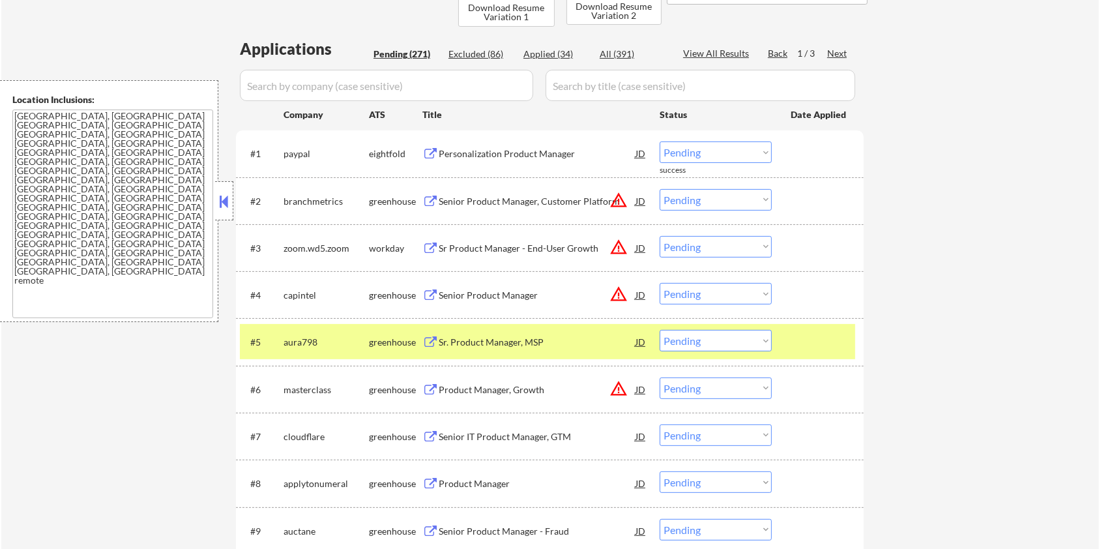
scroll to position [387, 0]
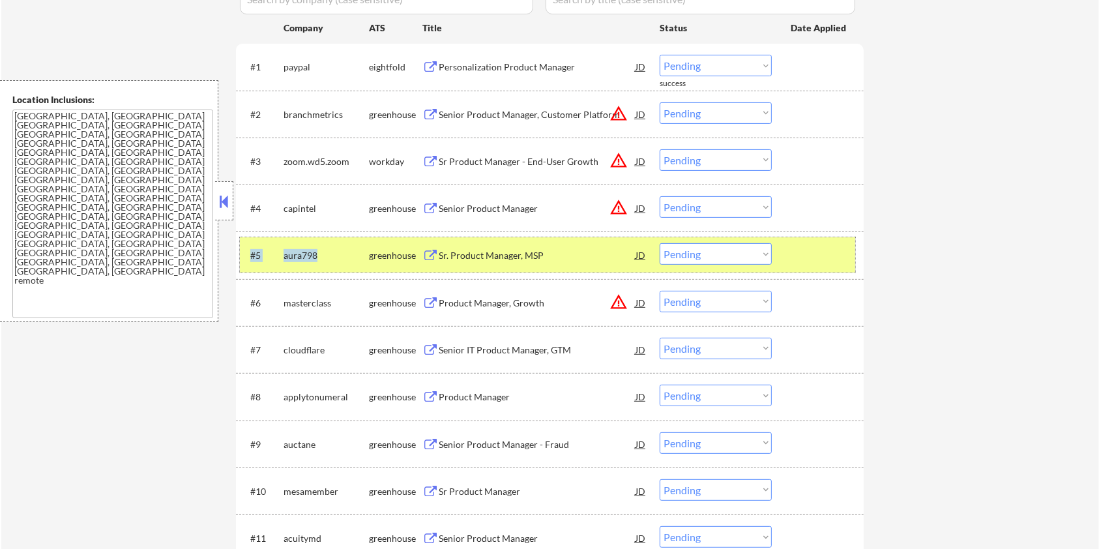
drag, startPoint x: 331, startPoint y: 253, endPoint x: 276, endPoint y: 253, distance: 54.1
click at [276, 253] on div "#5 aura798 greenhouse Sr. Product Manager, MSP JD warning_amber Choose an optio…" at bounding box center [548, 254] width 616 height 35
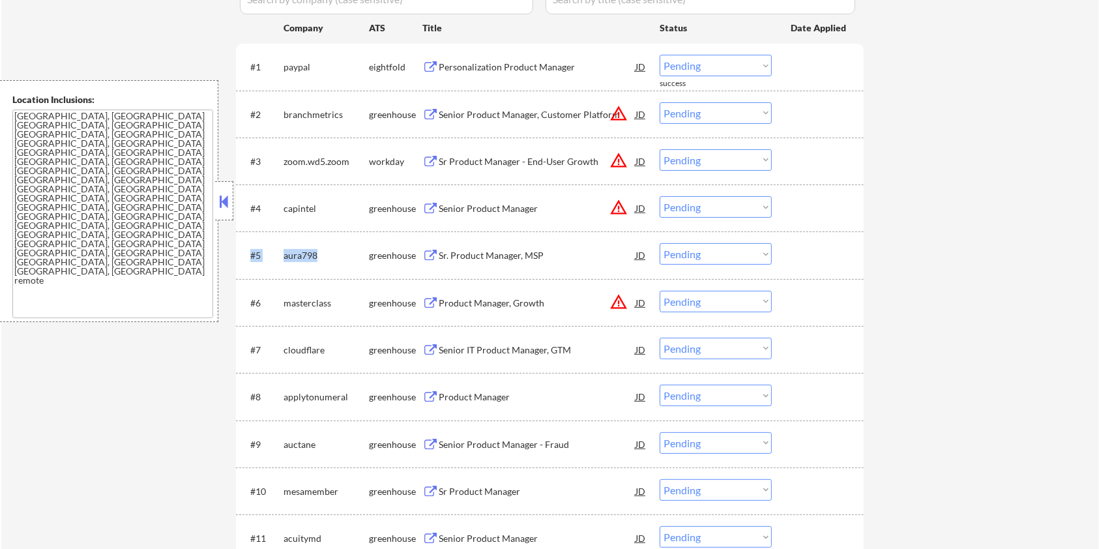
click at [333, 258] on div "aura798" at bounding box center [326, 255] width 85 height 13
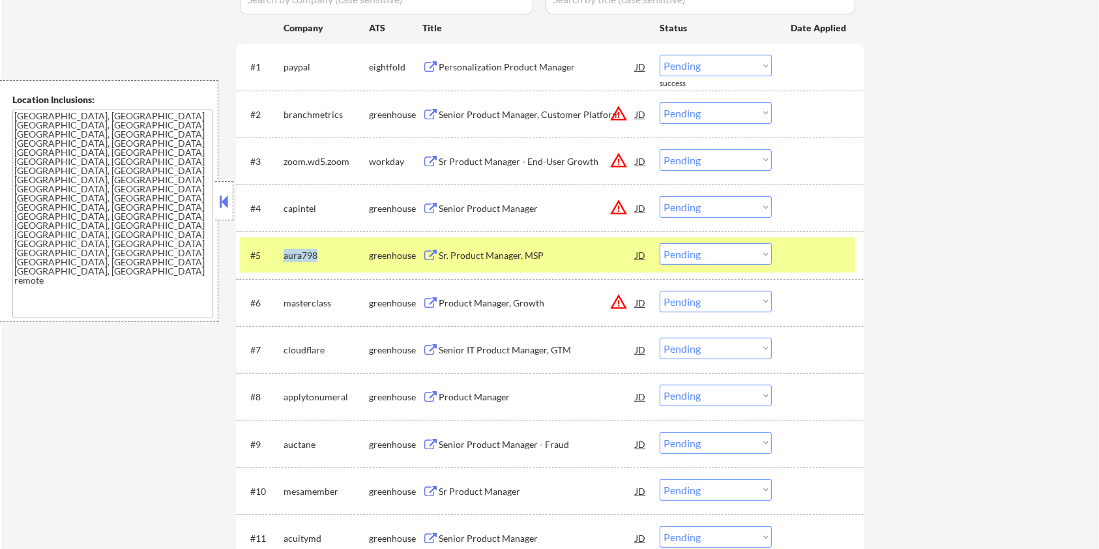
drag, startPoint x: 333, startPoint y: 254, endPoint x: 282, endPoint y: 254, distance: 51.5
click at [282, 254] on div "#5 aura798 greenhouse Sr. Product Manager, MSP JD warning_amber Choose an optio…" at bounding box center [548, 254] width 616 height 35
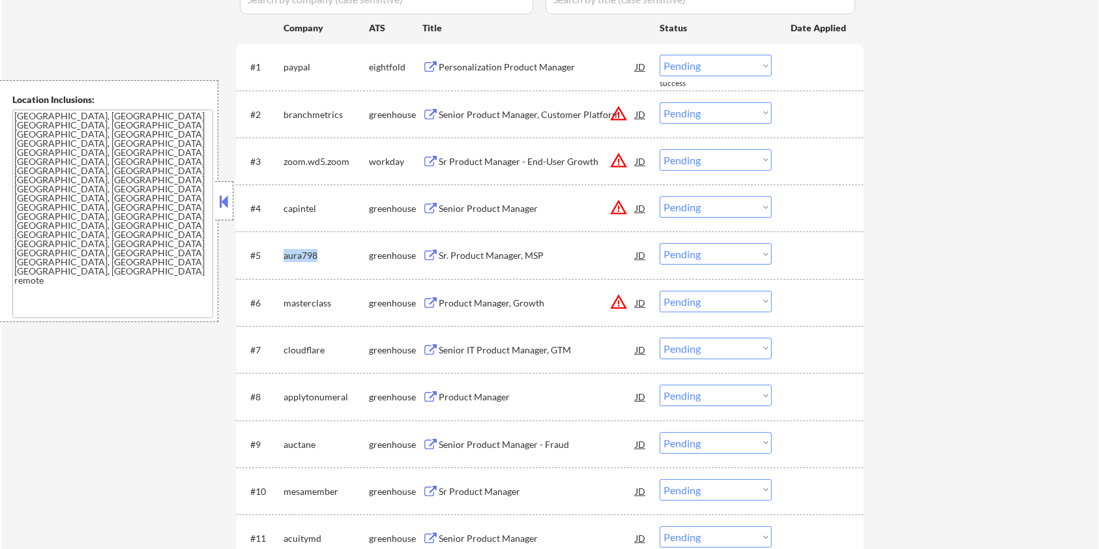
copy div "aura798"
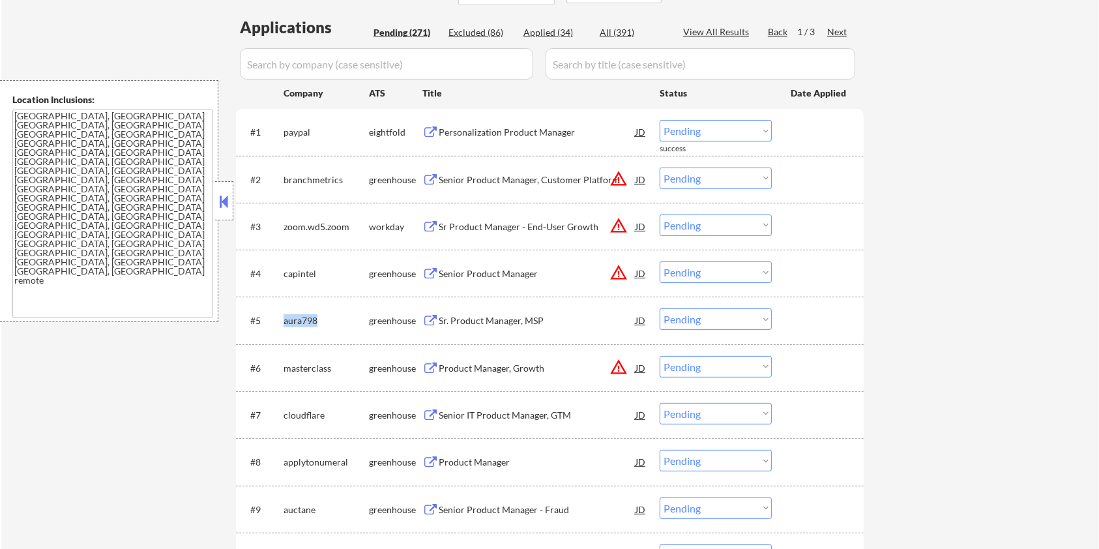
scroll to position [300, 0]
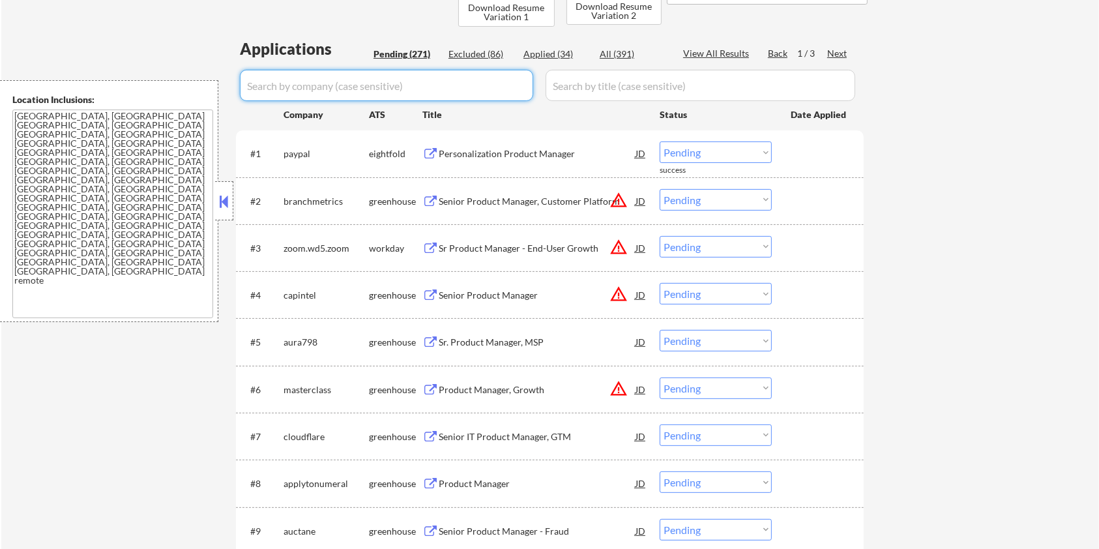
click at [306, 83] on input "input" at bounding box center [386, 85] width 293 height 31
paste input "aura798"
click at [621, 71] on input "input" at bounding box center [701, 85] width 310 height 31
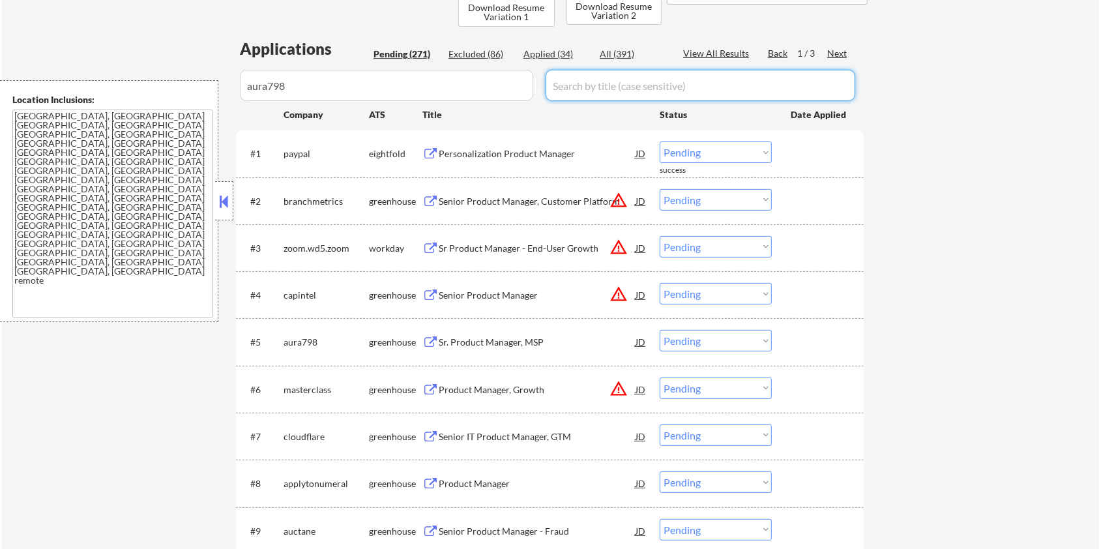
click at [617, 49] on div "All (391)" at bounding box center [632, 54] width 65 height 13
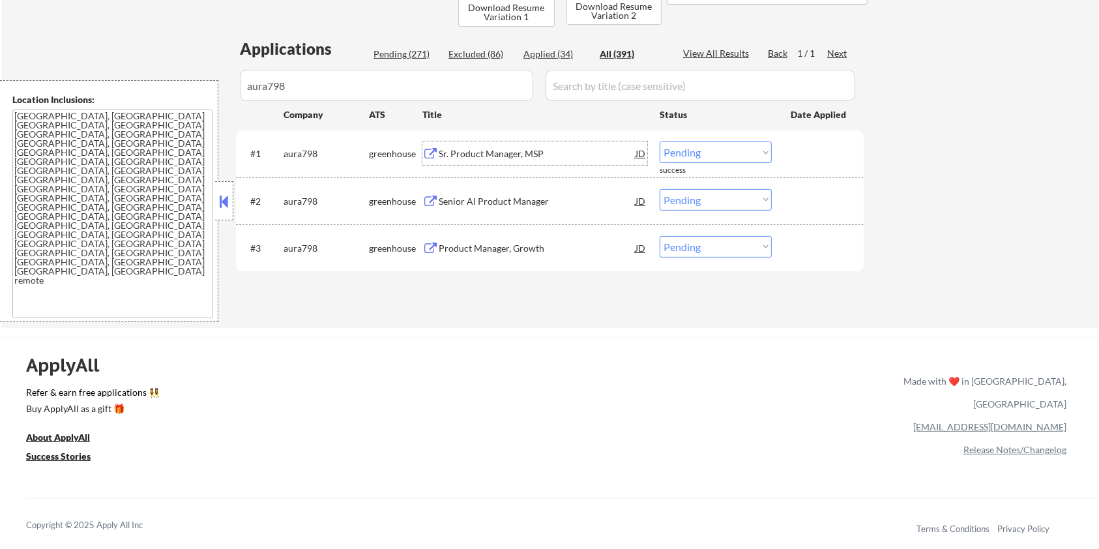
click at [509, 150] on div "Sr. Product Manager, MSP" at bounding box center [537, 153] width 197 height 13
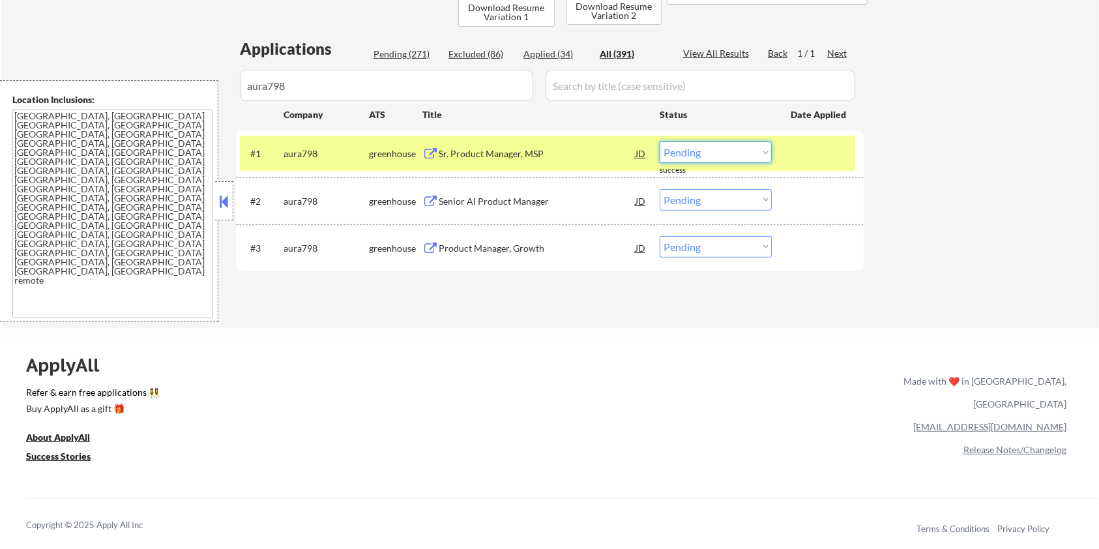
click at [711, 147] on select "Choose an option... Pending Applied Excluded (Questions) Excluded (Expired) Exc…" at bounding box center [716, 153] width 112 height 22
click at [660, 142] on select "Choose an option... Pending Applied Excluded (Questions) Excluded (Expired) Exc…" at bounding box center [716, 153] width 112 height 22
click at [522, 205] on div "Senior AI Product Manager" at bounding box center [537, 201] width 197 height 13
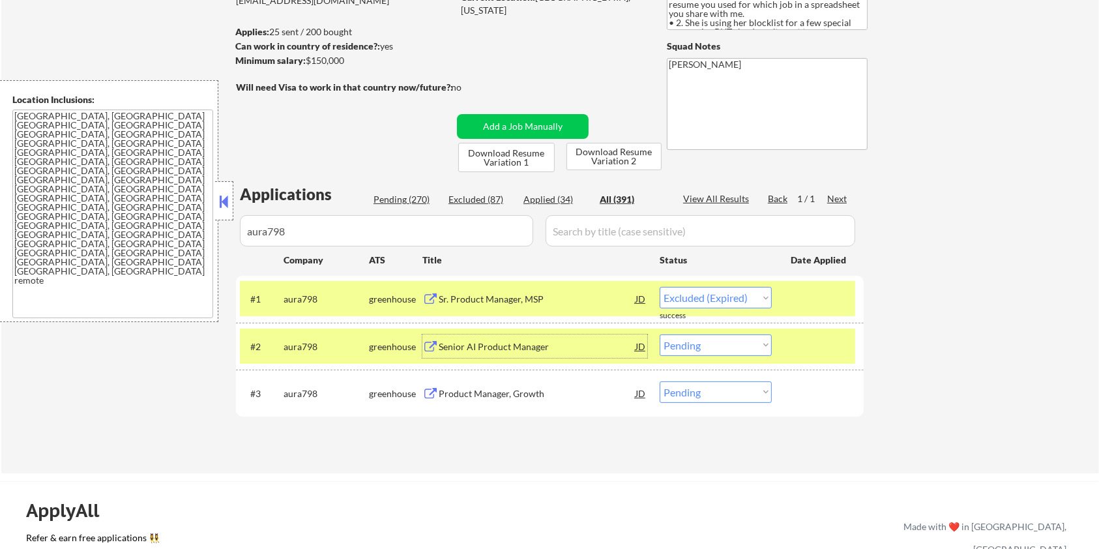
scroll to position [126, 0]
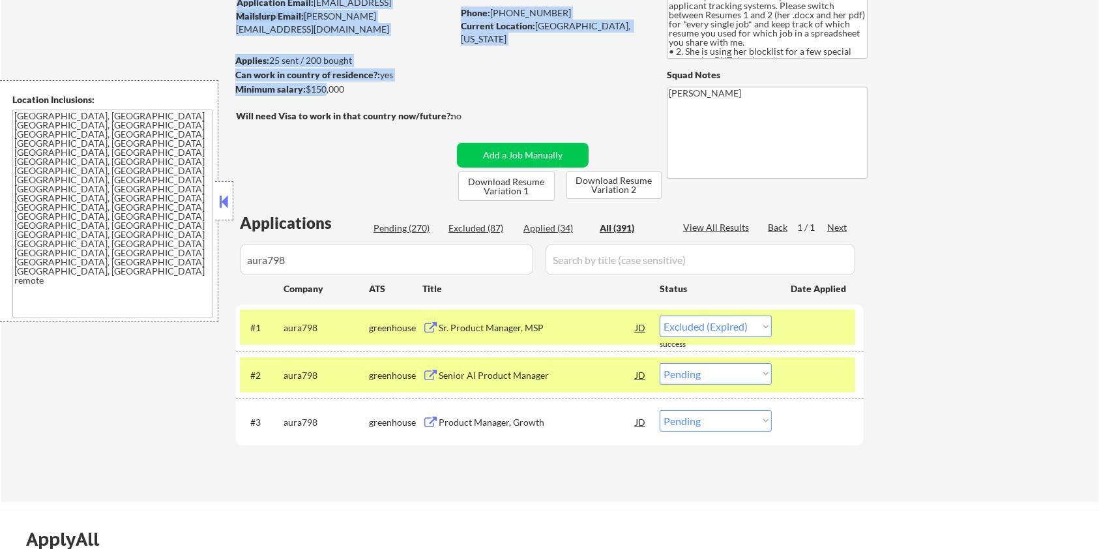
drag, startPoint x: 358, startPoint y: 99, endPoint x: 323, endPoint y: 95, distance: 34.8
click at [323, 95] on div "← Return to /applysquad Mailslurp Inbox Job Search Builder Zoe Henderson User E…" at bounding box center [550, 208] width 651 height 565
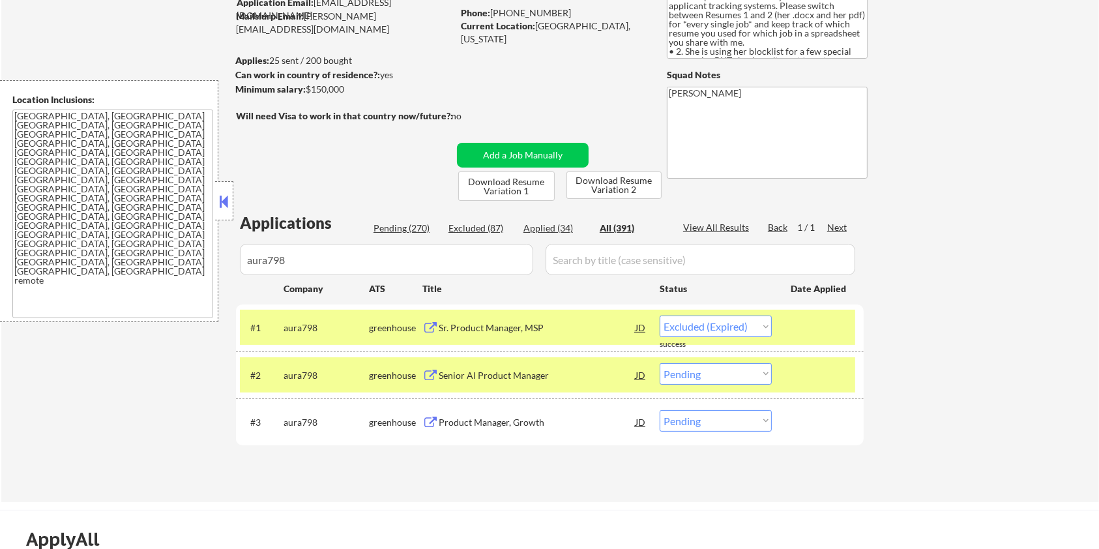
click at [355, 89] on div "Minimum salary: $150,000" at bounding box center [343, 89] width 217 height 13
drag, startPoint x: 355, startPoint y: 91, endPoint x: 308, endPoint y: 92, distance: 47.0
click at [308, 92] on div "Minimum salary: $150,000" at bounding box center [343, 89] width 217 height 13
copy div "$150,000"
drag, startPoint x: 321, startPoint y: 374, endPoint x: 284, endPoint y: 374, distance: 37.2
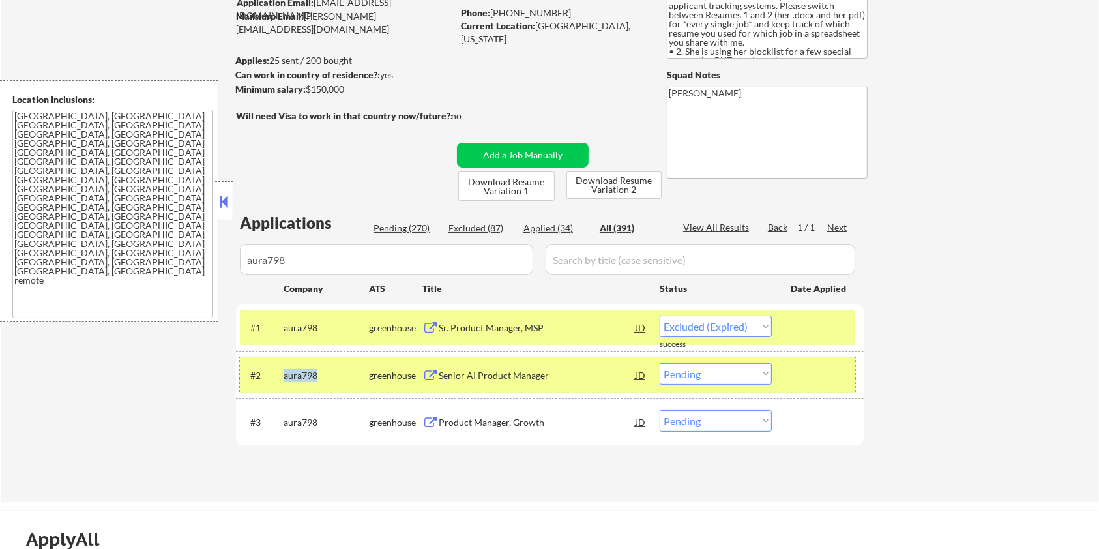
click at [284, 374] on div "aura798" at bounding box center [326, 375] width 85 height 13
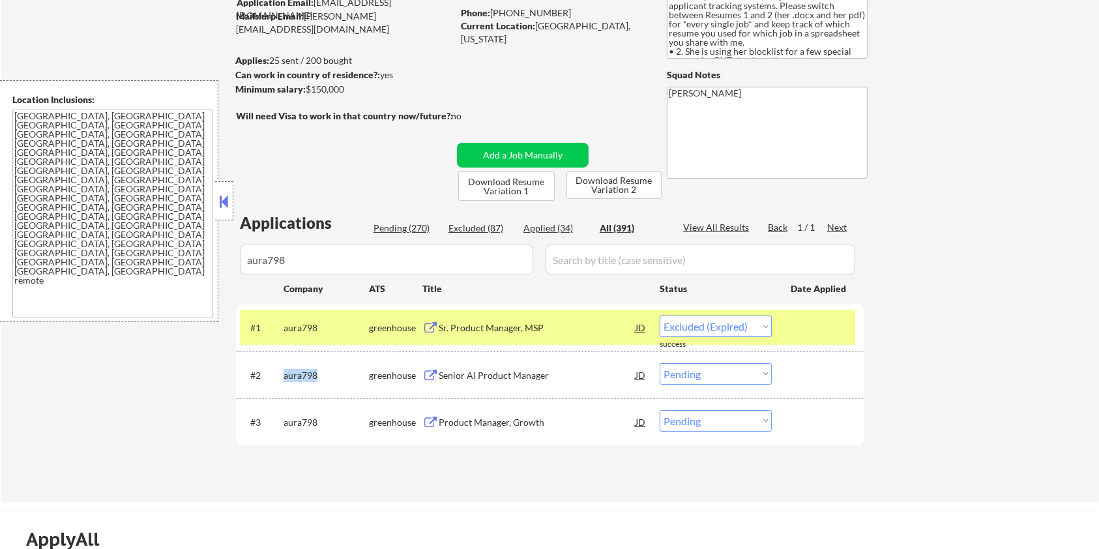
copy div "aura798"
click at [719, 370] on select "Choose an option... Pending Applied Excluded (Questions) Excluded (Expired) Exc…" at bounding box center [716, 374] width 112 height 22
click at [660, 363] on select "Choose an option... Pending Applied Excluded (Questions) Excluded (Expired) Exc…" at bounding box center [716, 374] width 112 height 22
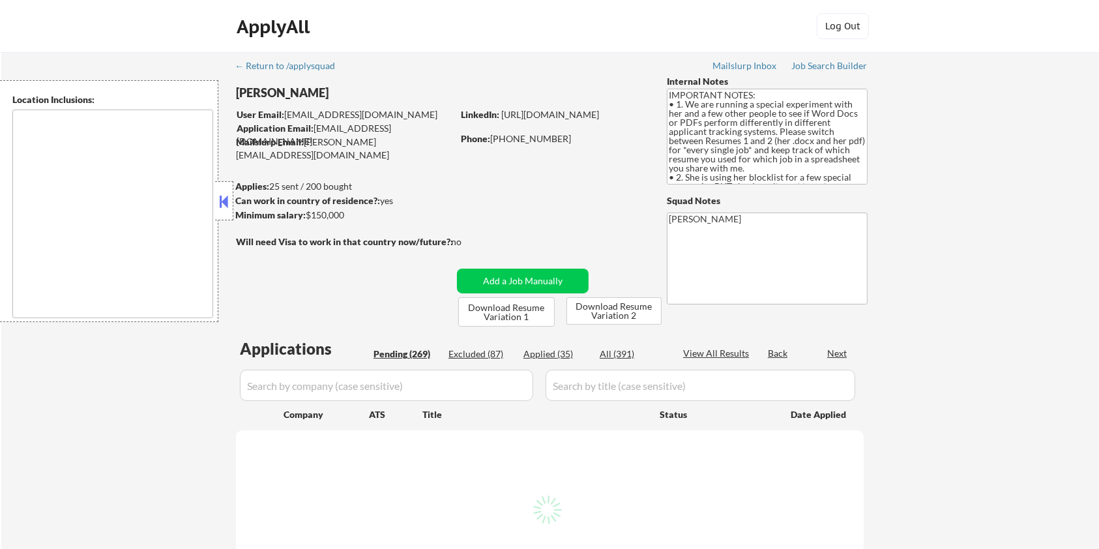
type textarea "[GEOGRAPHIC_DATA], [GEOGRAPHIC_DATA] [GEOGRAPHIC_DATA], [GEOGRAPHIC_DATA] [GEOG…"
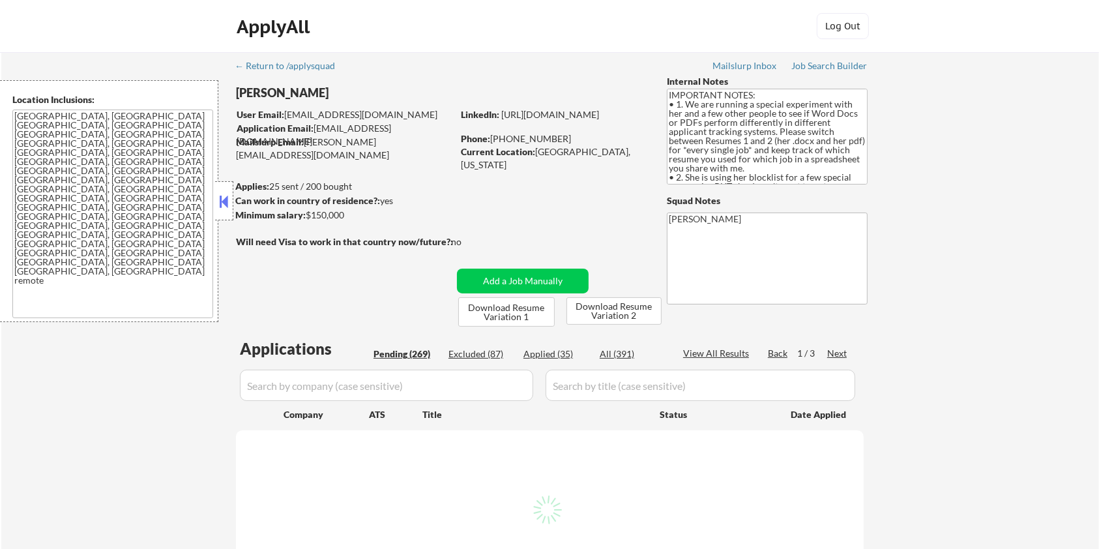
select select ""pending""
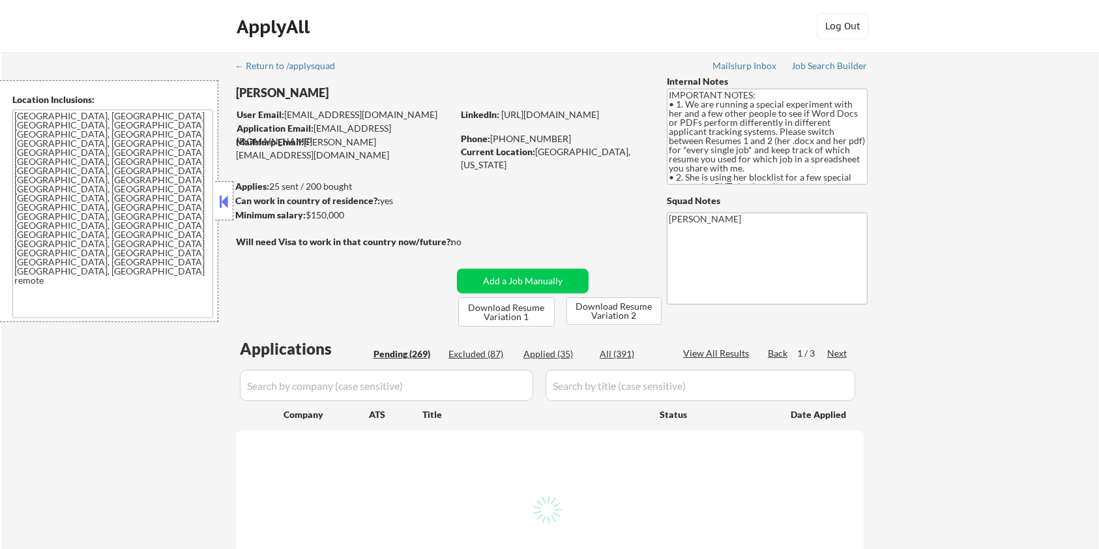
select select ""pending""
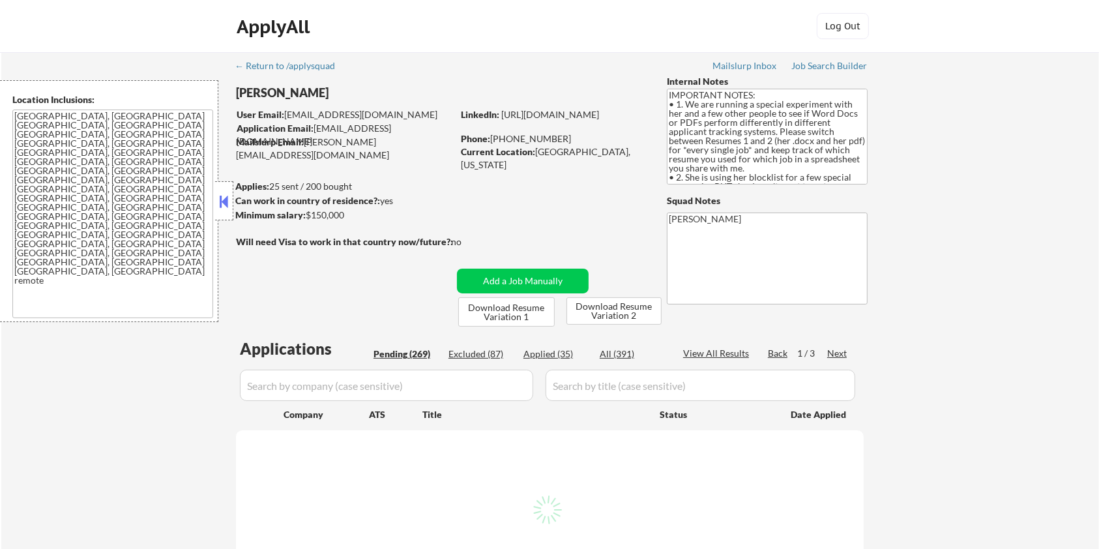
select select ""pending""
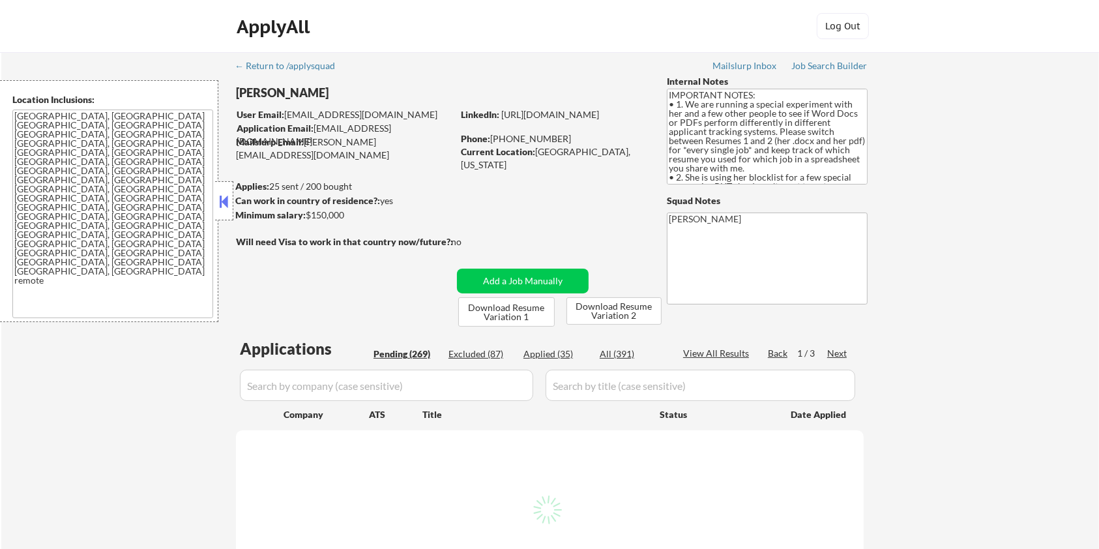
select select ""pending""
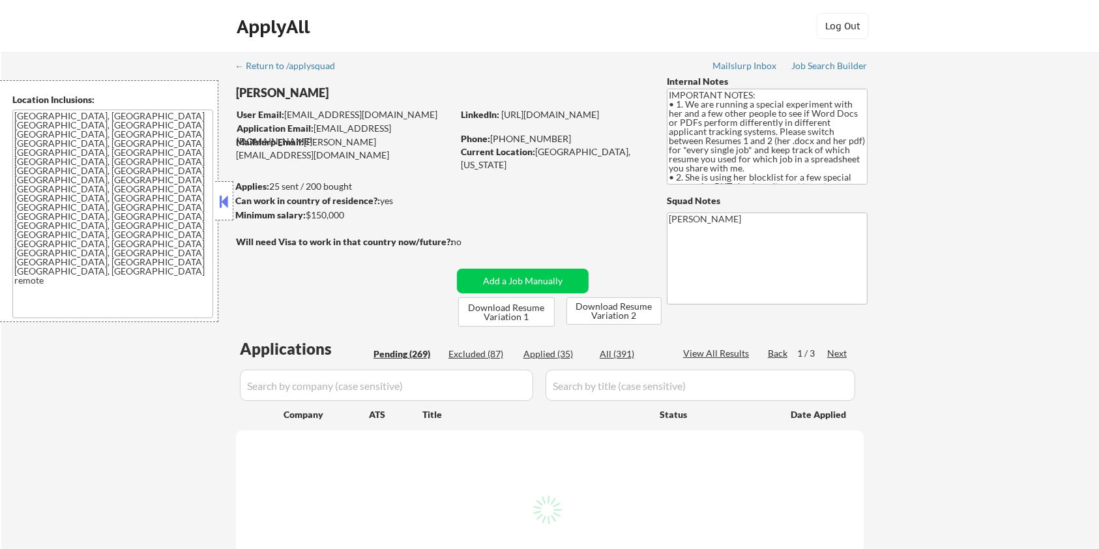
select select ""pending""
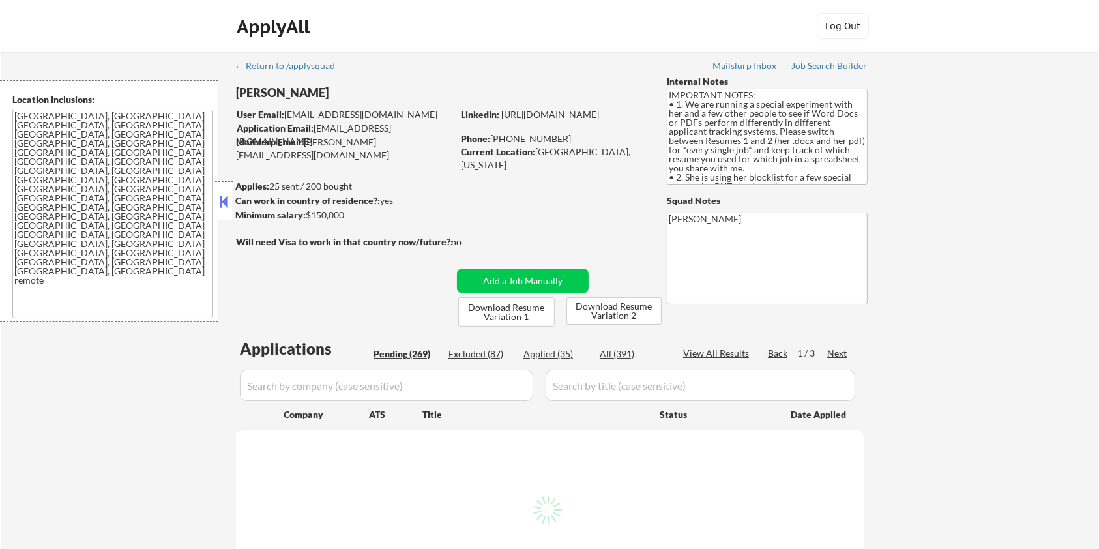
select select ""pending""
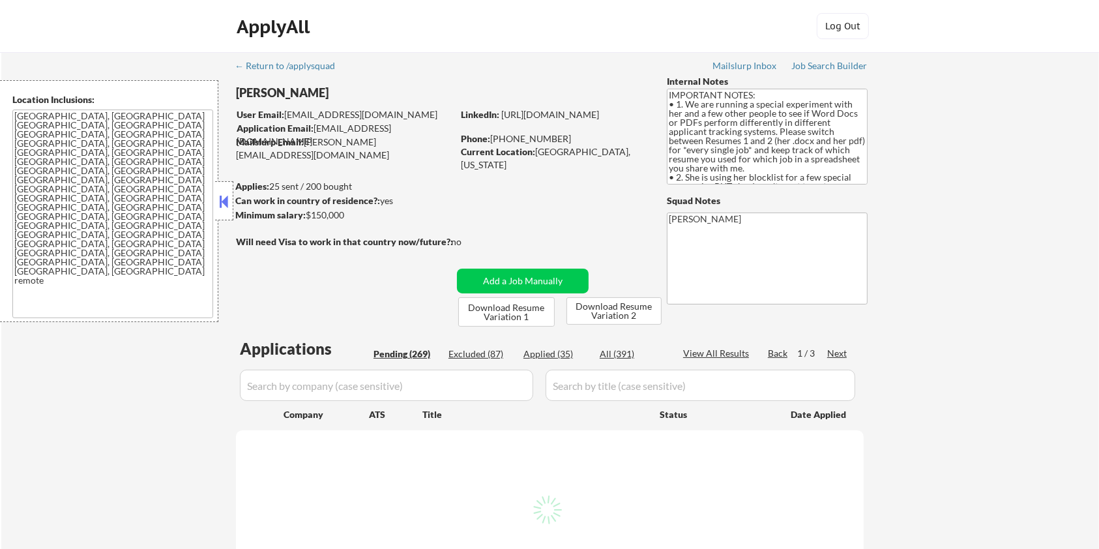
select select ""pending""
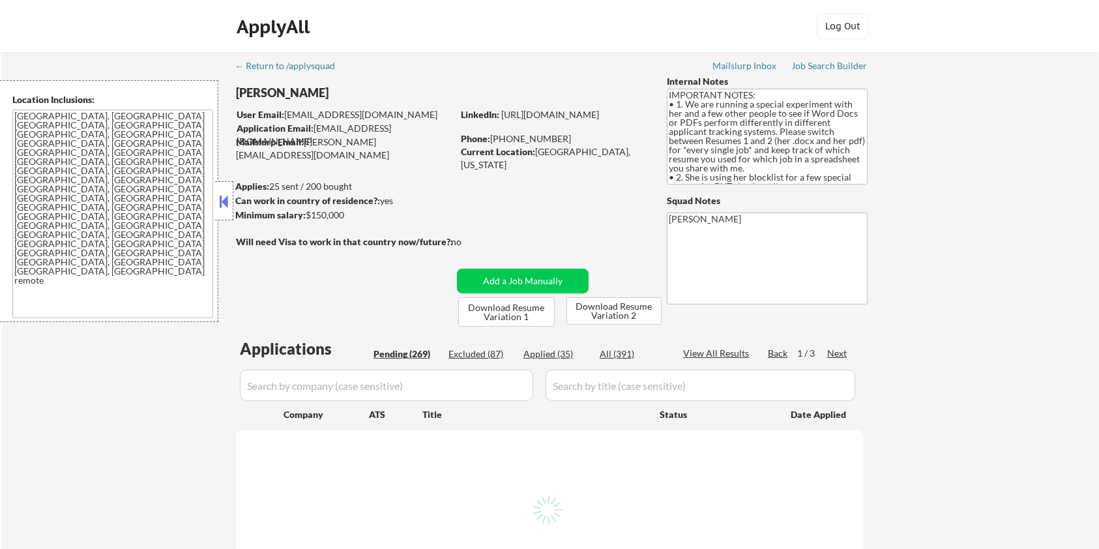
select select ""pending""
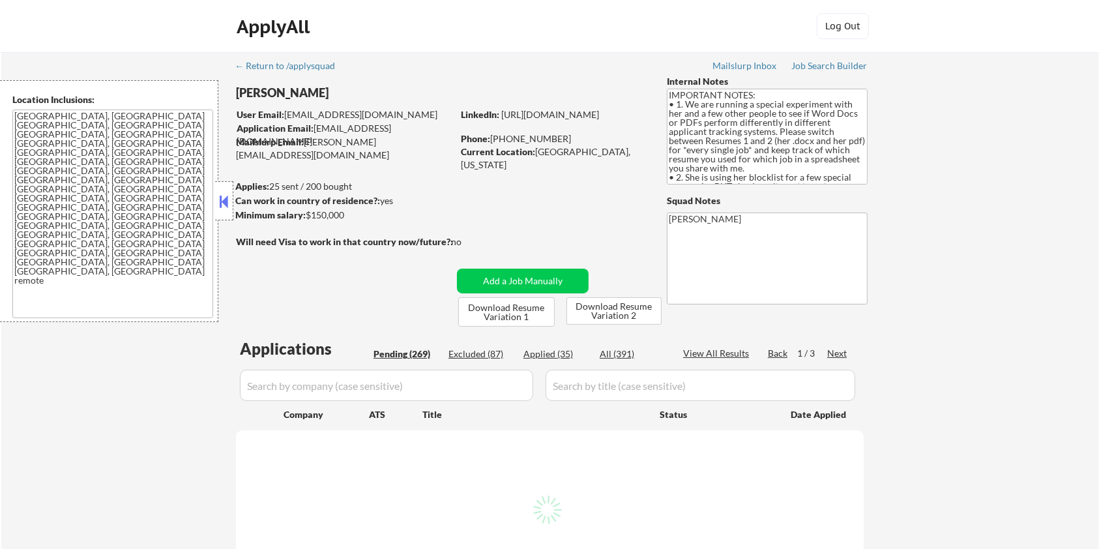
select select ""pending""
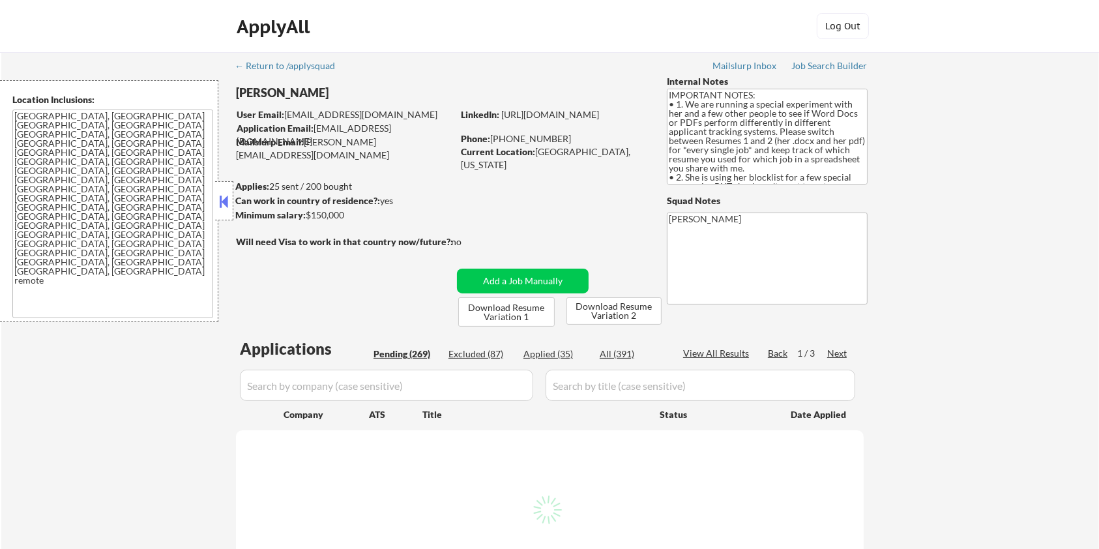
select select ""pending""
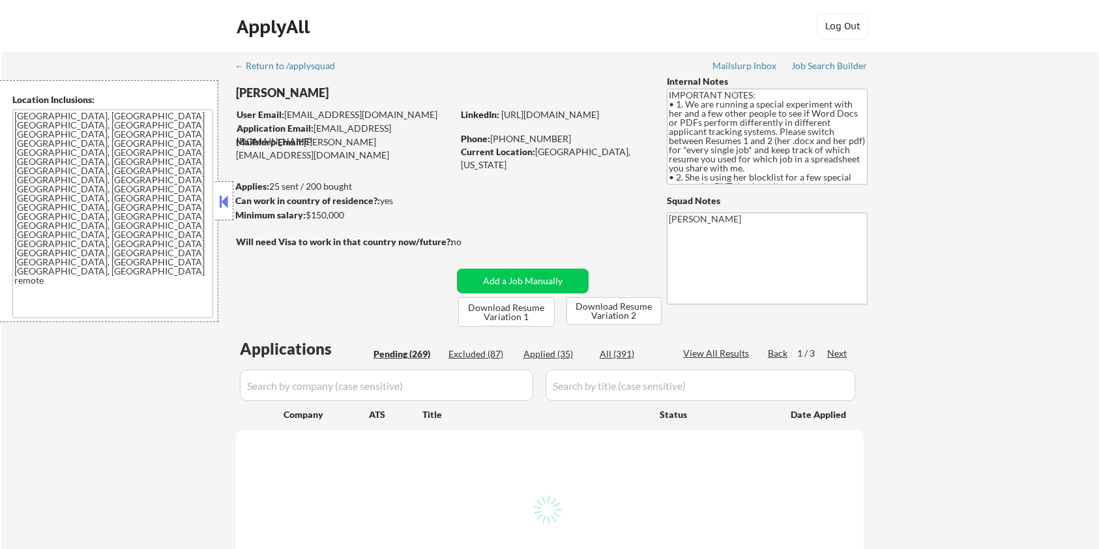
select select ""pending""
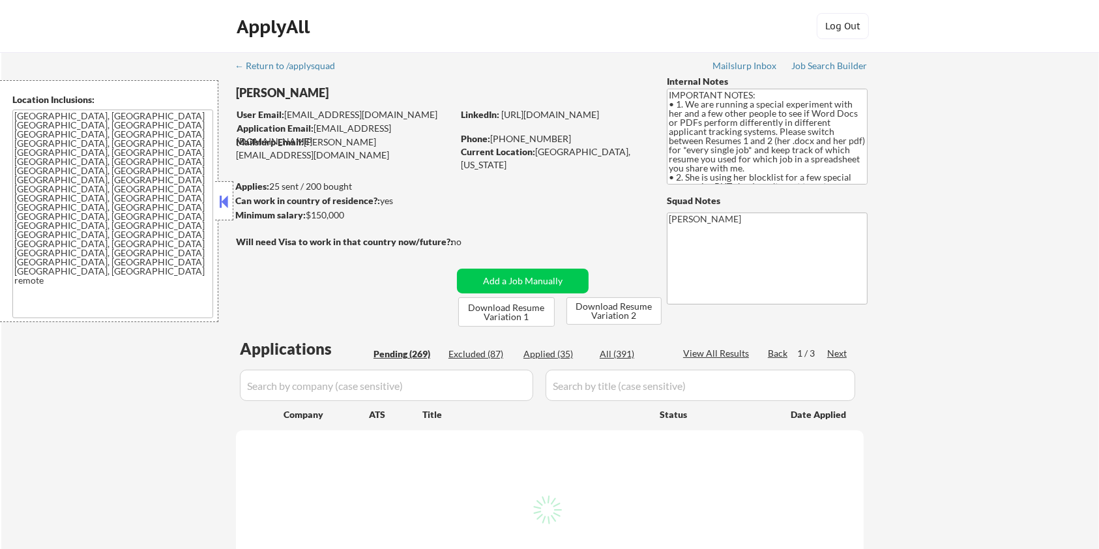
select select ""pending""
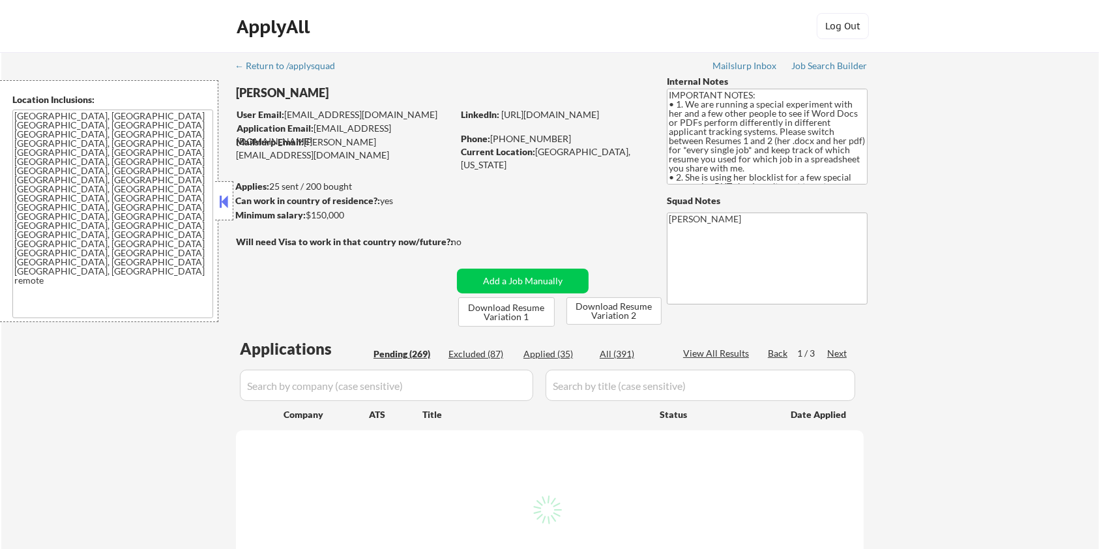
select select ""pending""
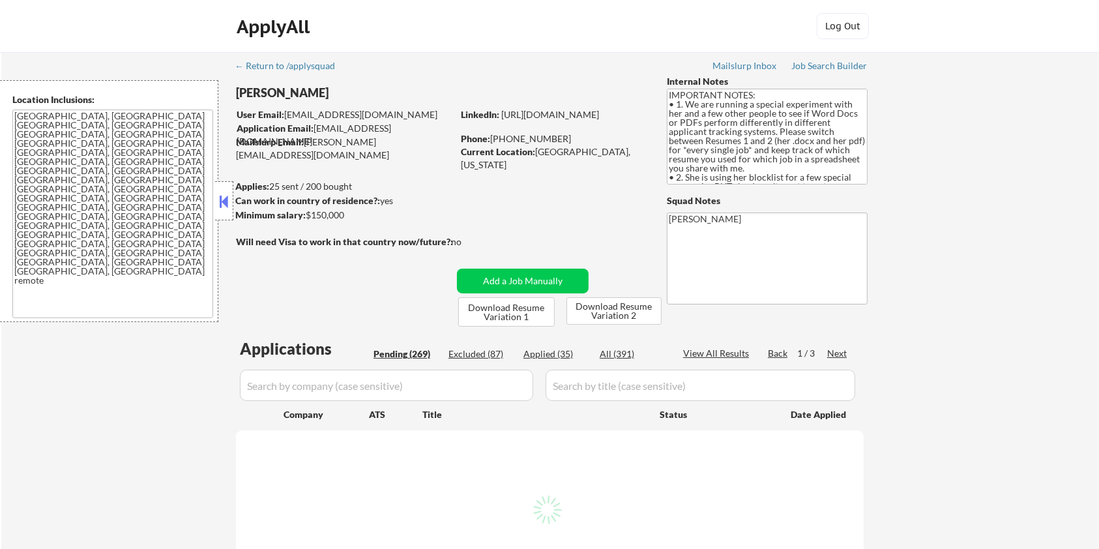
select select ""pending""
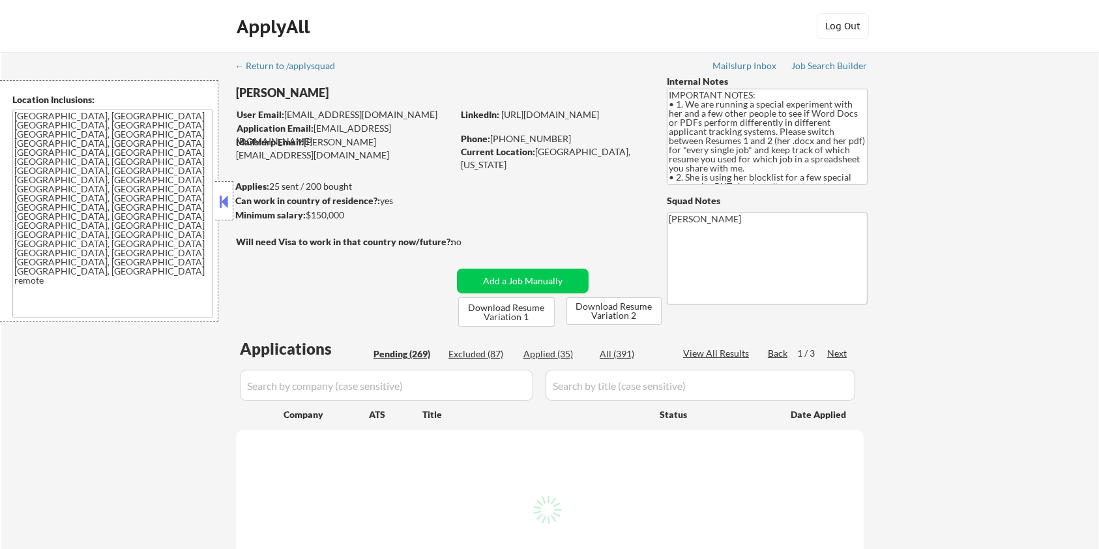
select select ""pending""
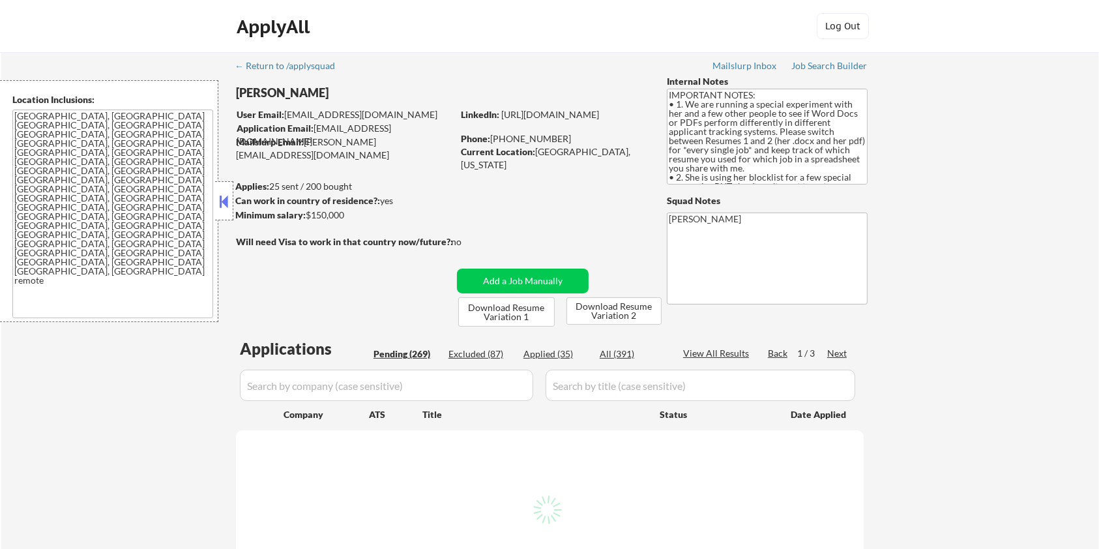
select select ""pending""
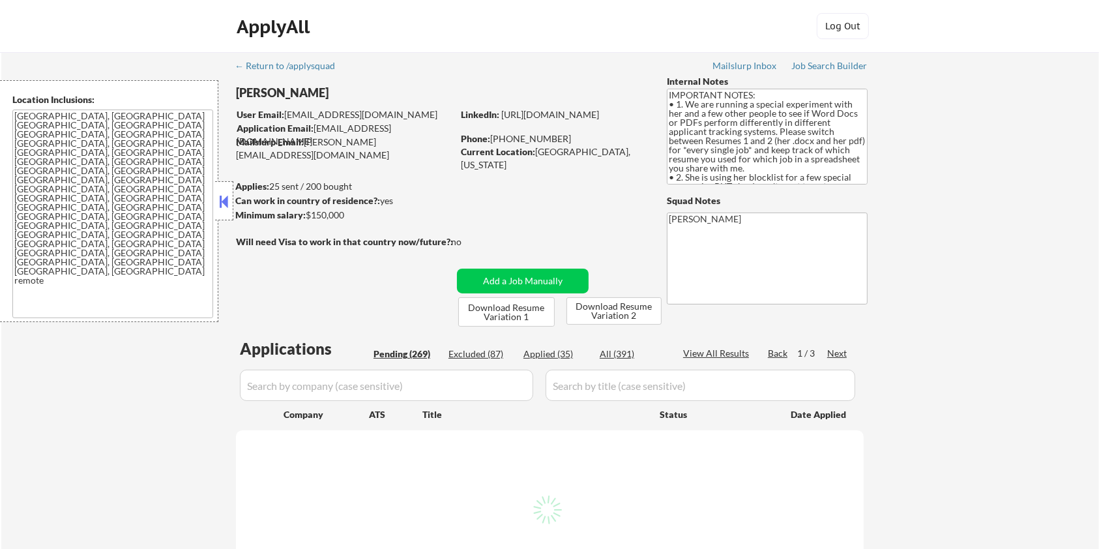
select select ""pending""
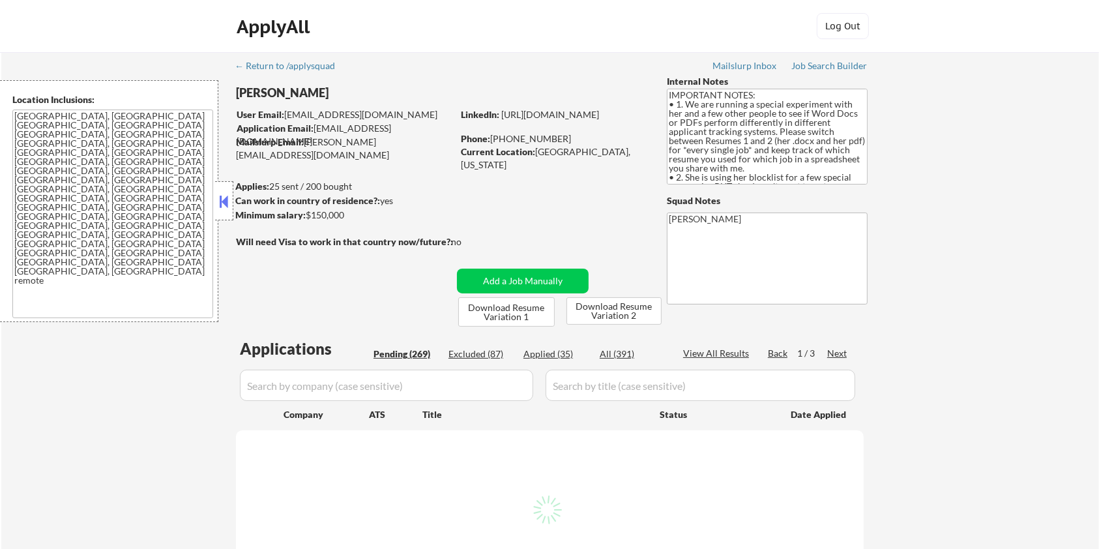
select select ""pending""
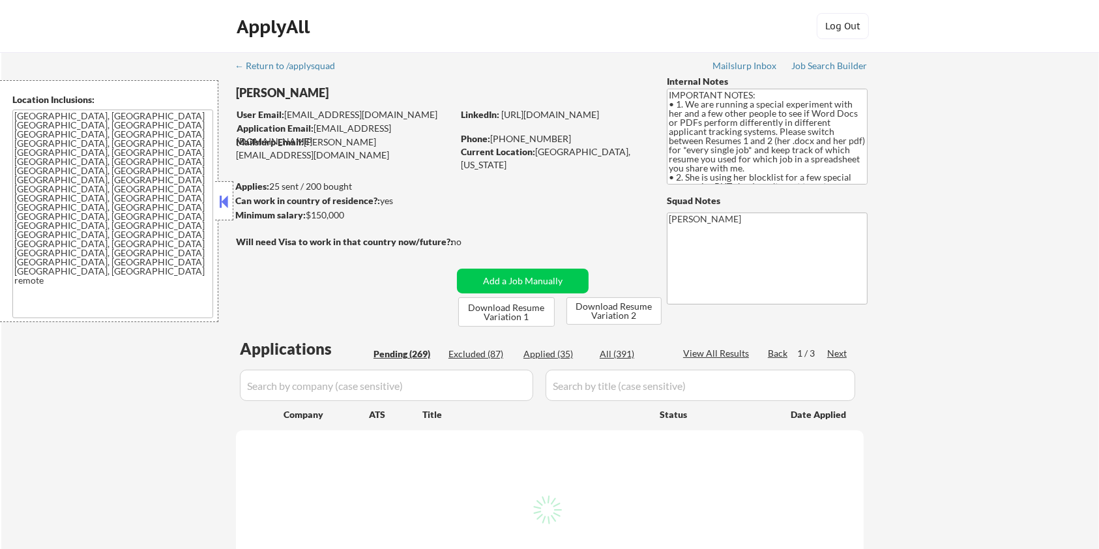
select select ""pending""
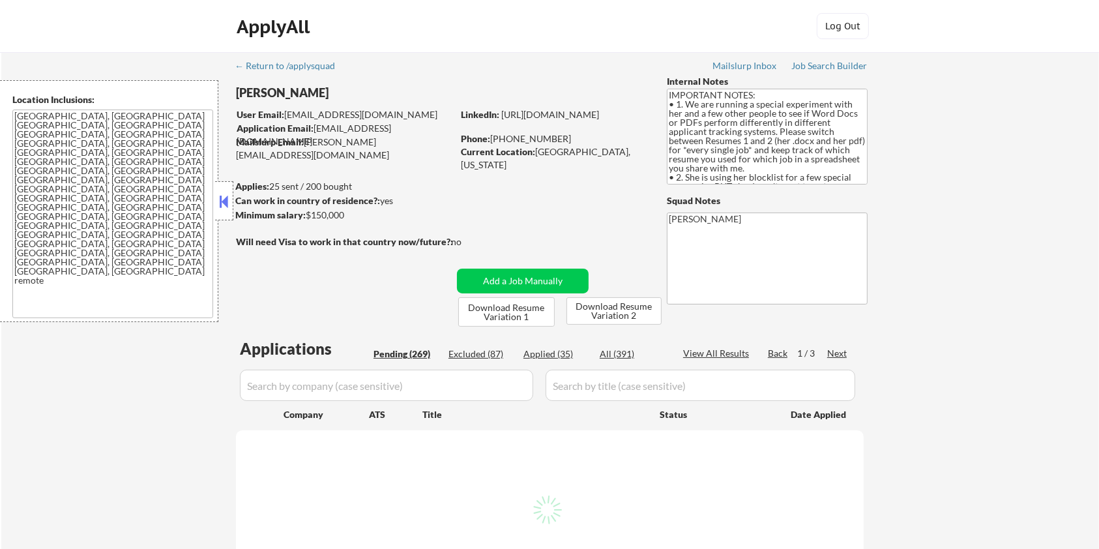
select select ""pending""
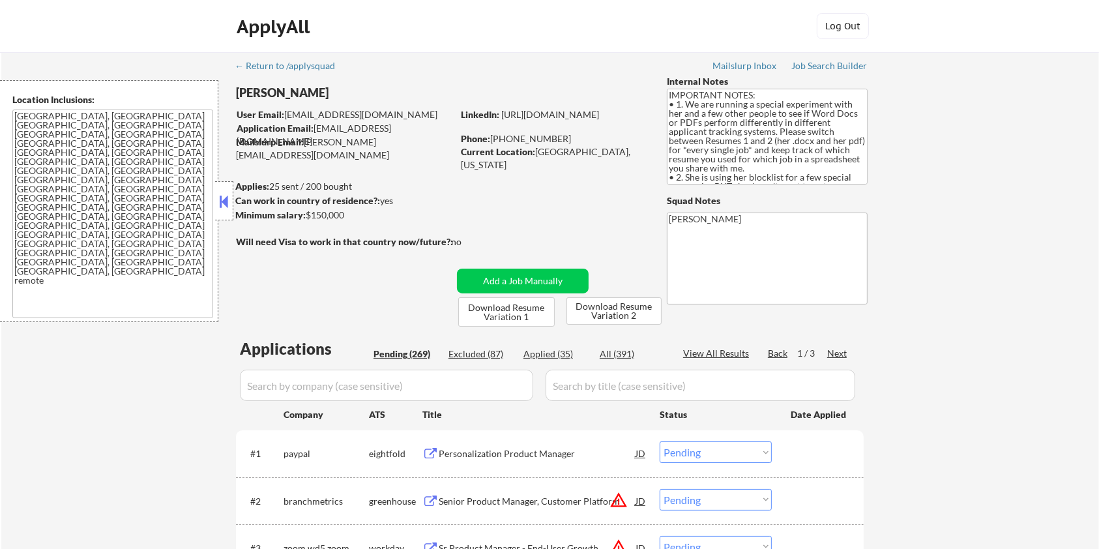
click at [350, 385] on input "input" at bounding box center [386, 385] width 293 height 31
paste input "aura798"
type input "aura798"
click at [617, 387] on input "input" at bounding box center [701, 385] width 310 height 31
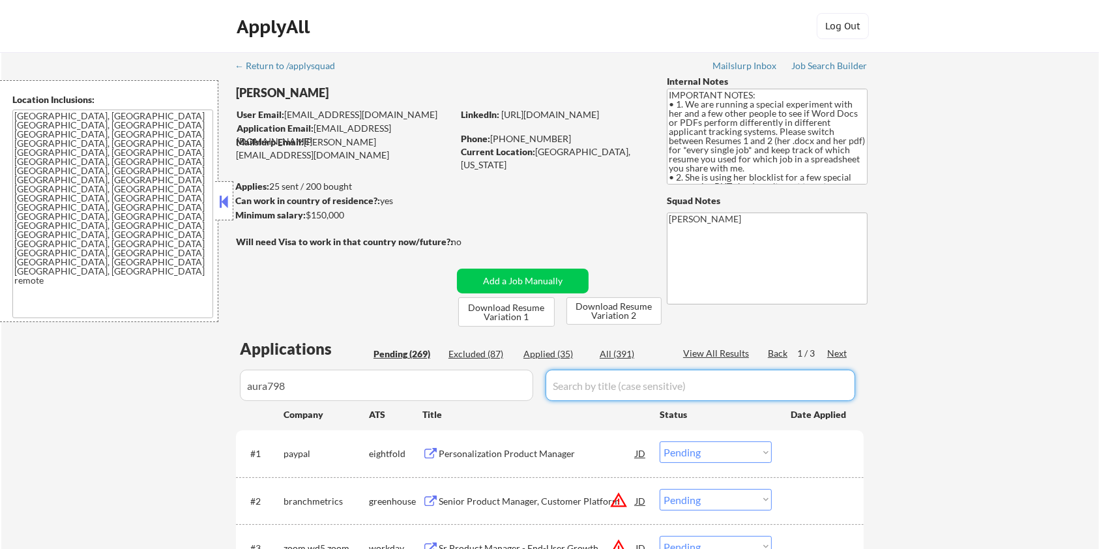
click at [613, 349] on div "All (391)" at bounding box center [632, 354] width 65 height 13
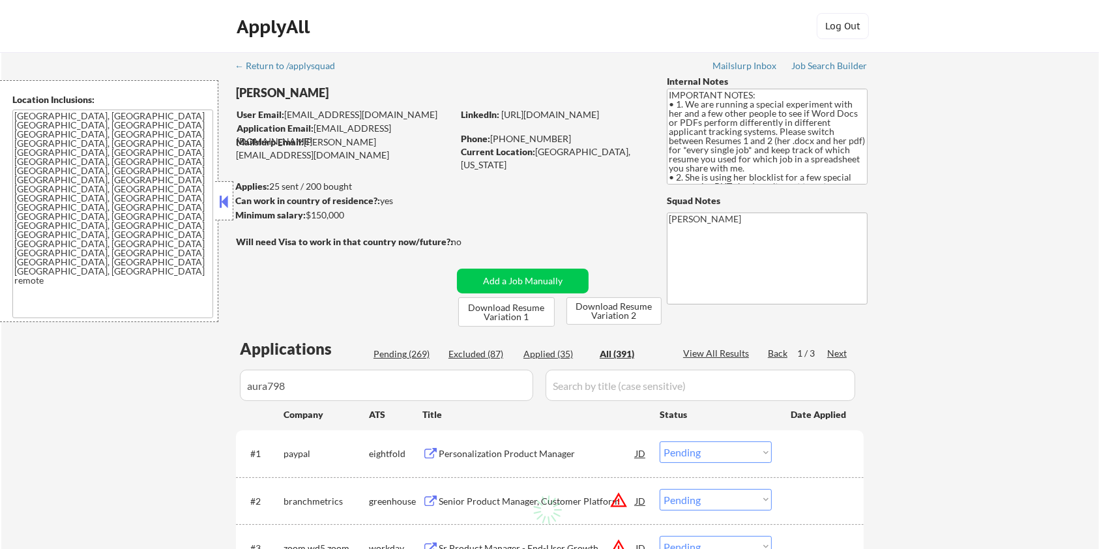
select select ""applied""
select select ""excluded__expired_""
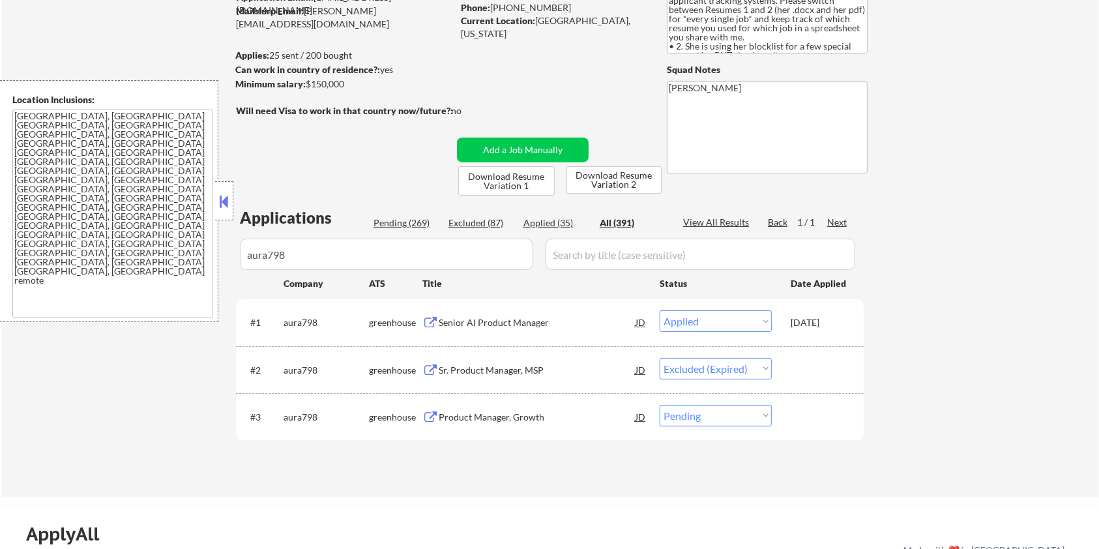
scroll to position [173, 0]
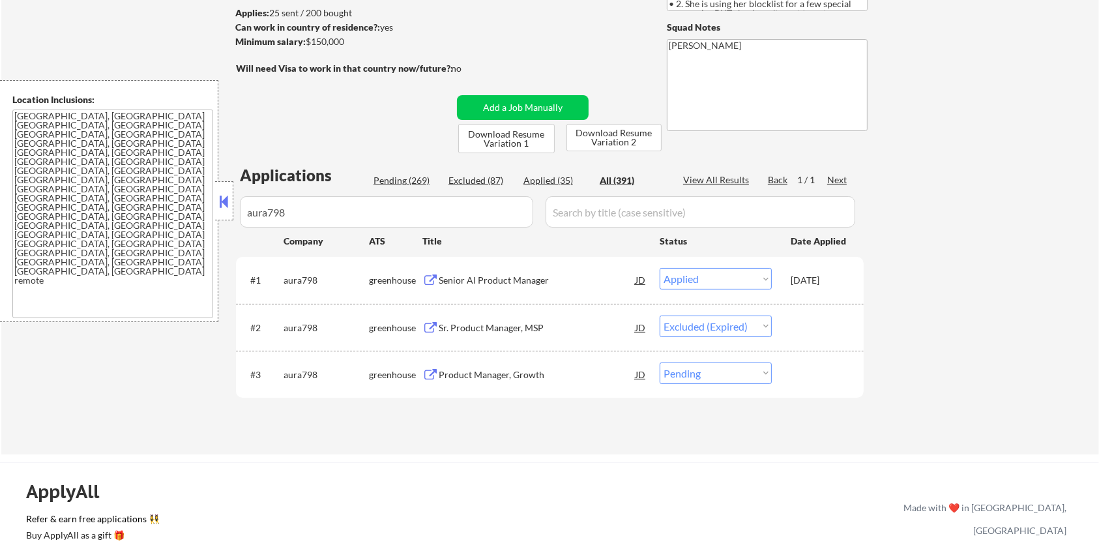
click at [459, 376] on div "Product Manager, Growth" at bounding box center [537, 374] width 197 height 13
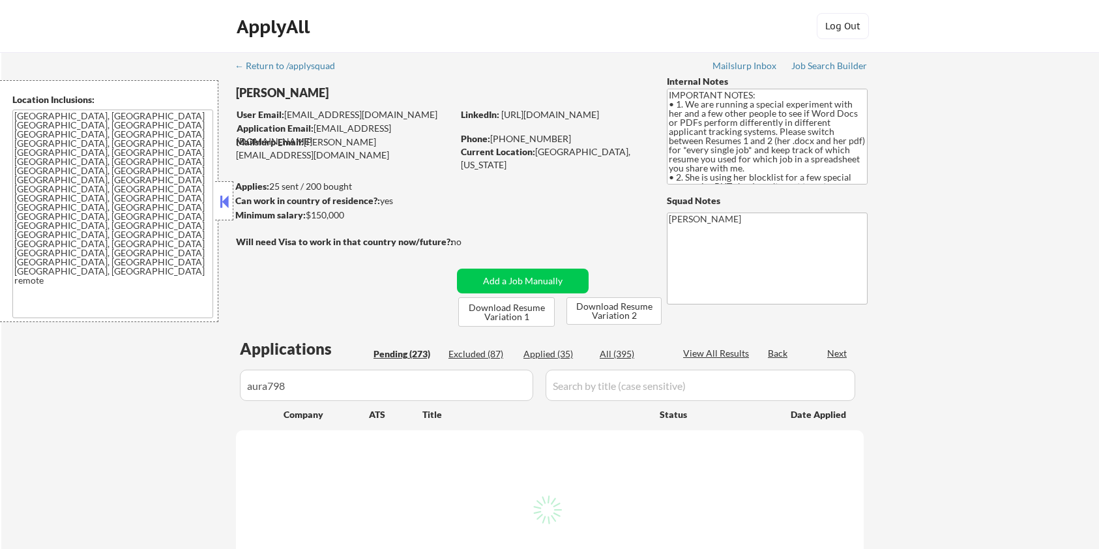
select select ""pending""
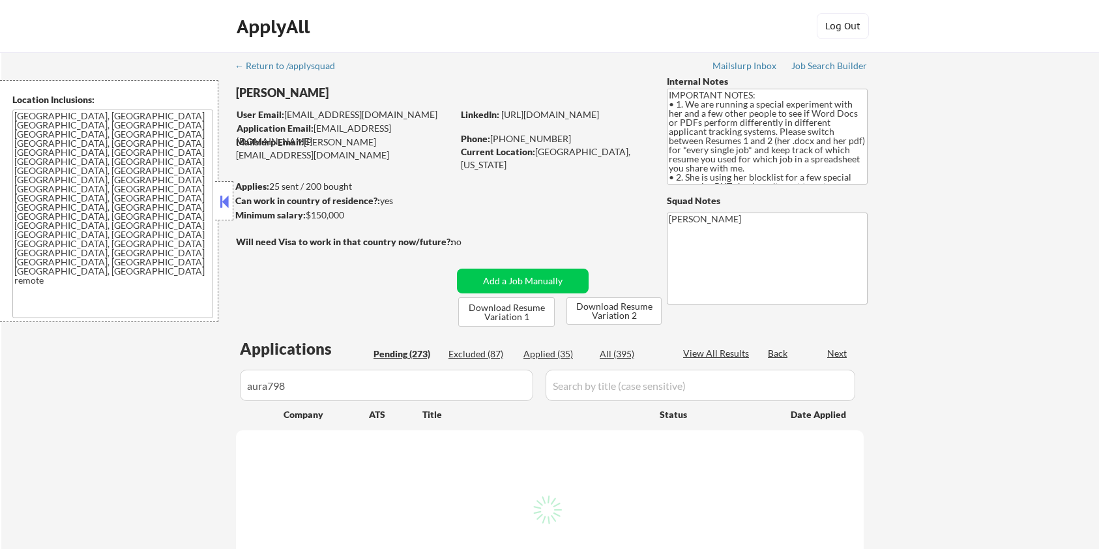
select select ""pending""
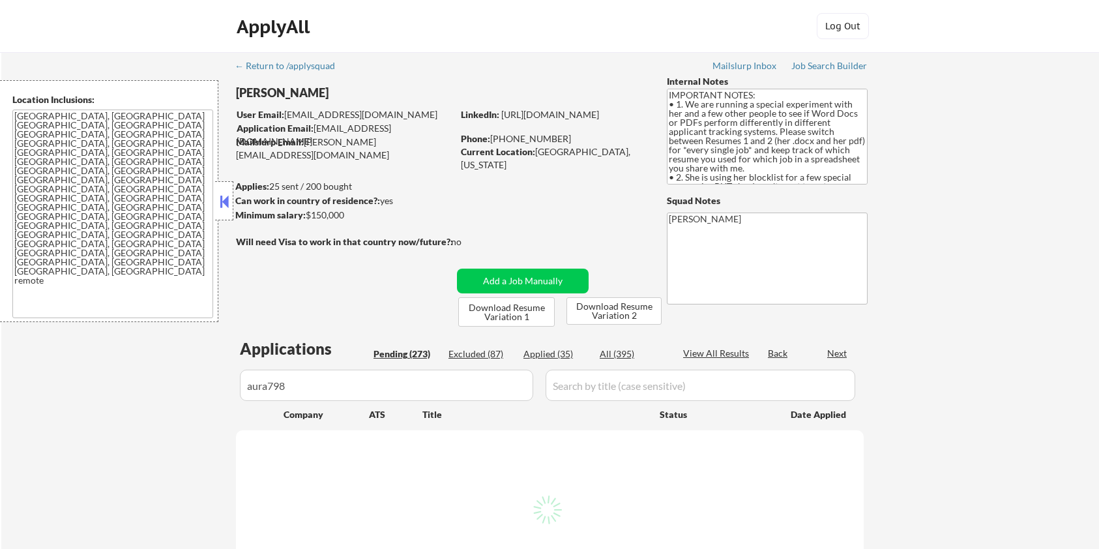
select select ""pending""
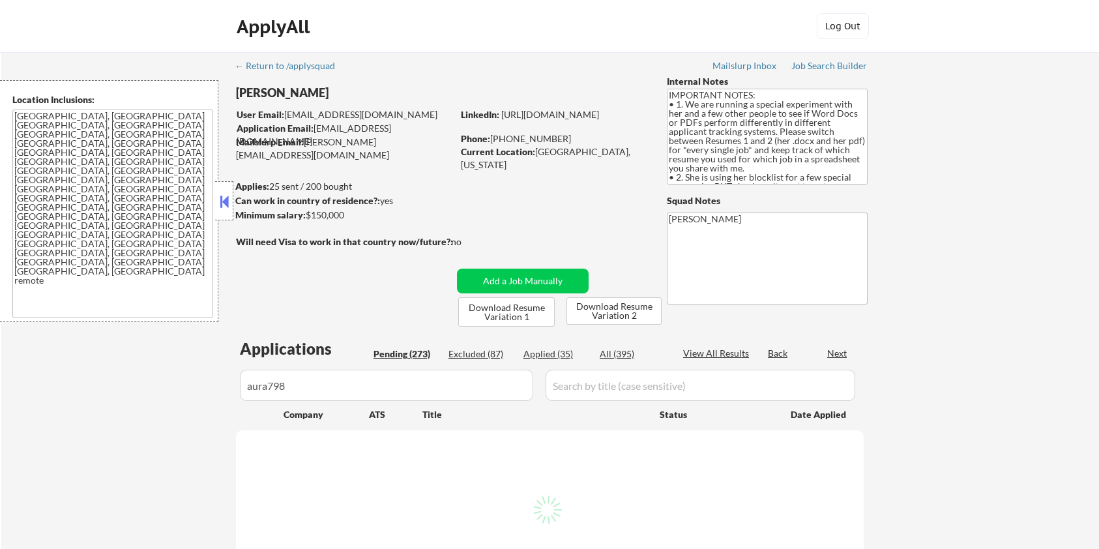
select select ""pending""
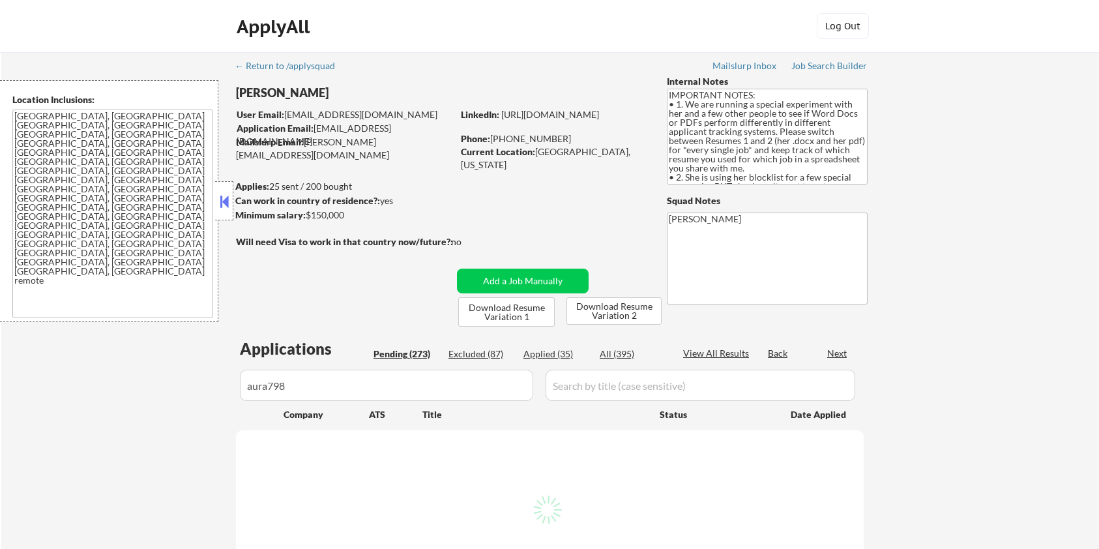
select select ""pending""
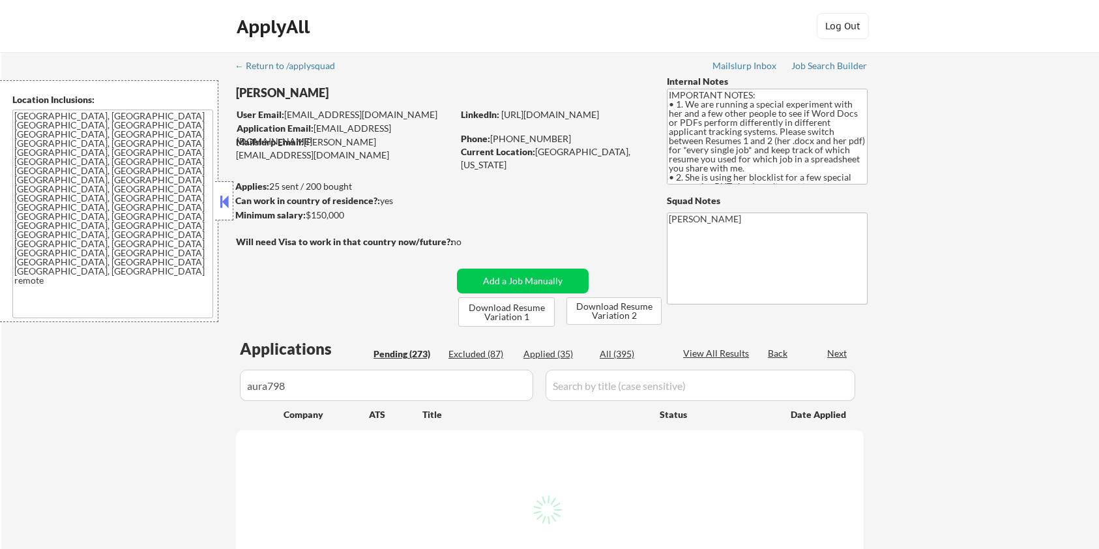
select select ""pending""
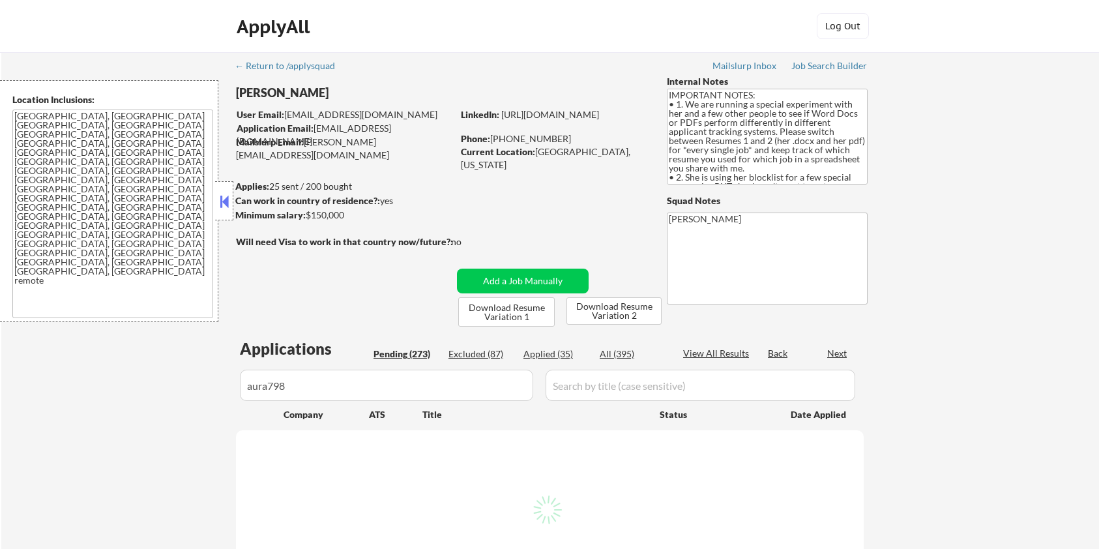
select select ""pending""
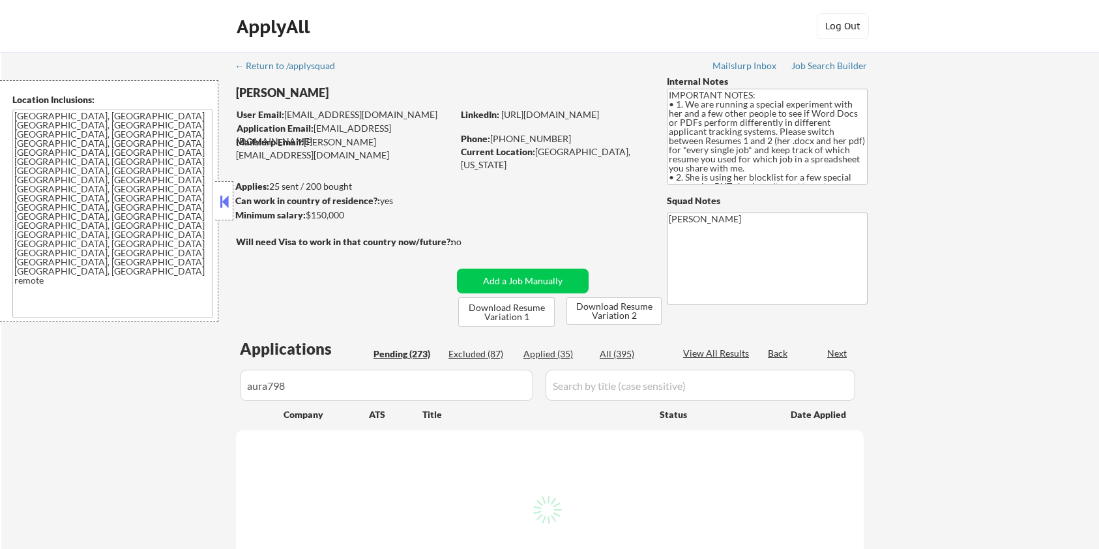
select select ""pending""
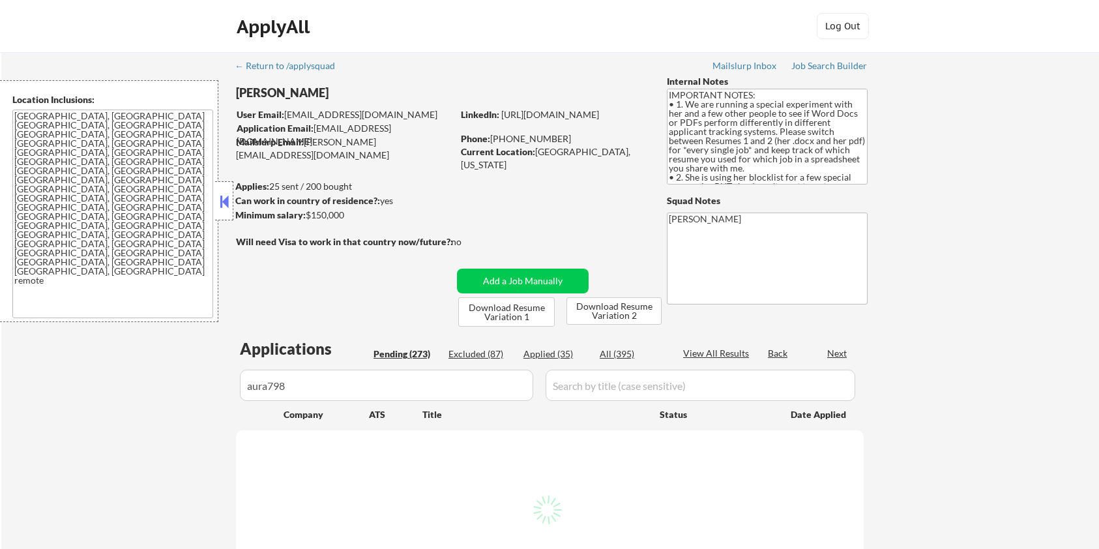
select select ""pending""
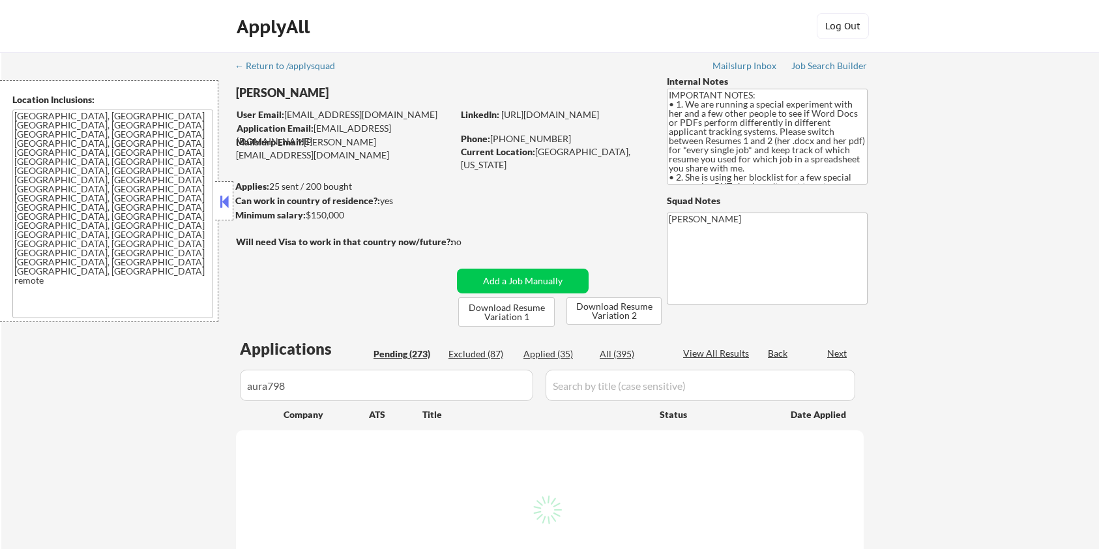
select select ""pending""
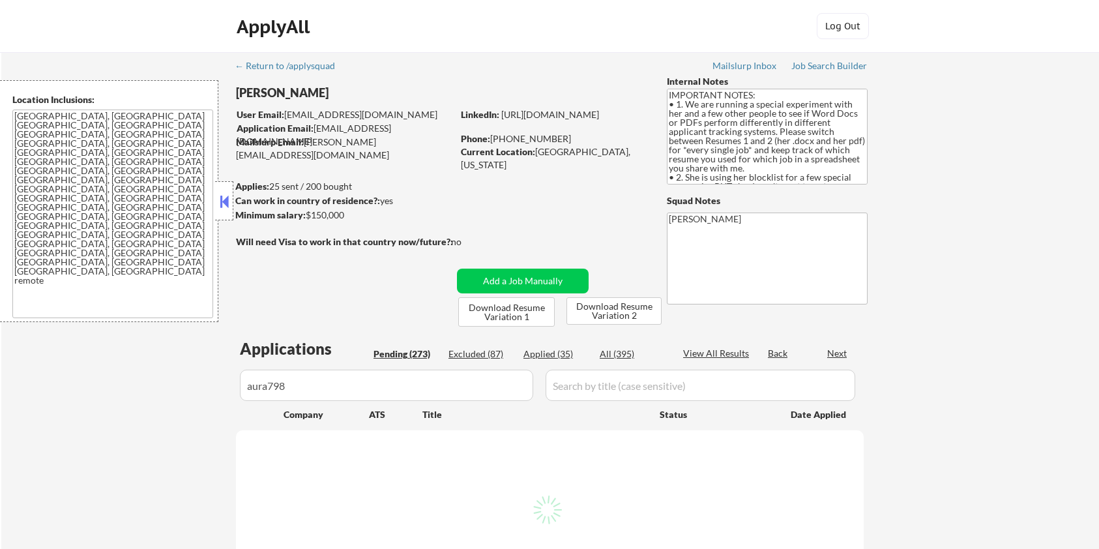
select select ""pending""
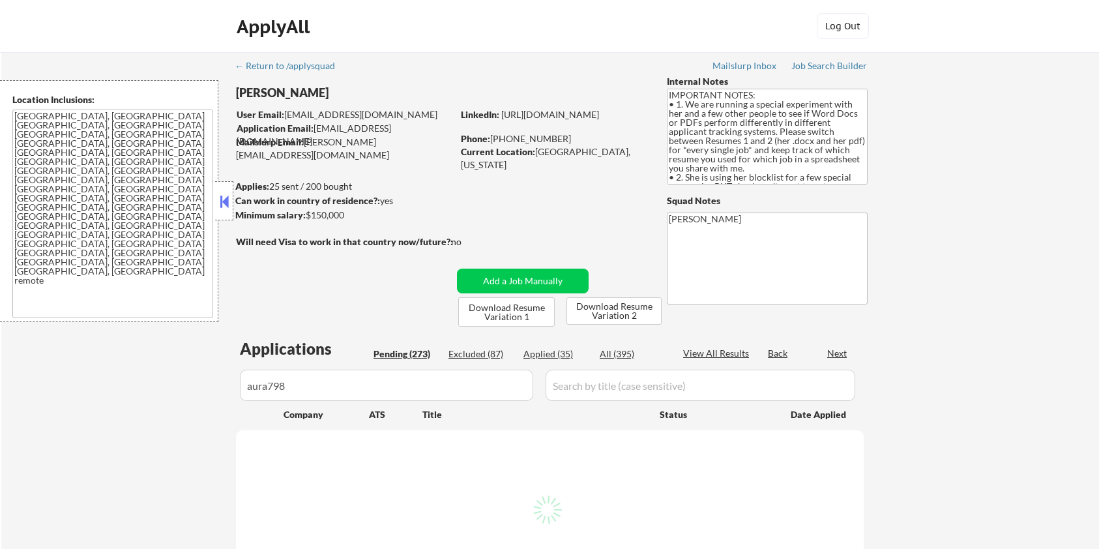
select select ""pending""
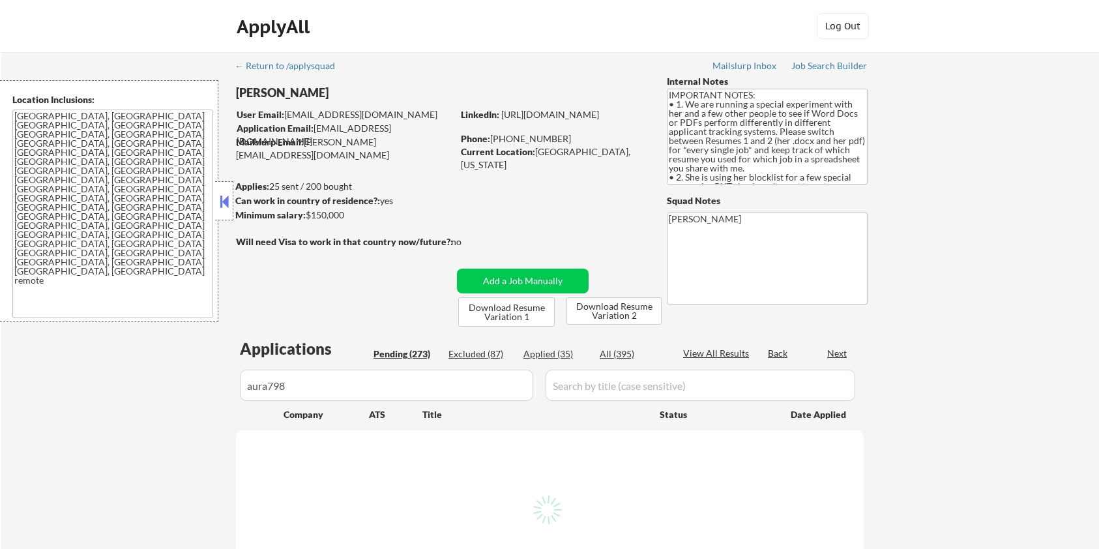
select select ""pending""
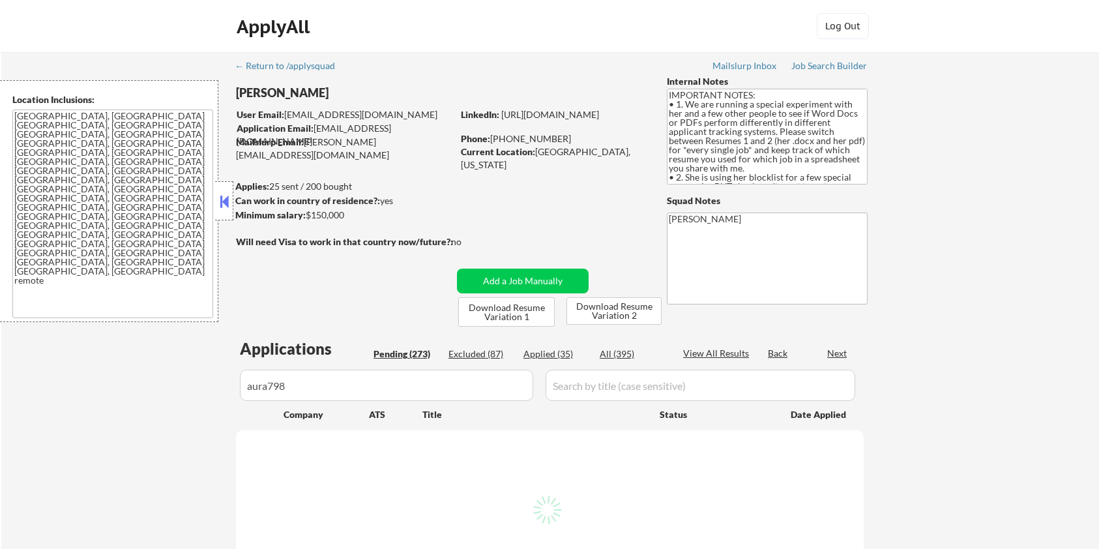
select select ""pending""
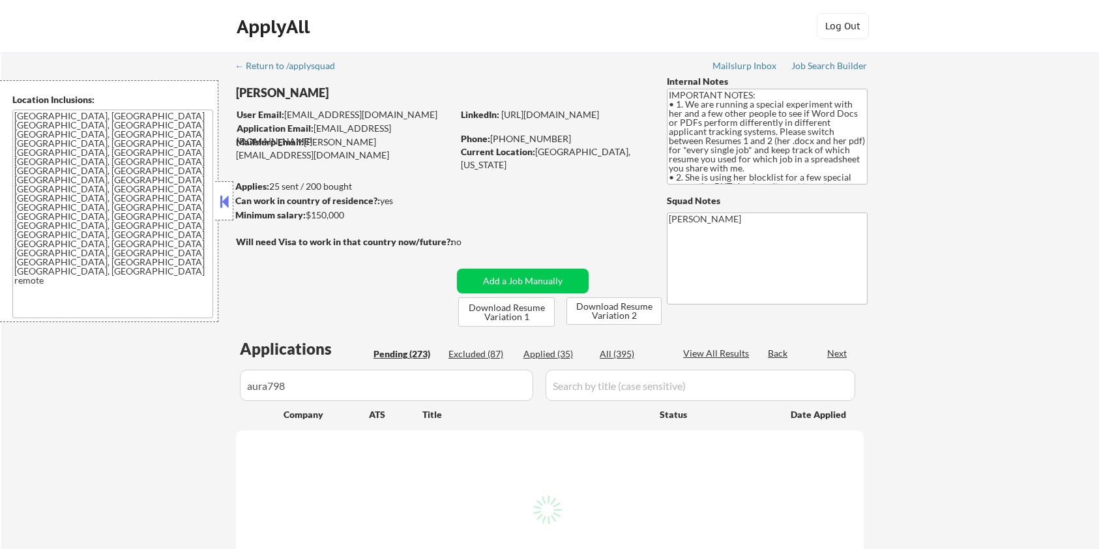
select select ""pending""
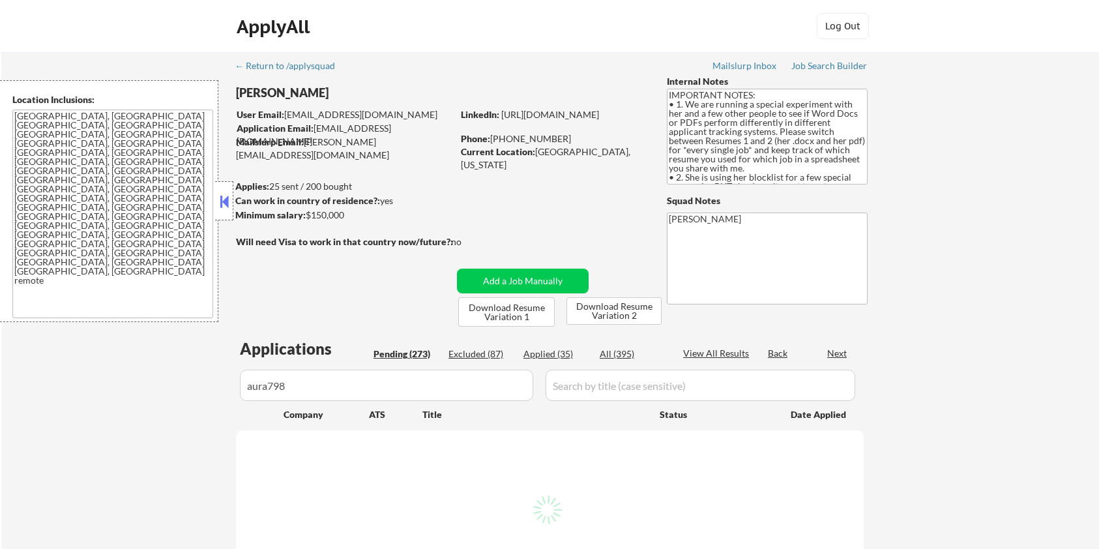
select select ""pending""
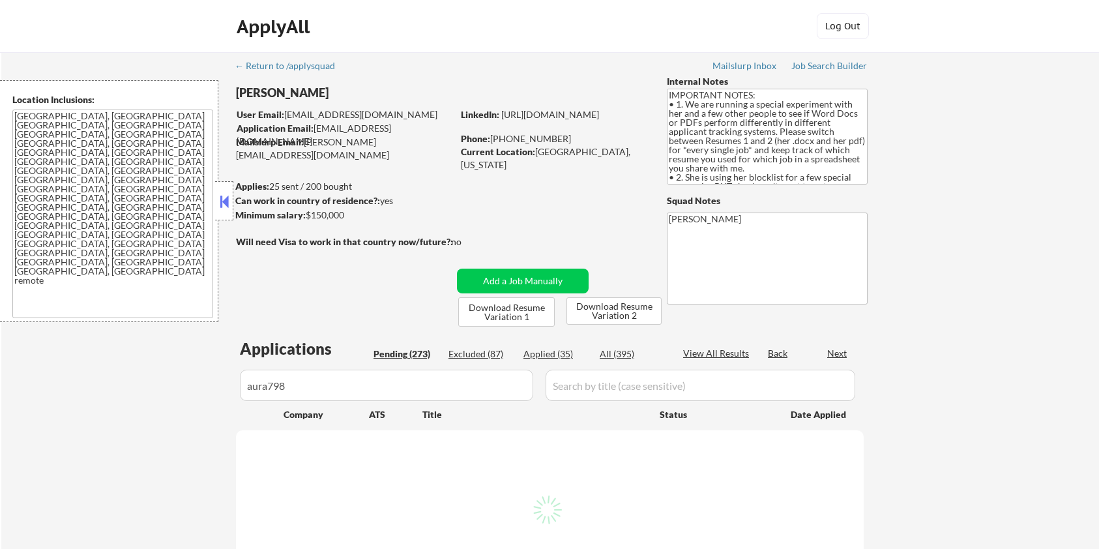
select select ""pending""
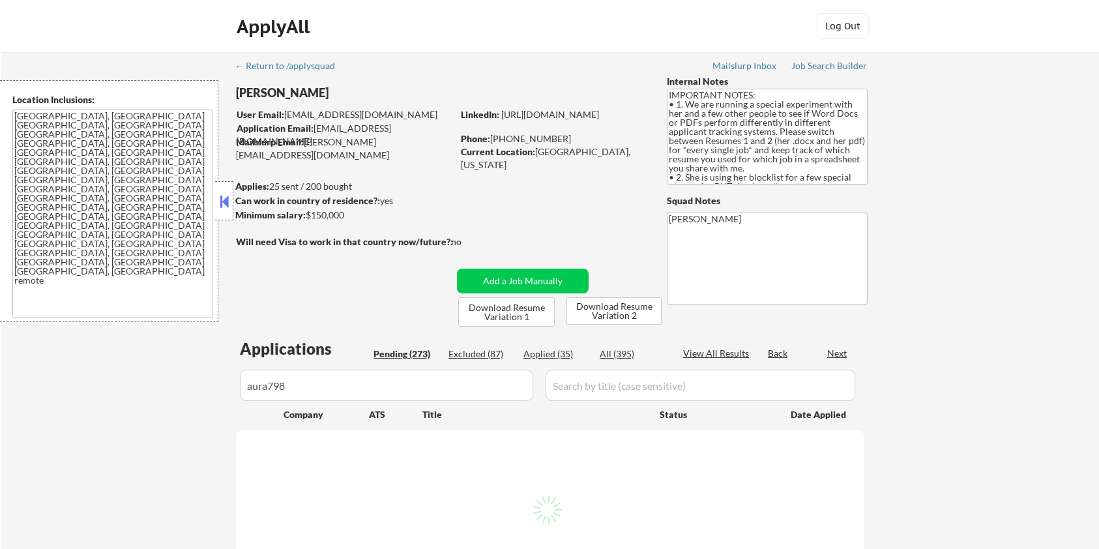
select select ""pending""
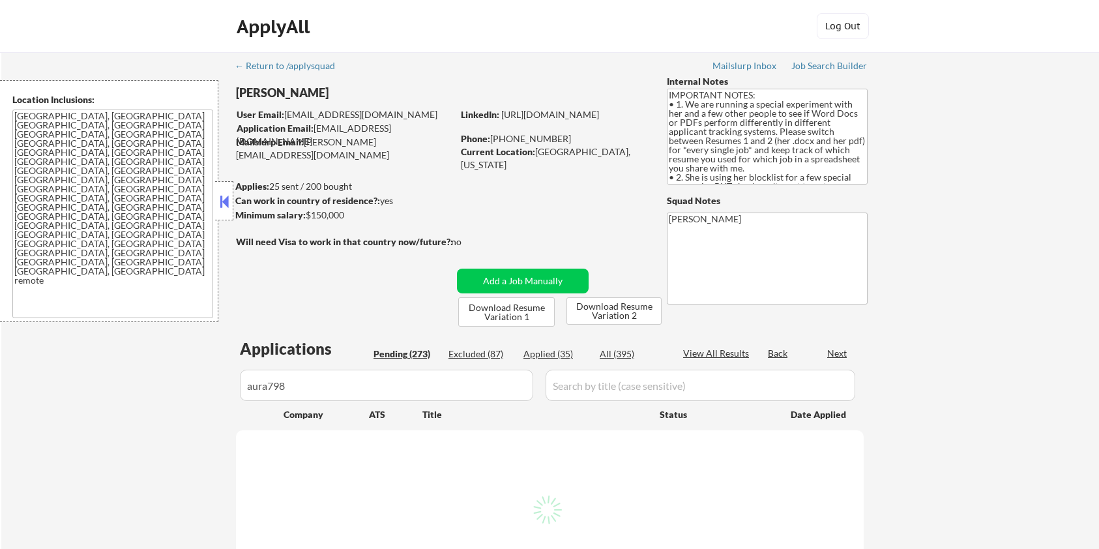
select select ""pending""
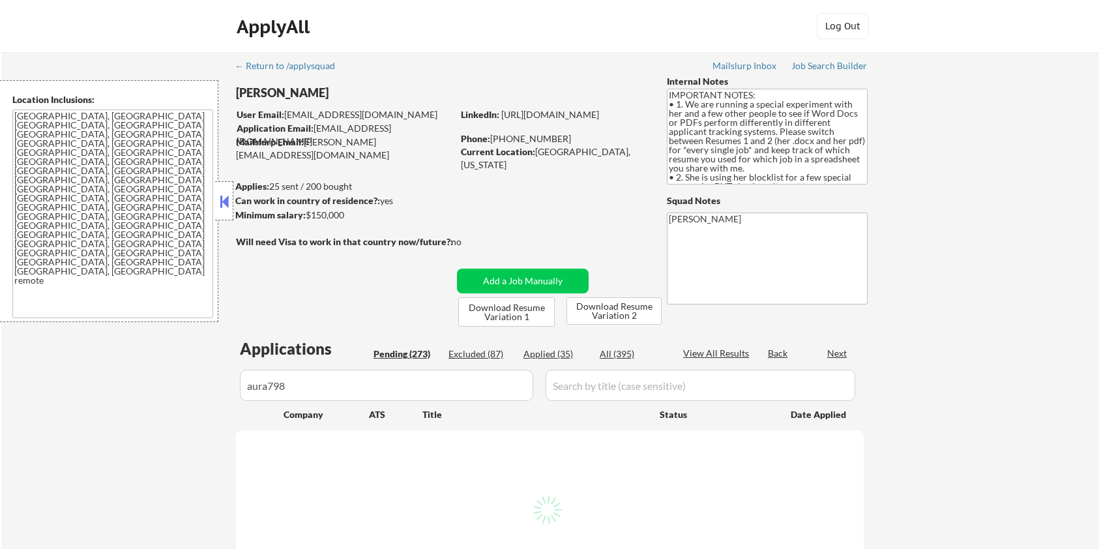
select select ""pending""
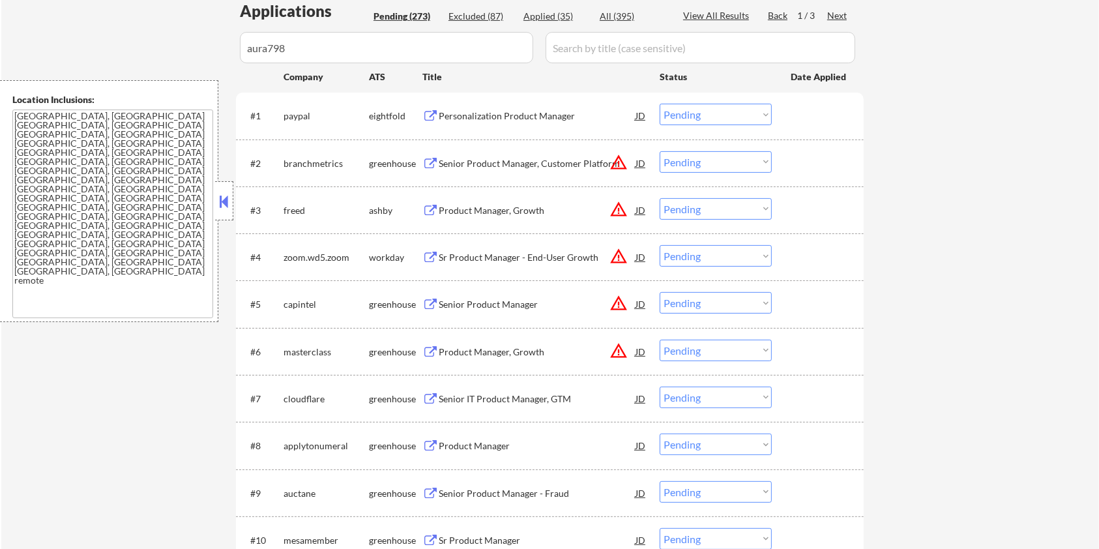
scroll to position [173, 0]
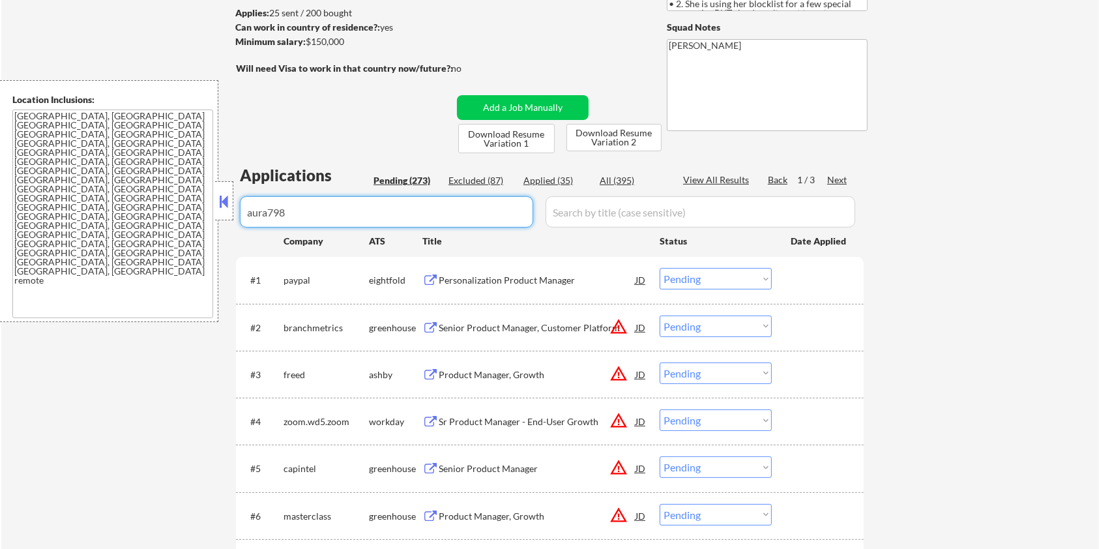
drag, startPoint x: 288, startPoint y: 209, endPoint x: 207, endPoint y: 211, distance: 80.9
click at [207, 211] on body "← Return to /applysquad Mailslurp Inbox Job Search Builder Zoe Henderson User E…" at bounding box center [549, 101] width 1099 height 549
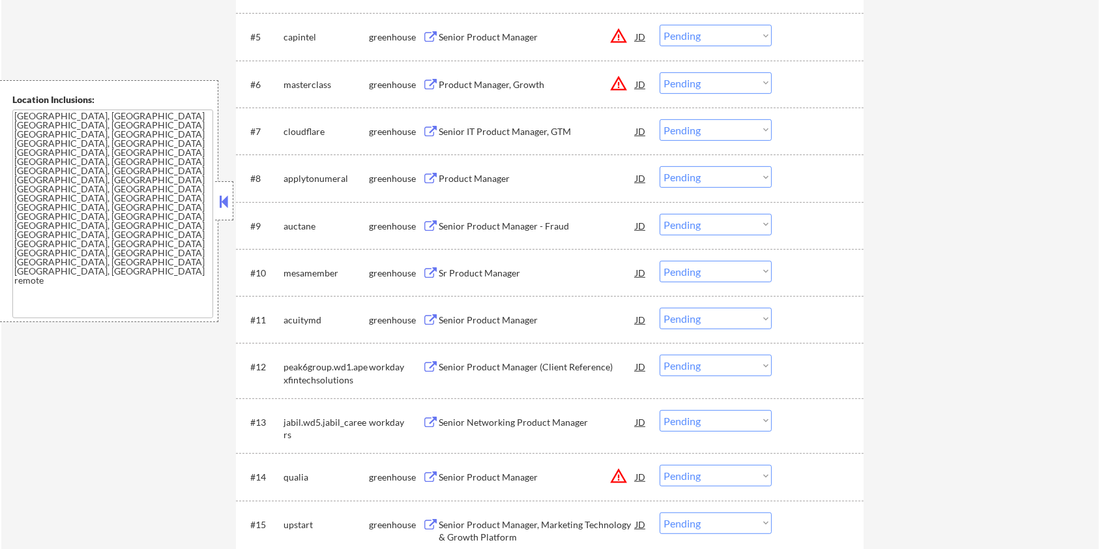
scroll to position [608, 0]
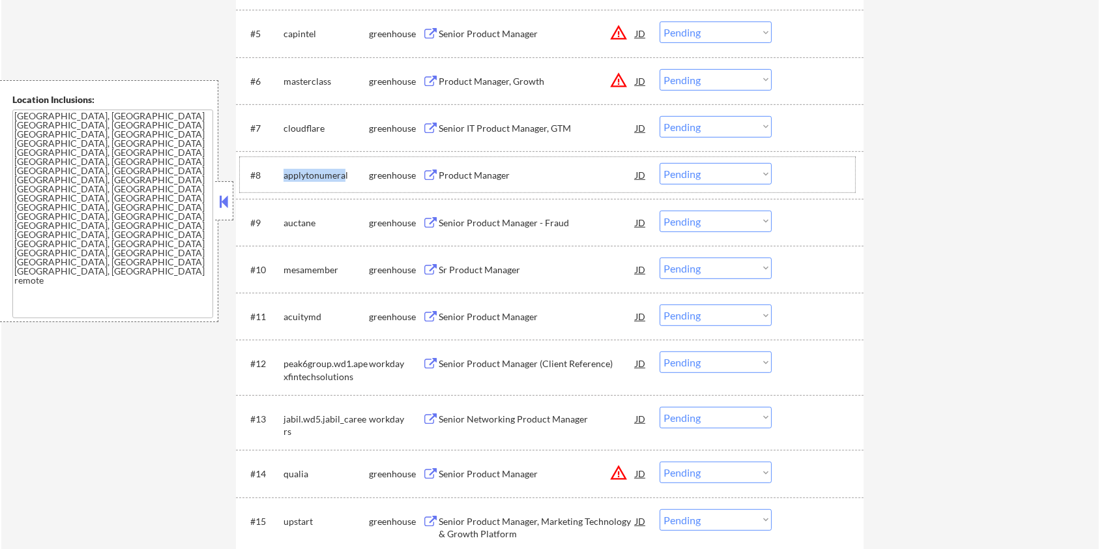
drag, startPoint x: 345, startPoint y: 172, endPoint x: 284, endPoint y: 170, distance: 61.3
click at [284, 170] on div "applytonumeral" at bounding box center [326, 175] width 85 height 13
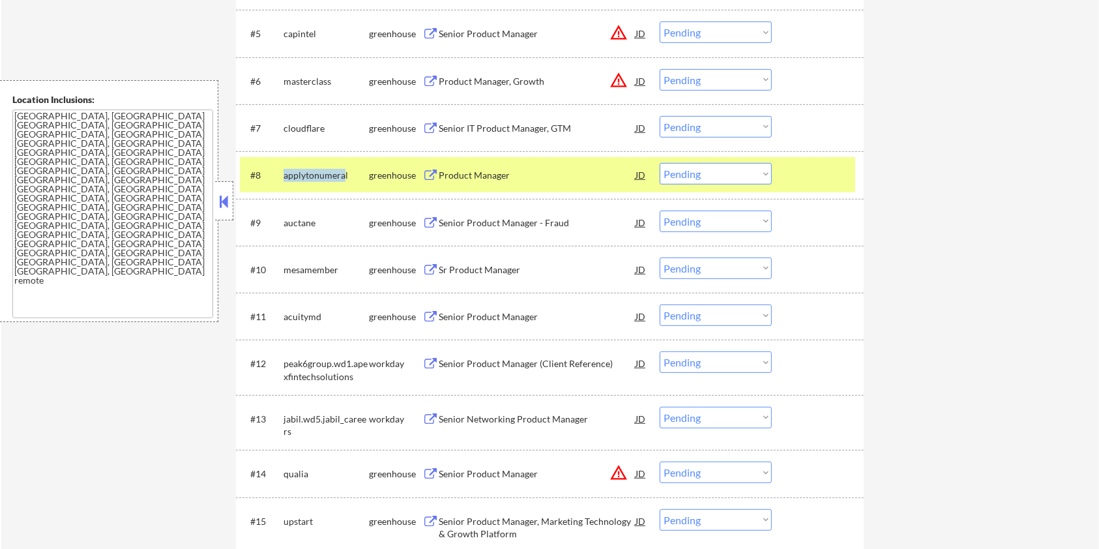
copy div "applytonumera"
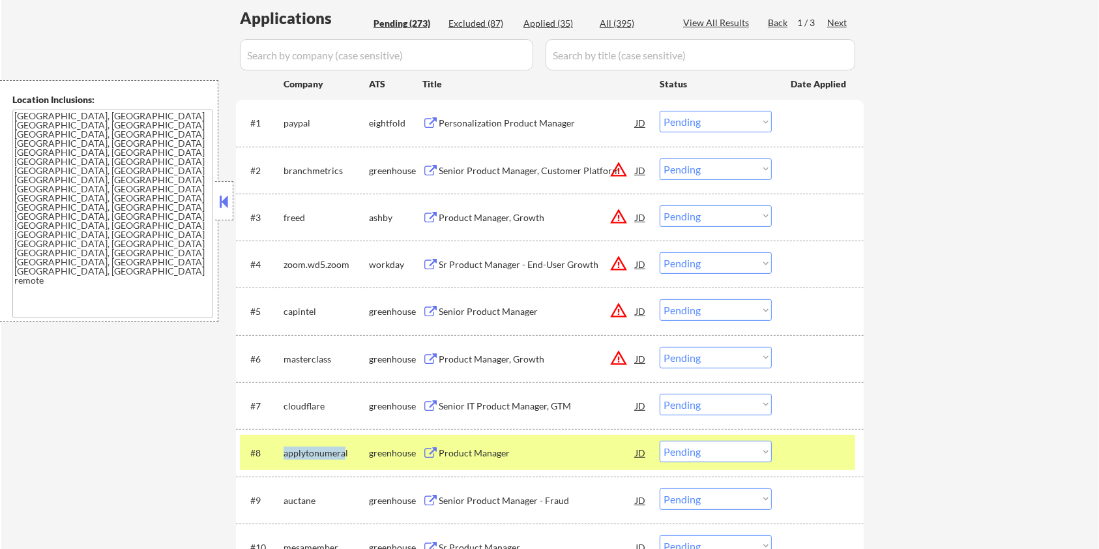
scroll to position [173, 0]
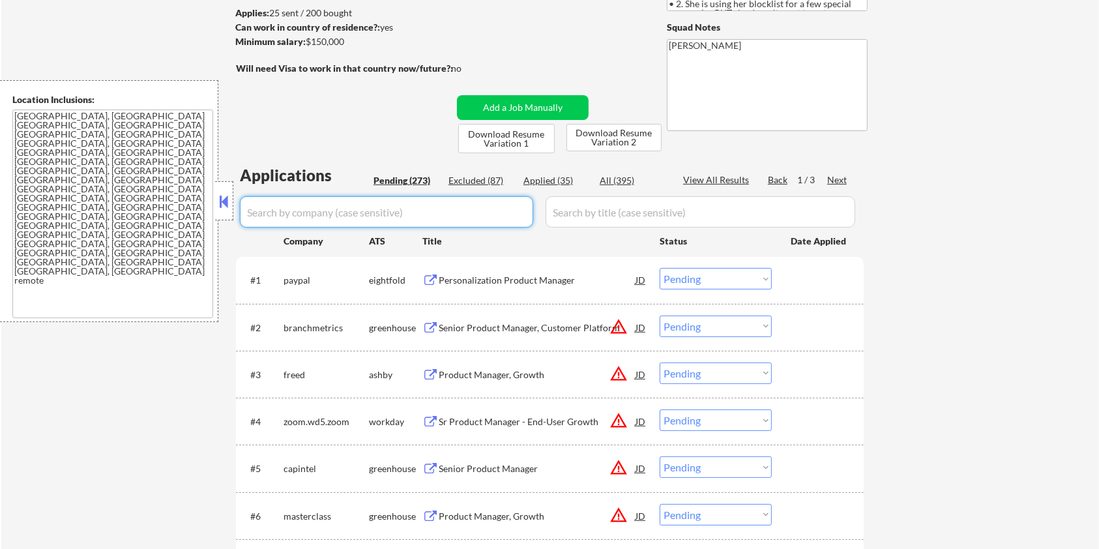
click at [291, 219] on input "input" at bounding box center [386, 211] width 293 height 31
paste input "applytonumera"
type input "applytonumera"
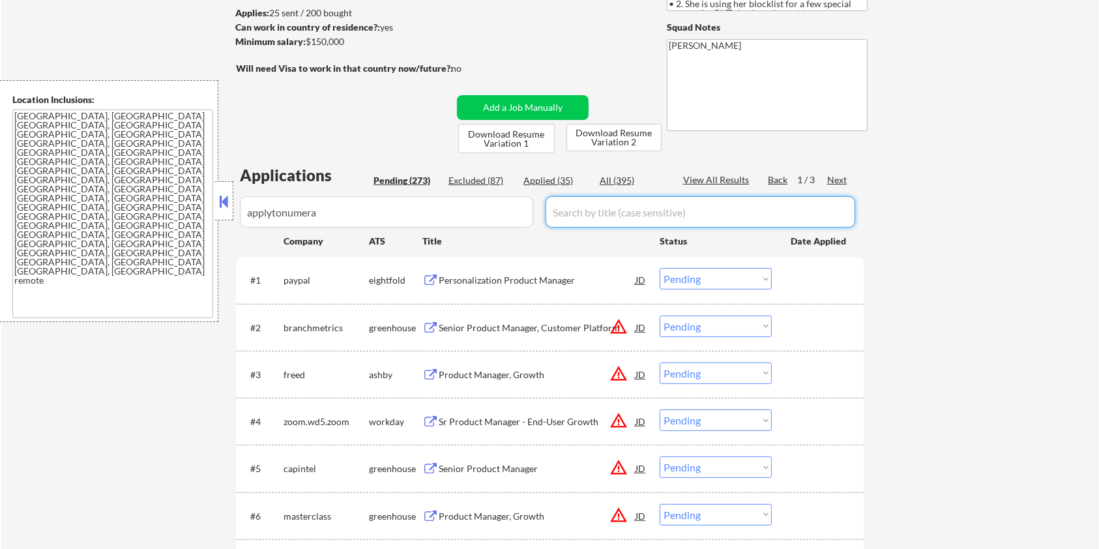
click at [585, 211] on input "input" at bounding box center [701, 211] width 310 height 31
click at [610, 180] on div "All (395)" at bounding box center [632, 180] width 65 height 13
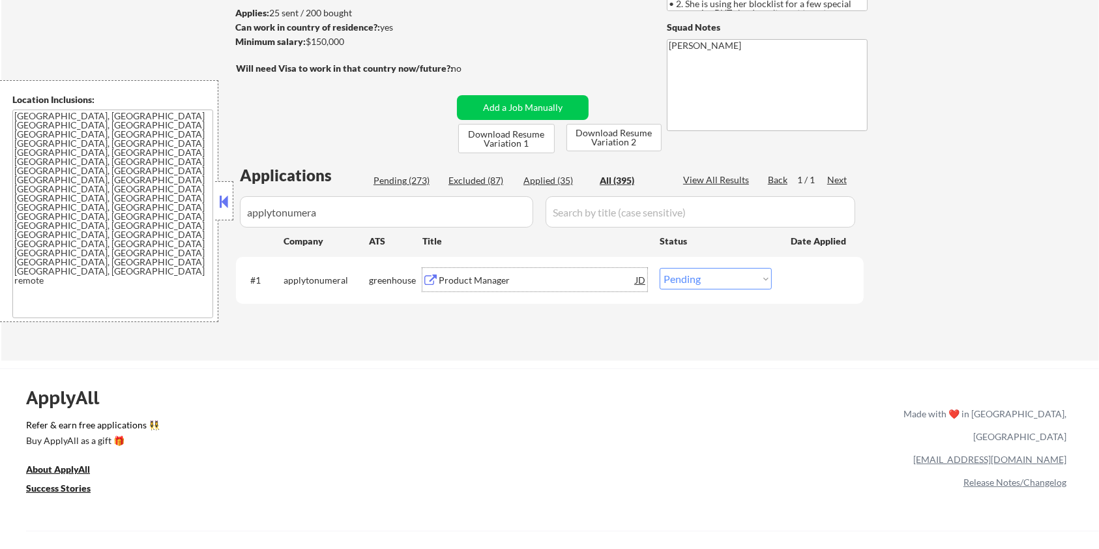
click at [480, 280] on div "Product Manager" at bounding box center [537, 280] width 197 height 13
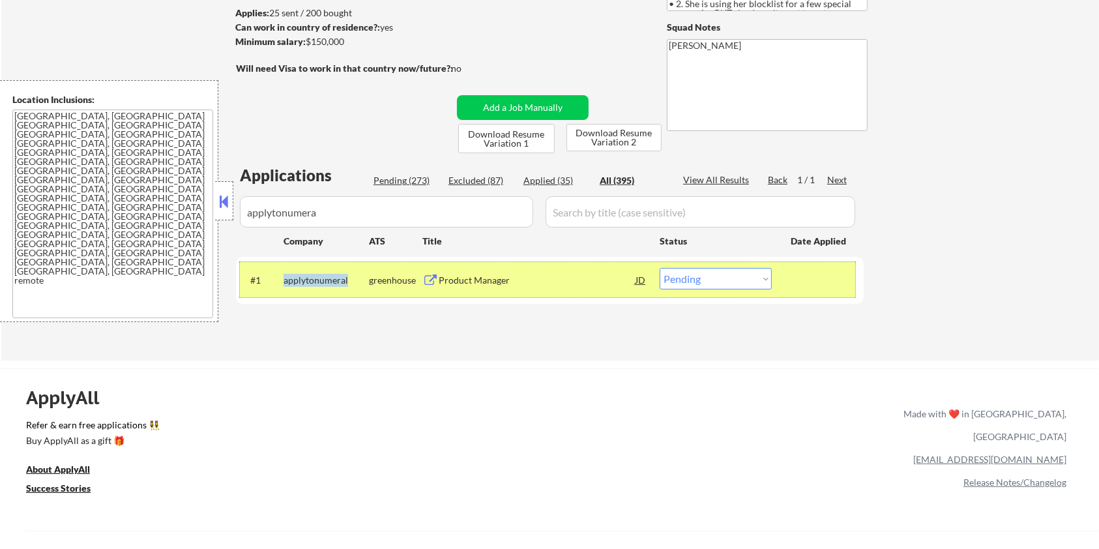
drag, startPoint x: 346, startPoint y: 277, endPoint x: 282, endPoint y: 285, distance: 64.4
click at [282, 285] on div "#1 applytonumeral greenhouse Product Manager JD Choose an option... Pending App…" at bounding box center [548, 279] width 616 height 35
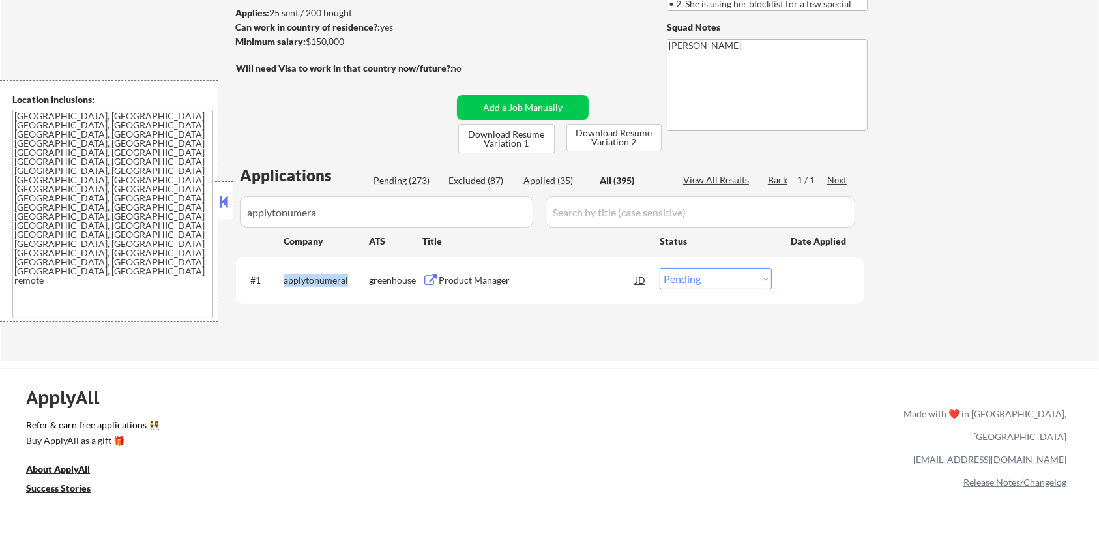
copy div "applytonumeral"
click at [715, 279] on select "Choose an option... Pending Applied Excluded (Questions) Excluded (Expired) Exc…" at bounding box center [716, 279] width 112 height 22
select select ""applied""
click at [660, 268] on select "Choose an option... Pending Applied Excluded (Questions) Excluded (Expired) Exc…" at bounding box center [716, 279] width 112 height 22
